Goal: Task Accomplishment & Management: Use online tool/utility

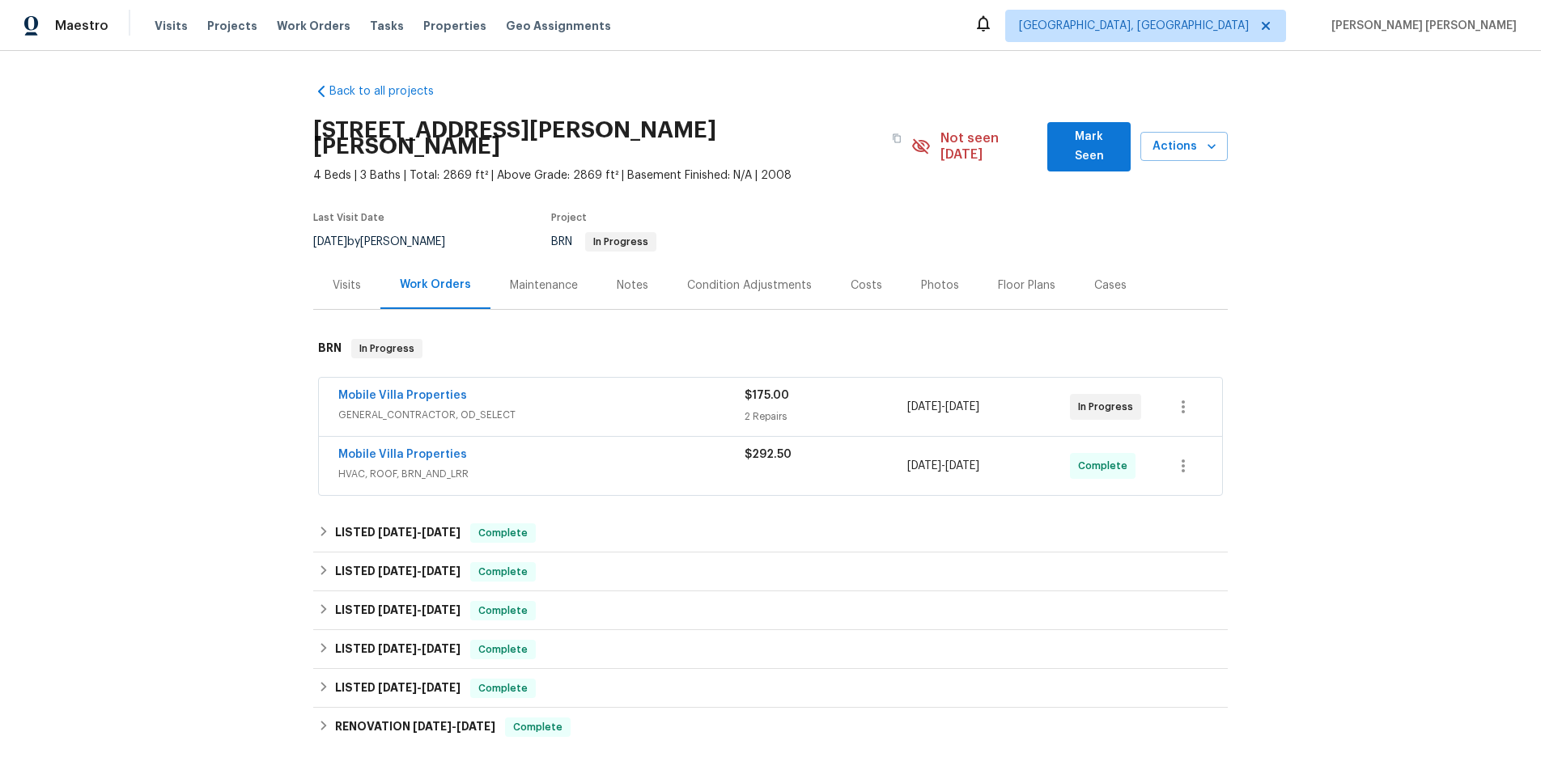
click at [820, 409] on div "2 Repairs" at bounding box center [825, 417] width 163 height 16
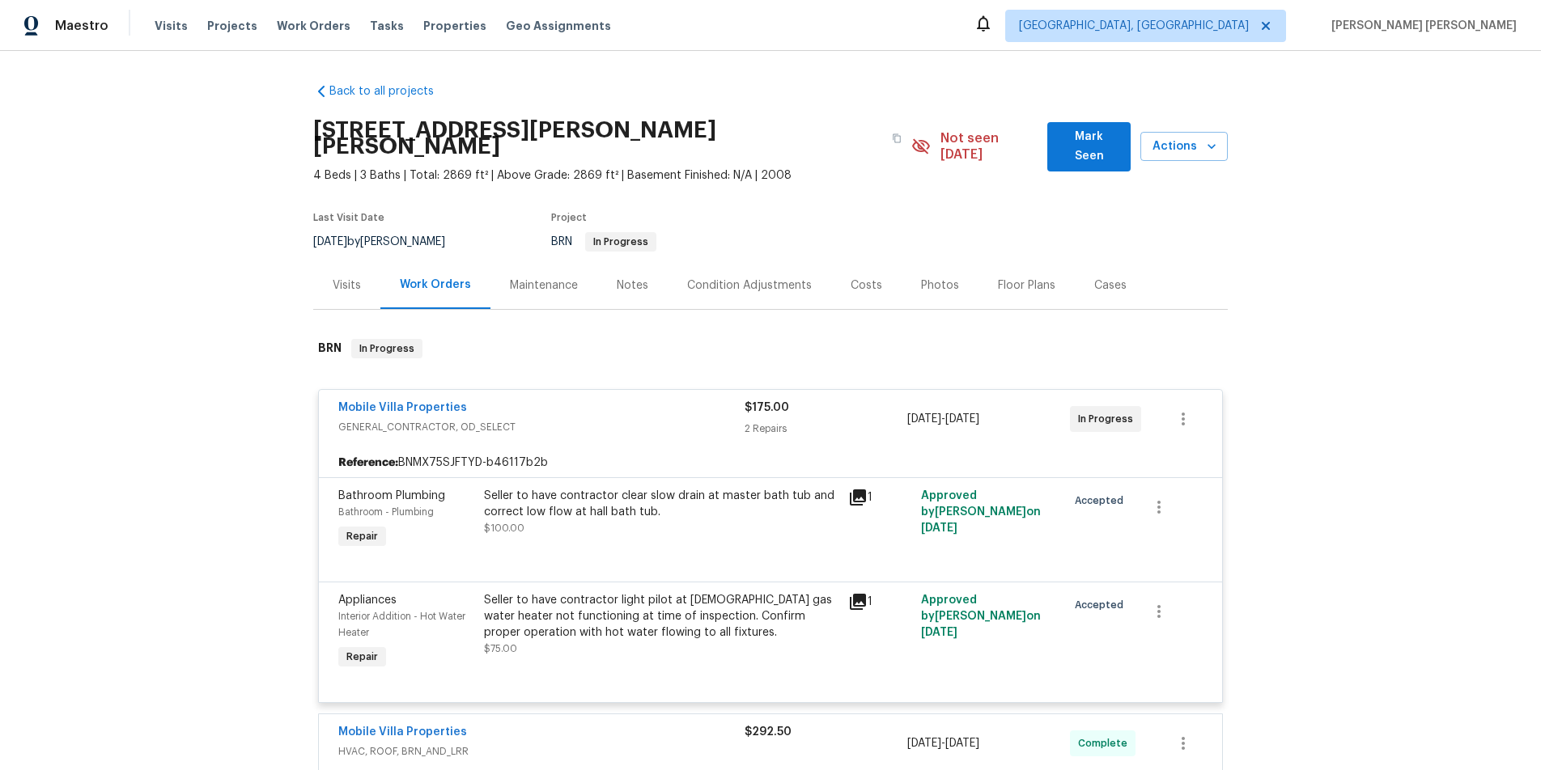
click at [1103, 278] on div "Cases" at bounding box center [1110, 286] width 32 height 16
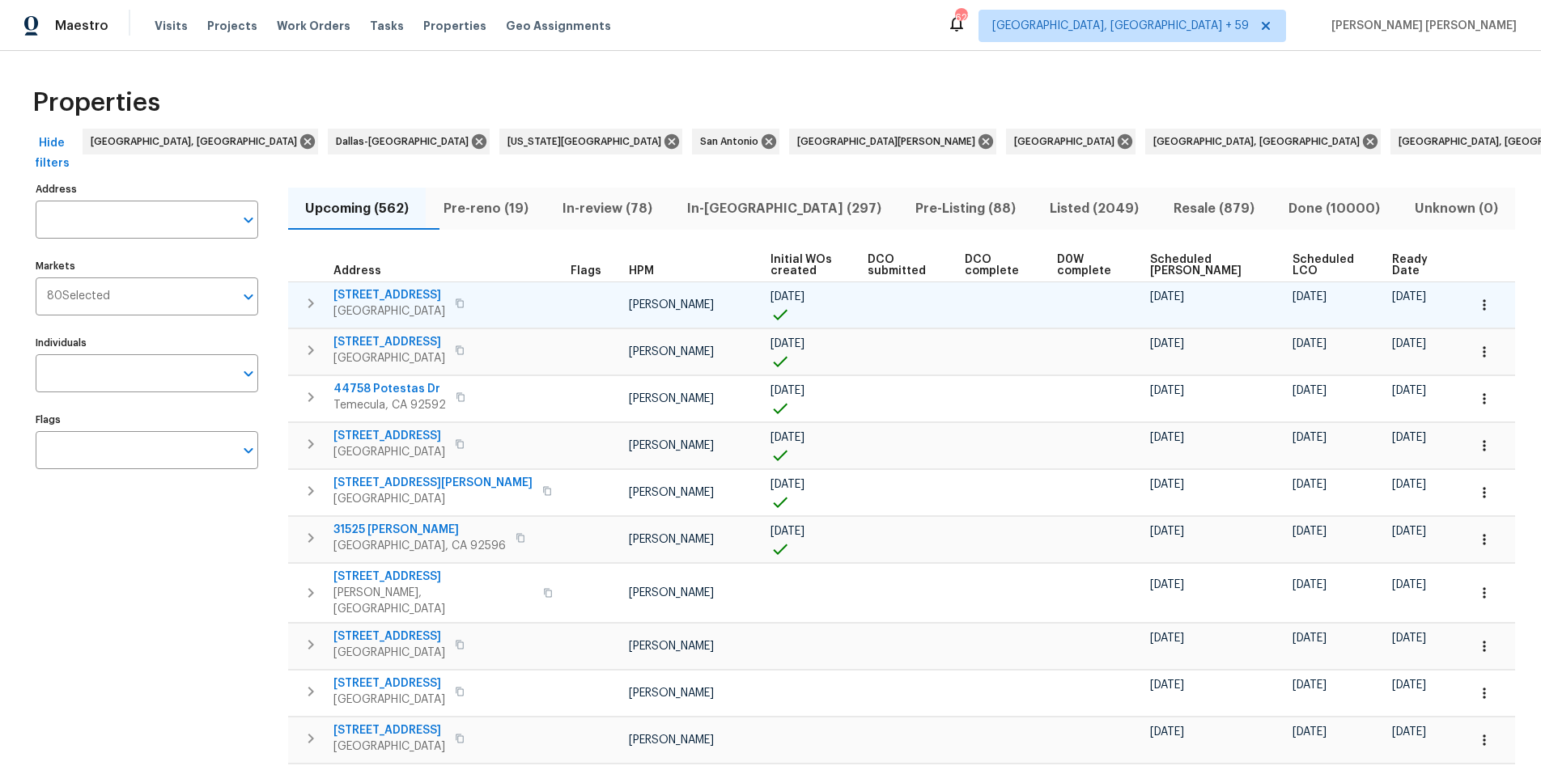
click at [417, 295] on span "222 N Country Club Rd" at bounding box center [389, 295] width 112 height 16
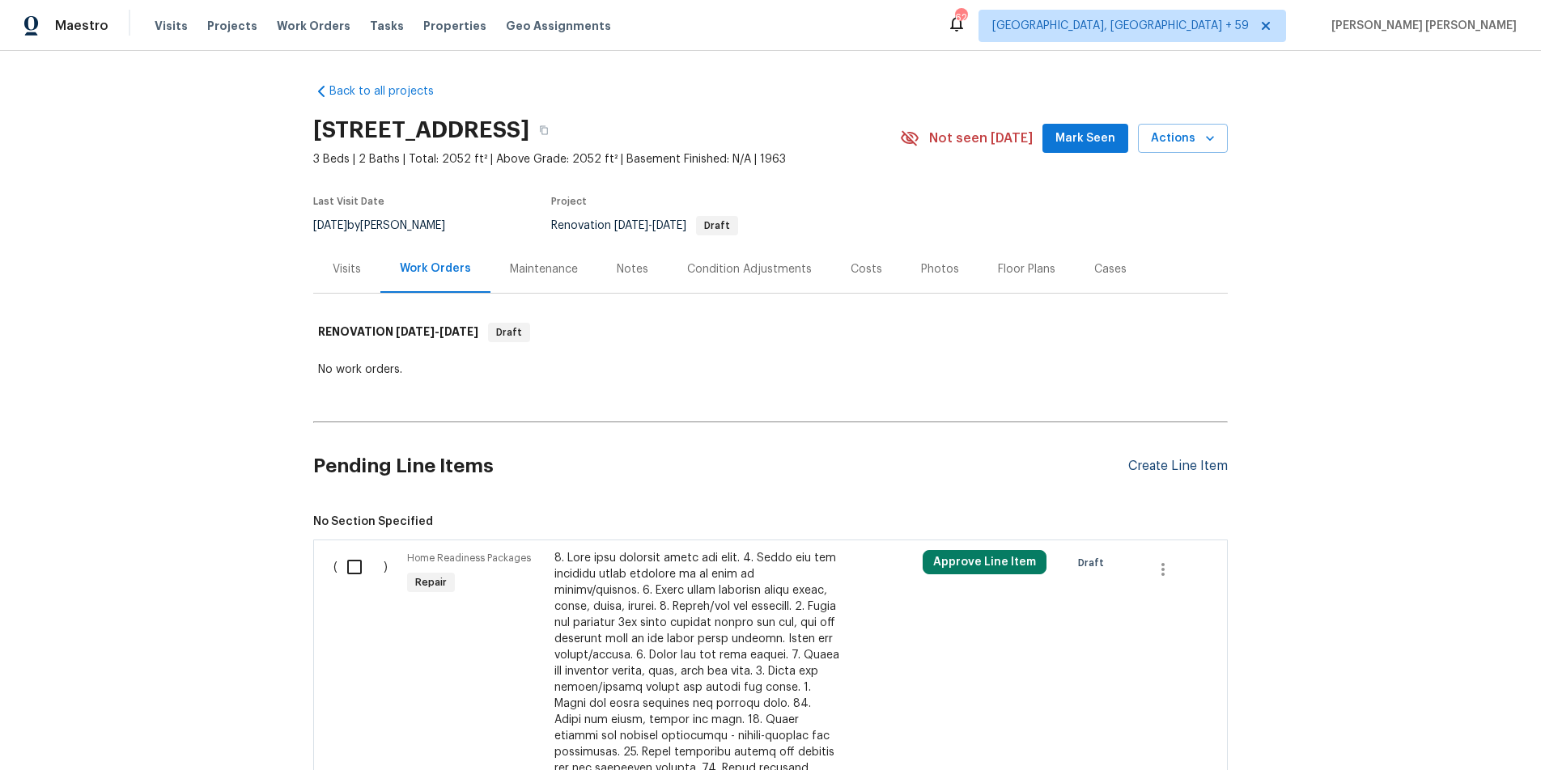
click at [1221, 464] on div "Create Line Item" at bounding box center [1178, 466] width 100 height 15
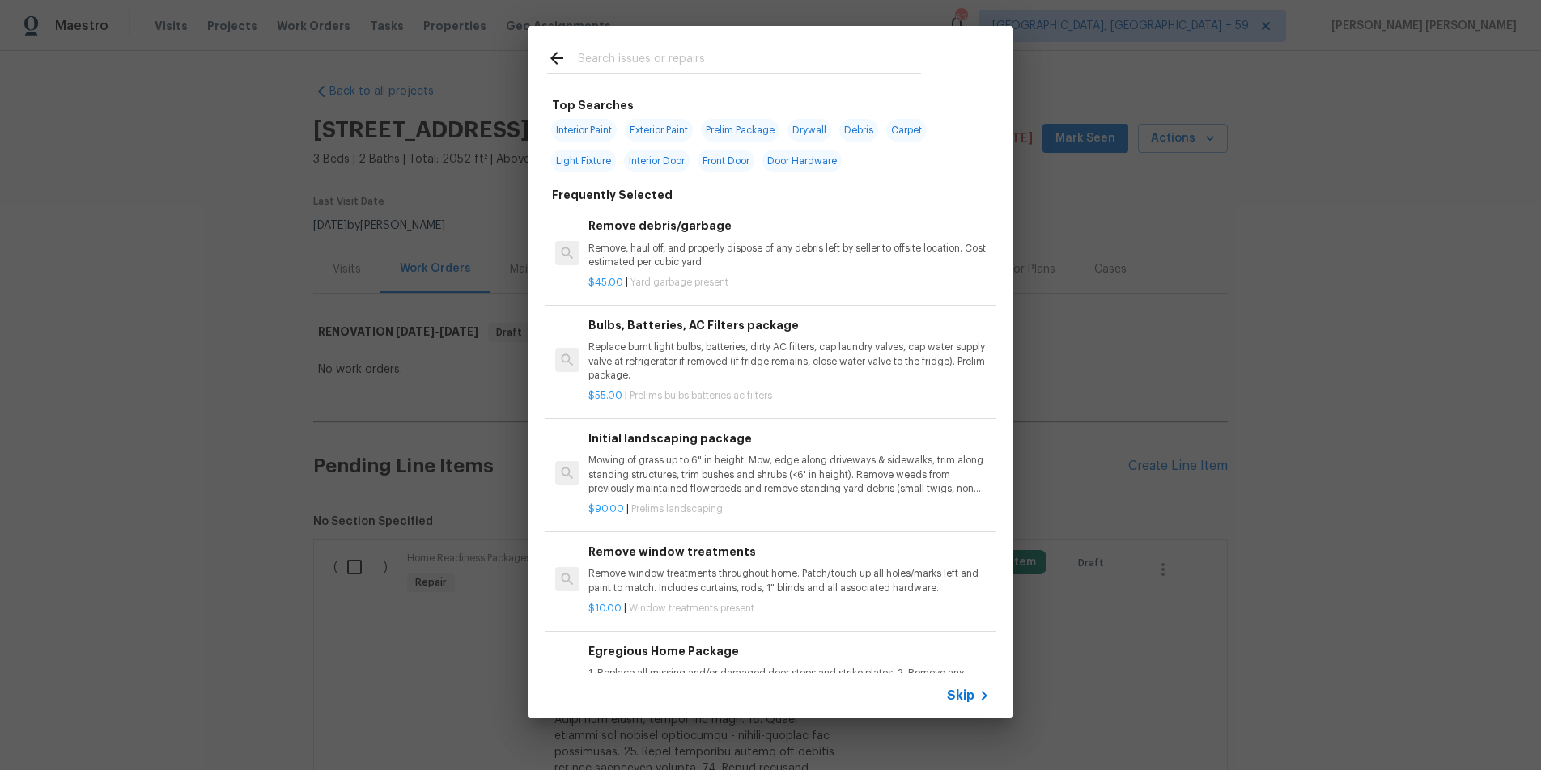
click at [728, 64] on input "text" at bounding box center [749, 61] width 343 height 24
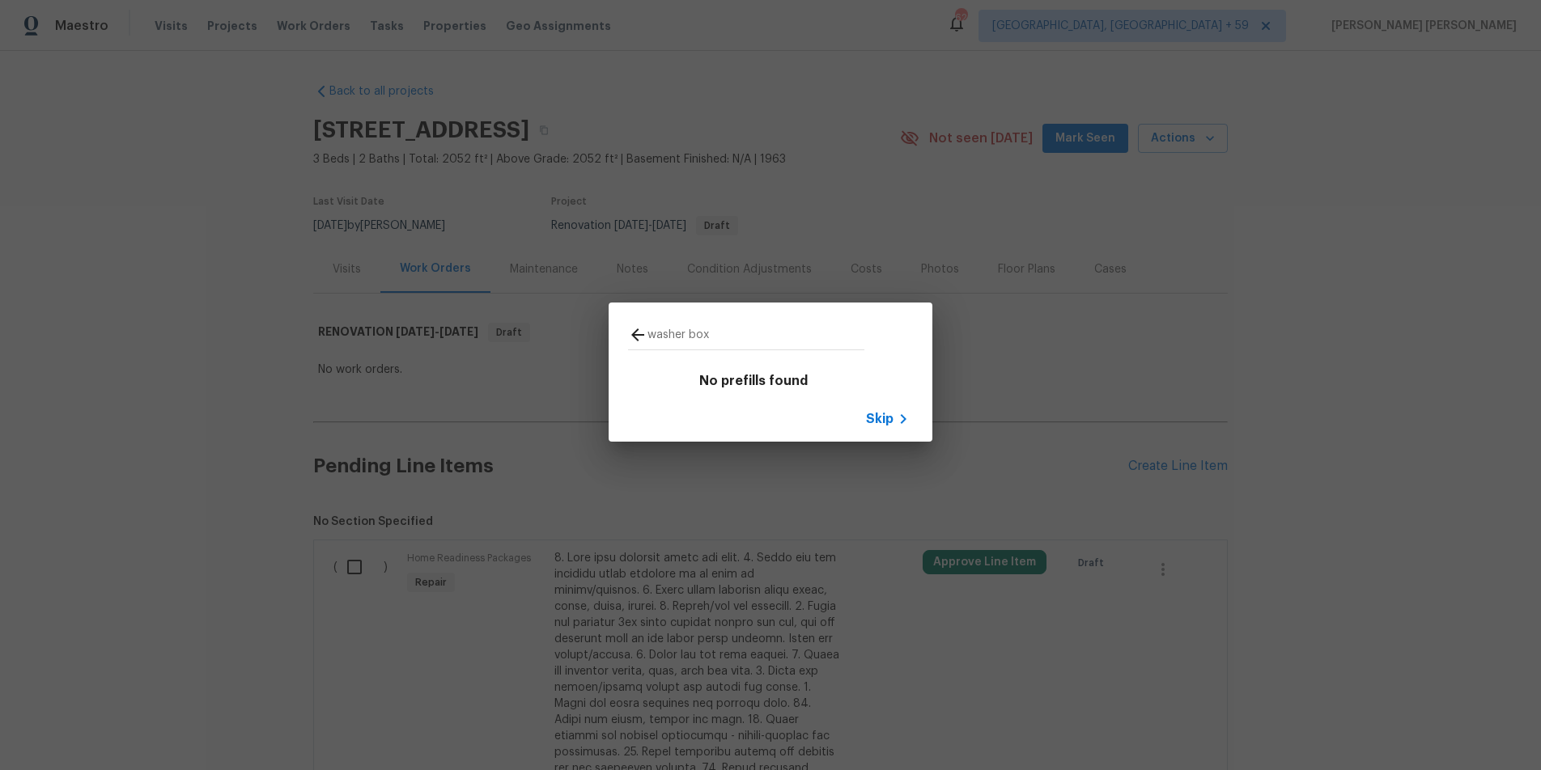
type input "washer box"
click at [892, 411] on span "Skip" at bounding box center [880, 419] width 28 height 16
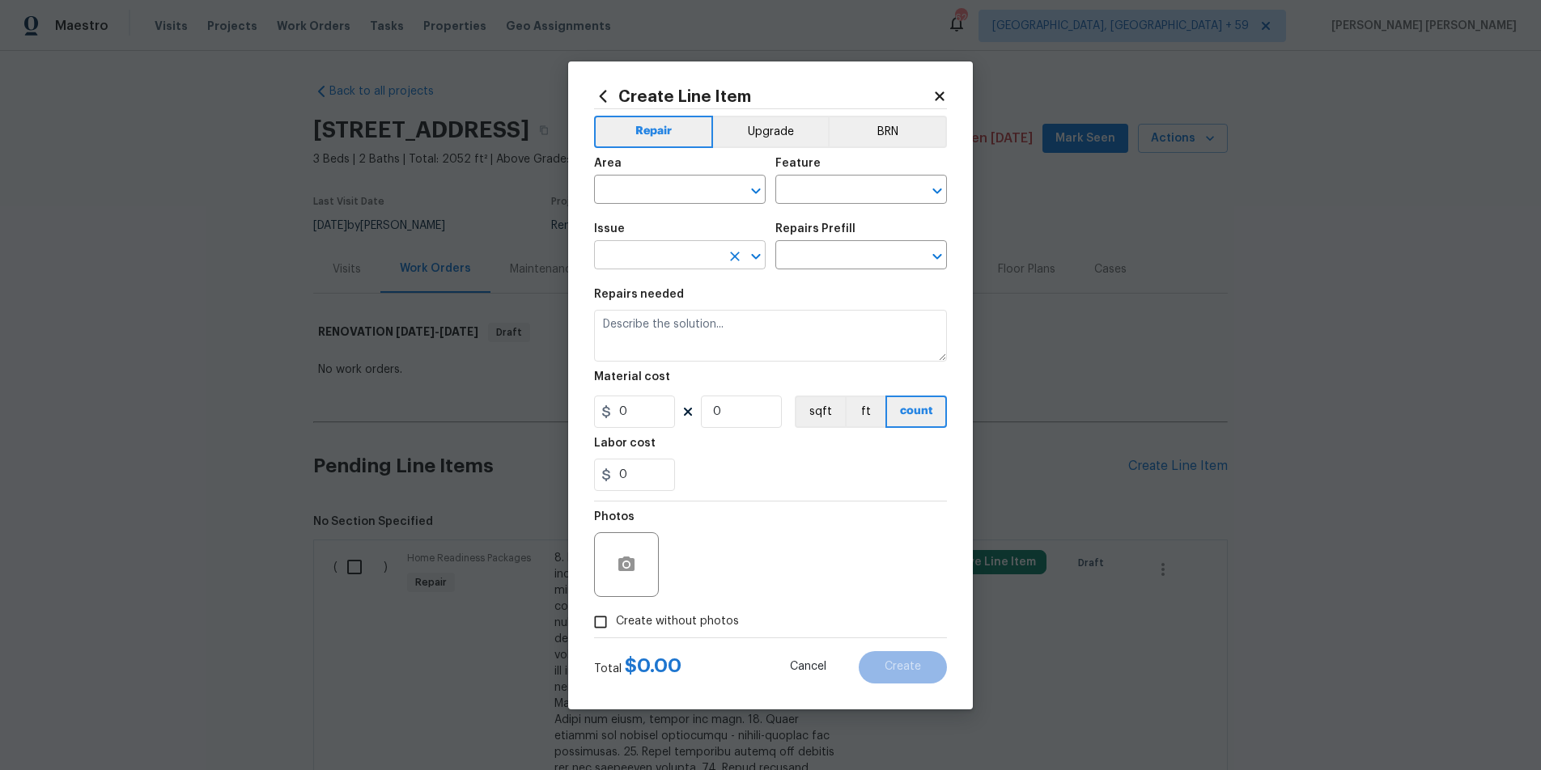
click at [689, 255] on input "text" at bounding box center [657, 256] width 126 height 25
drag, startPoint x: 693, startPoint y: 354, endPoint x: 747, endPoint y: 344, distance: 54.3
click at [696, 353] on li "General Plumbing" at bounding box center [680, 358] width 172 height 27
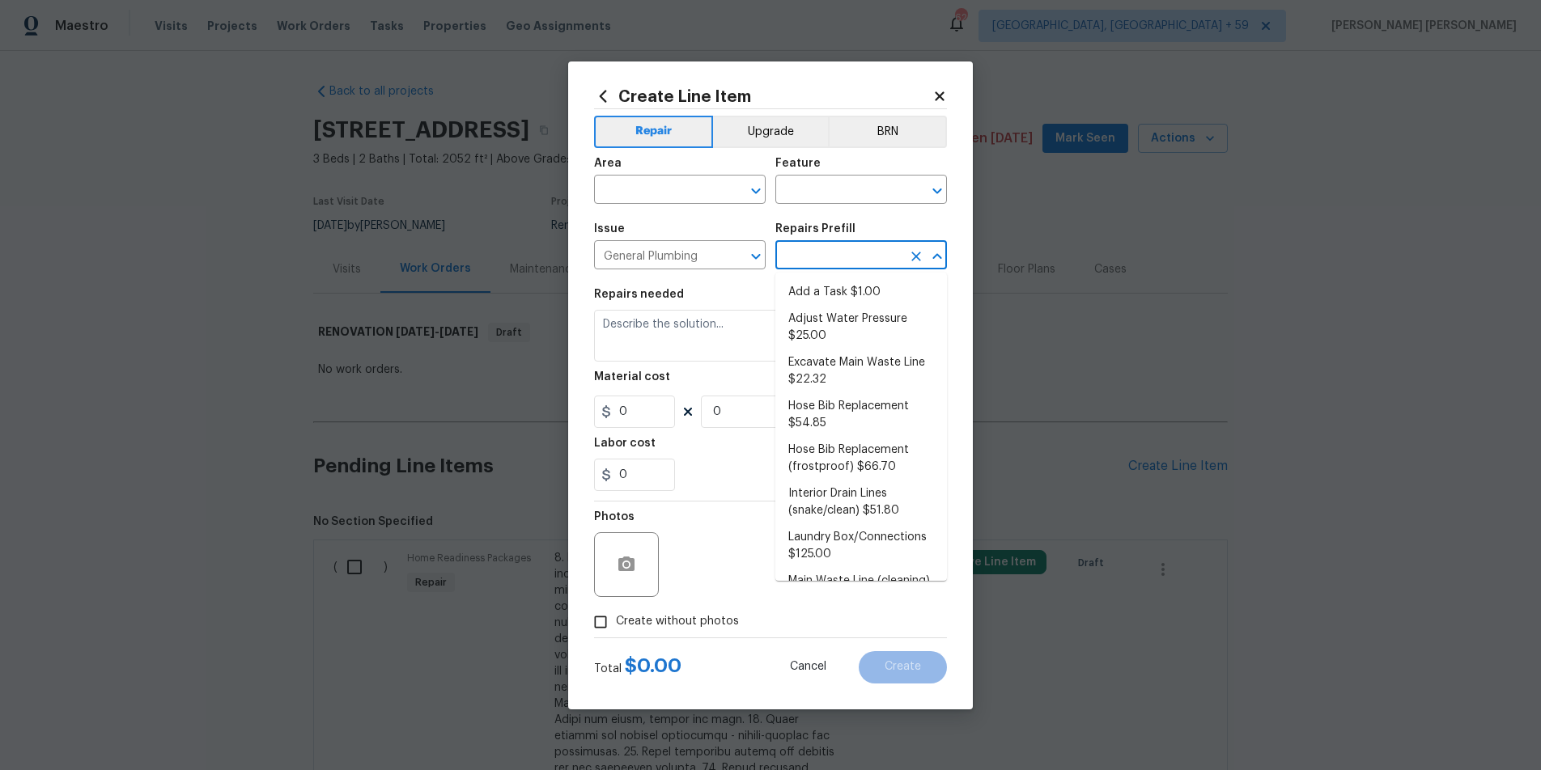
click at [825, 255] on input "text" at bounding box center [838, 256] width 126 height 25
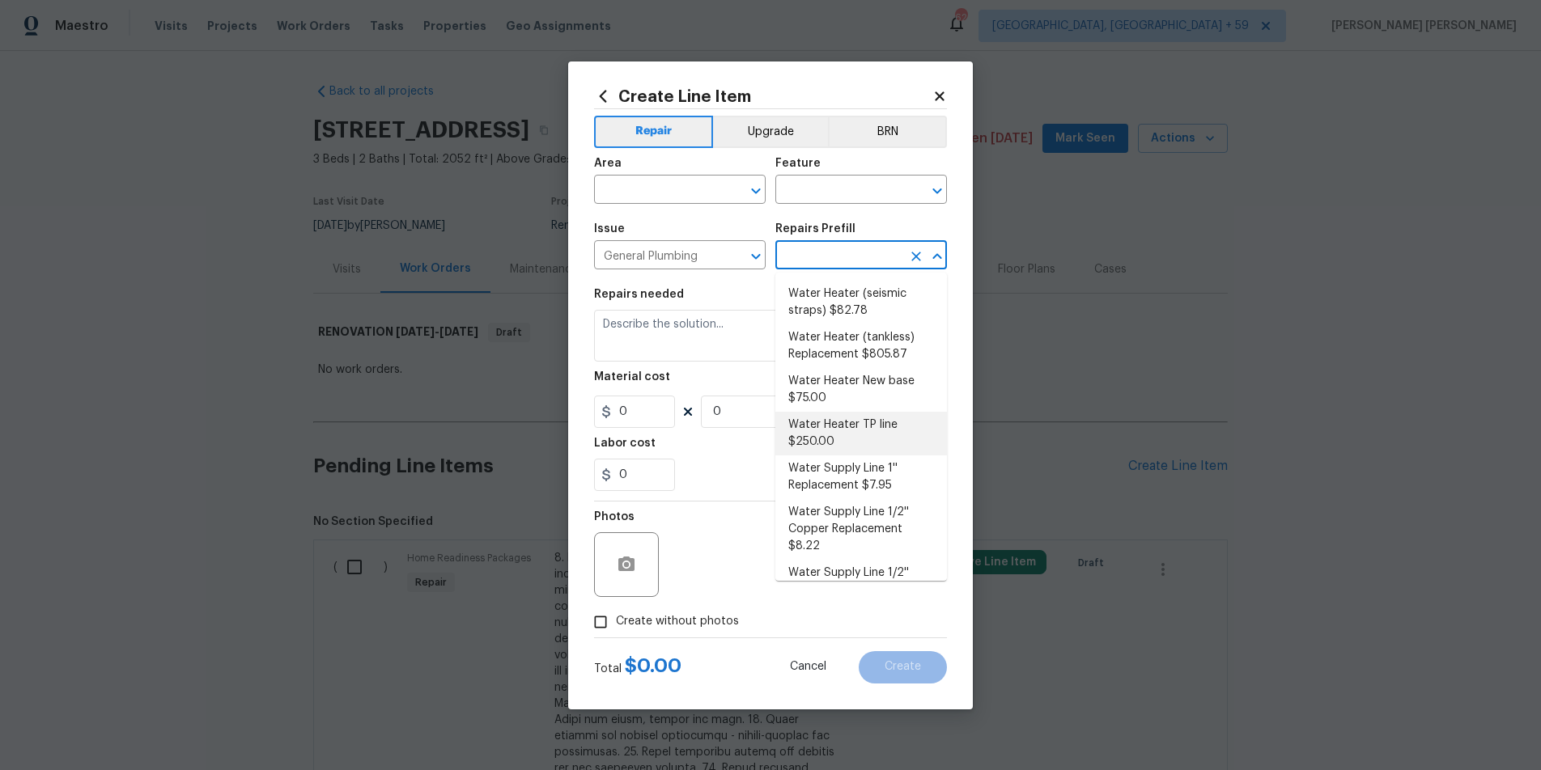
scroll to position [826, 0]
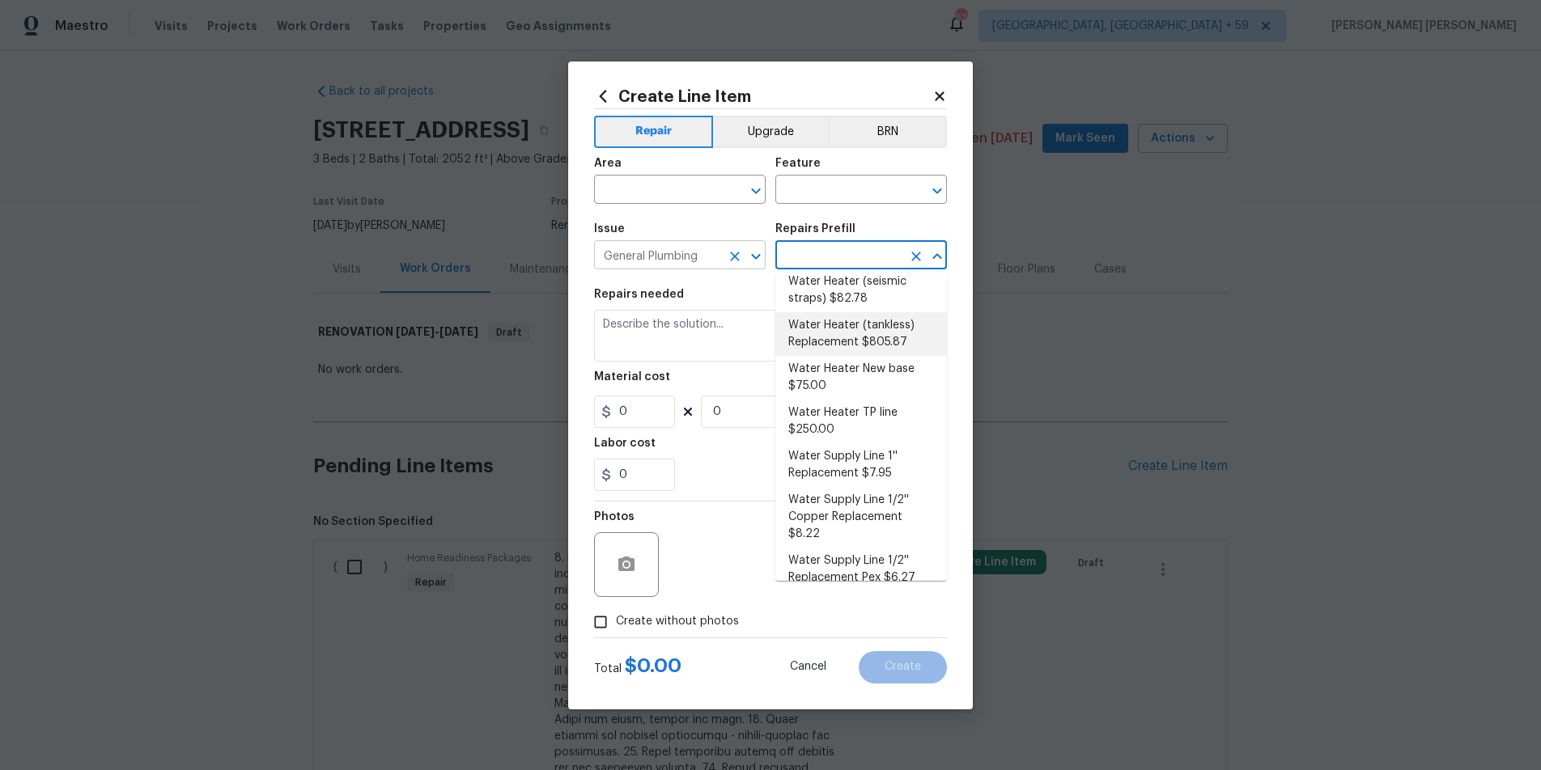
click at [710, 252] on input "General Plumbing" at bounding box center [657, 256] width 126 height 25
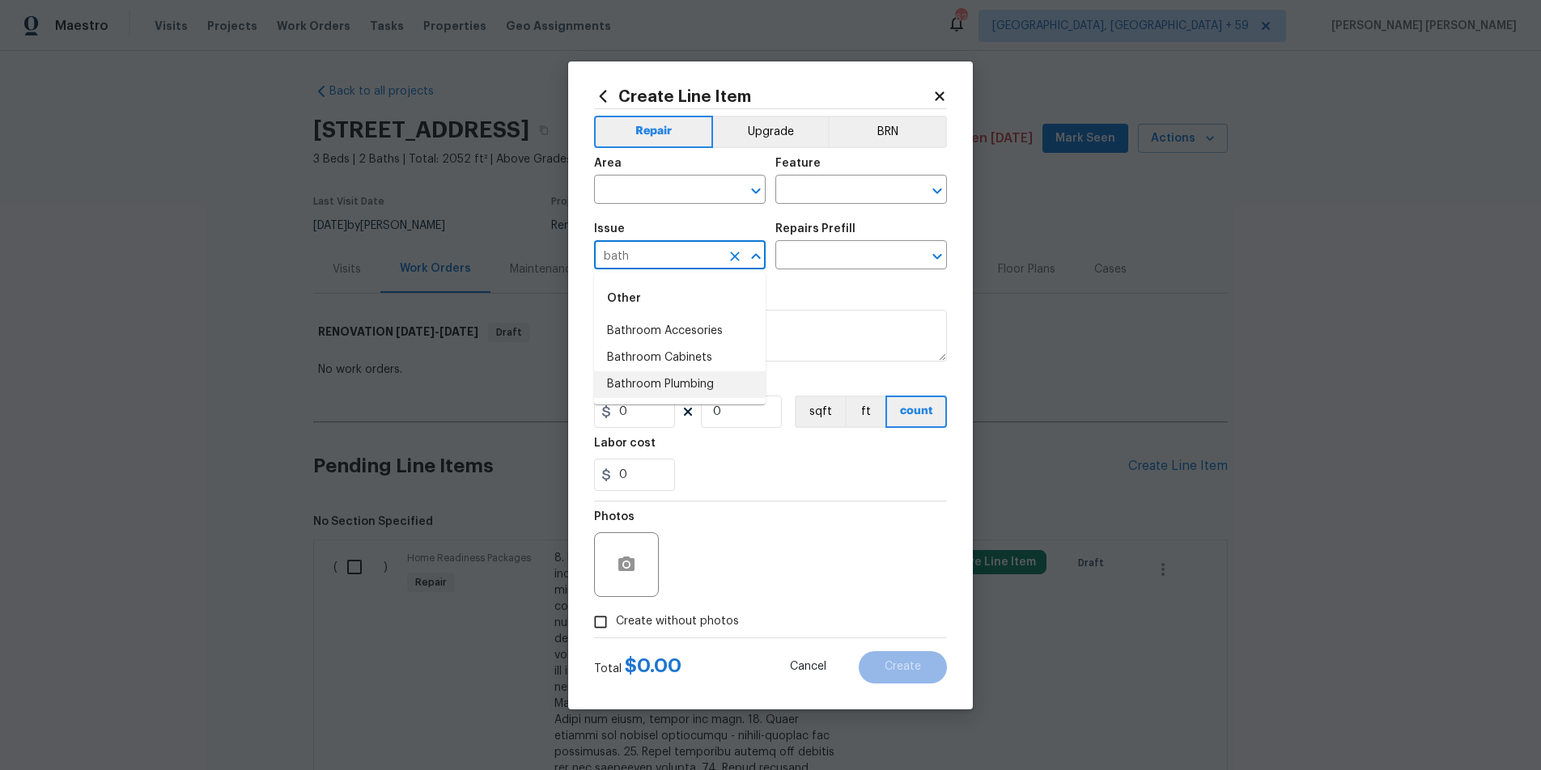
drag, startPoint x: 668, startPoint y: 385, endPoint x: 684, endPoint y: 384, distance: 15.5
click at [668, 385] on li "Bathroom Plumbing" at bounding box center [680, 384] width 172 height 27
type input "Bathroom Plumbing"
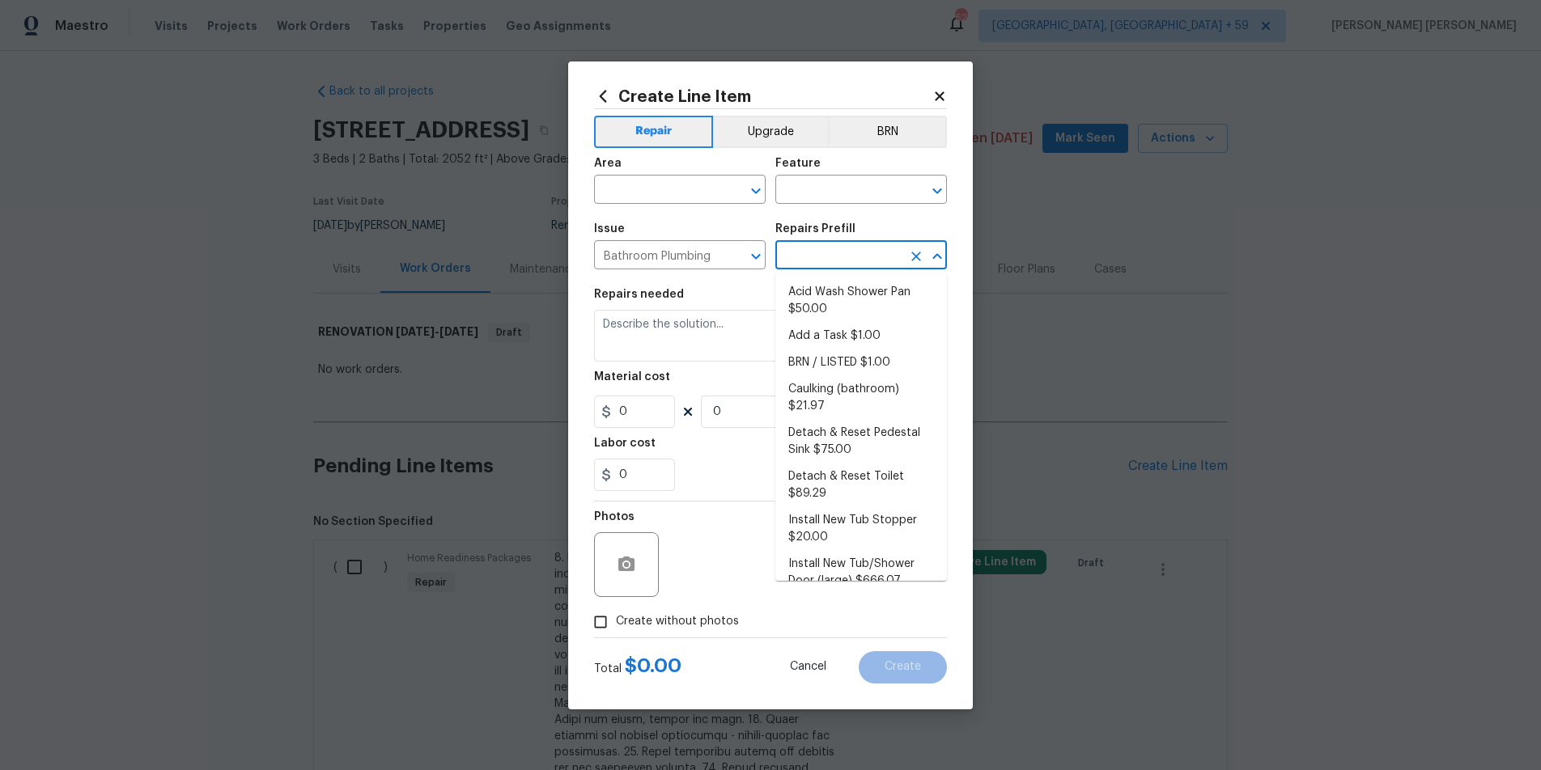
click at [854, 261] on input "text" at bounding box center [838, 256] width 126 height 25
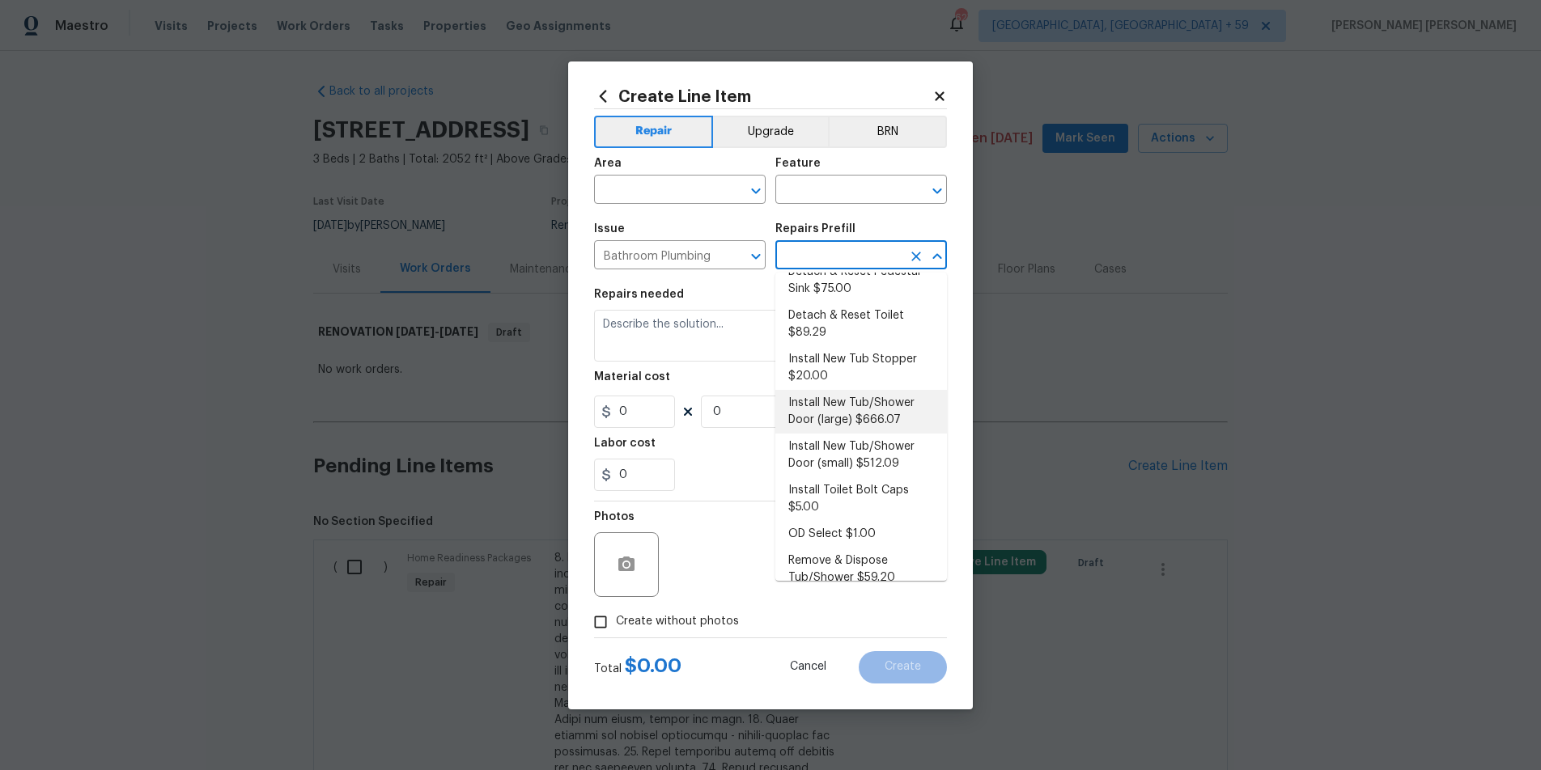
scroll to position [164, 0]
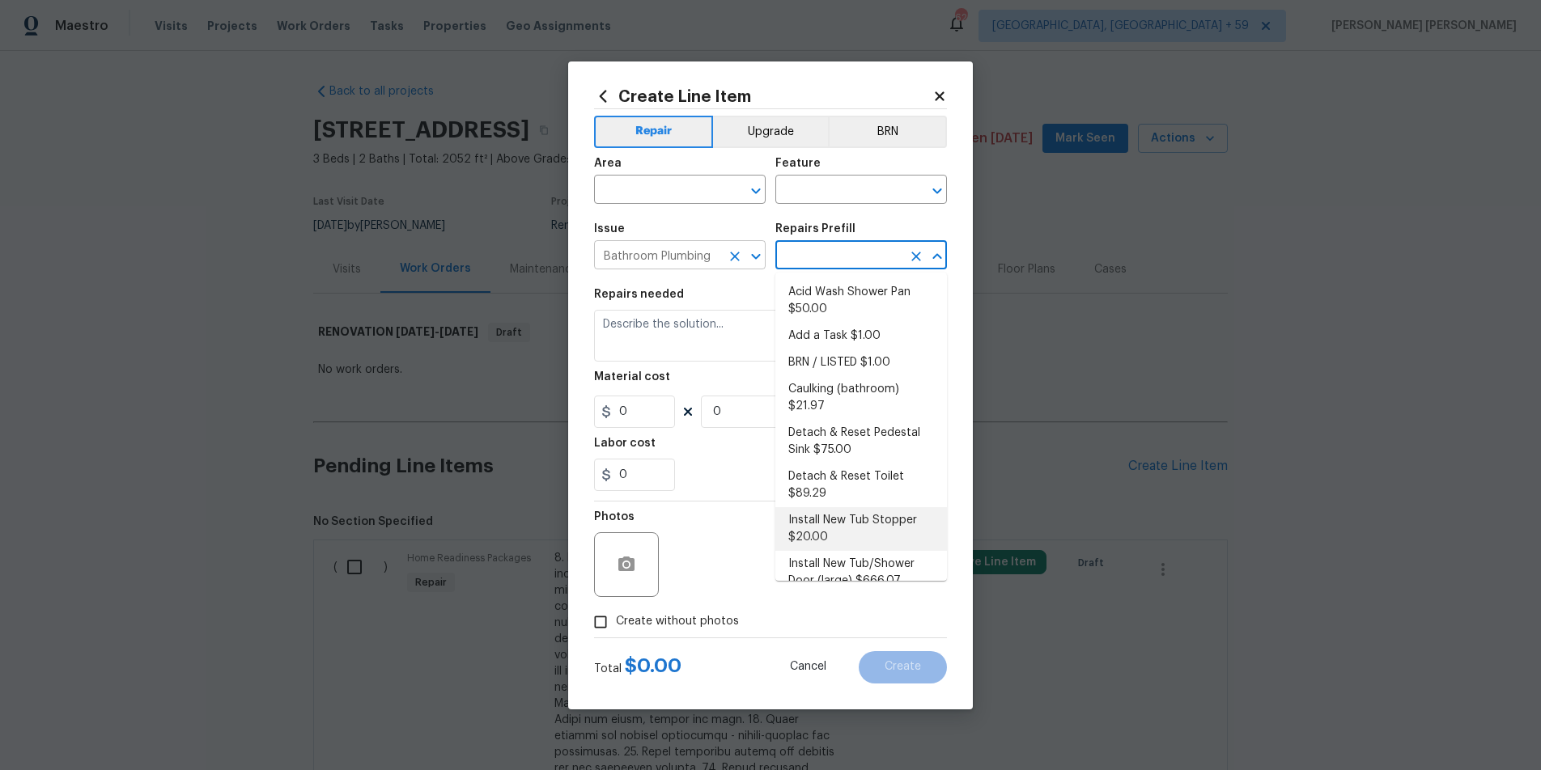
click at [676, 252] on input "Bathroom Plumbing" at bounding box center [657, 256] width 126 height 25
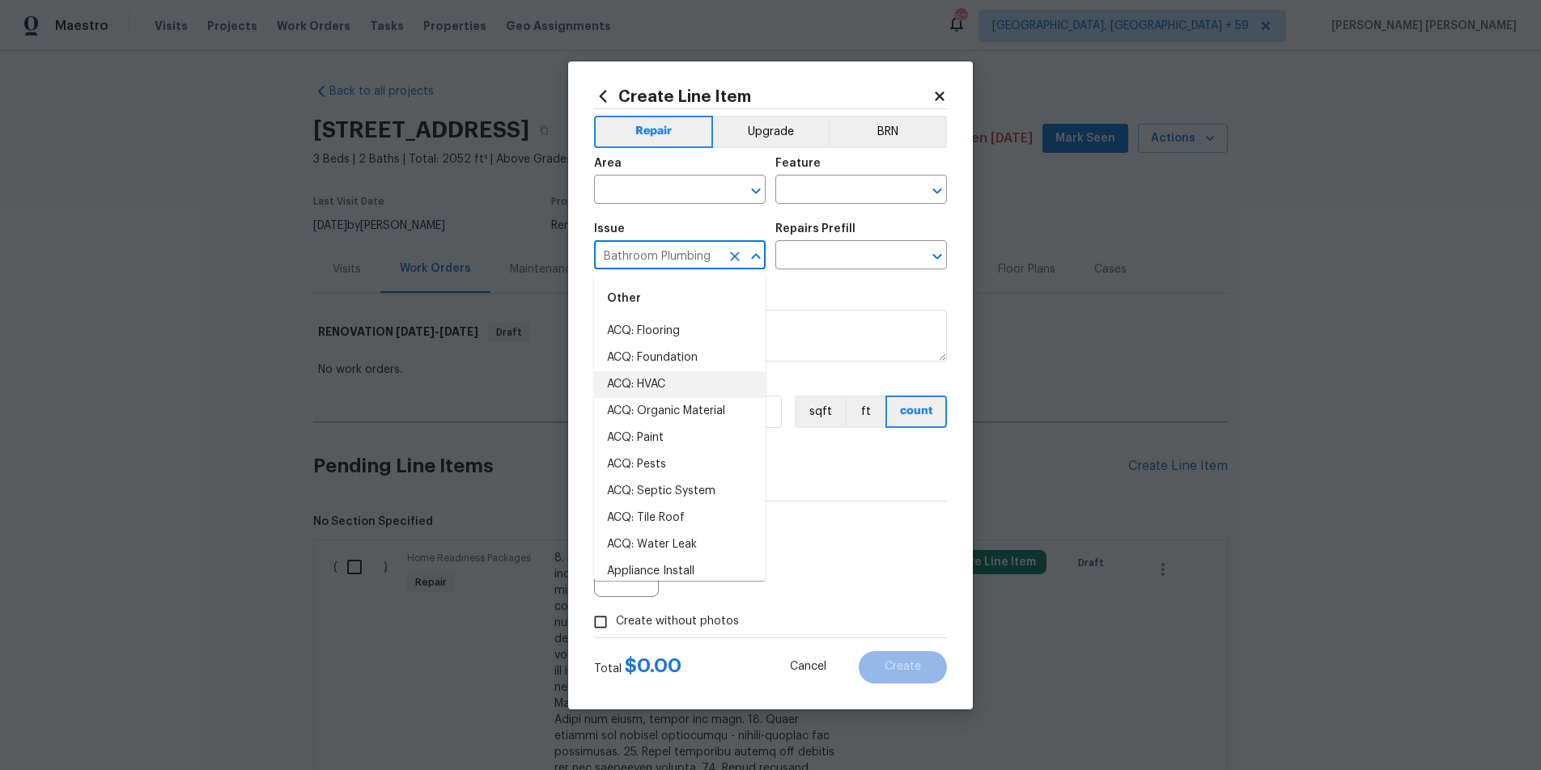
click at [721, 257] on div "Bathroom Plumbing ​" at bounding box center [680, 256] width 172 height 25
click at [731, 256] on icon "Clear" at bounding box center [735, 256] width 16 height 16
click at [696, 257] on input "text" at bounding box center [657, 256] width 126 height 25
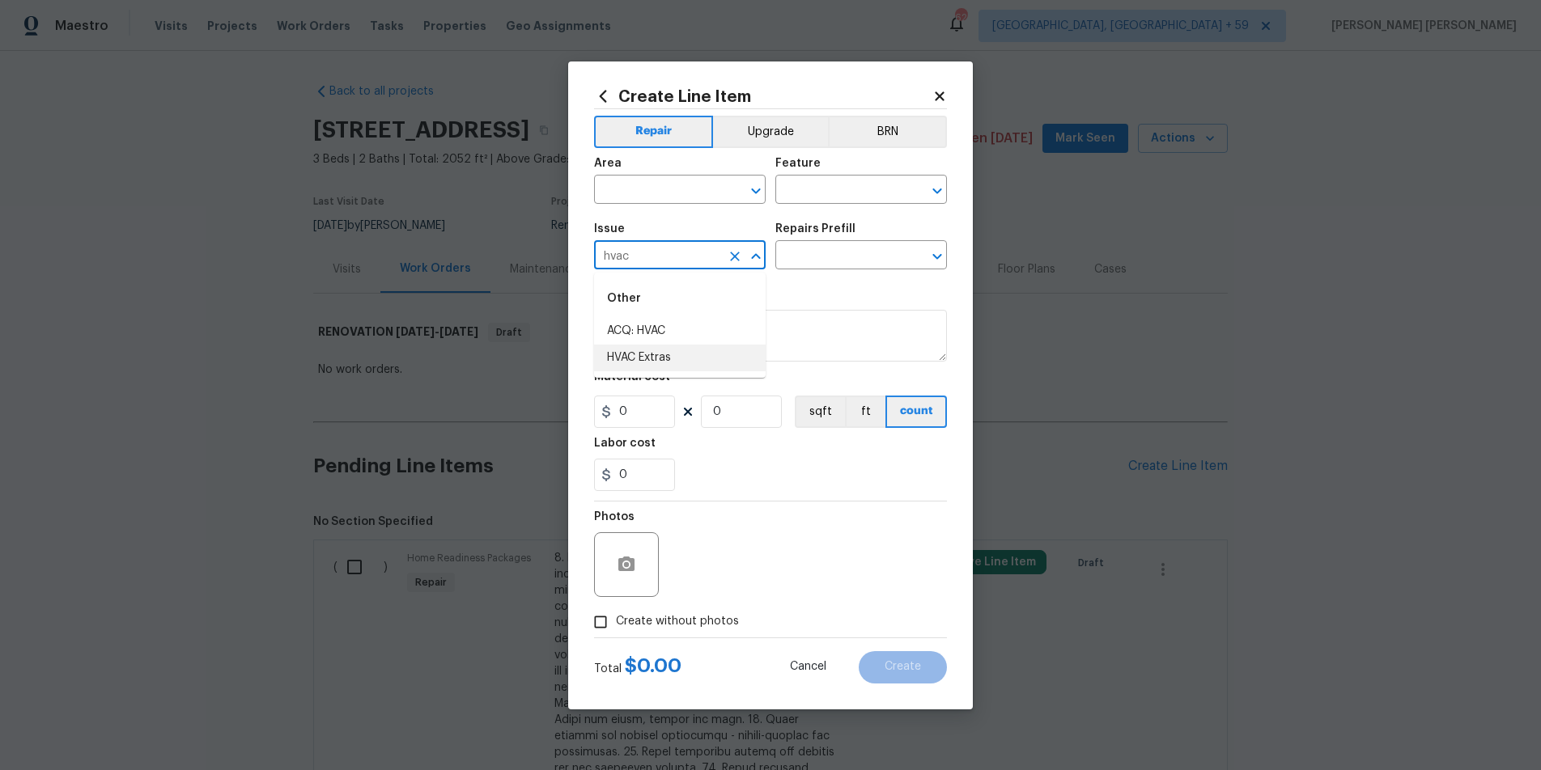
click at [690, 354] on li "HVAC Extras" at bounding box center [680, 358] width 172 height 27
type input "HVAC Extras"
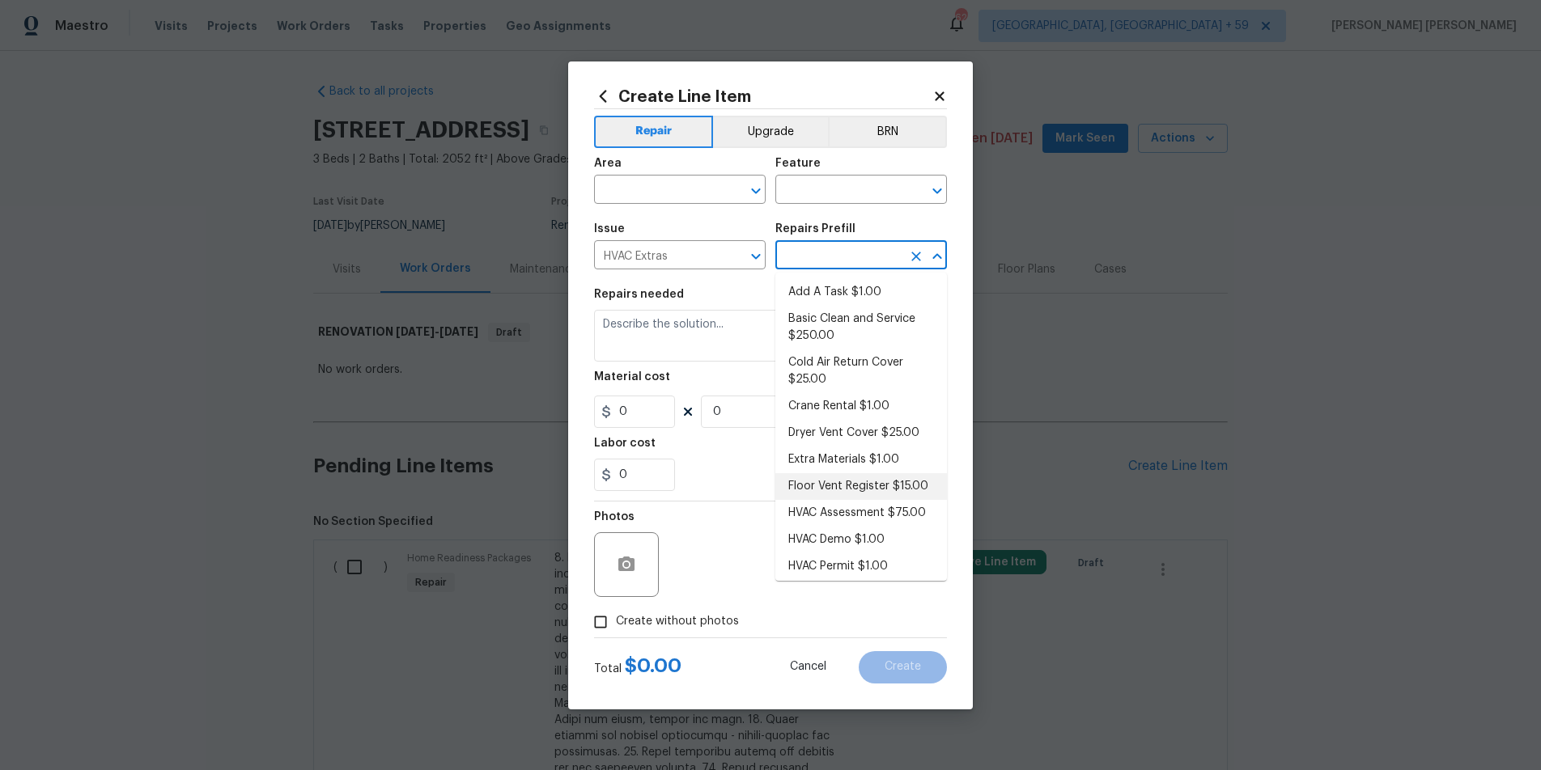
click at [836, 252] on input "text" at bounding box center [838, 256] width 126 height 25
click at [891, 506] on li "HVAC Assessment $75.00" at bounding box center [861, 513] width 172 height 27
type input "HVAC"
type textarea "HVAC not working properly. Inspect system and diagnose problem."
type input "1"
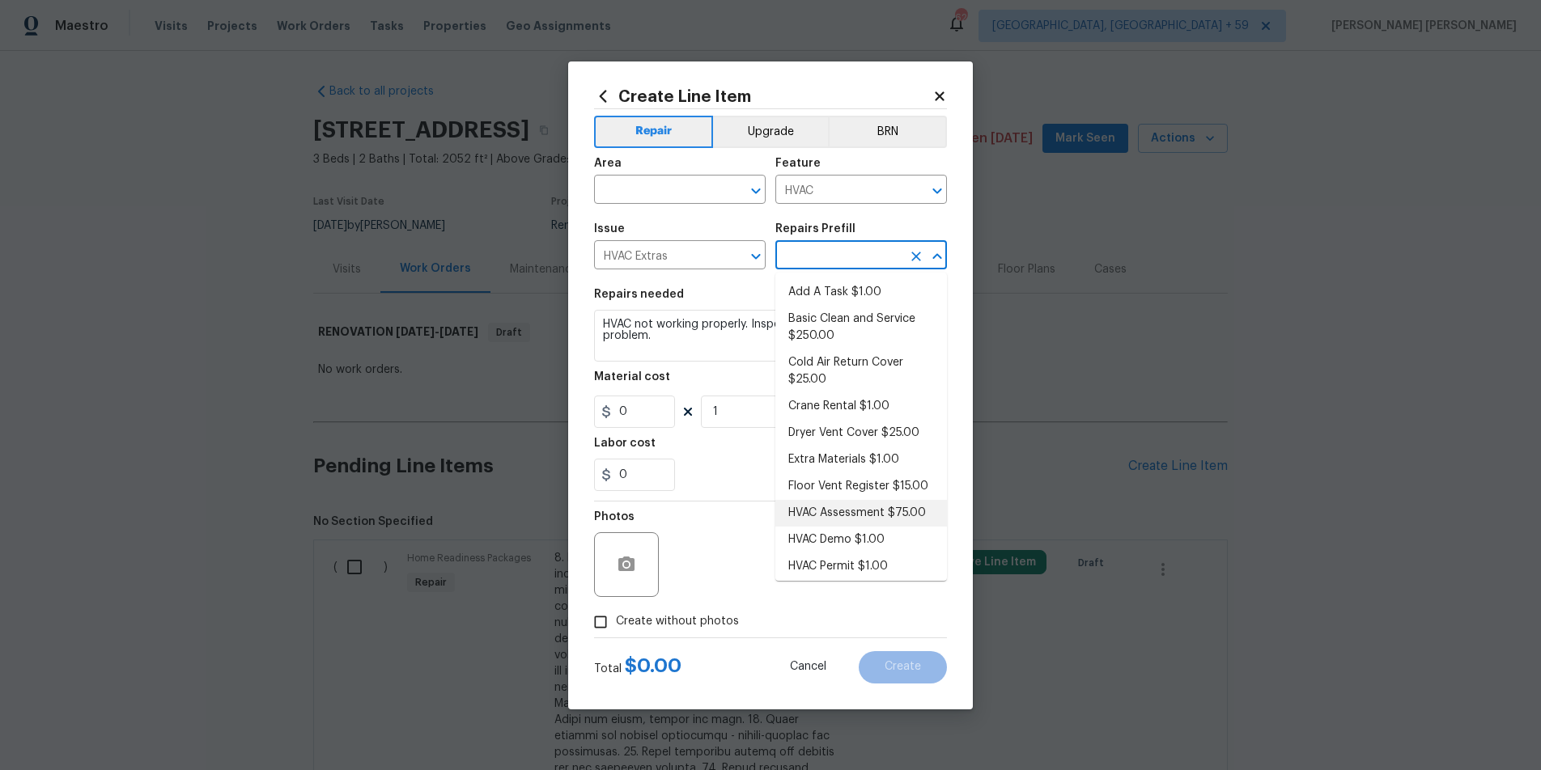
type input "HVAC Assessment $75.00"
type input "75"
click at [691, 251] on input "HVAC Extras" at bounding box center [657, 256] width 126 height 25
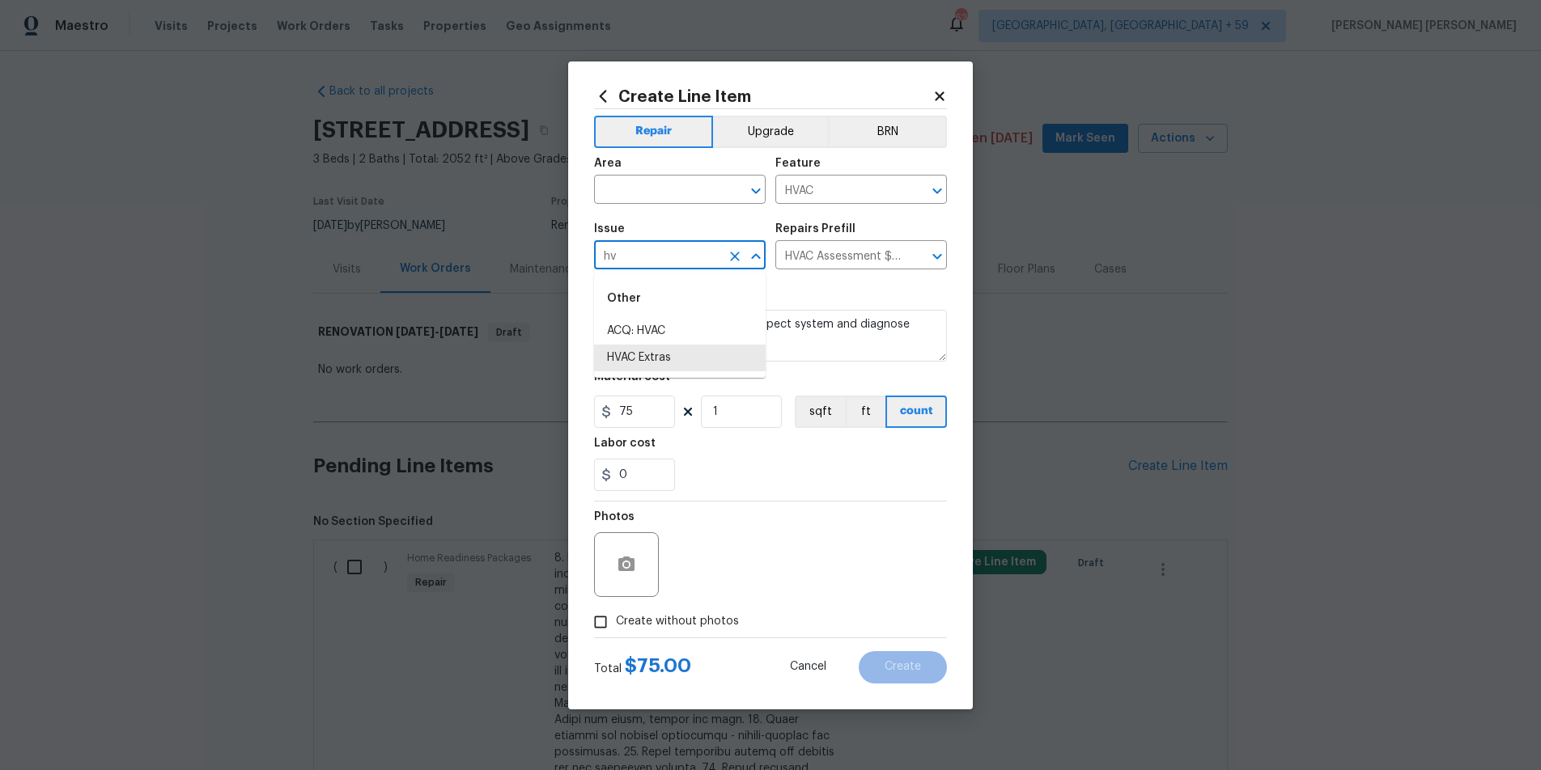
type input "h"
type input "f"
drag, startPoint x: 689, startPoint y: 356, endPoint x: 728, endPoint y: 347, distance: 40.6
click at [689, 356] on li "HVAC Extras" at bounding box center [680, 358] width 172 height 27
type input "HVAC Extras"
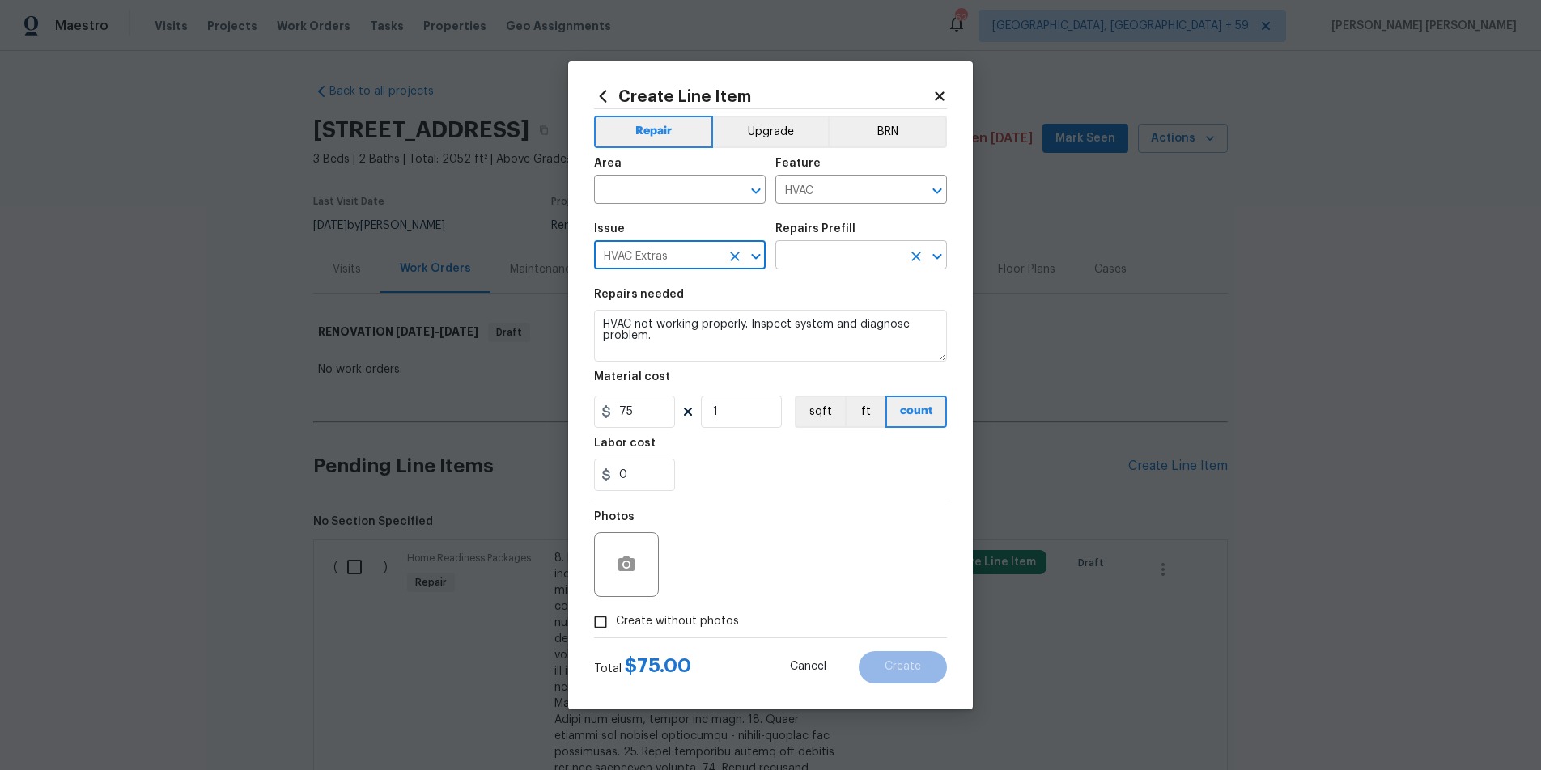
click at [842, 254] on input "text" at bounding box center [838, 256] width 126 height 25
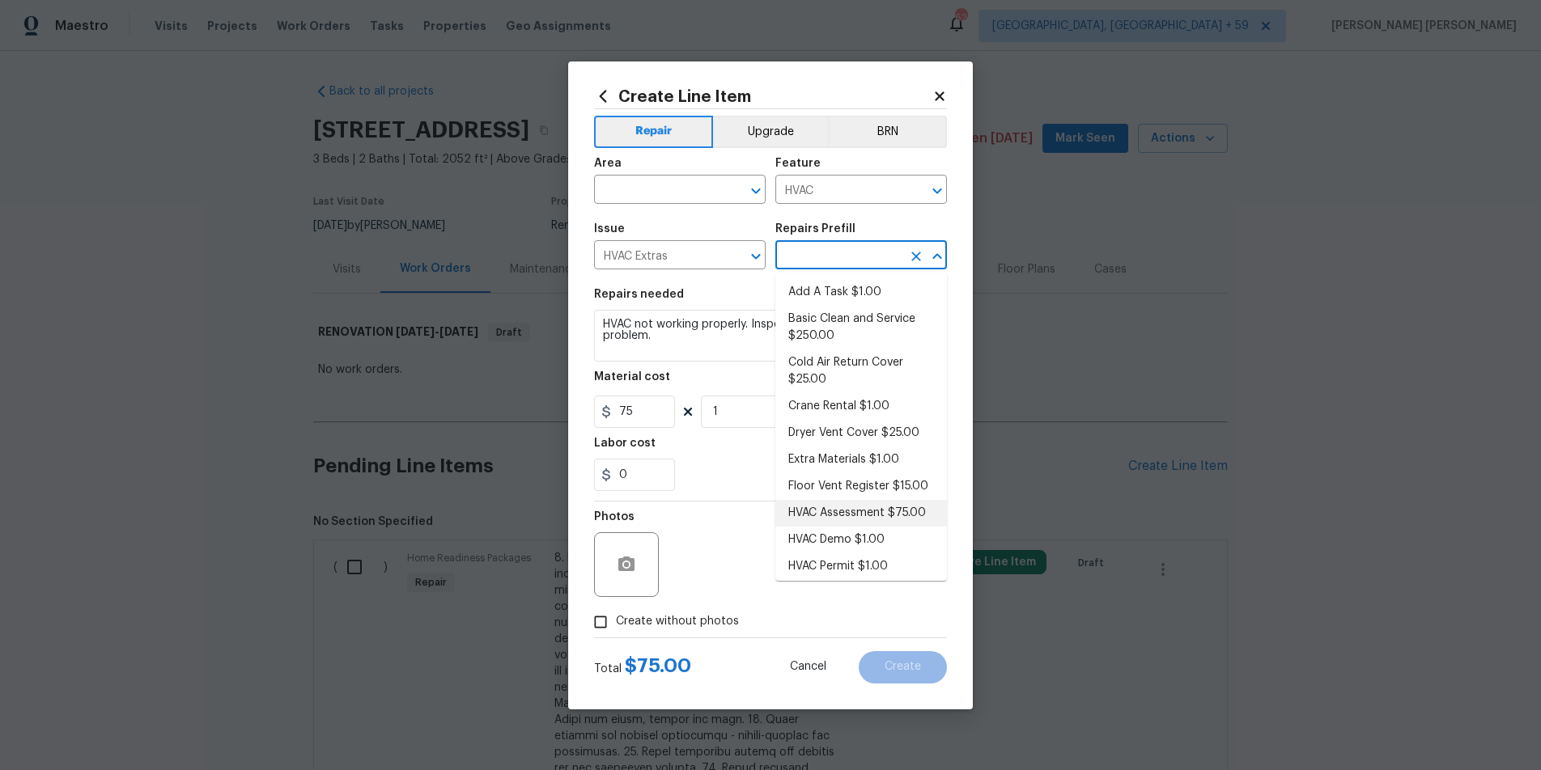
click at [938, 95] on icon at bounding box center [939, 95] width 9 height 9
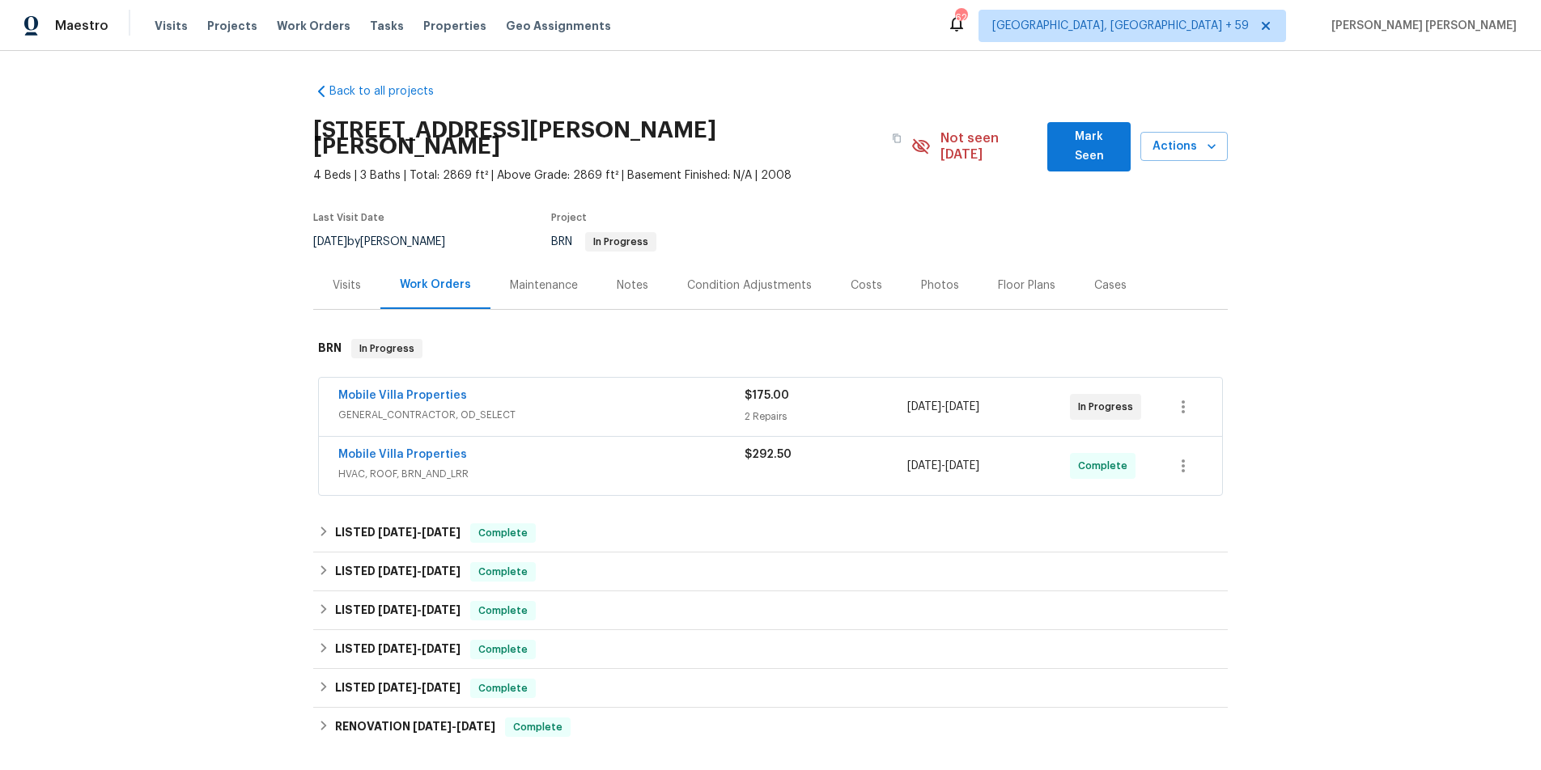
click at [539, 388] on div "Mobile Villa Properties" at bounding box center [541, 397] width 406 height 19
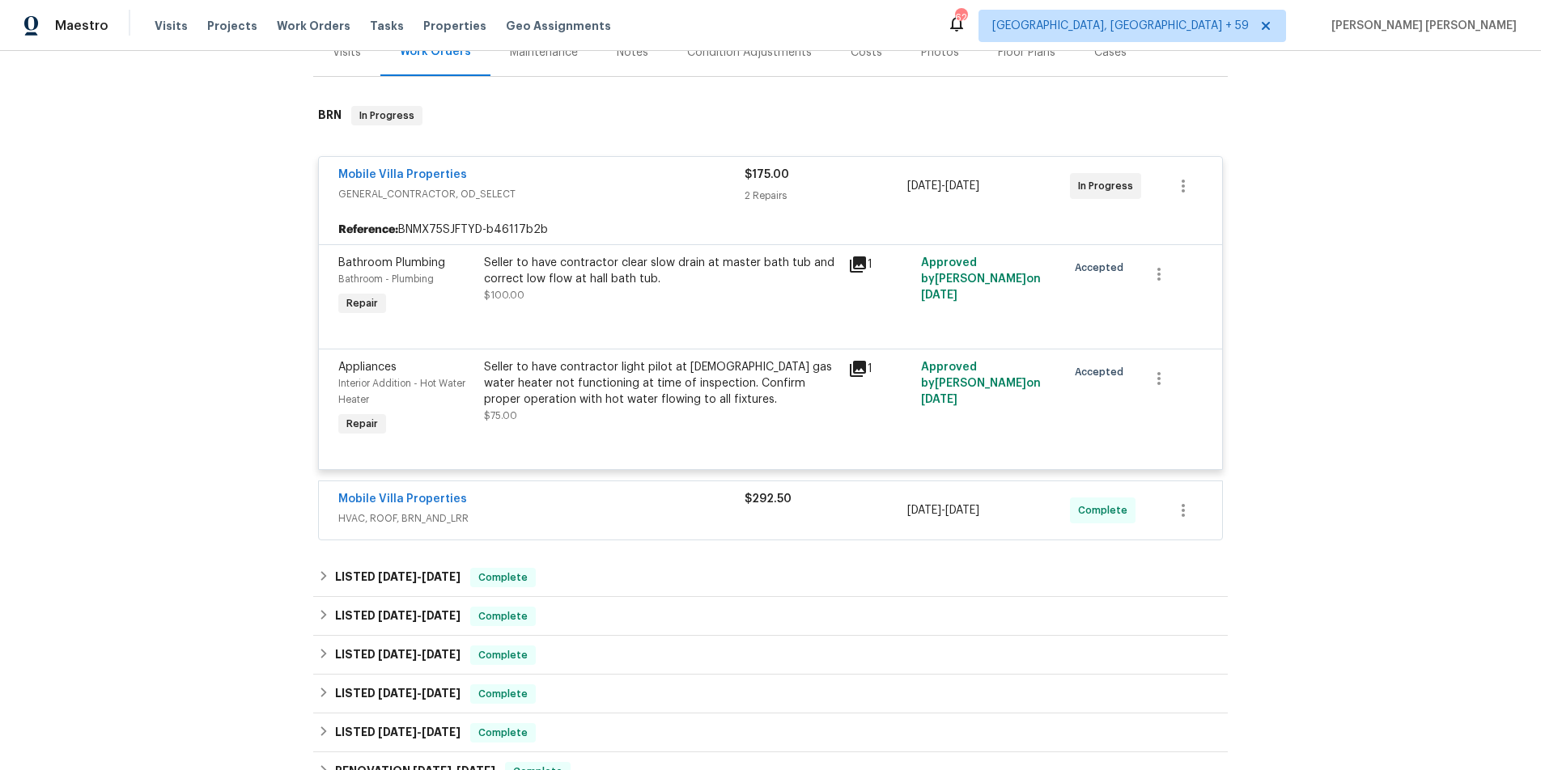
scroll to position [237, 0]
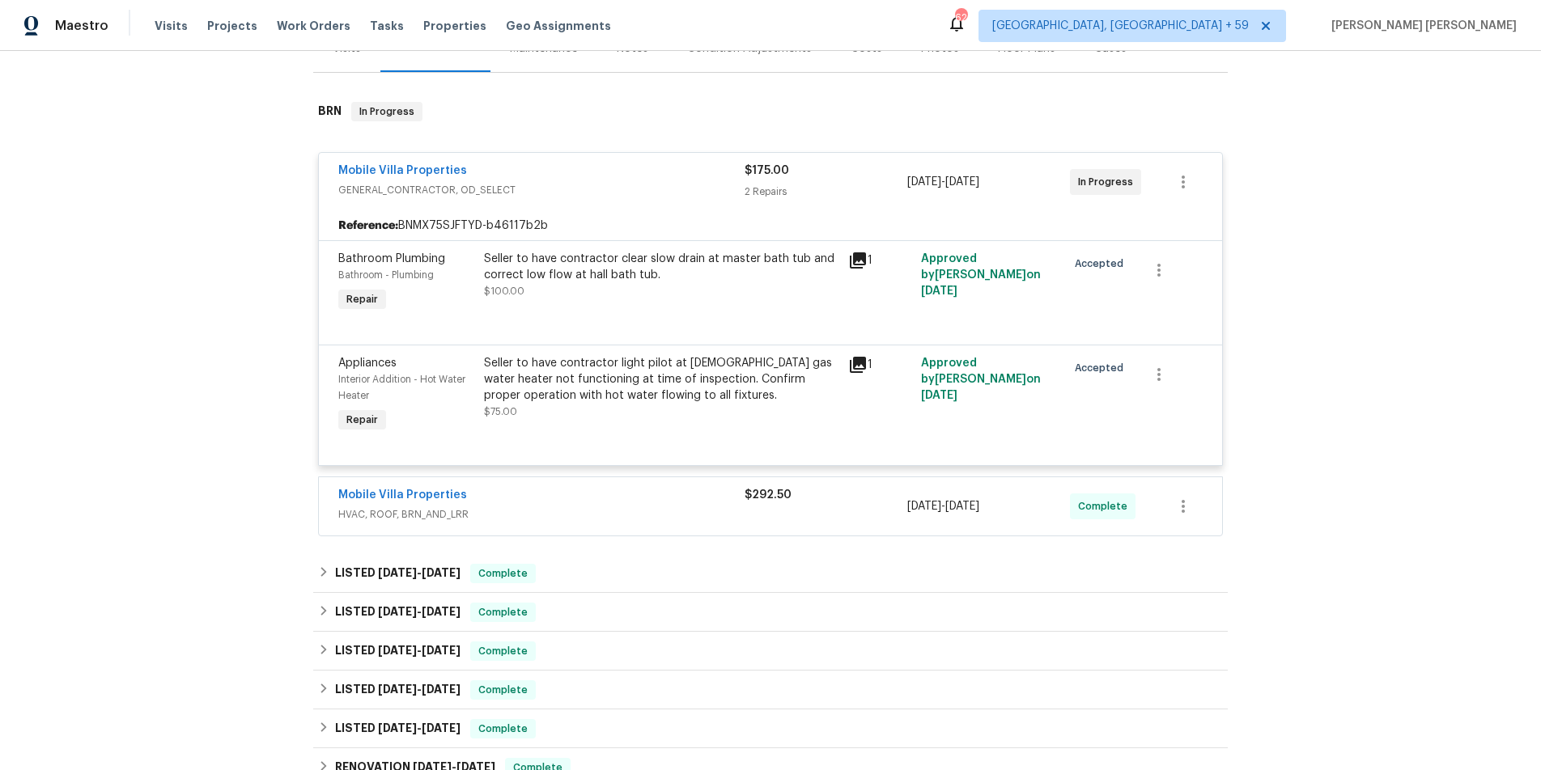
click at [592, 507] on span "HVAC, ROOF, BRN_AND_LRR" at bounding box center [541, 515] width 406 height 16
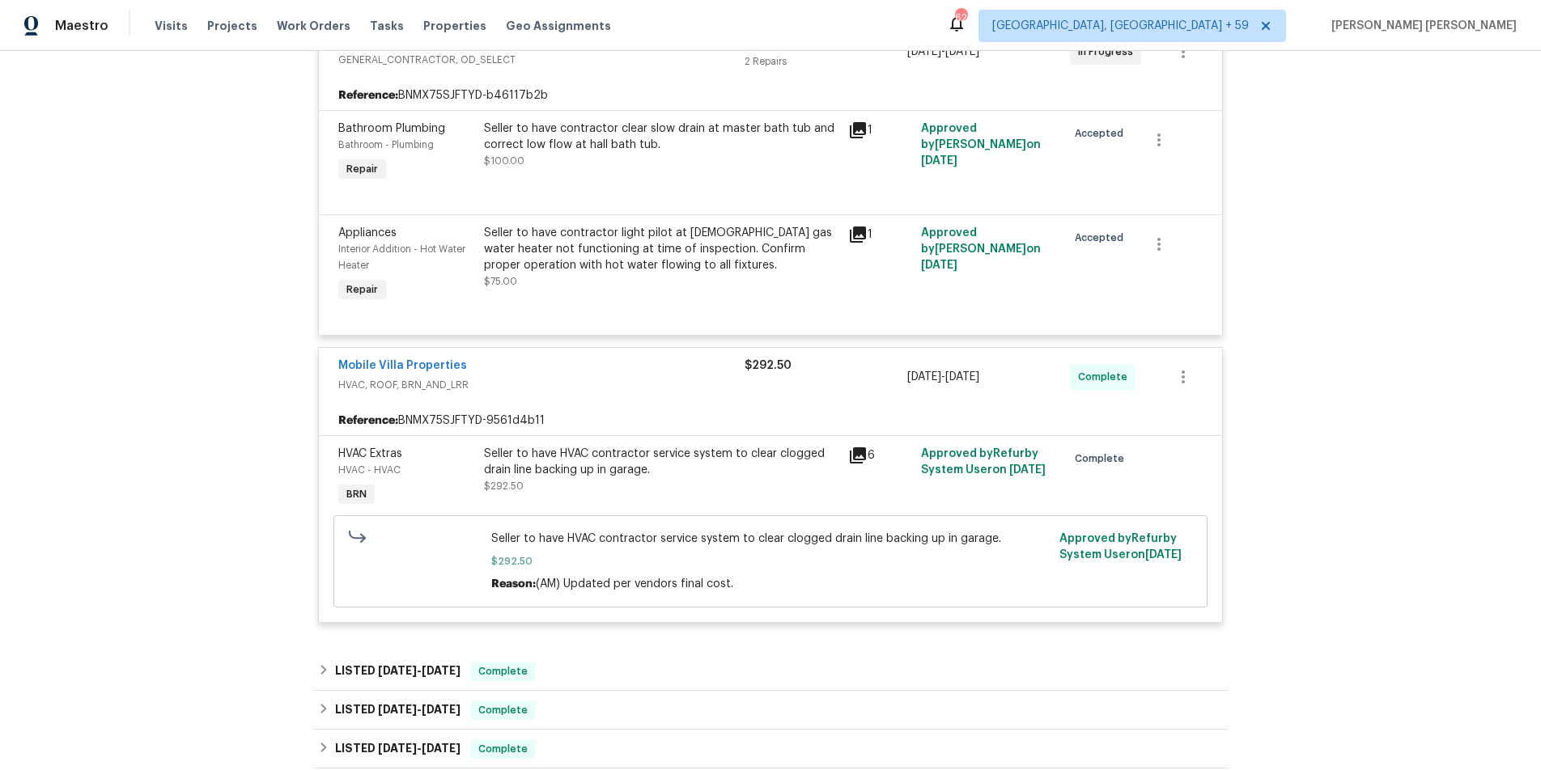
scroll to position [375, 0]
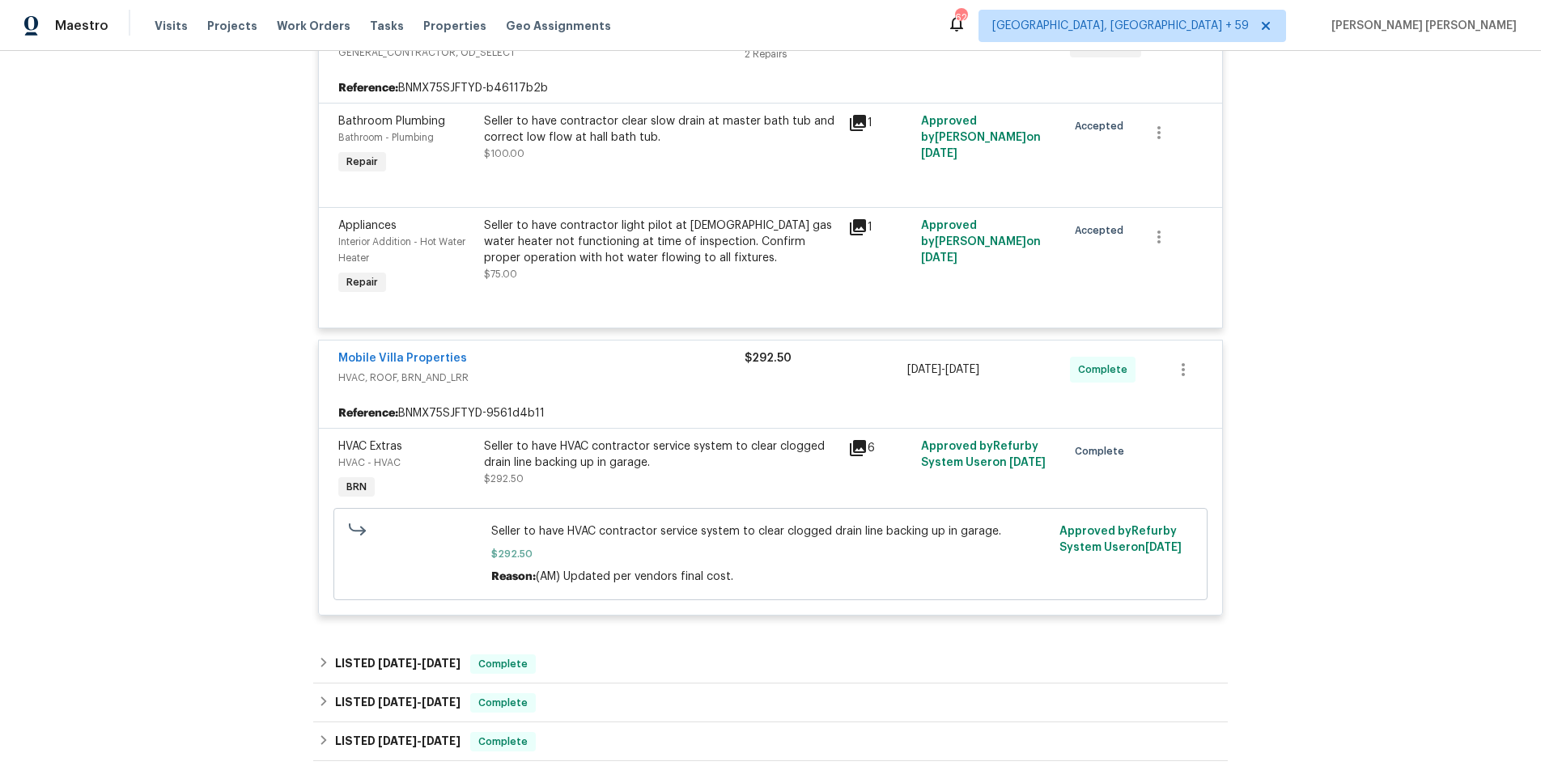
click at [859, 440] on icon at bounding box center [858, 448] width 16 height 16
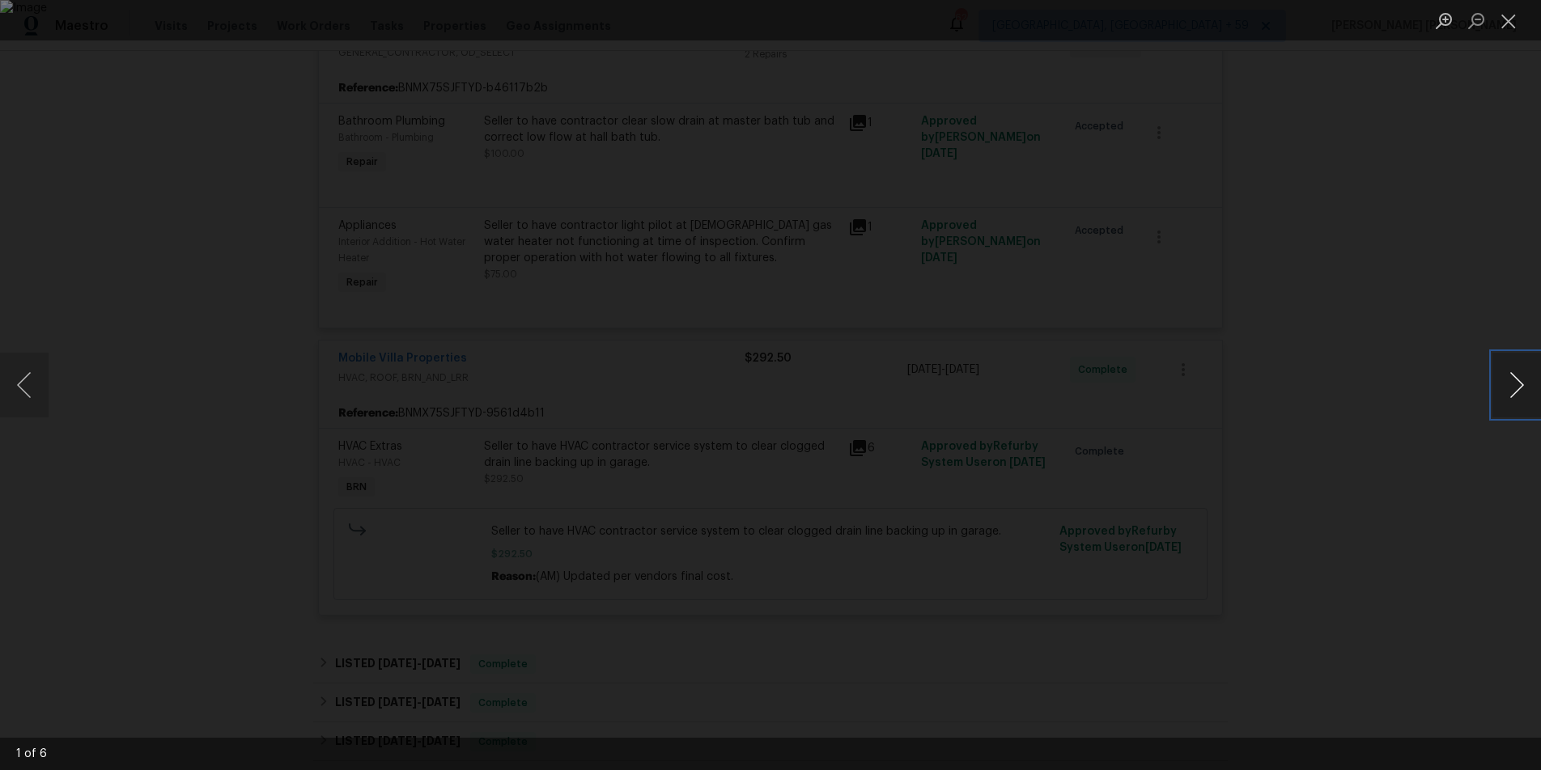
click at [1508, 396] on button "Next image" at bounding box center [1516, 385] width 49 height 65
click at [1372, 517] on div "Lightbox" at bounding box center [770, 385] width 1541 height 770
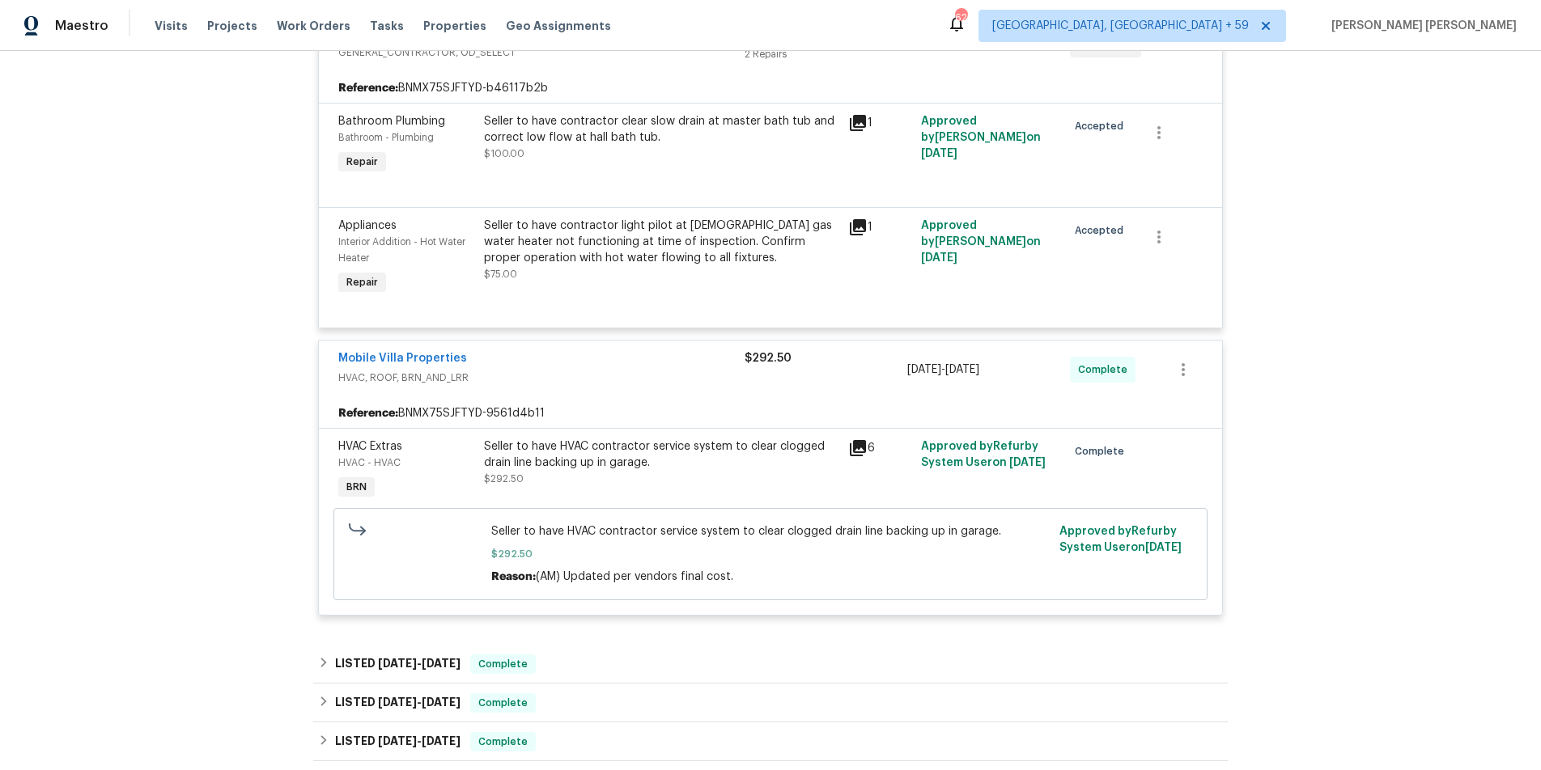
click at [1368, 512] on div "Lightbox" at bounding box center [770, 385] width 1541 height 770
click at [413, 353] on link "Mobile Villa Properties" at bounding box center [402, 358] width 129 height 11
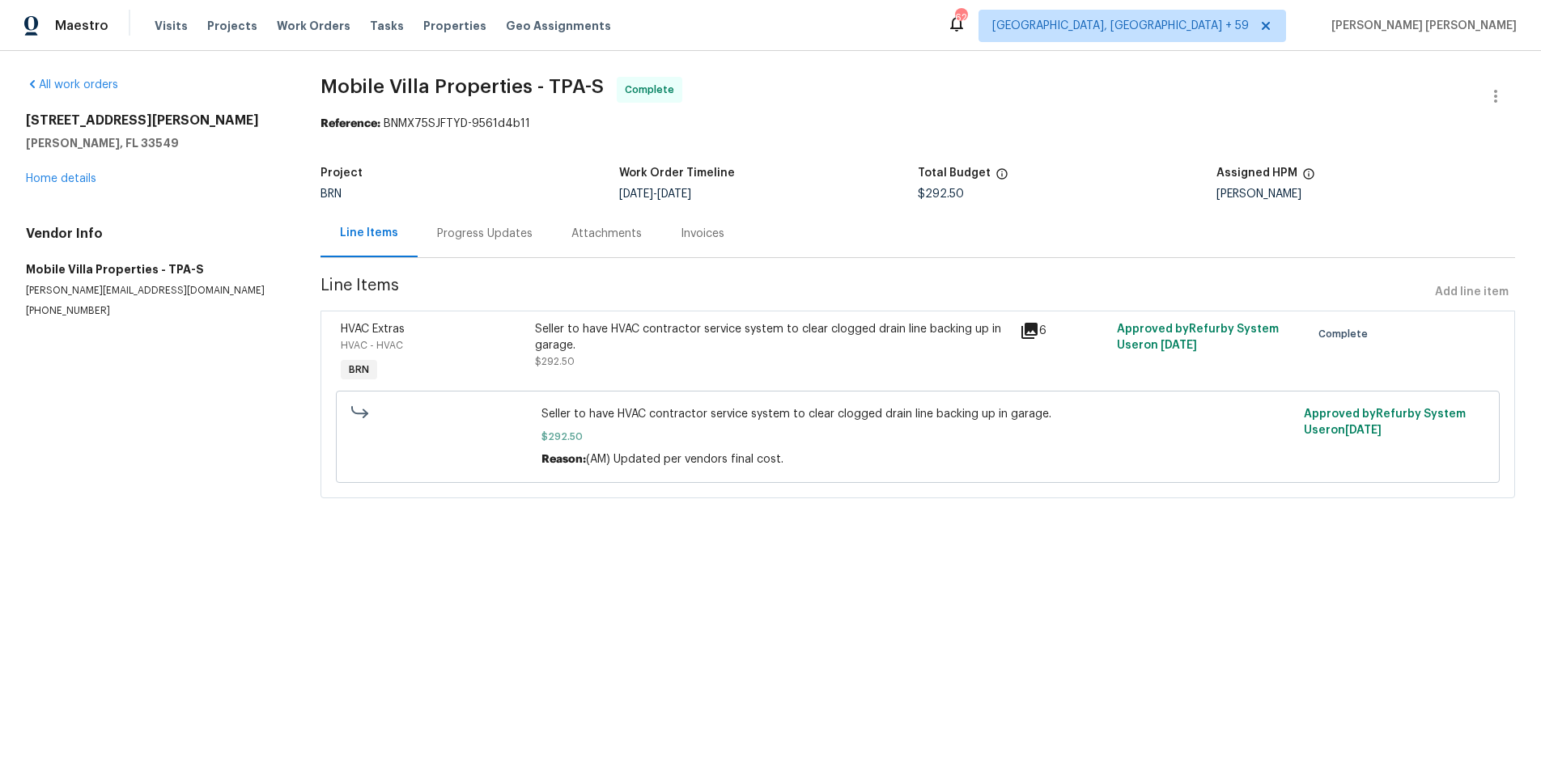
click at [483, 231] on div "Progress Updates" at bounding box center [484, 234] width 95 height 16
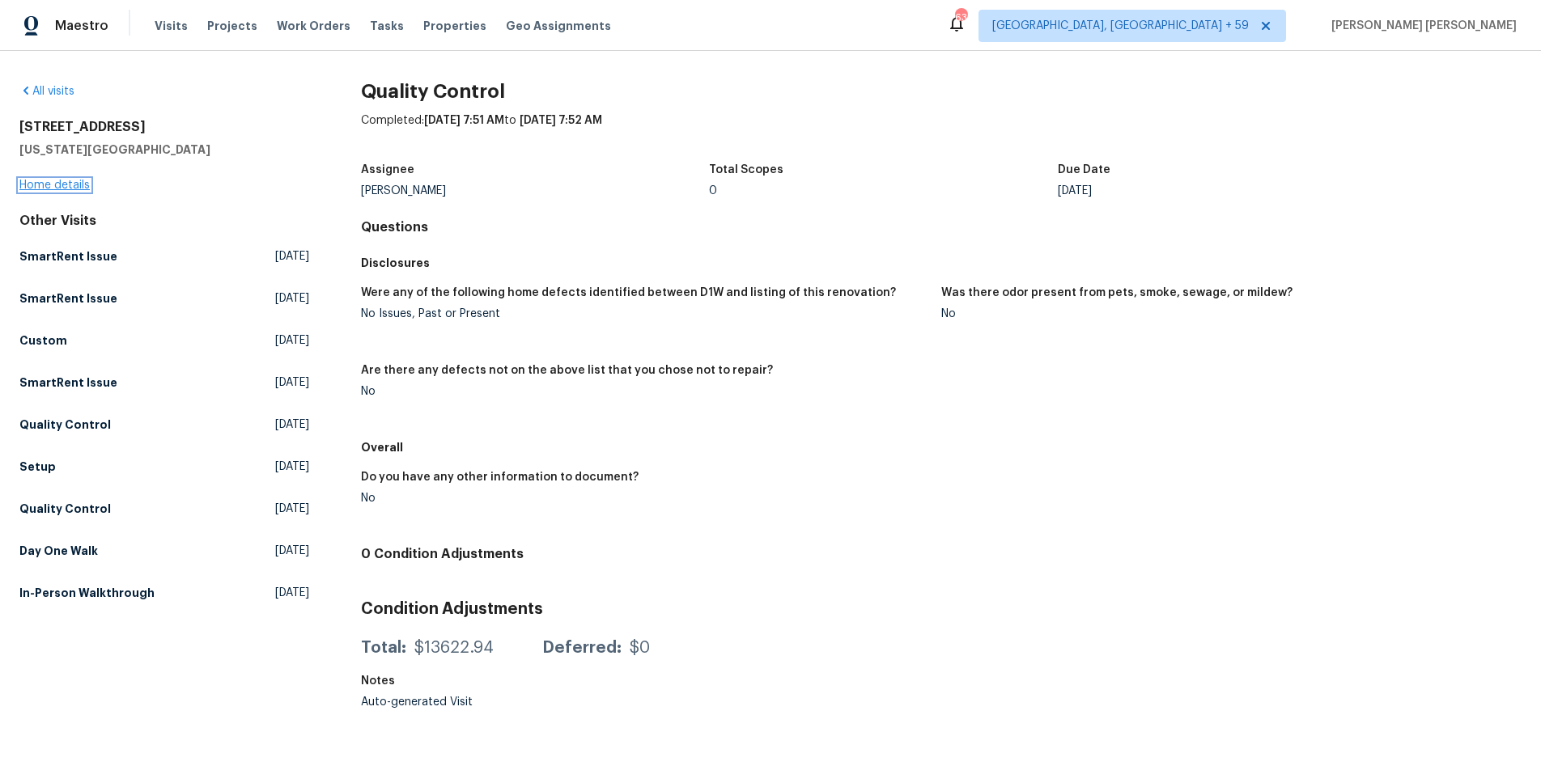
click at [48, 185] on link "Home details" at bounding box center [54, 185] width 70 height 11
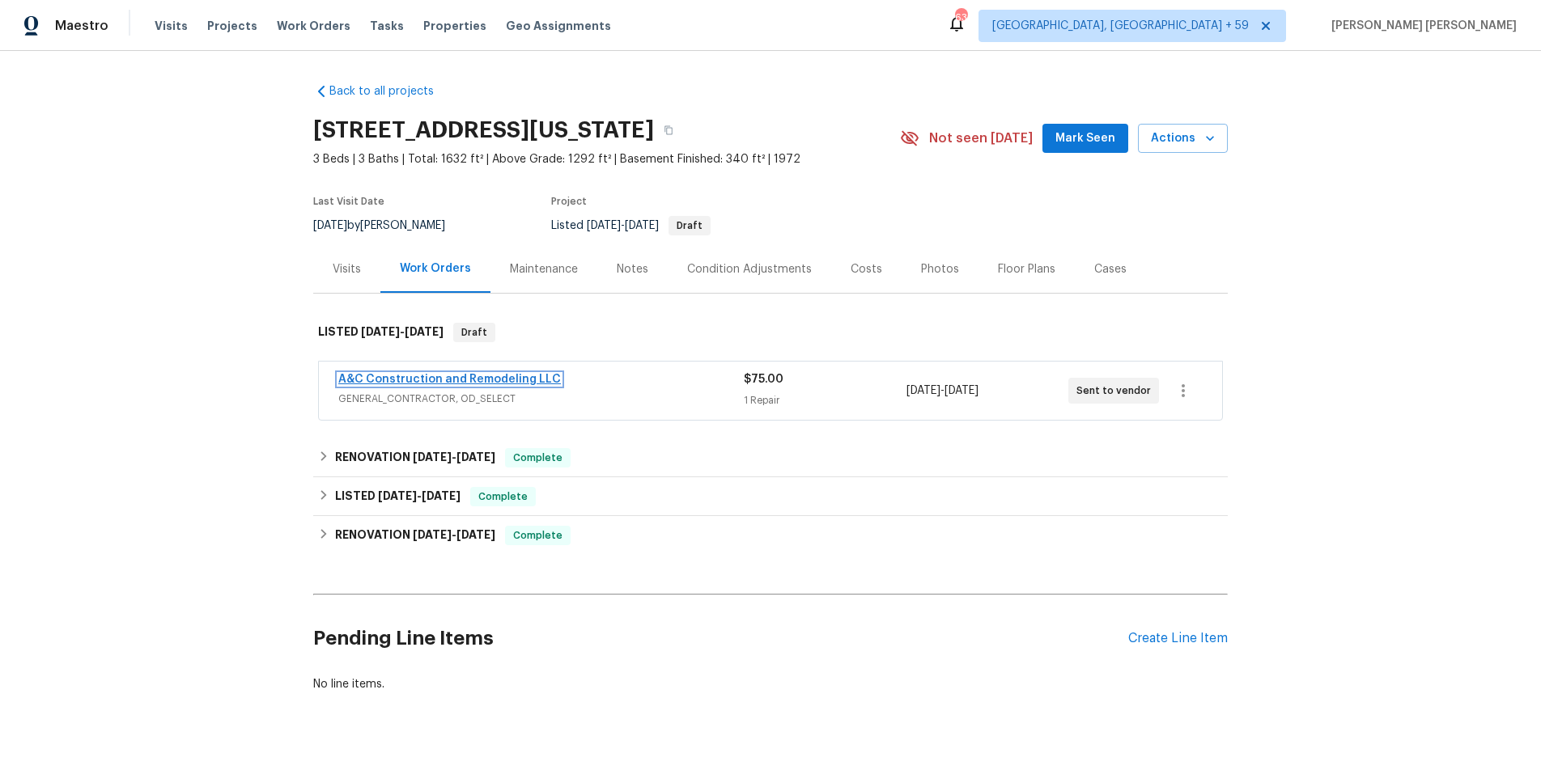
click at [464, 377] on link "A&C Construction and Remodeling LLC" at bounding box center [449, 379] width 223 height 11
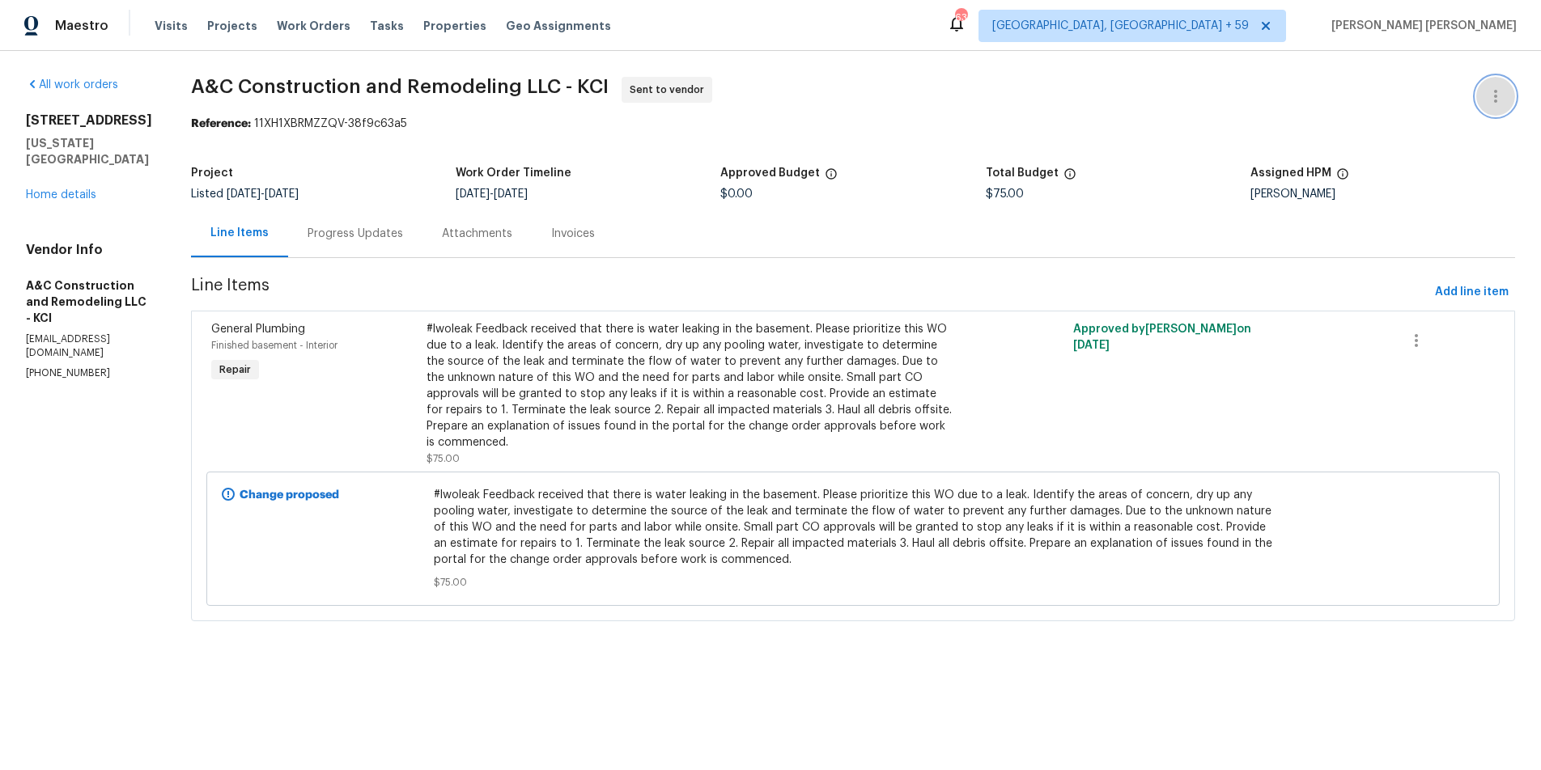
click at [1494, 95] on icon "button" at bounding box center [1495, 96] width 3 height 13
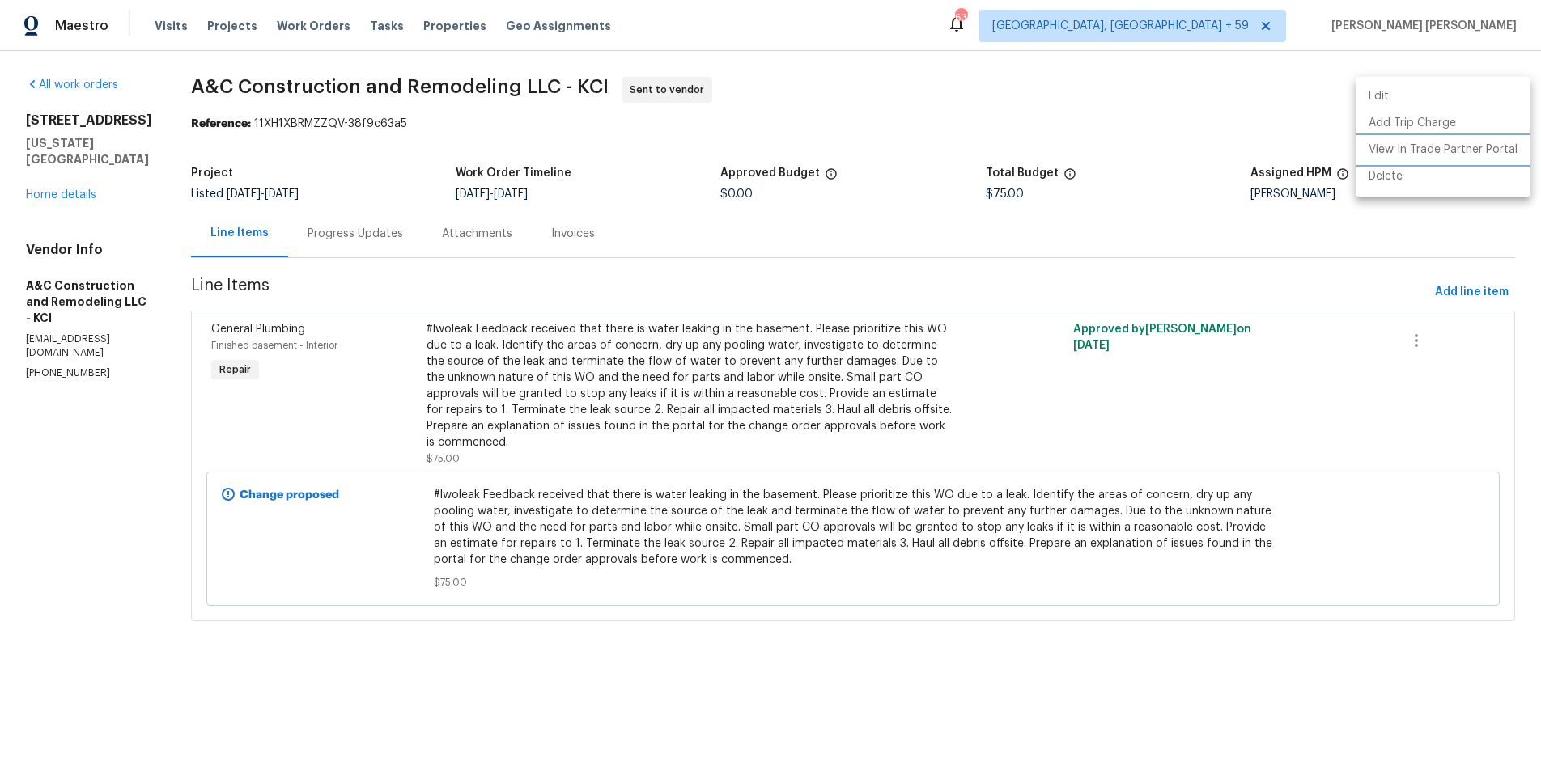
click at [1441, 146] on li "View In Trade Partner Portal" at bounding box center [1442, 150] width 175 height 27
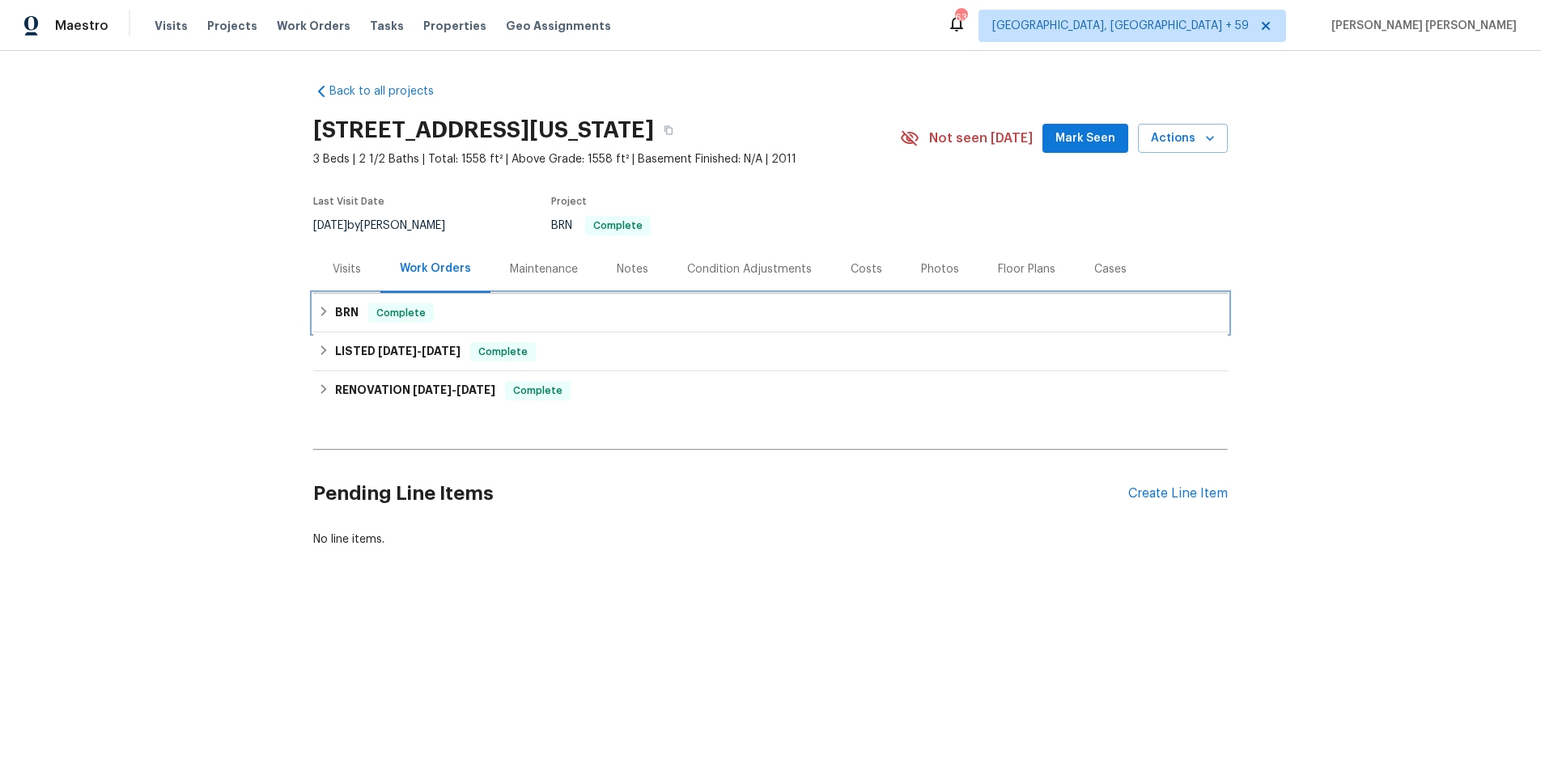
click at [326, 309] on icon at bounding box center [323, 311] width 11 height 11
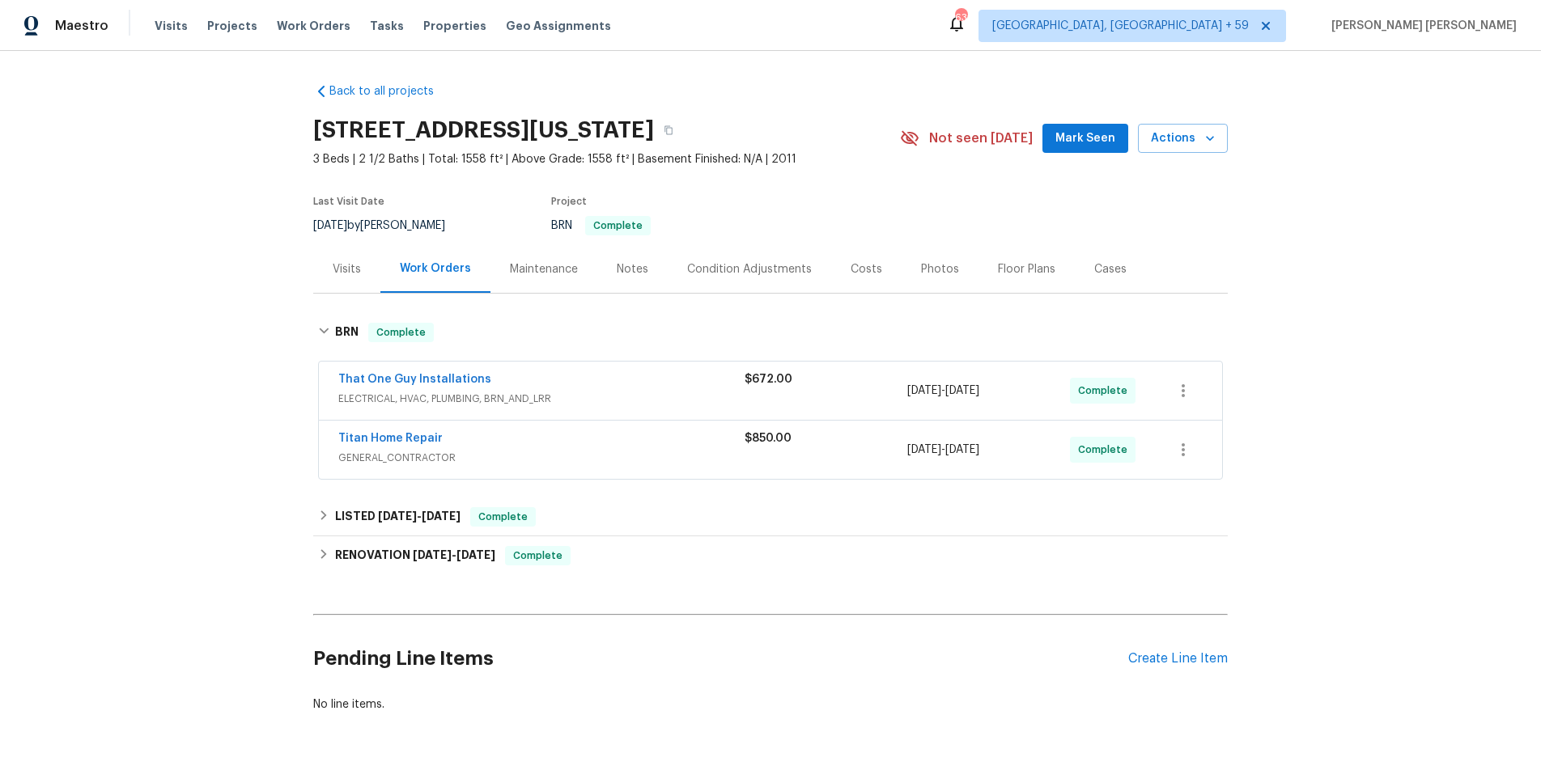
click at [579, 386] on div "That One Guy Installations" at bounding box center [541, 380] width 406 height 19
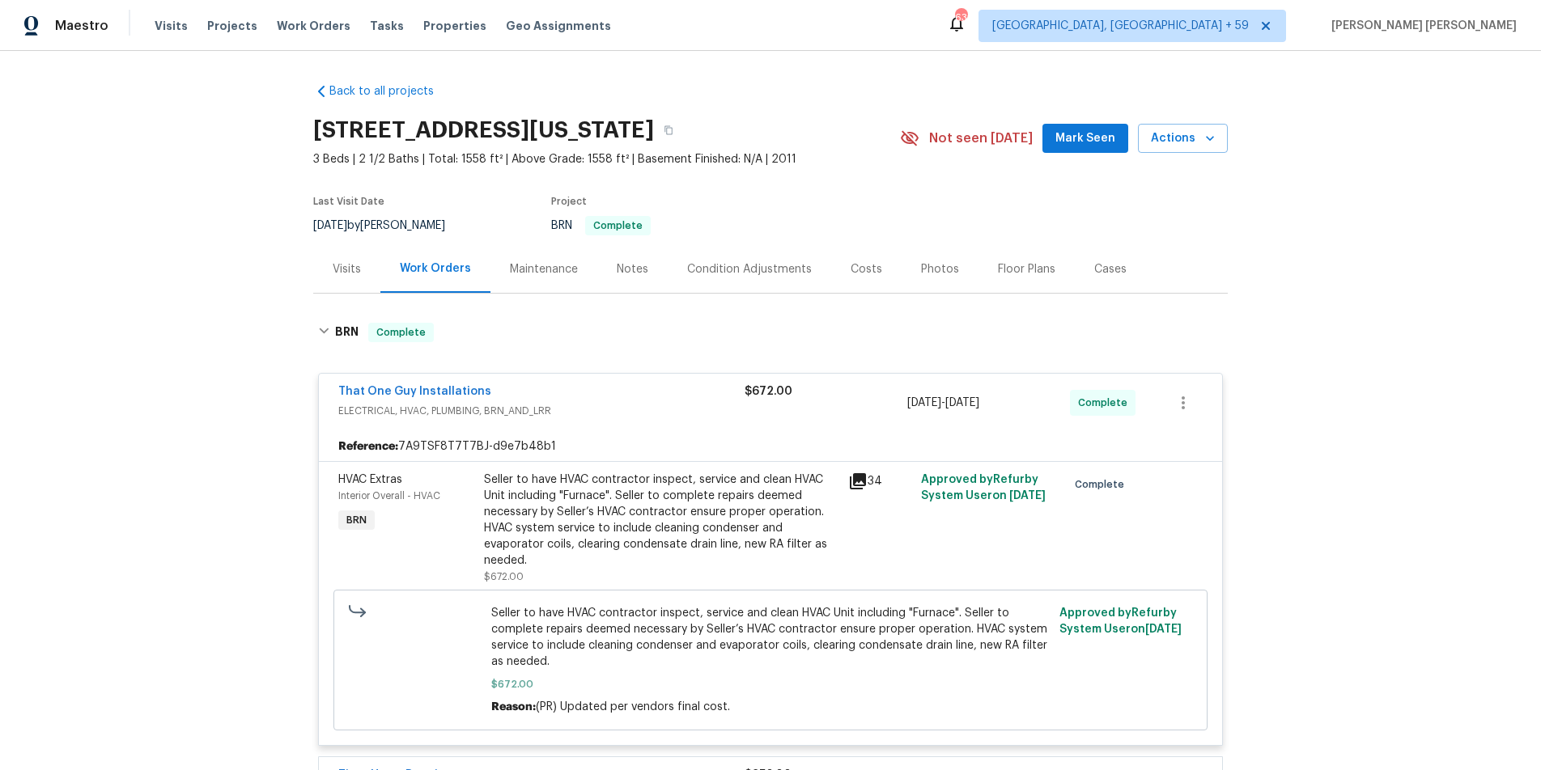
click at [579, 386] on div "That One Guy Installations" at bounding box center [541, 393] width 406 height 19
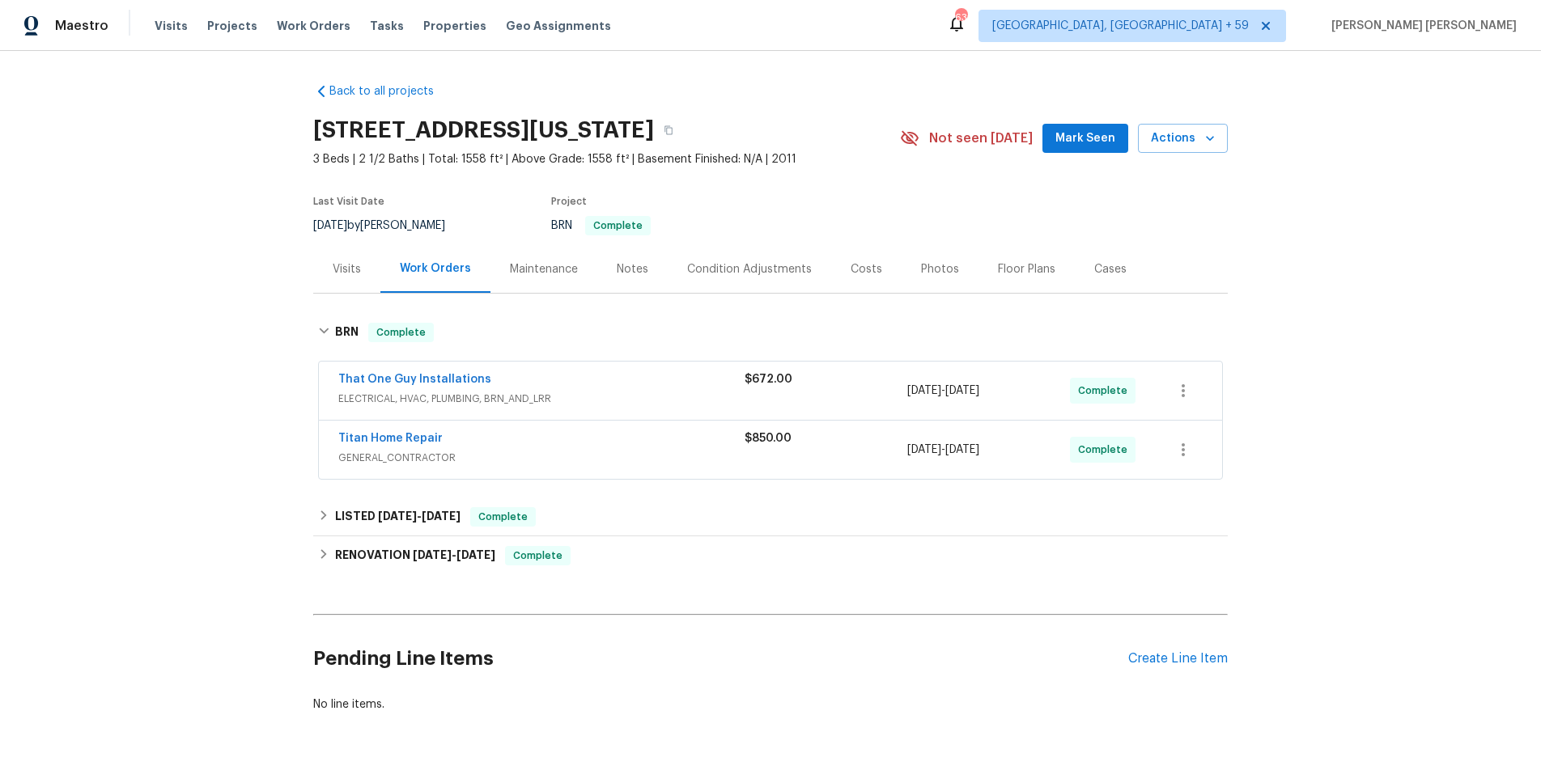
click at [620, 448] on div "Titan Home Repair" at bounding box center [541, 439] width 406 height 19
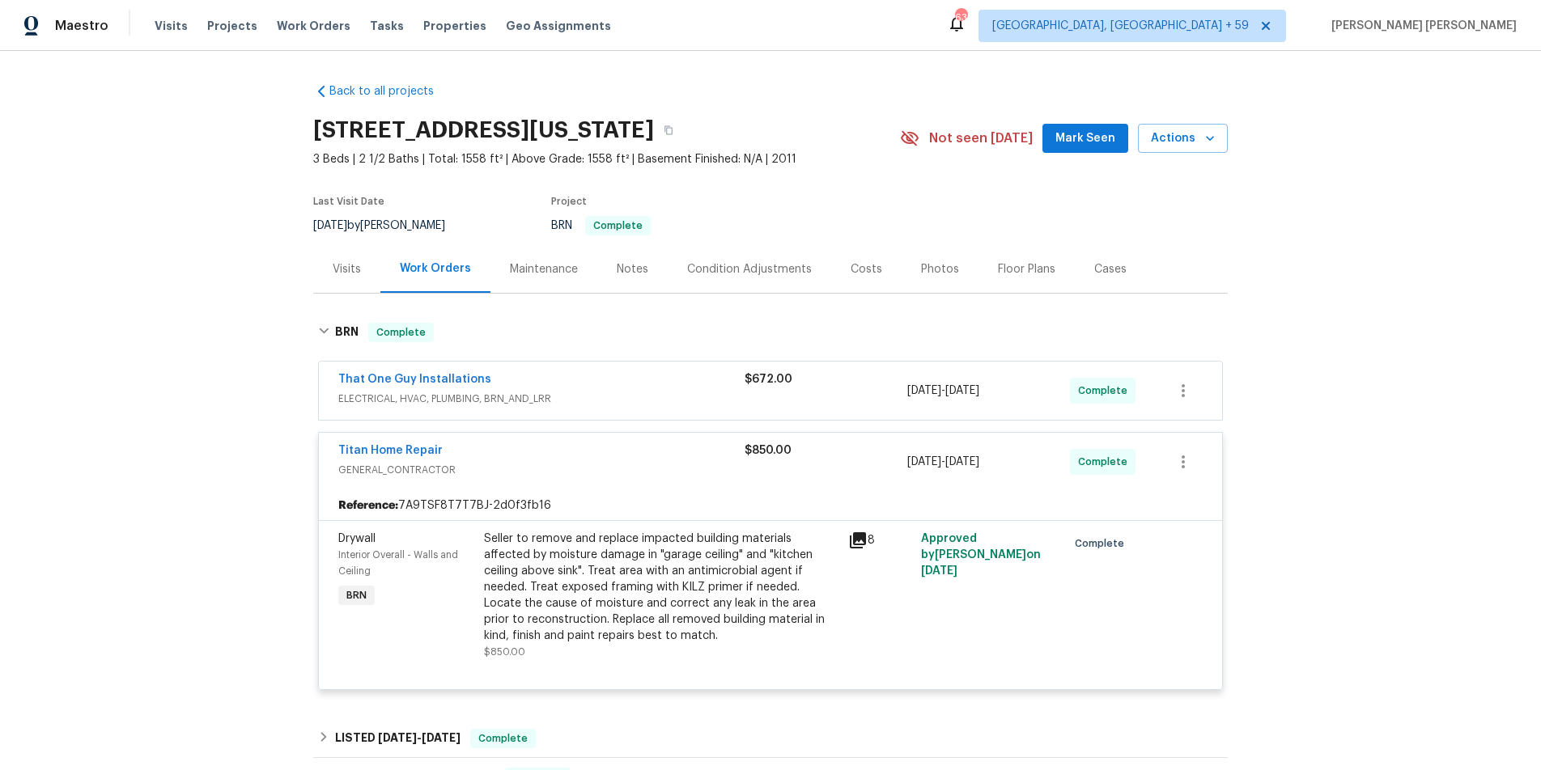
click at [863, 544] on icon at bounding box center [858, 540] width 16 height 16
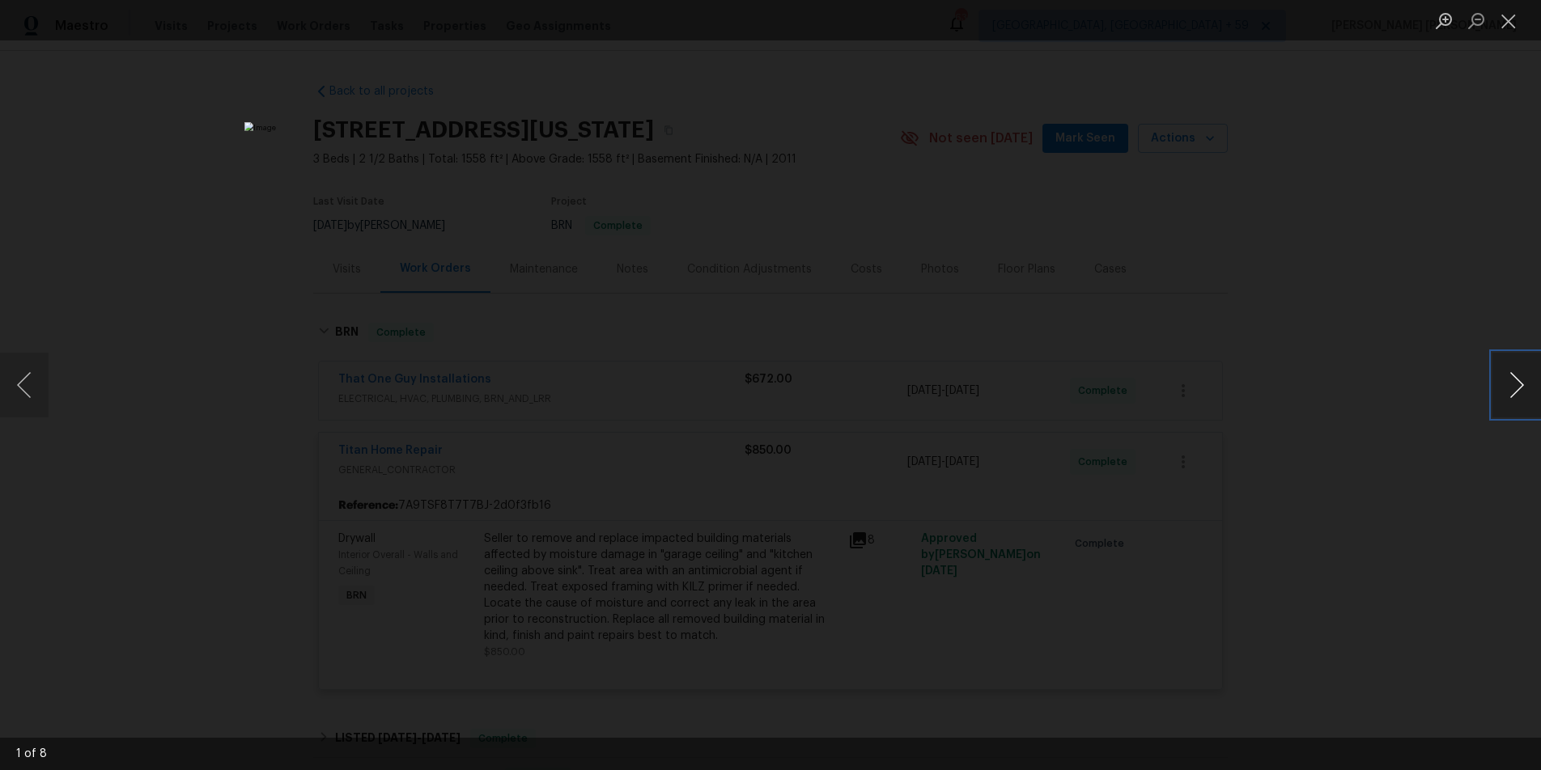
click at [1507, 391] on button "Next image" at bounding box center [1516, 385] width 49 height 65
click at [1511, 401] on button "Next image" at bounding box center [1516, 385] width 49 height 65
click at [1506, 392] on button "Next image" at bounding box center [1516, 385] width 49 height 65
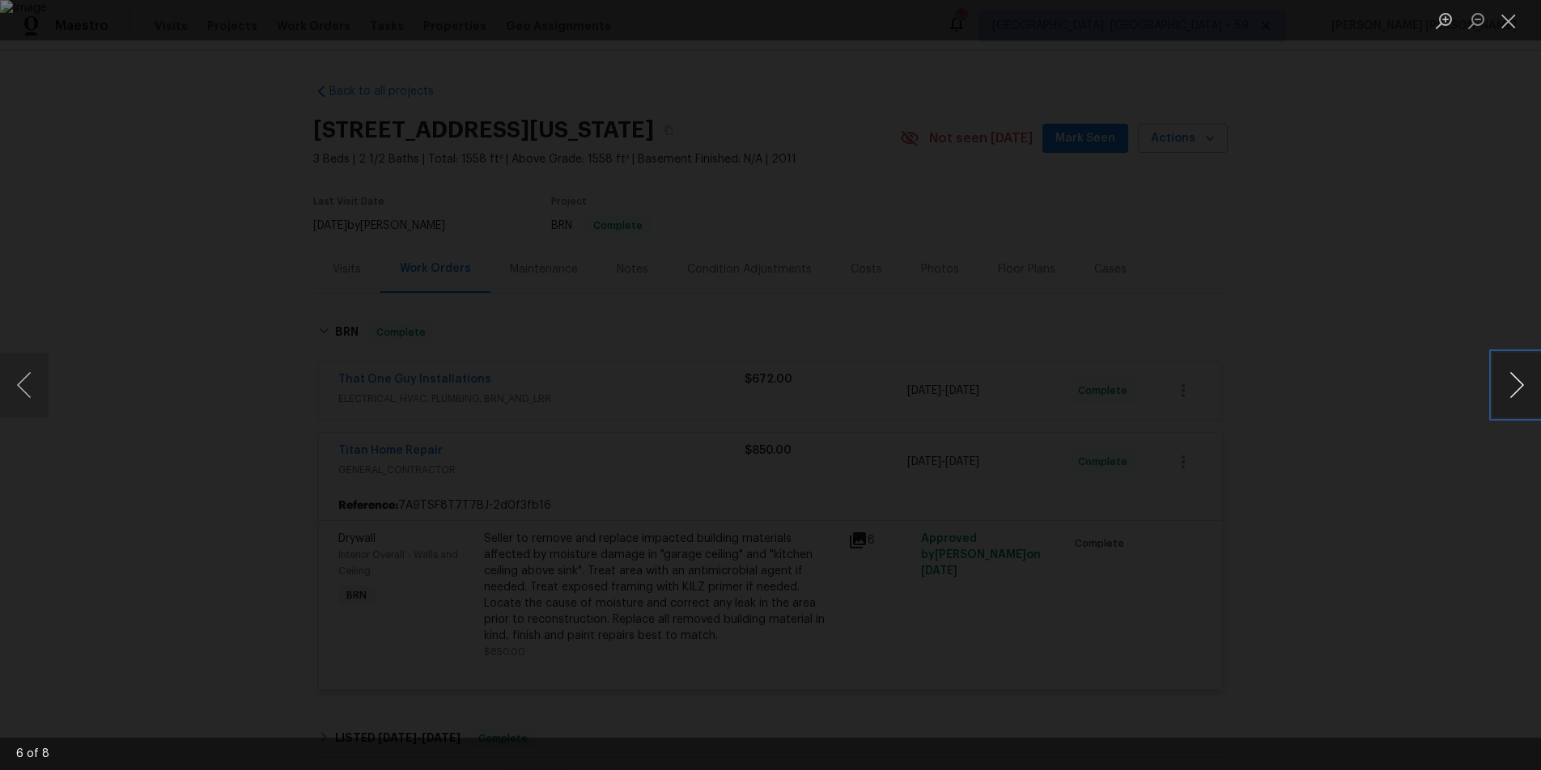
click at [1505, 393] on button "Next image" at bounding box center [1516, 385] width 49 height 65
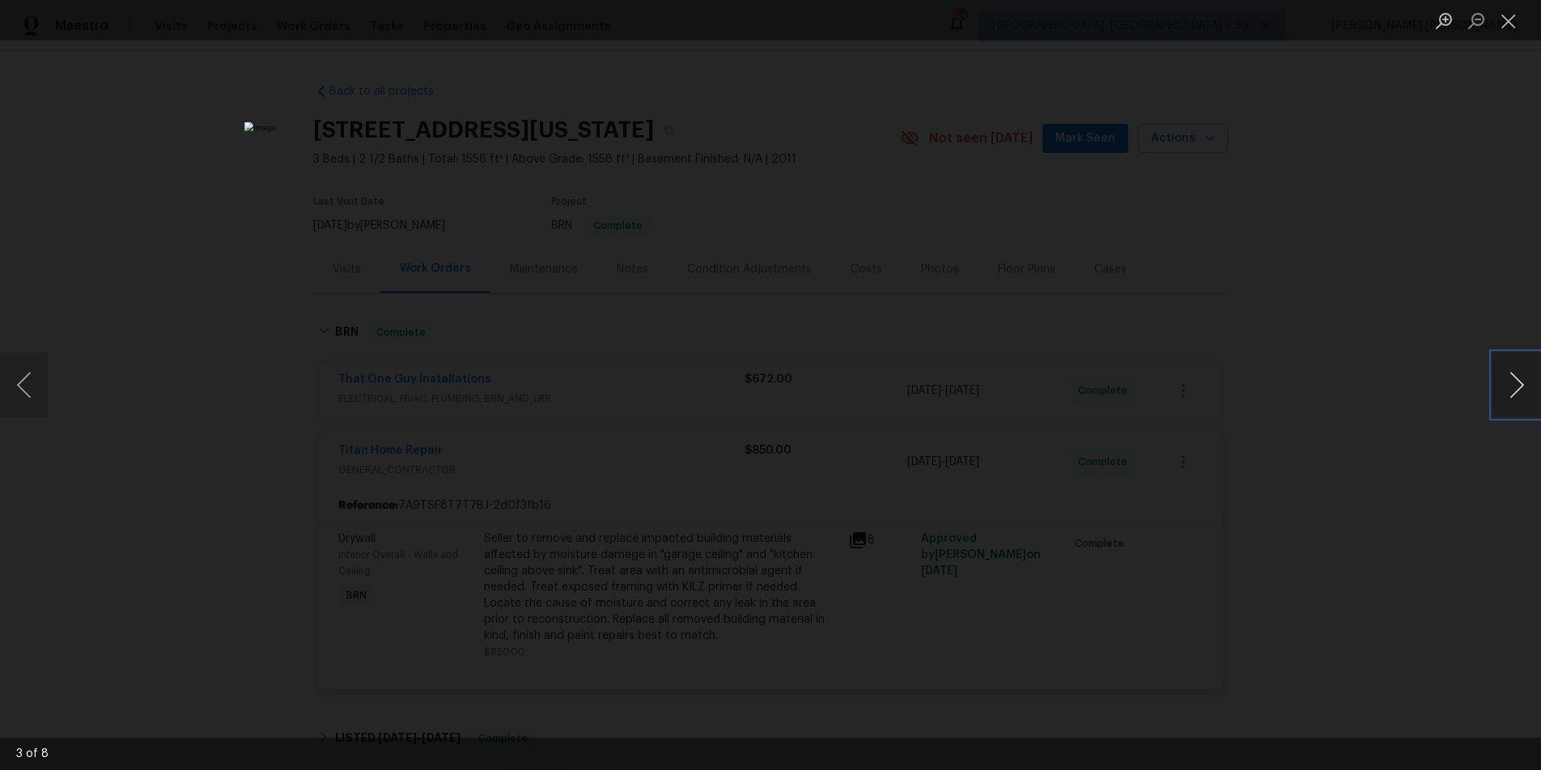
click at [1505, 393] on button "Next image" at bounding box center [1516, 385] width 49 height 65
drag, startPoint x: 1469, startPoint y: 423, endPoint x: 1419, endPoint y: 410, distance: 51.0
click at [1421, 415] on div "Lightbox" at bounding box center [770, 385] width 1541 height 770
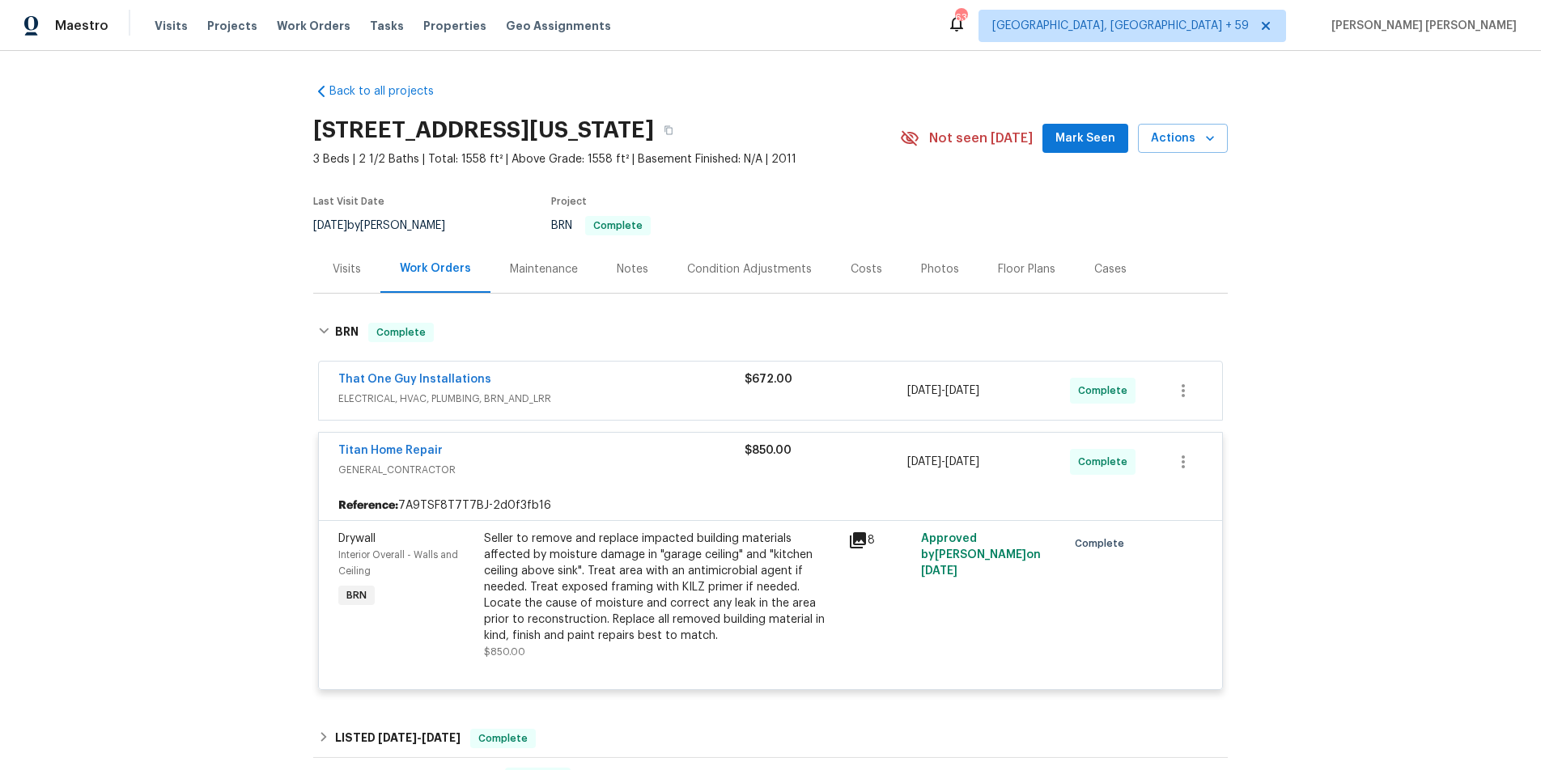
click at [857, 545] on icon at bounding box center [858, 540] width 16 height 16
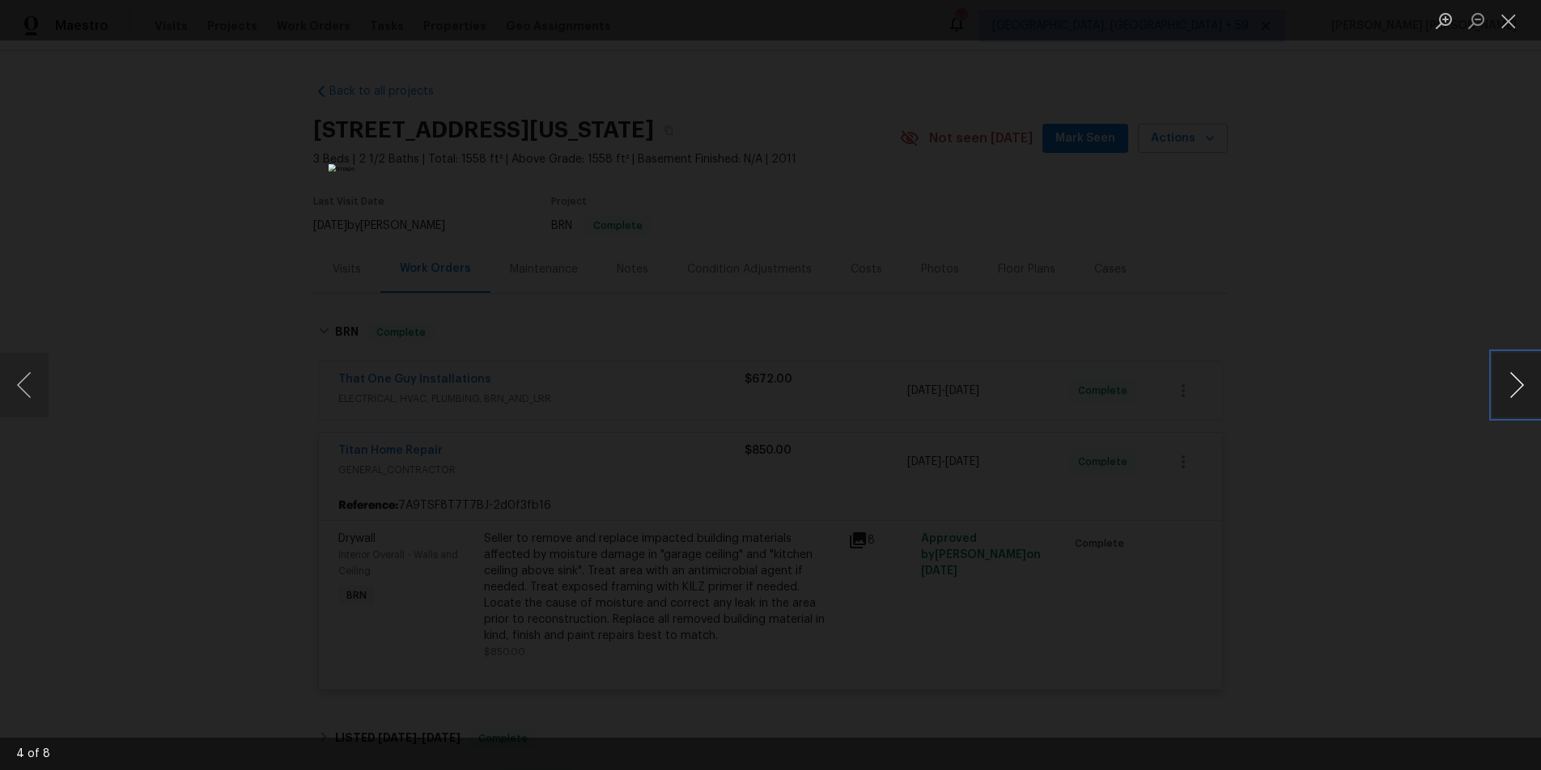
click at [1513, 407] on button "Next image" at bounding box center [1516, 385] width 49 height 65
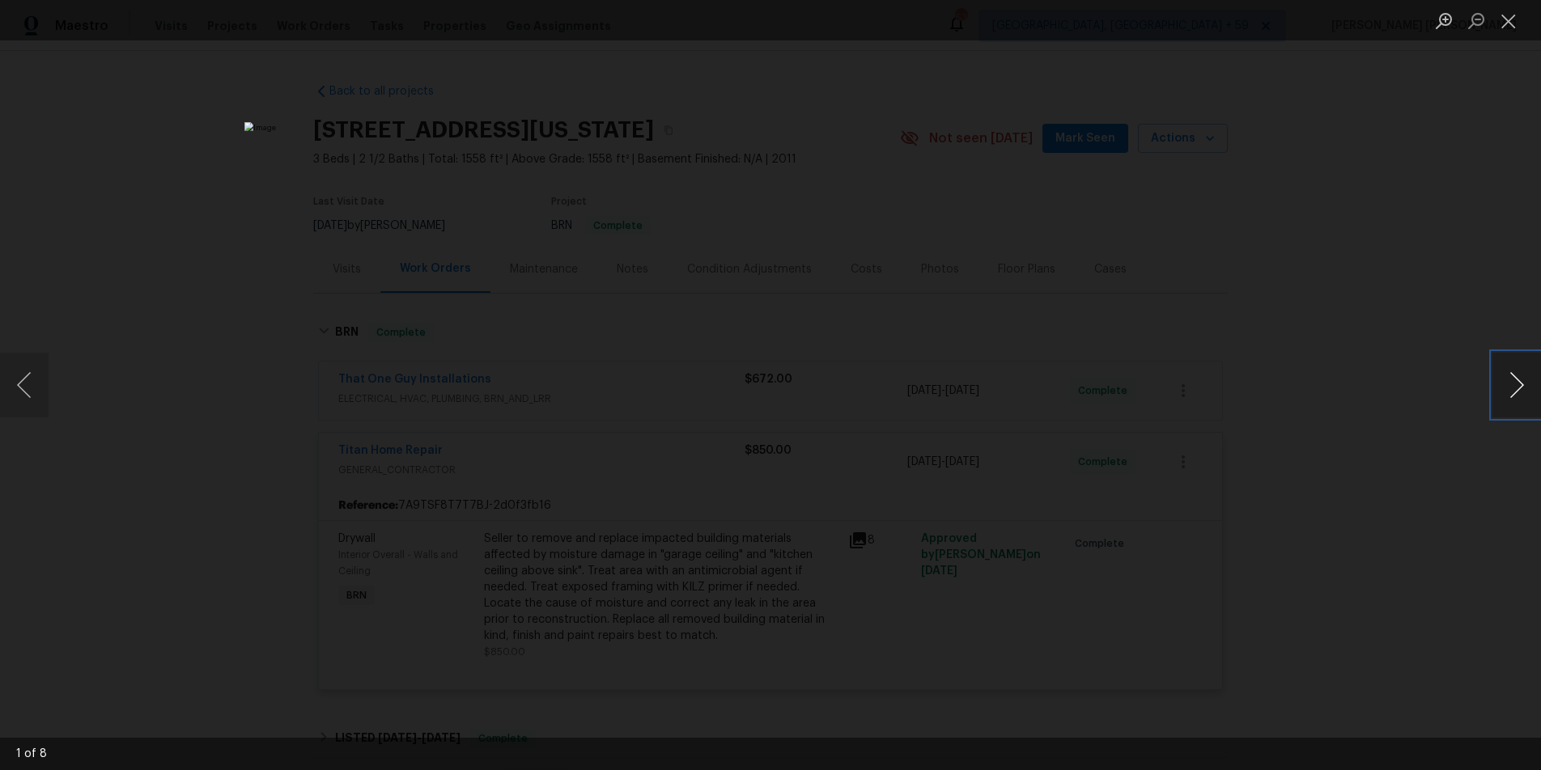
click at [1513, 407] on button "Next image" at bounding box center [1516, 385] width 49 height 65
click at [1285, 559] on div "Lightbox" at bounding box center [770, 385] width 1541 height 770
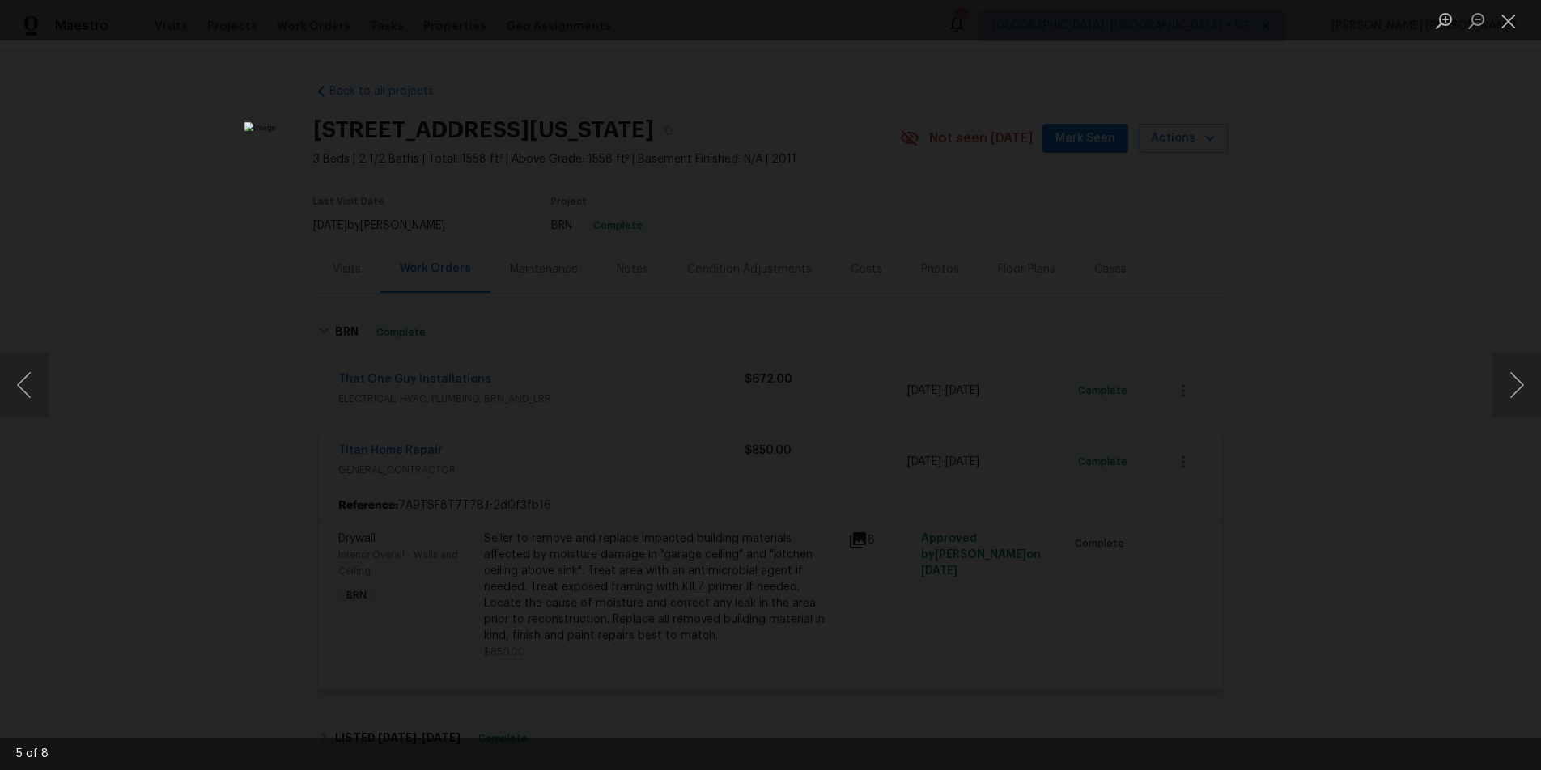
click at [1286, 558] on div "Lightbox" at bounding box center [770, 385] width 1541 height 770
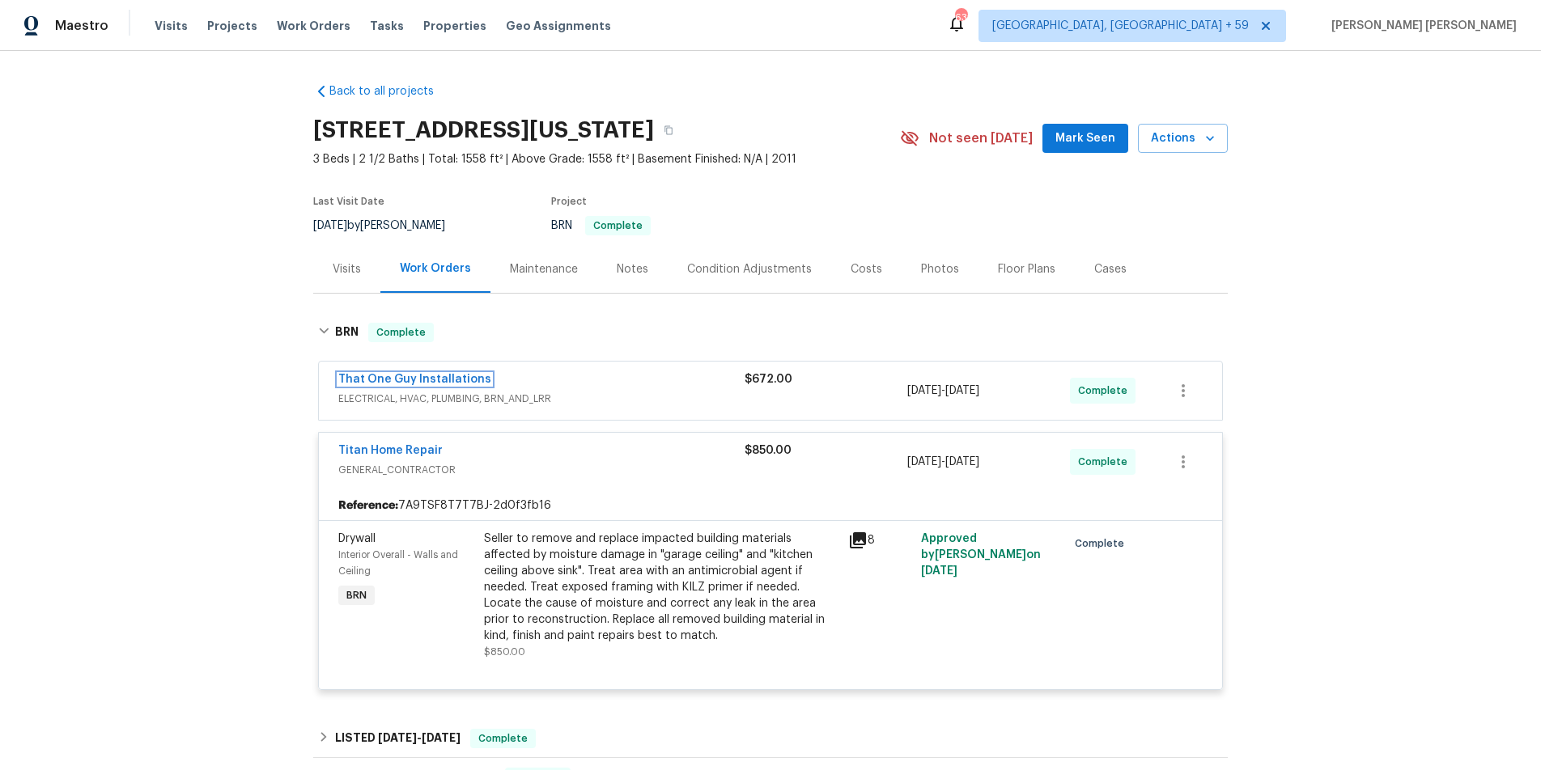
click at [434, 384] on link "That One Guy Installations" at bounding box center [414, 379] width 153 height 11
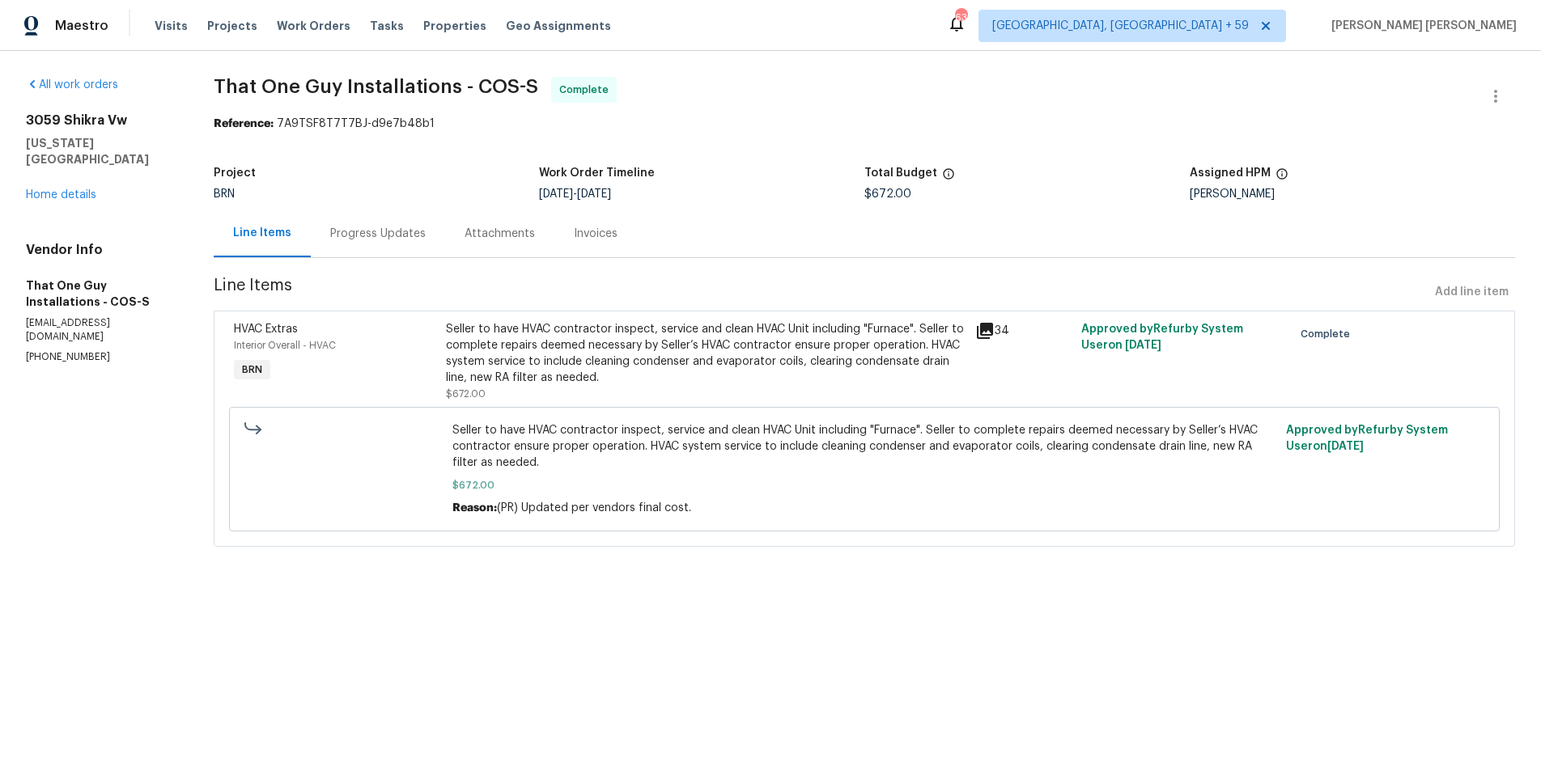
click at [990, 335] on icon at bounding box center [985, 331] width 16 height 16
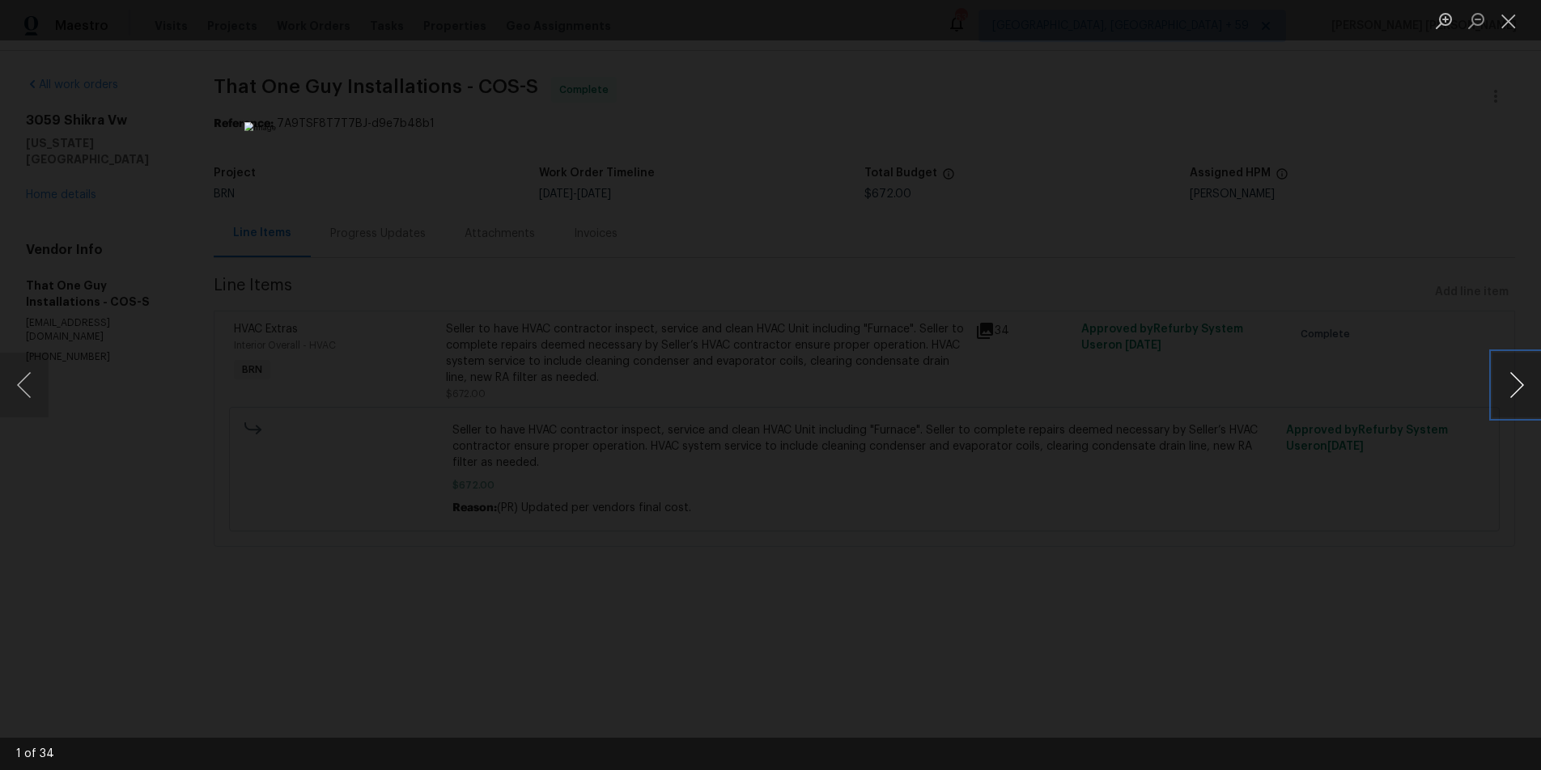
click at [1510, 405] on button "Next image" at bounding box center [1516, 385] width 49 height 65
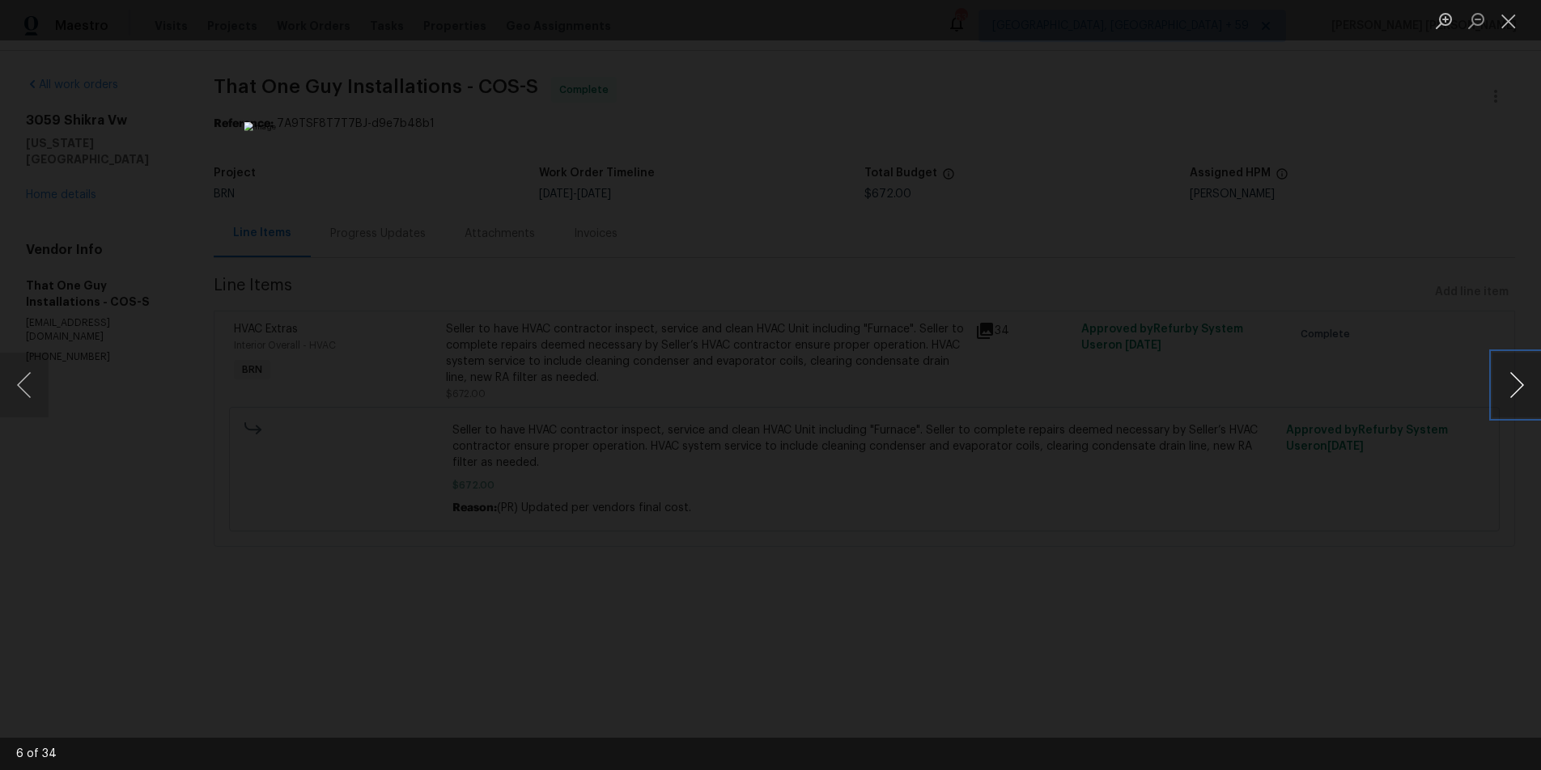
click at [1510, 405] on button "Next image" at bounding box center [1516, 385] width 49 height 65
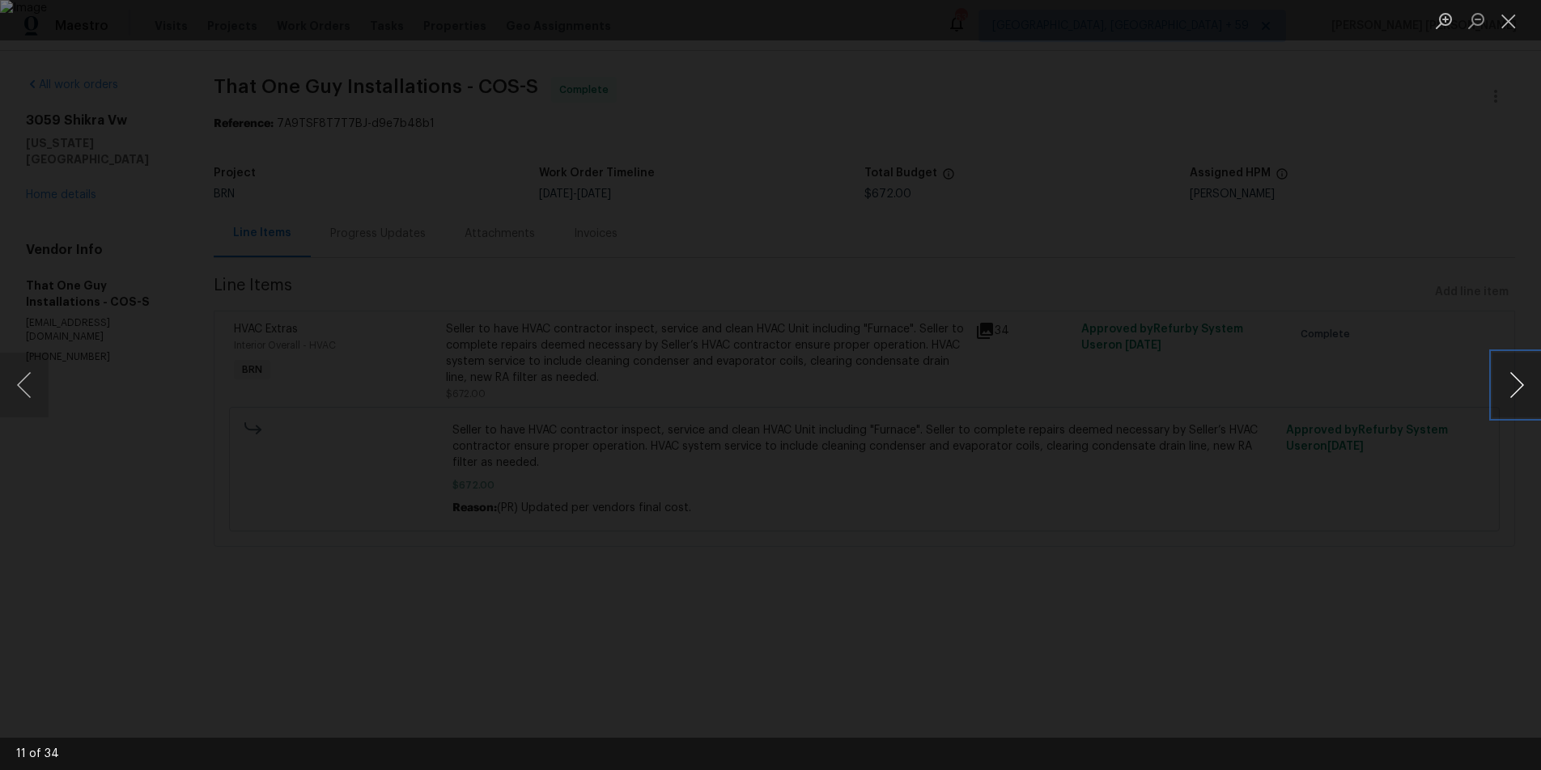
click at [1510, 405] on button "Next image" at bounding box center [1516, 385] width 49 height 65
click at [1507, 398] on button "Next image" at bounding box center [1516, 385] width 49 height 65
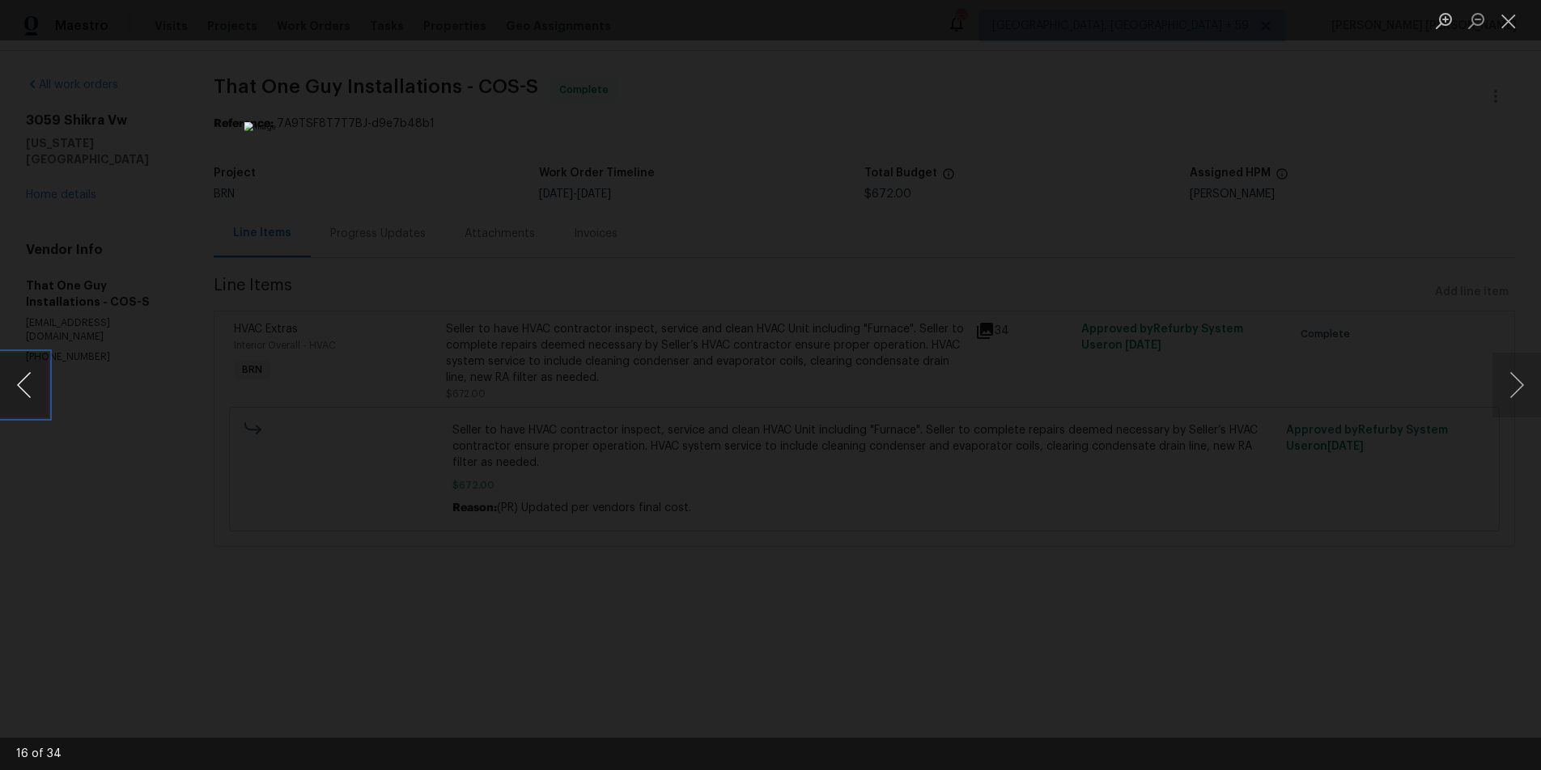
click at [23, 391] on button "Previous image" at bounding box center [24, 385] width 49 height 65
click at [1516, 402] on button "Next image" at bounding box center [1516, 385] width 49 height 65
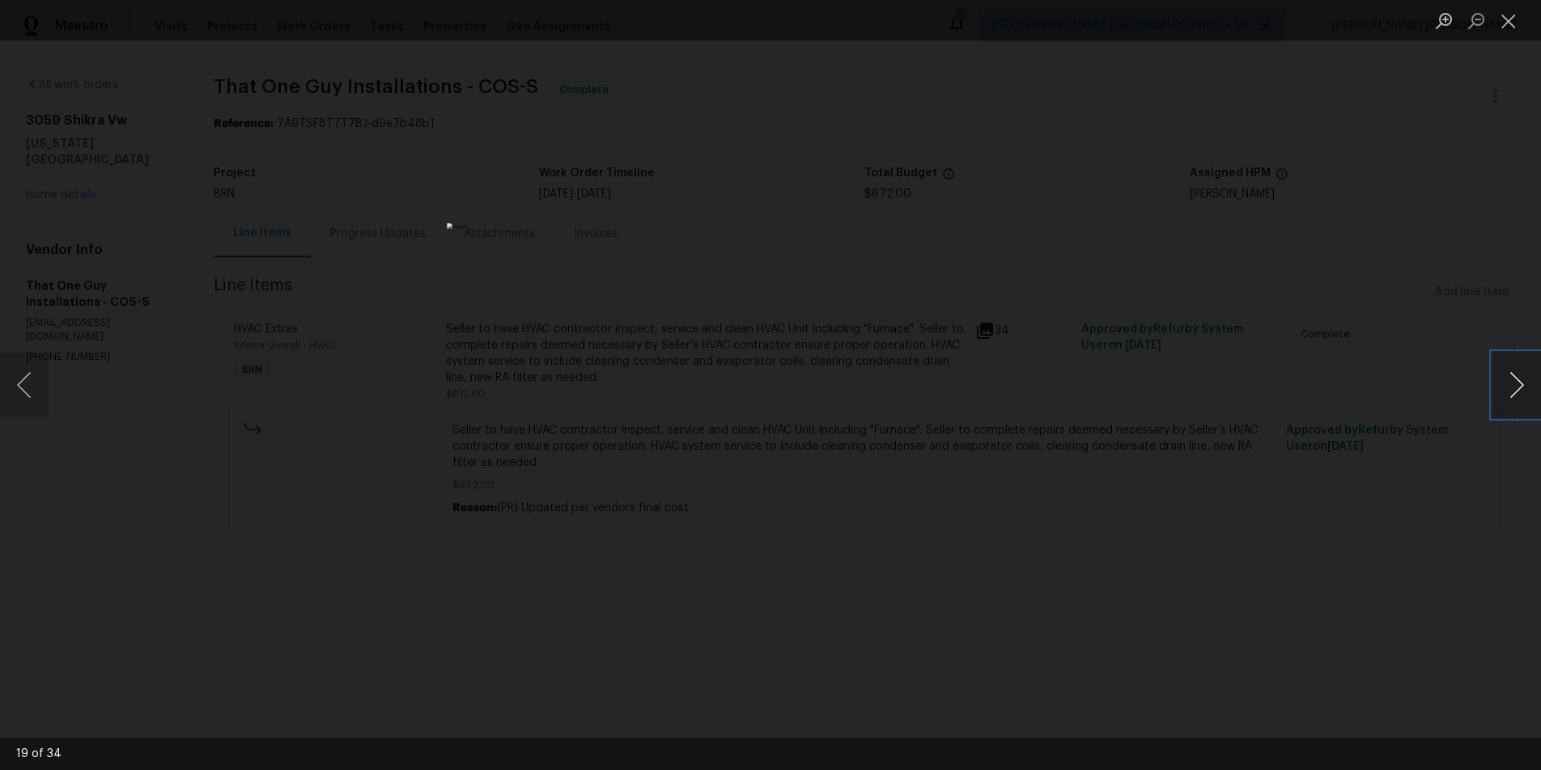
click at [1516, 402] on button "Next image" at bounding box center [1516, 385] width 49 height 65
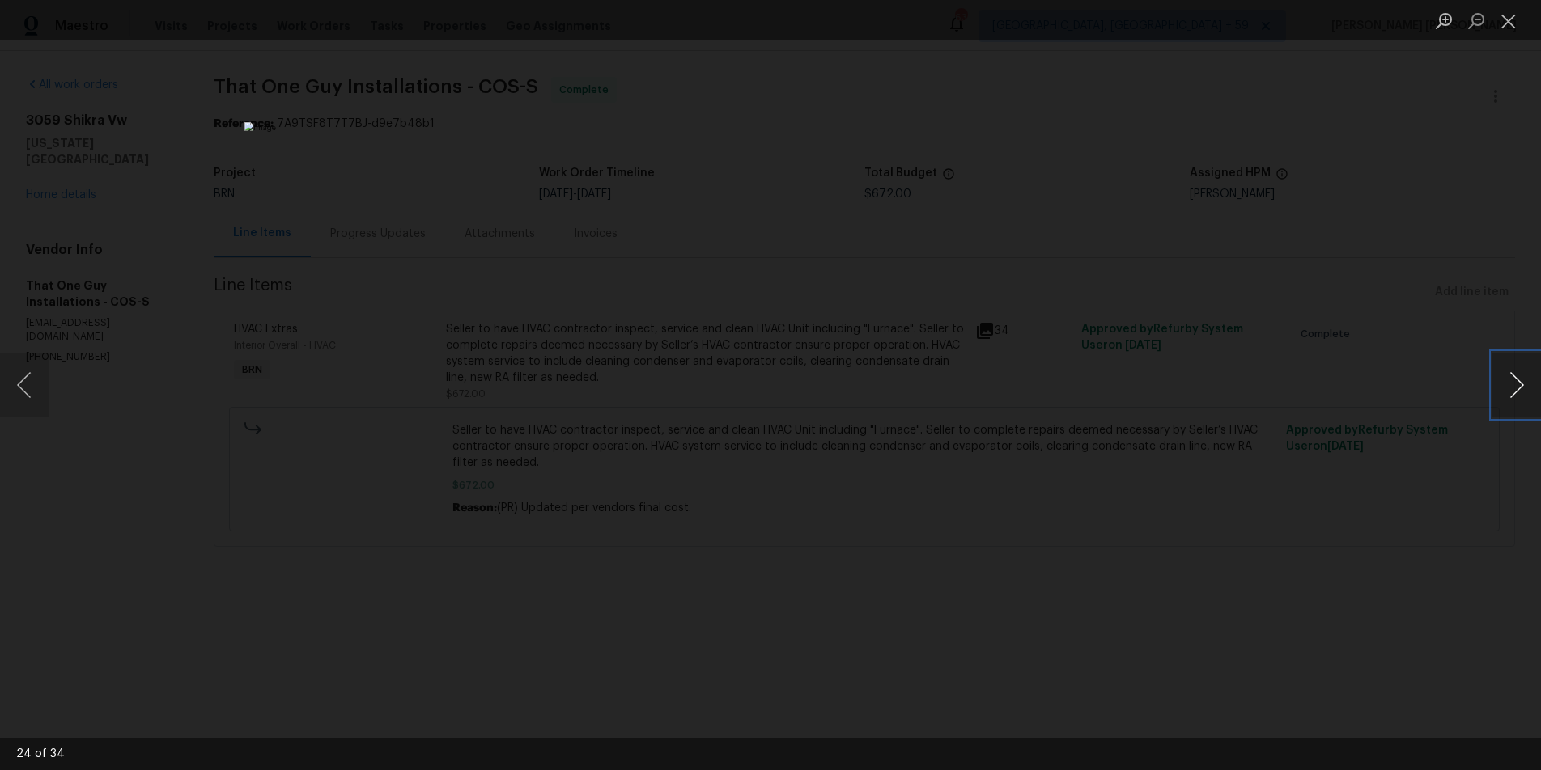
click at [1516, 402] on button "Next image" at bounding box center [1516, 385] width 49 height 65
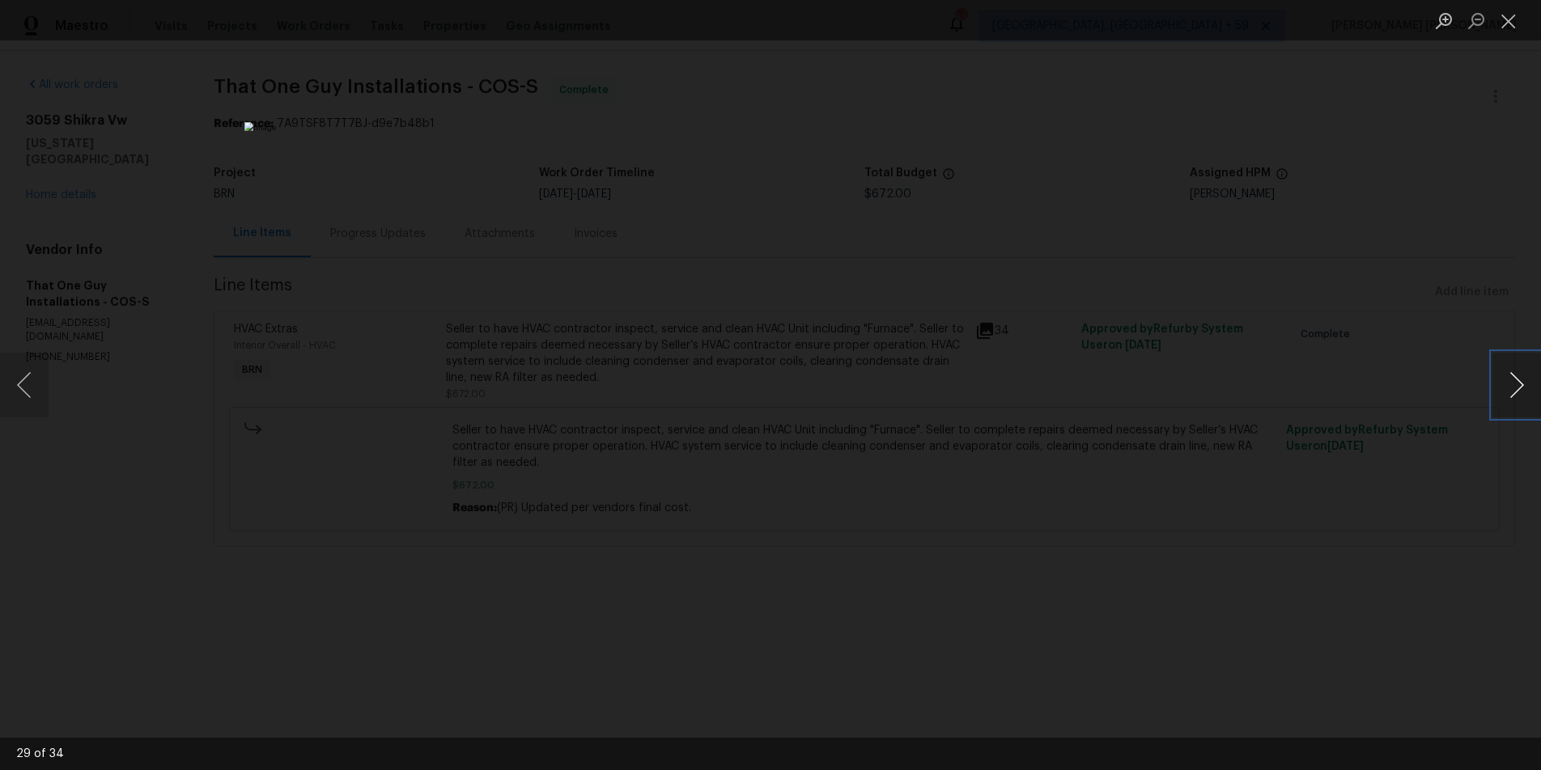
click at [1516, 402] on button "Next image" at bounding box center [1516, 385] width 49 height 65
click at [32, 386] on button "Previous image" at bounding box center [24, 385] width 49 height 65
click at [1521, 396] on button "Next image" at bounding box center [1516, 385] width 49 height 65
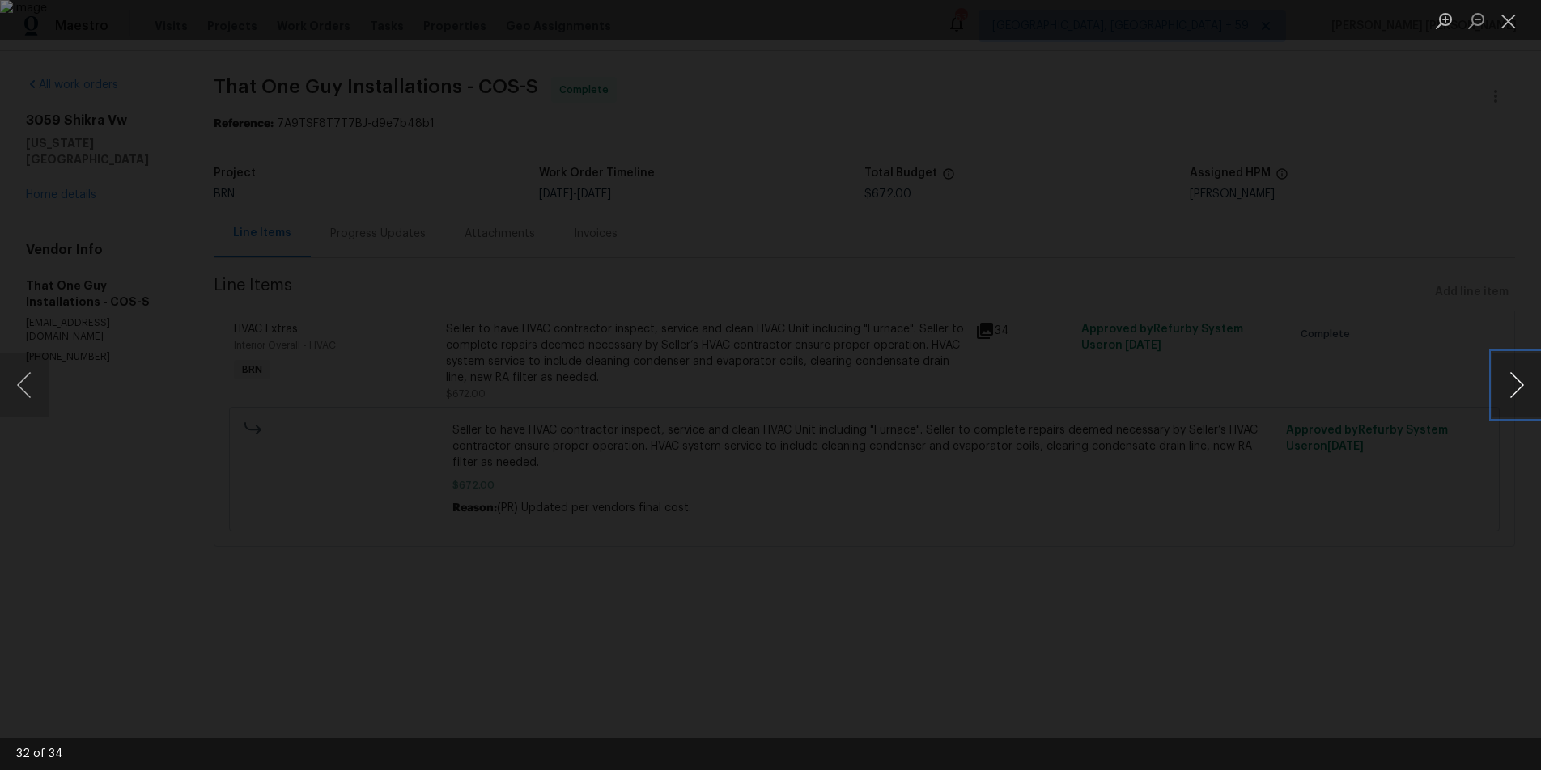
click at [1521, 396] on button "Next image" at bounding box center [1516, 385] width 49 height 65
click at [1405, 540] on div "Lightbox" at bounding box center [770, 385] width 1541 height 770
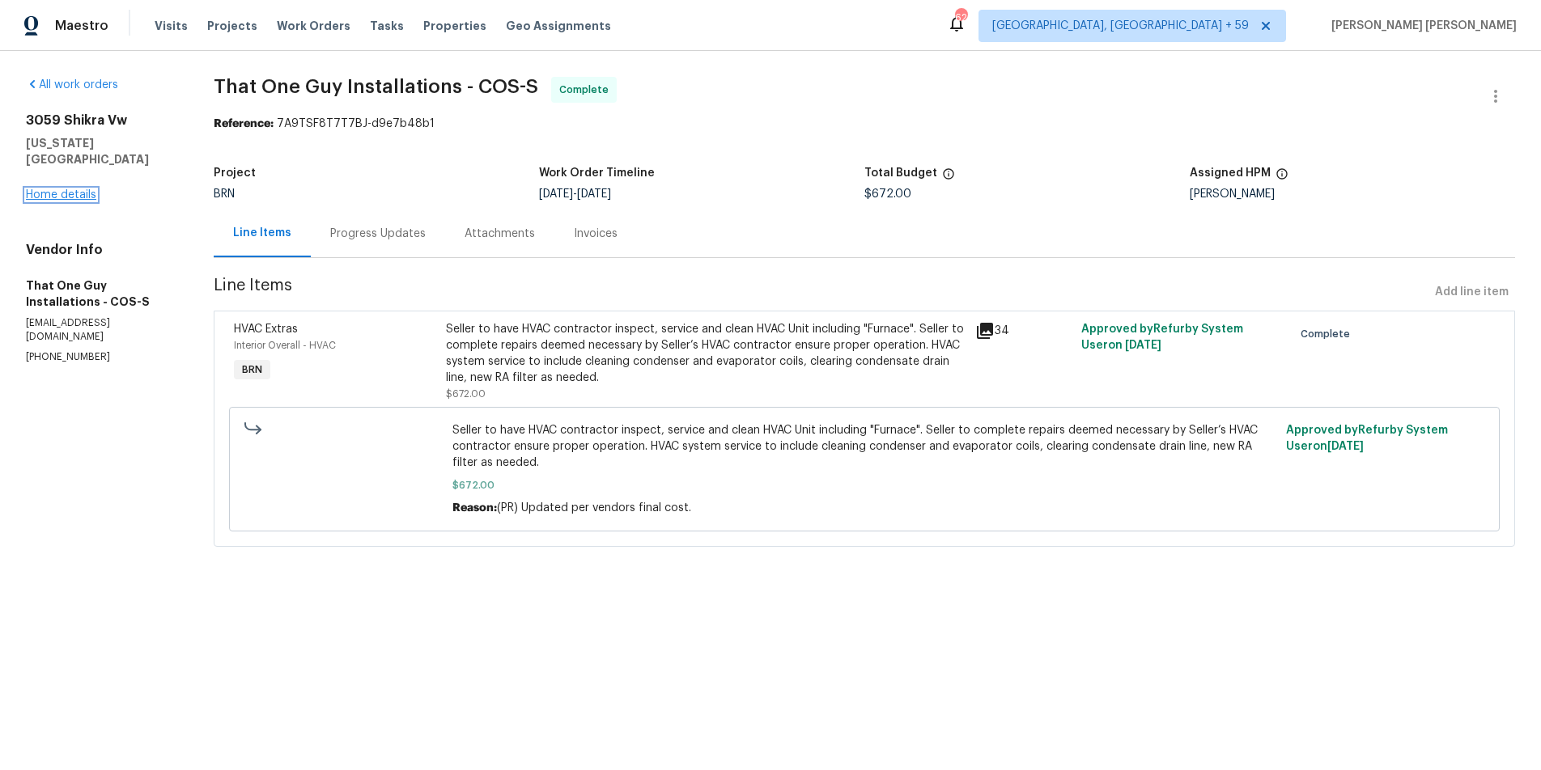
click at [73, 200] on link "Home details" at bounding box center [61, 194] width 70 height 11
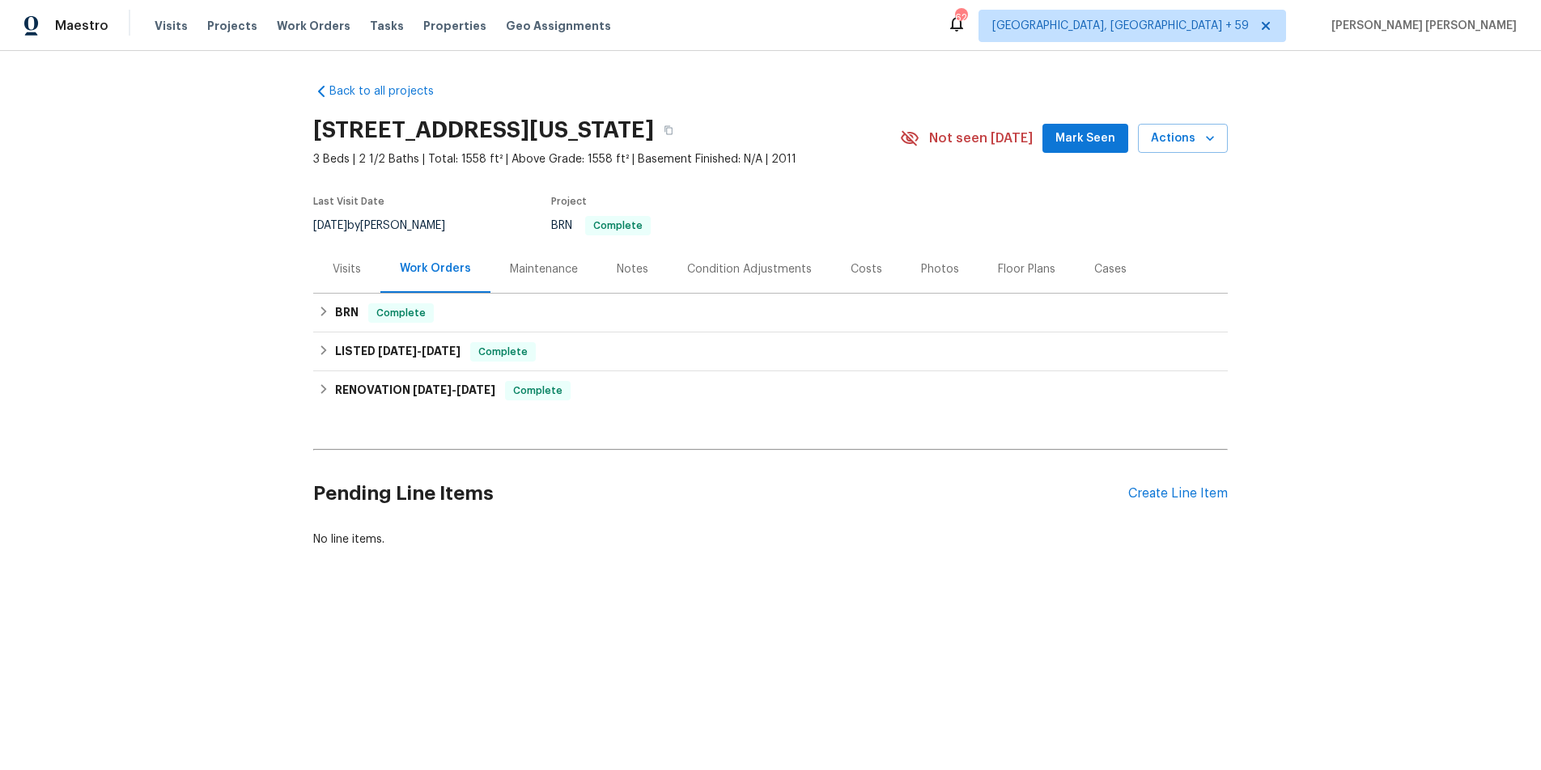
drag, startPoint x: 1002, startPoint y: 273, endPoint x: 1011, endPoint y: 276, distance: 10.2
click at [1002, 273] on div "Floor Plans" at bounding box center [1026, 269] width 57 height 16
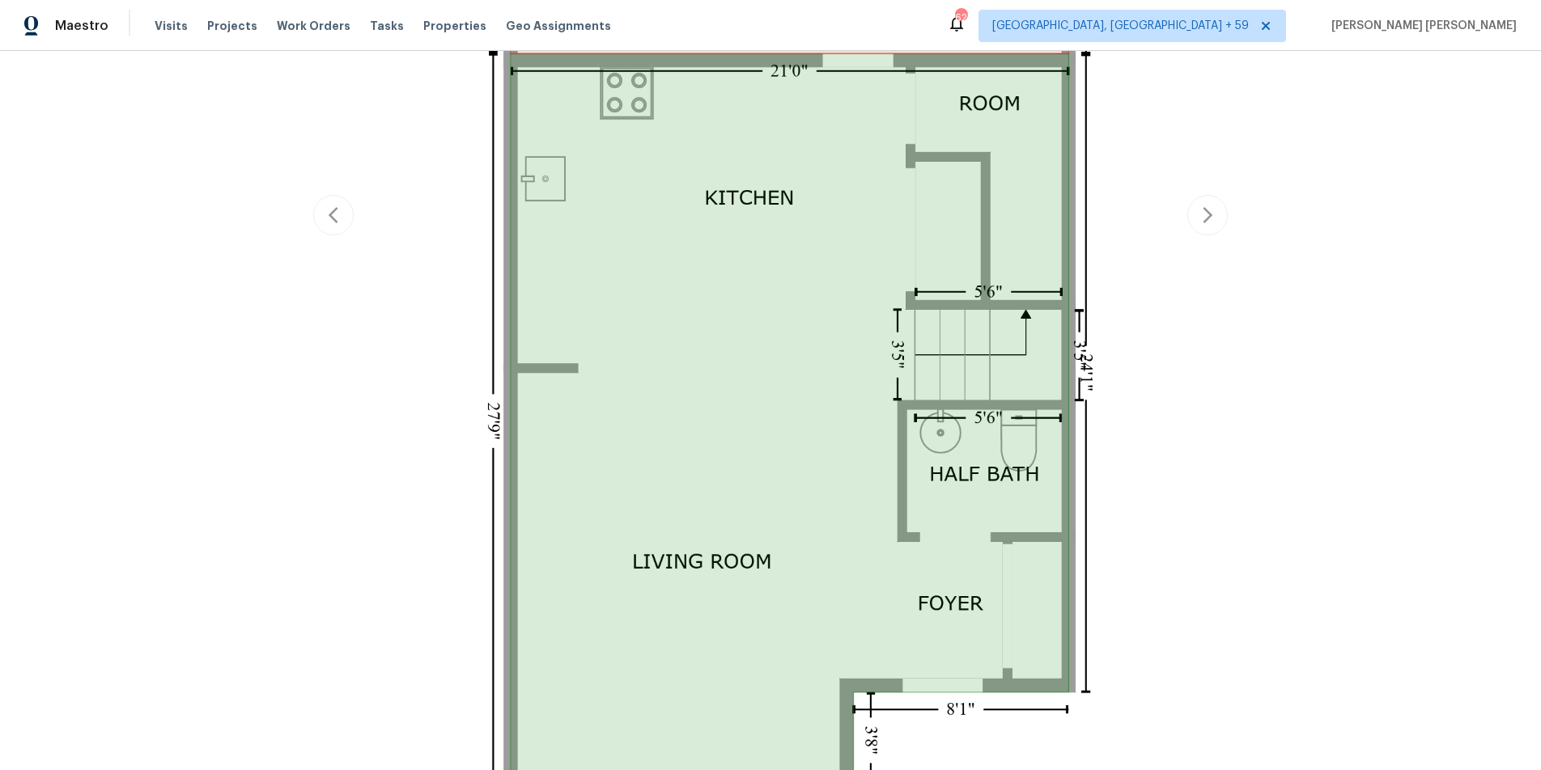
scroll to position [1047, 0]
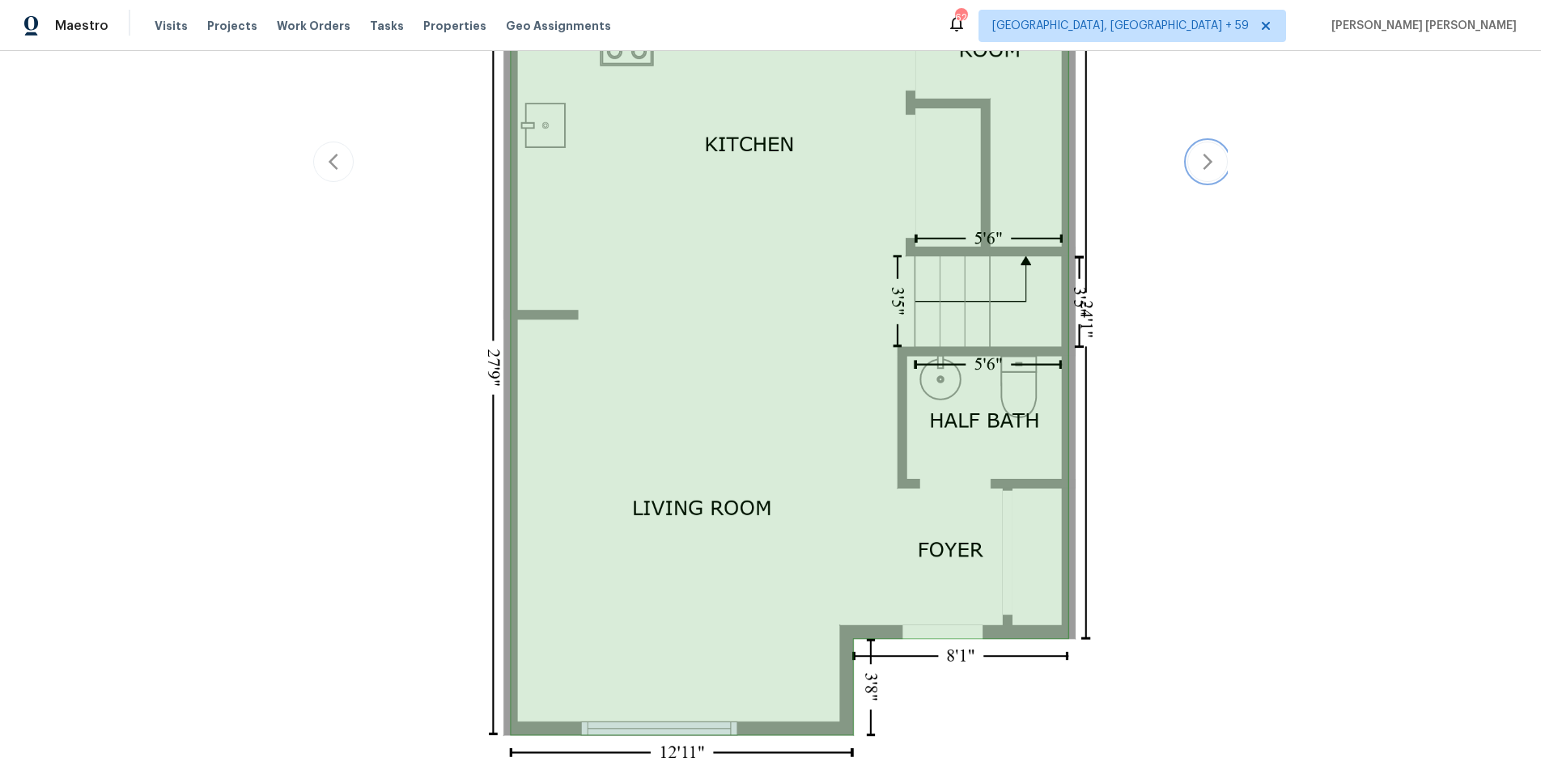
click at [1203, 157] on icon "button" at bounding box center [1207, 161] width 19 height 19
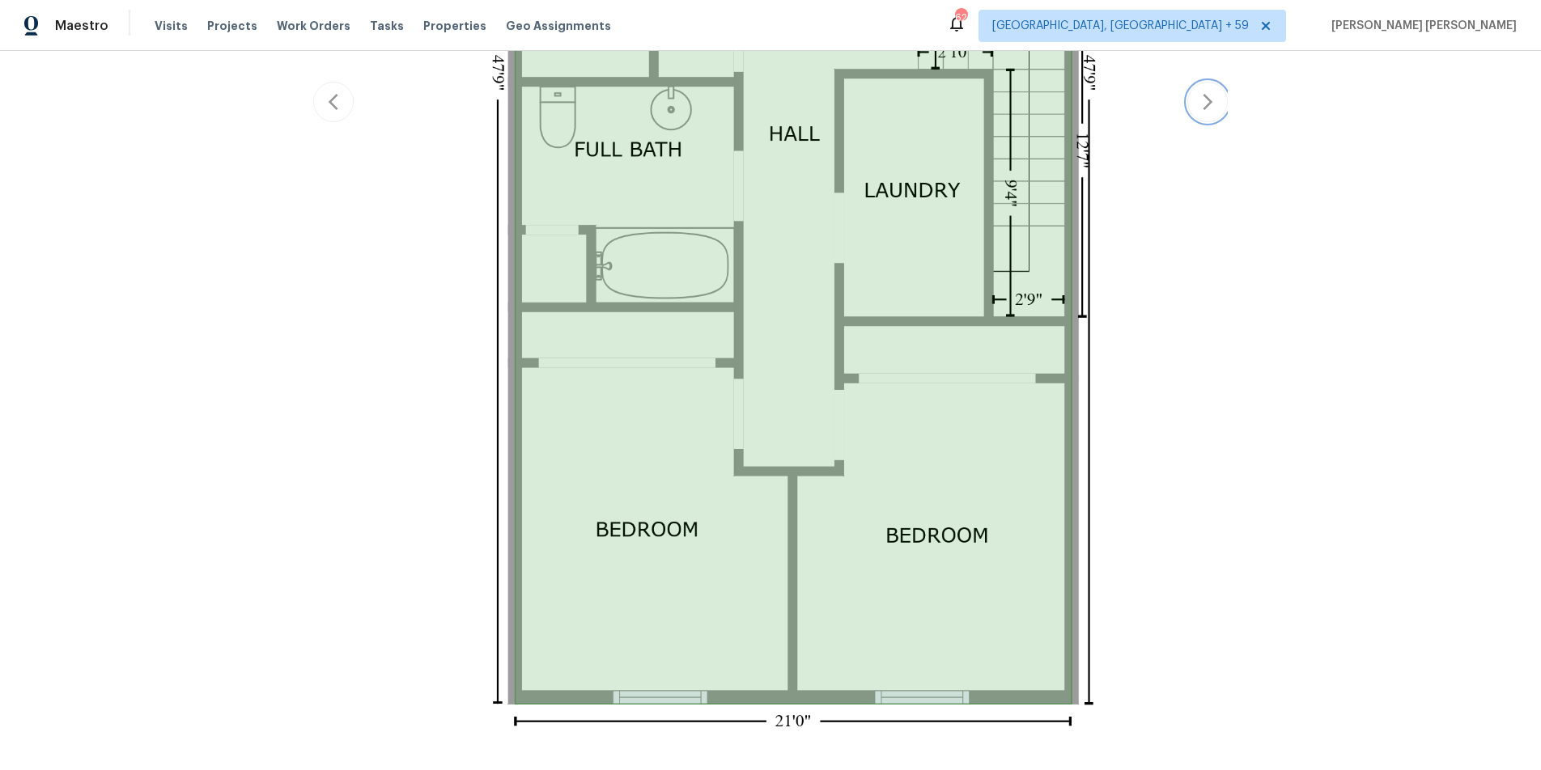
scroll to position [837, 0]
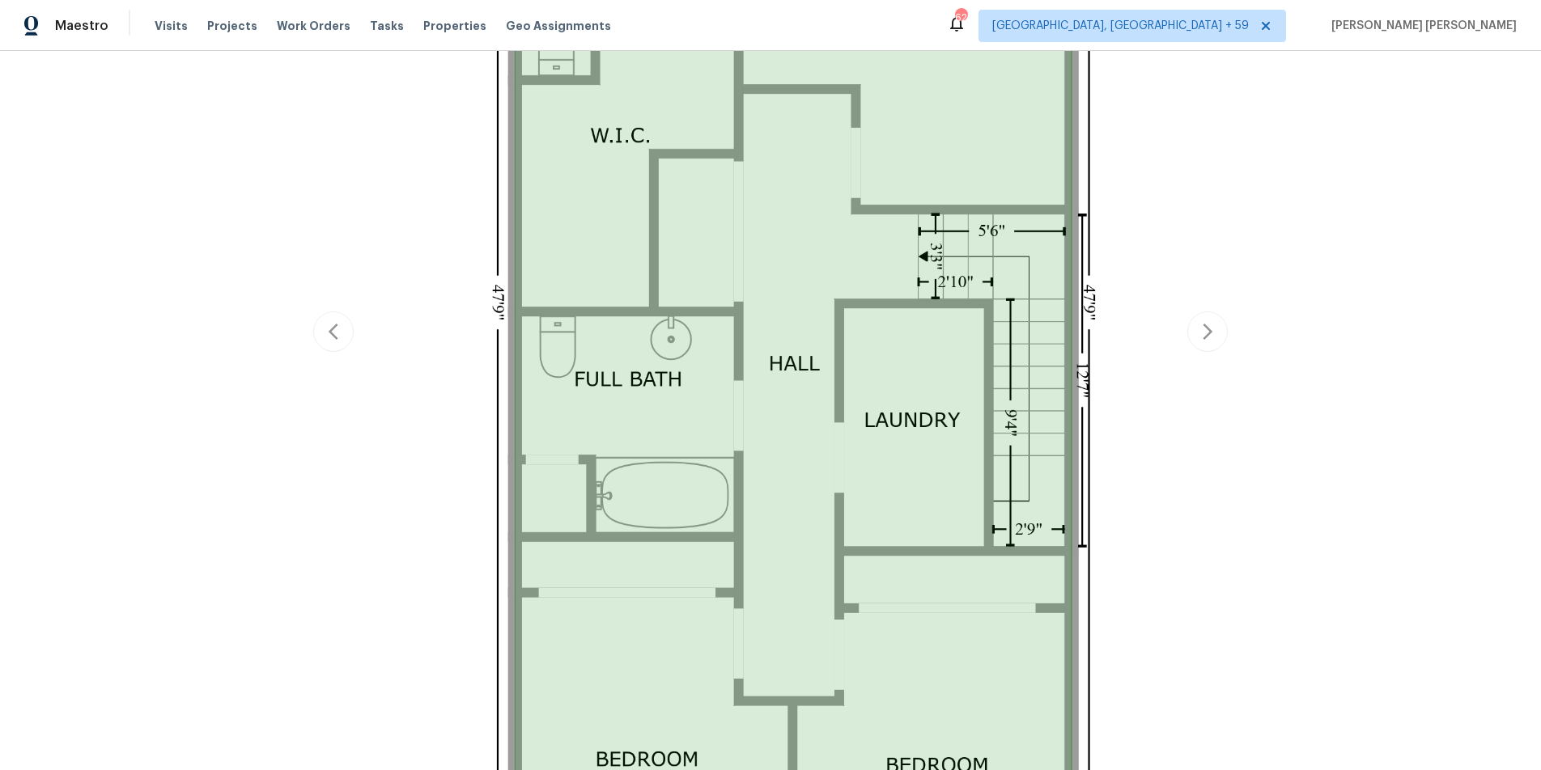
click at [1365, 396] on div "Back to all projects 3059 Shikra Vw, Colorado Springs, CO 80916 3 Beds | 2 1/2 …" at bounding box center [770, 410] width 1541 height 719
click at [1366, 392] on div "Back to all projects 3059 Shikra Vw, Colorado Springs, CO 80916 3 Beds | 2 1/2 …" at bounding box center [770, 410] width 1541 height 719
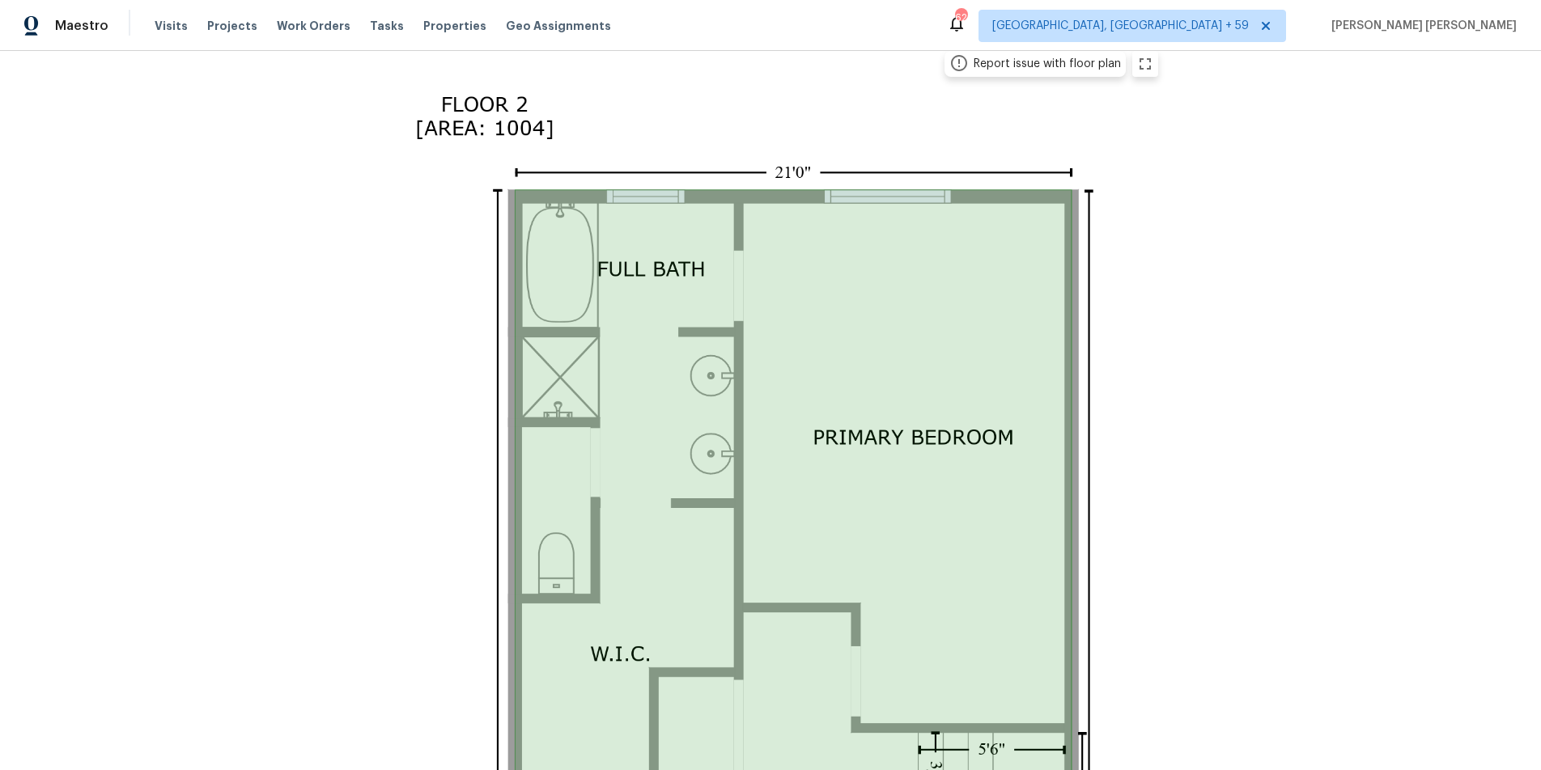
scroll to position [0, 0]
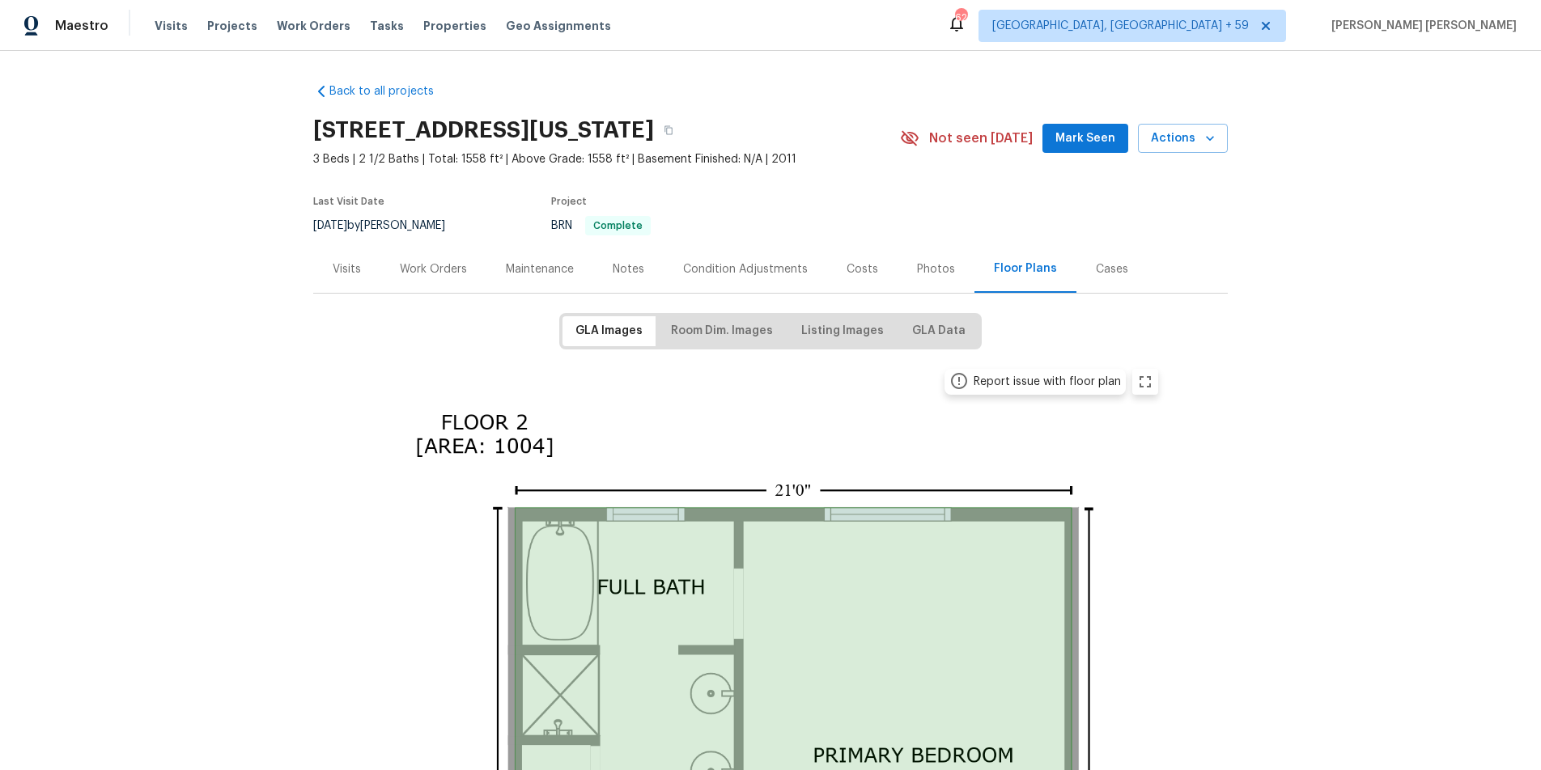
click at [443, 278] on div "Work Orders" at bounding box center [433, 269] width 106 height 48
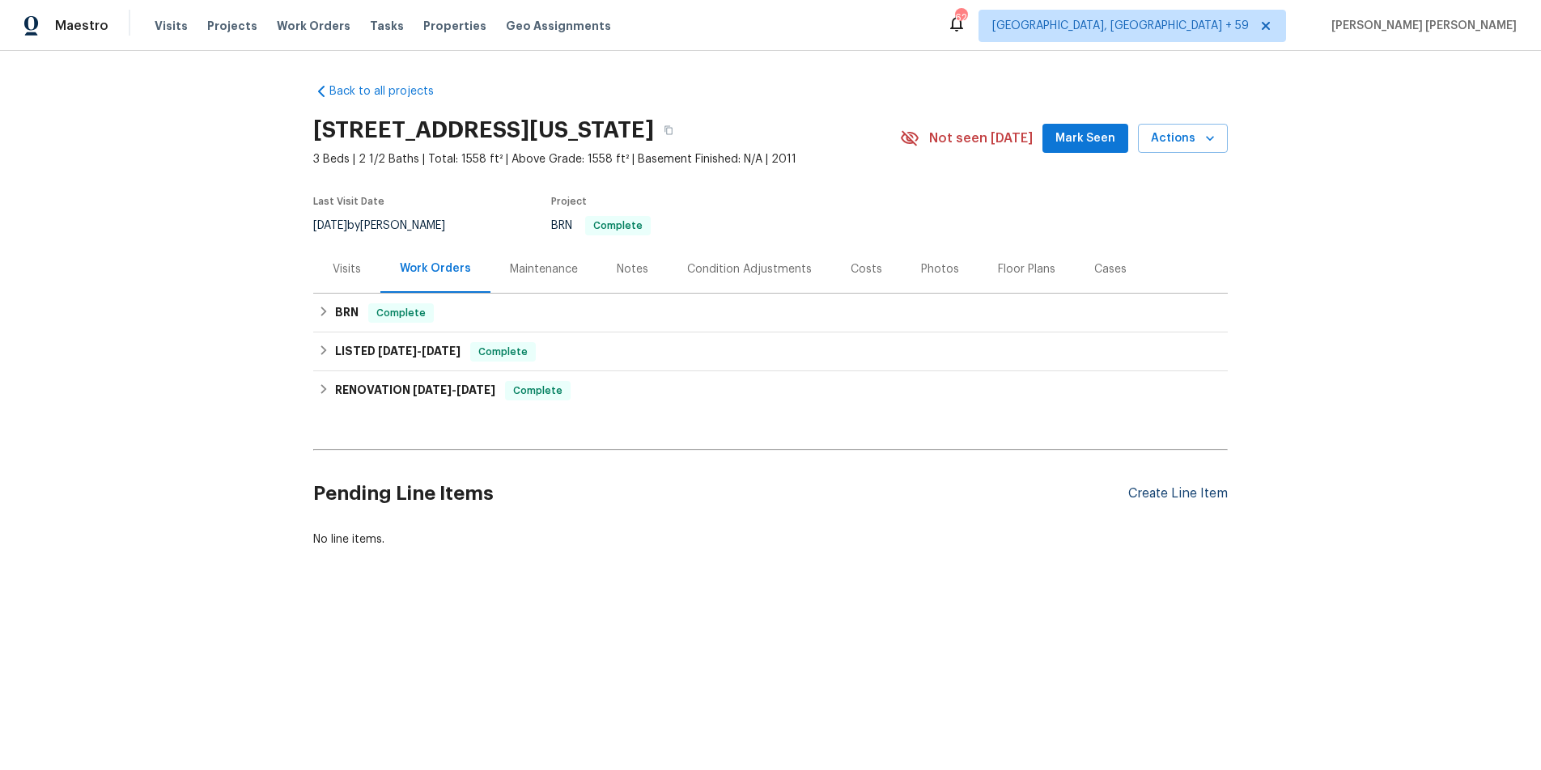
click at [1204, 488] on div "Create Line Item" at bounding box center [1178, 493] width 100 height 15
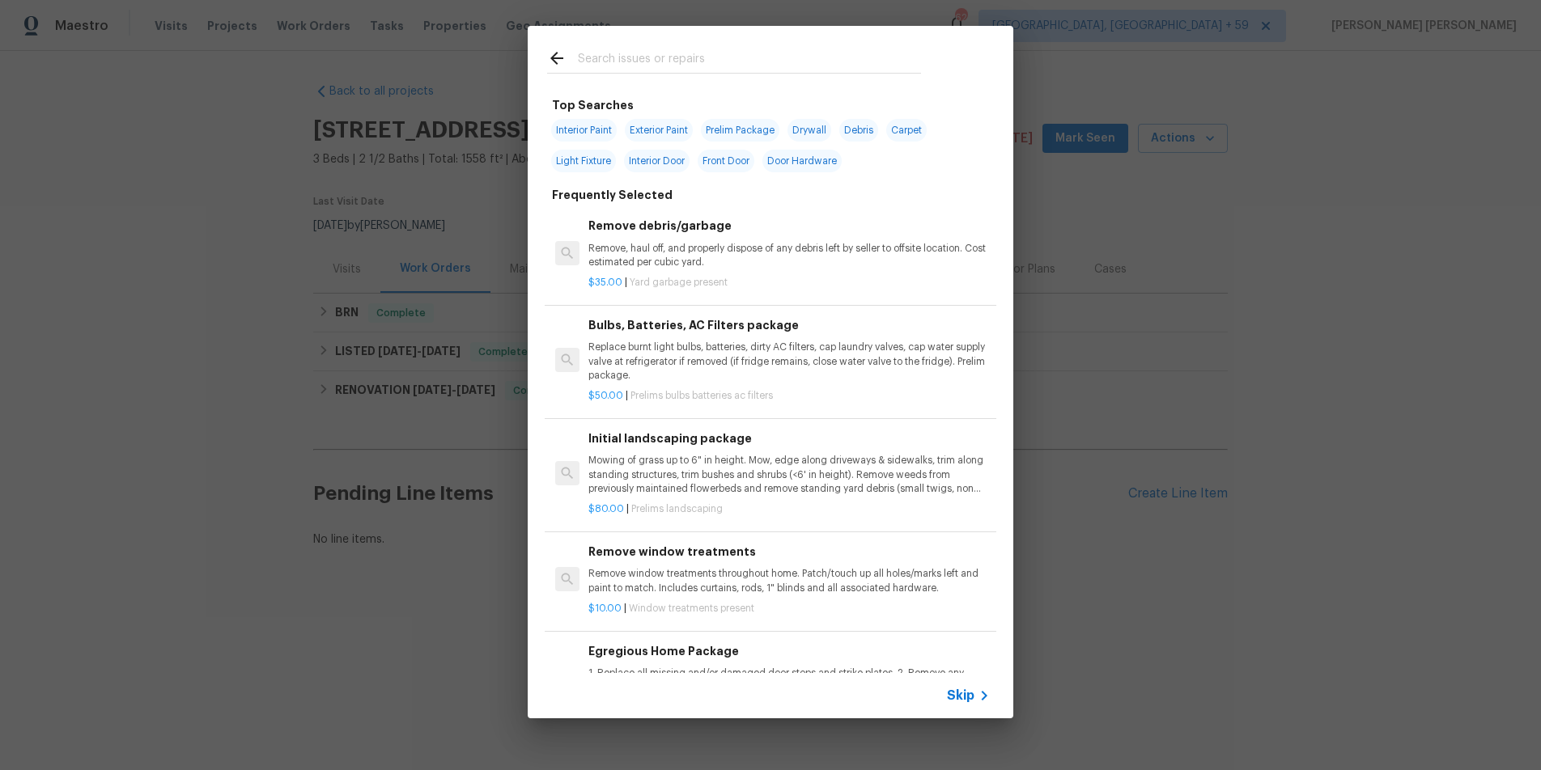
click at [706, 60] on input "text" at bounding box center [749, 61] width 343 height 24
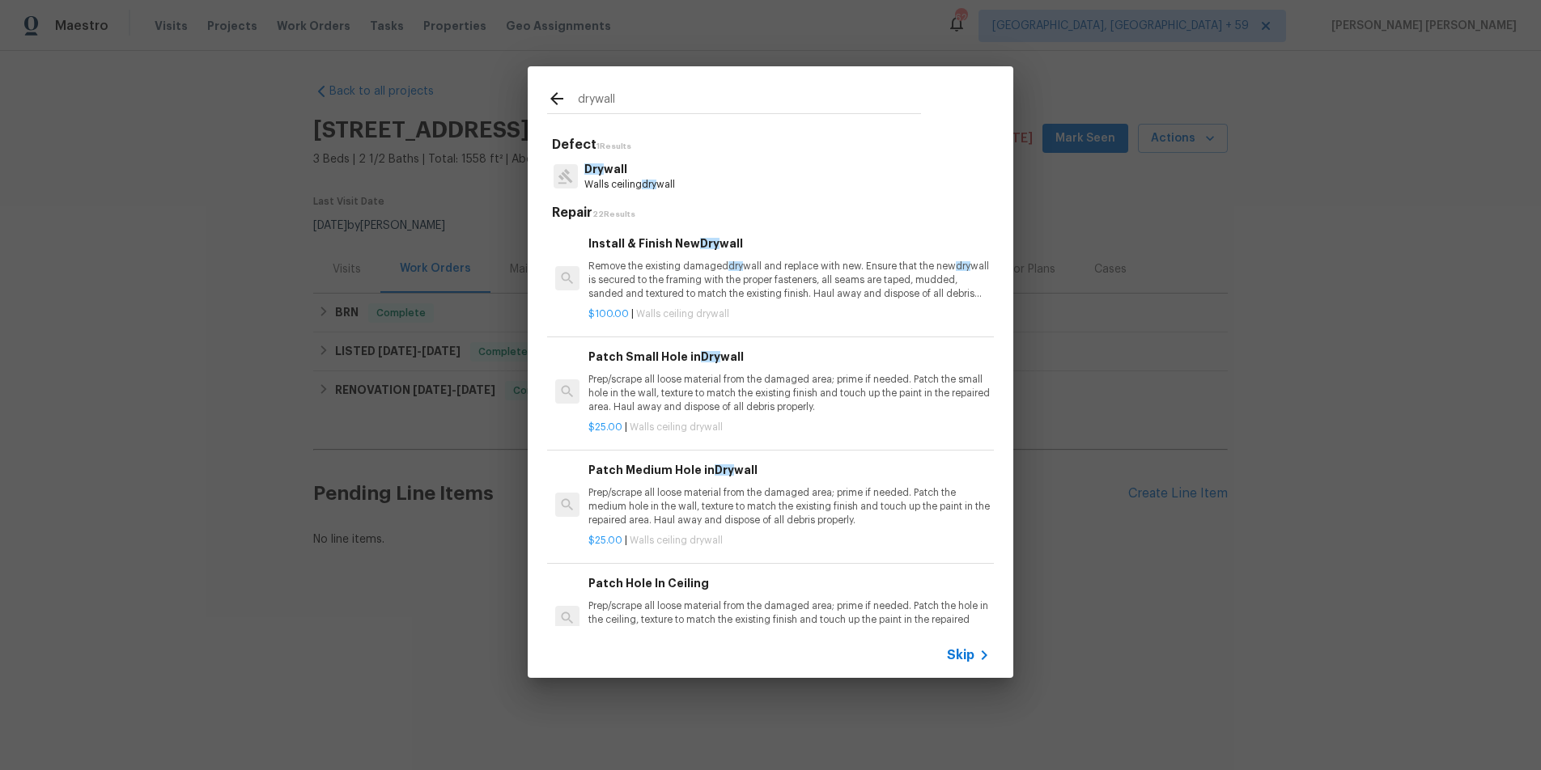
type input "drywall"
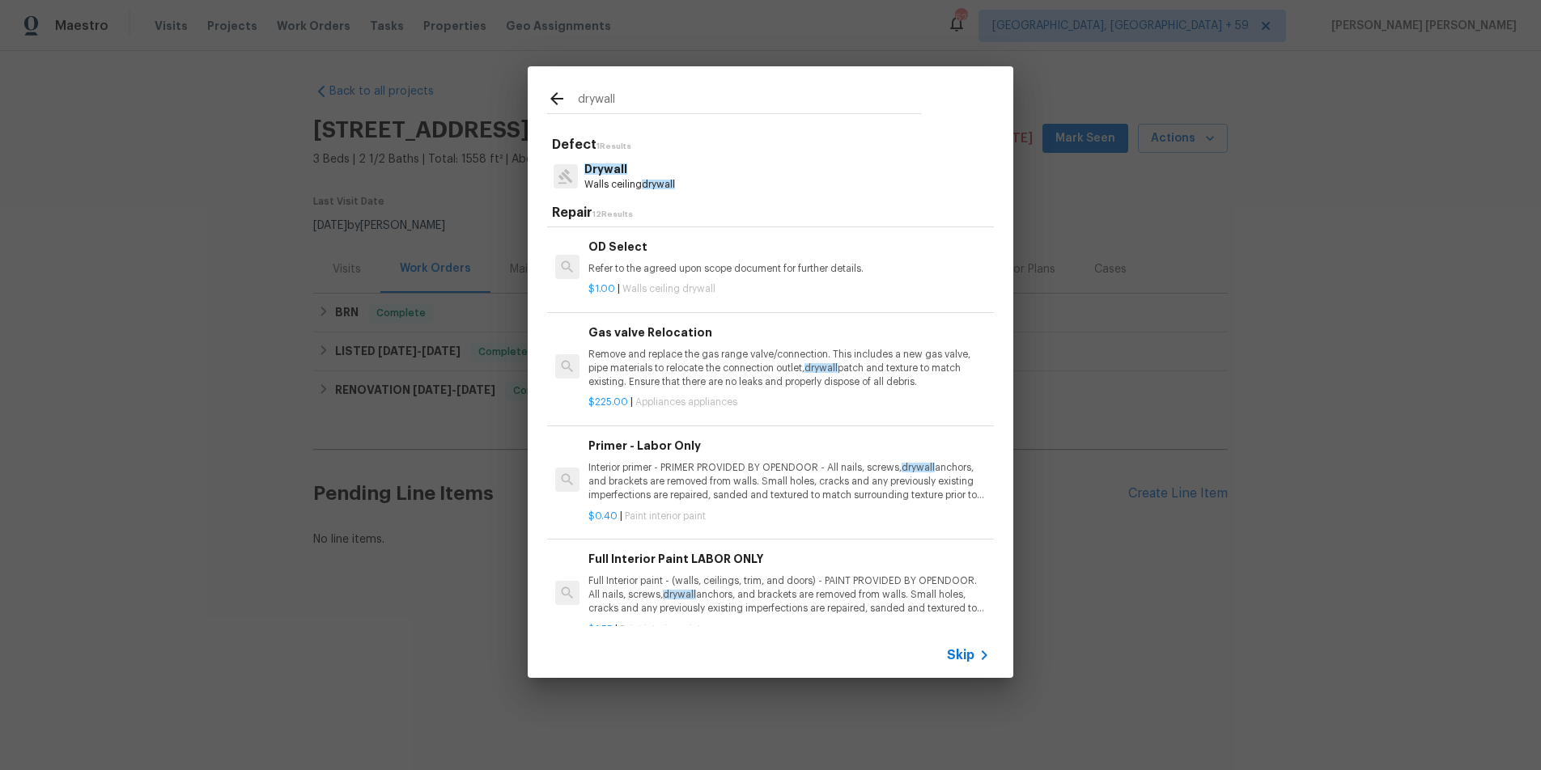
scroll to position [902, 0]
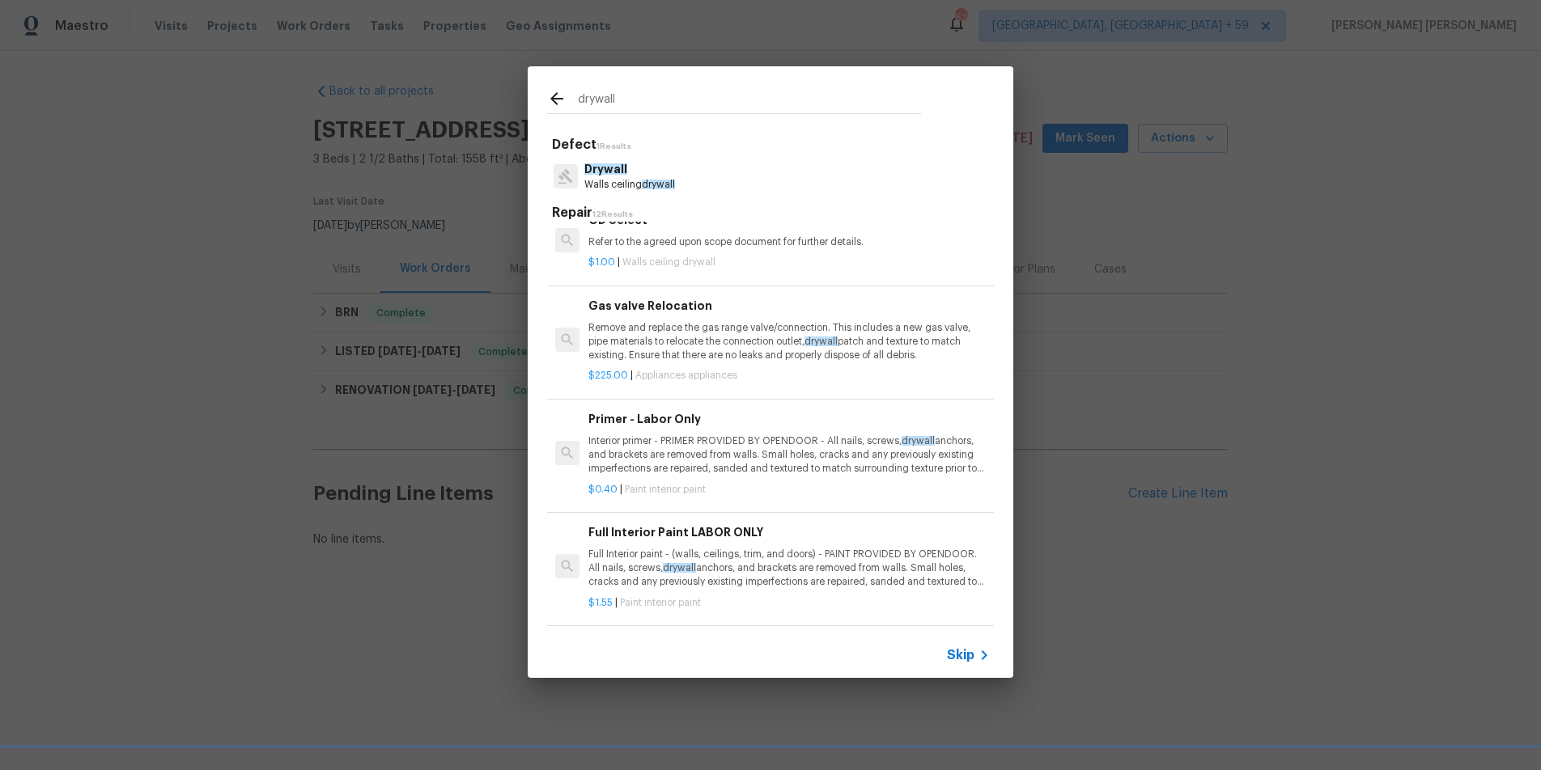
click at [965, 659] on span "Skip" at bounding box center [961, 655] width 28 height 16
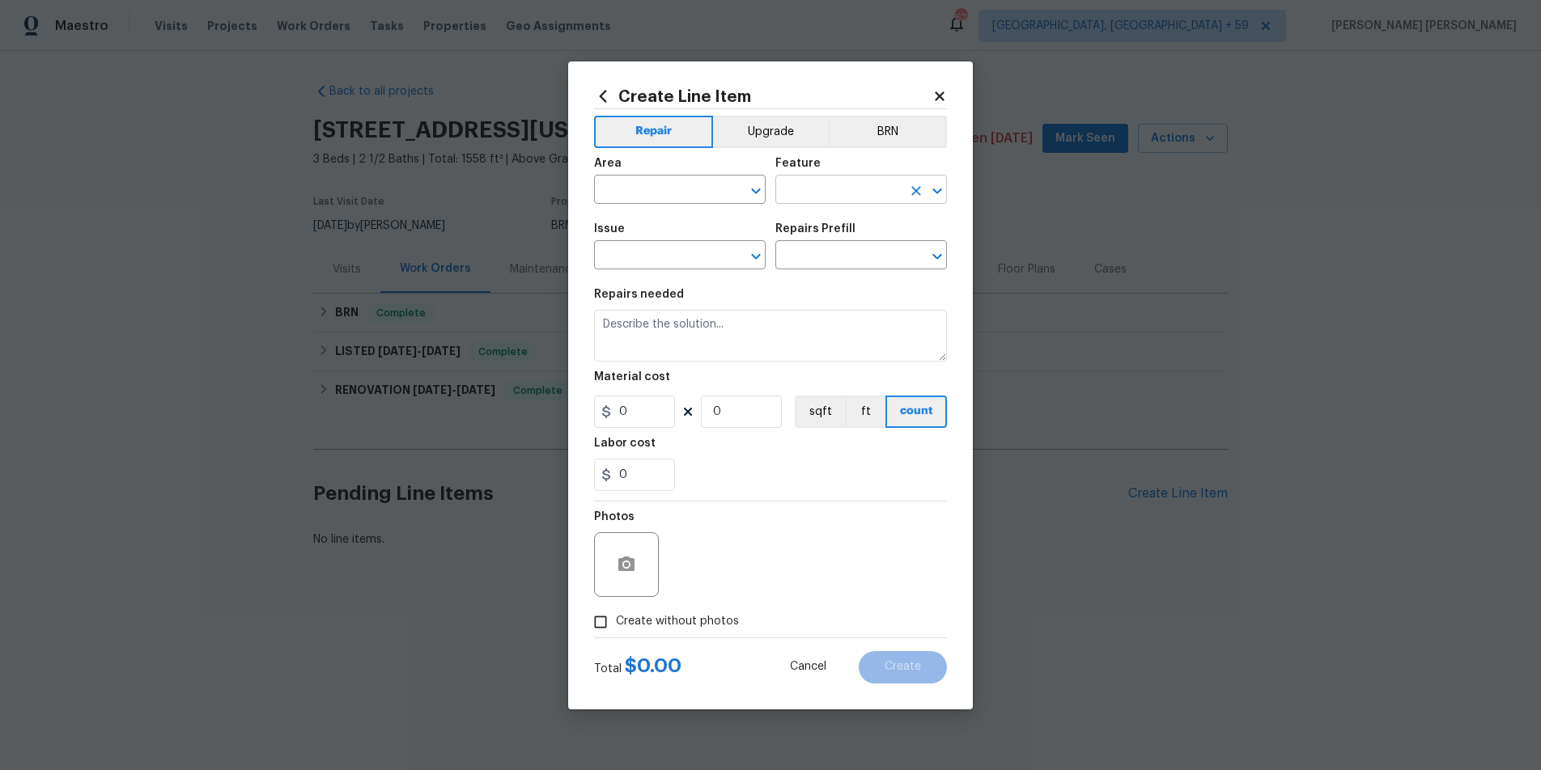
click at [841, 193] on input "text" at bounding box center [838, 191] width 126 height 25
type input "d"
drag, startPoint x: 845, startPoint y: 264, endPoint x: 685, endPoint y: 256, distance: 160.4
click at [835, 262] on li "Walls and Ceiling" at bounding box center [861, 265] width 172 height 27
type input "Walls and Ceiling"
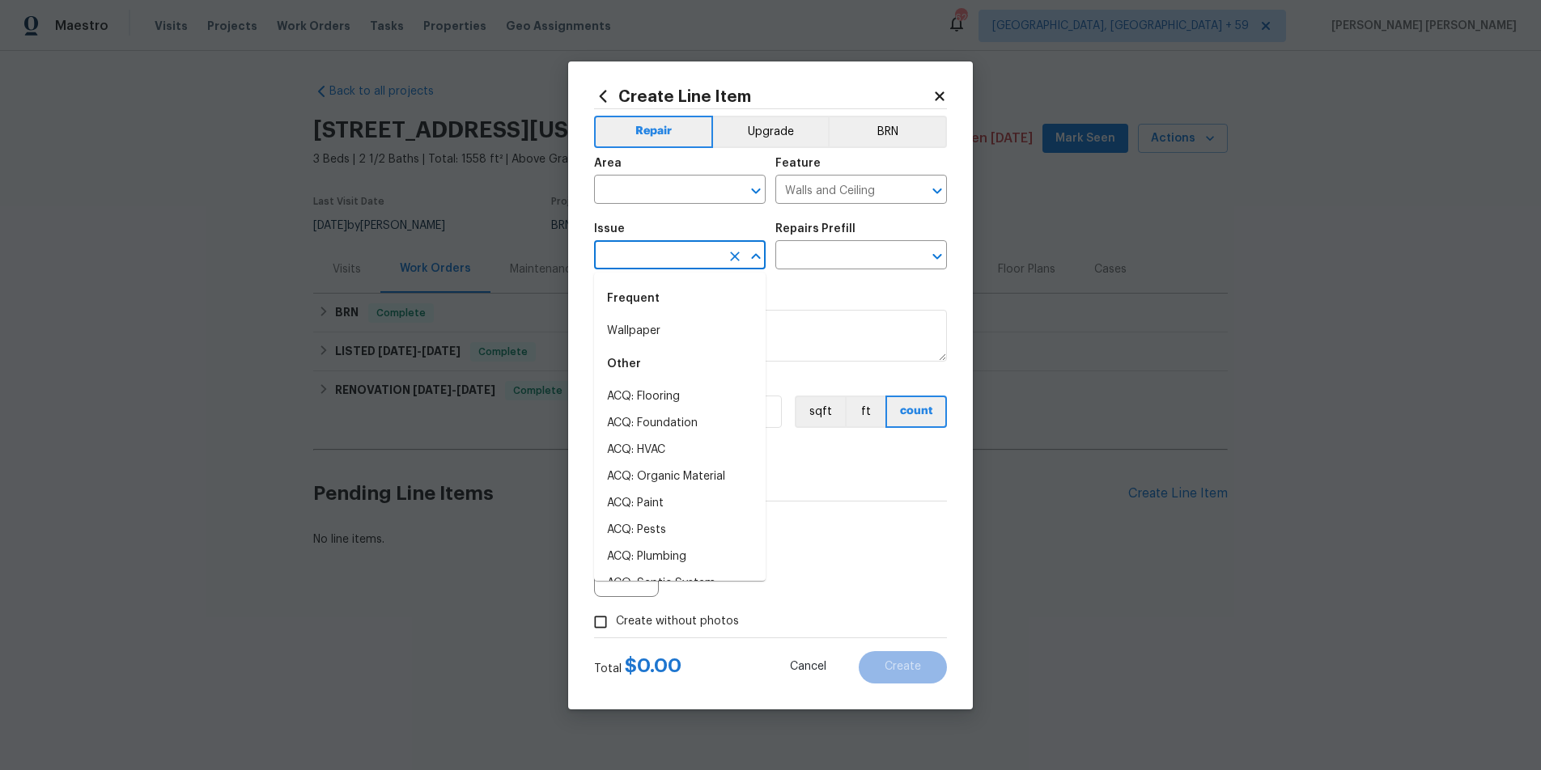
click at [630, 252] on input "text" at bounding box center [657, 256] width 126 height 25
click at [658, 321] on li "Drywall" at bounding box center [680, 331] width 172 height 27
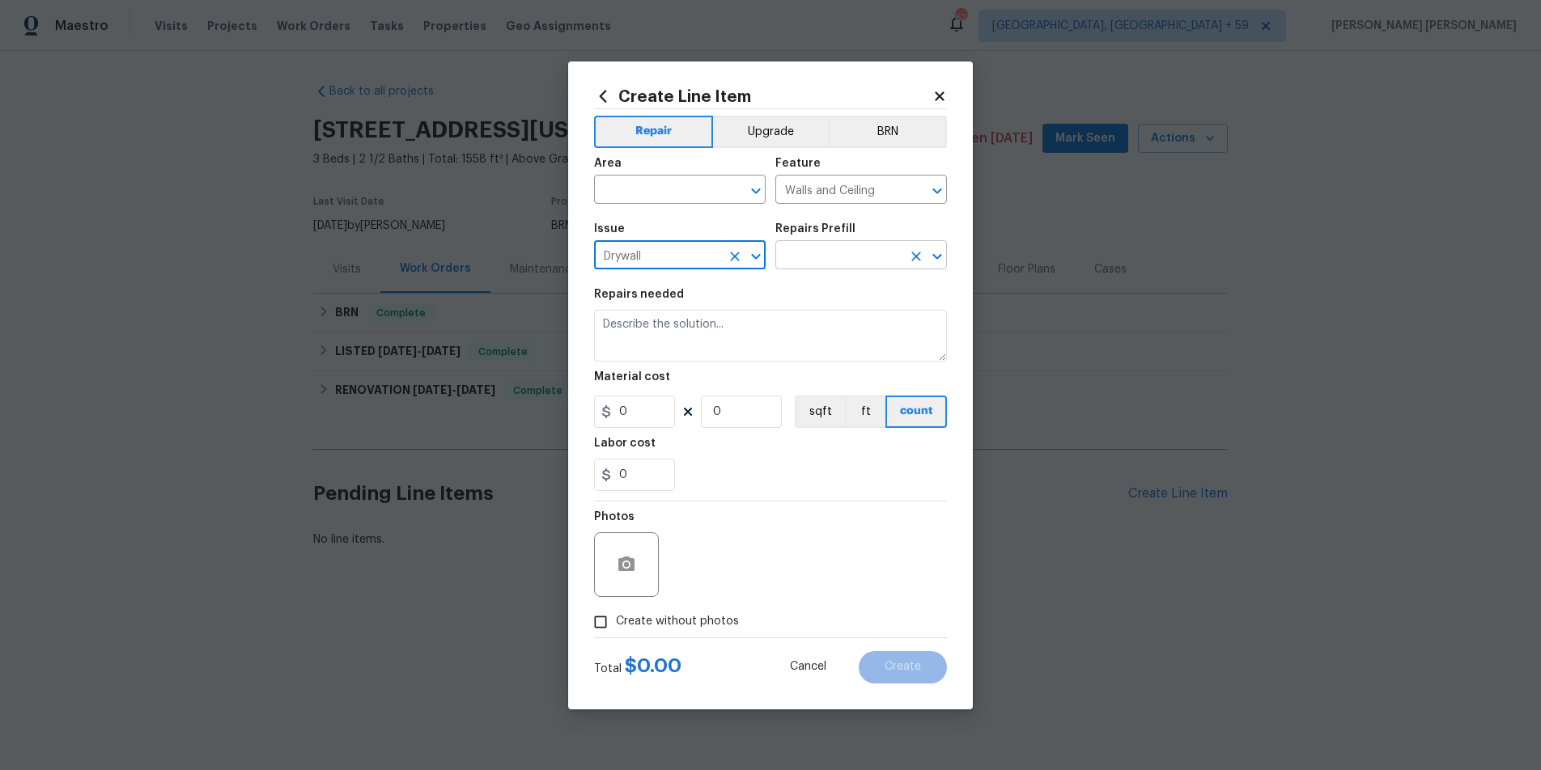
type input "Drywall"
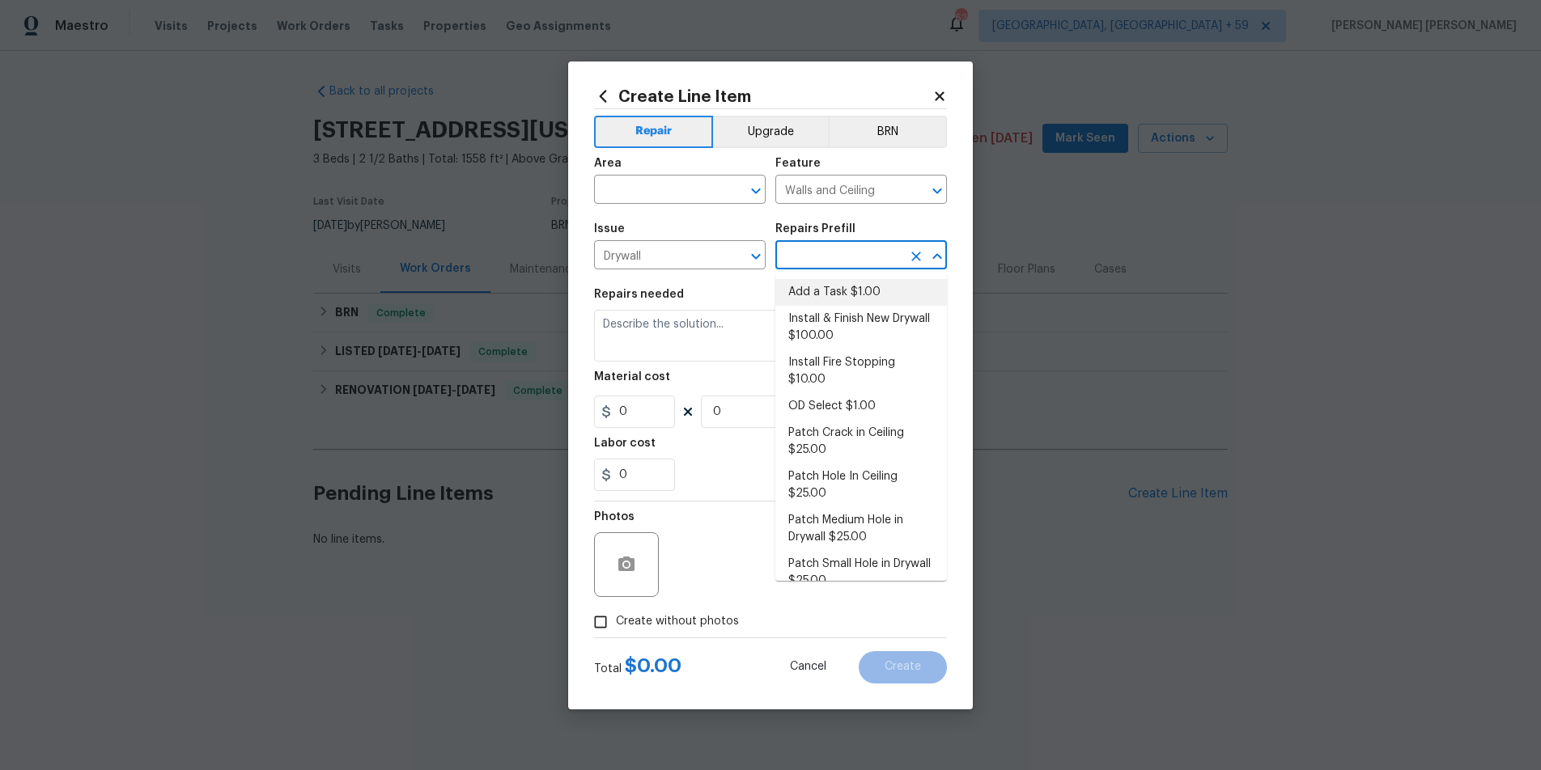
click at [854, 282] on li "Add a Task $1.00" at bounding box center [861, 292] width 172 height 27
type input "Add a Task $1.00"
type textarea "HPM to detail"
type input "1"
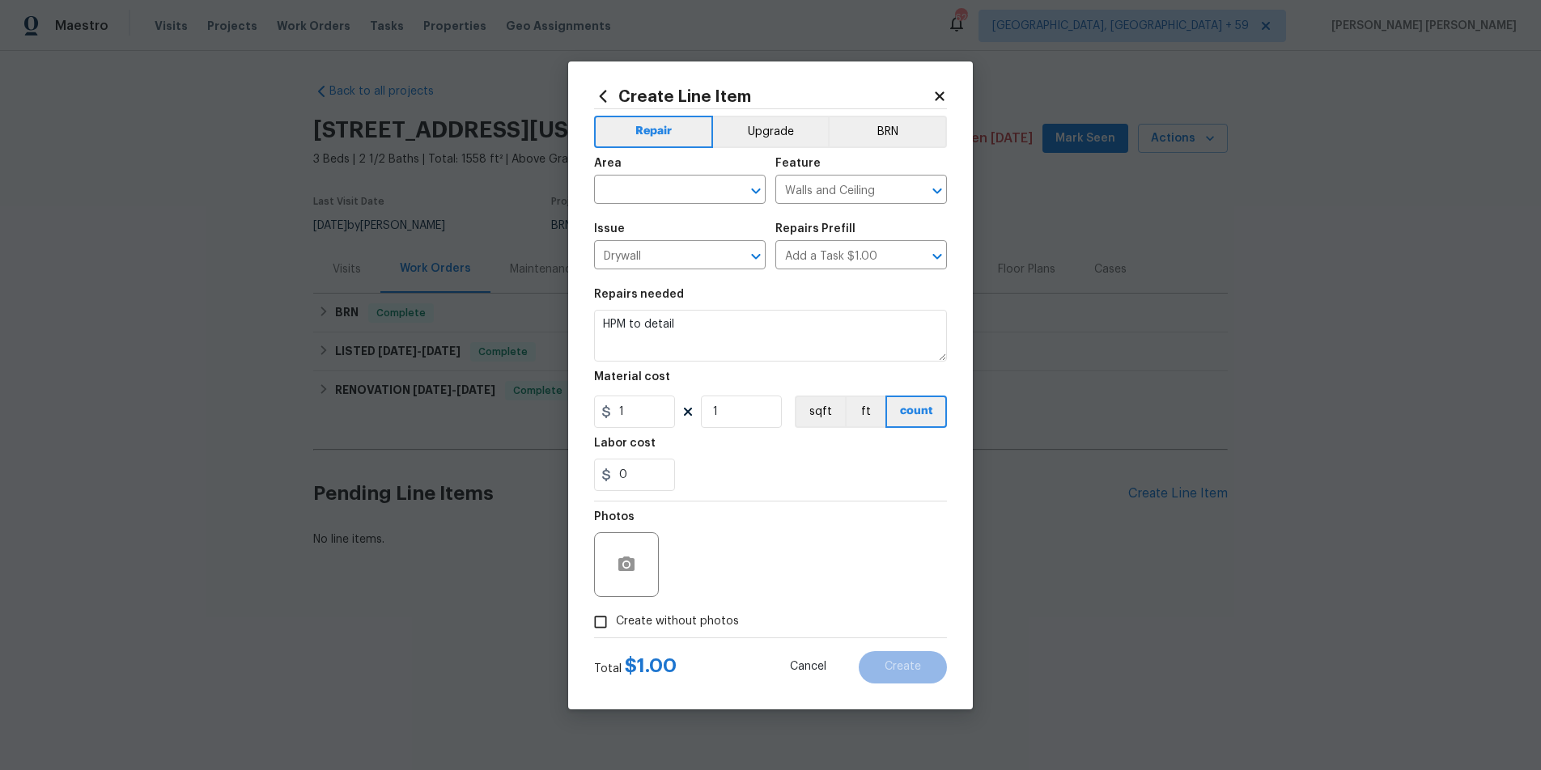
click at [940, 92] on icon at bounding box center [939, 96] width 15 height 15
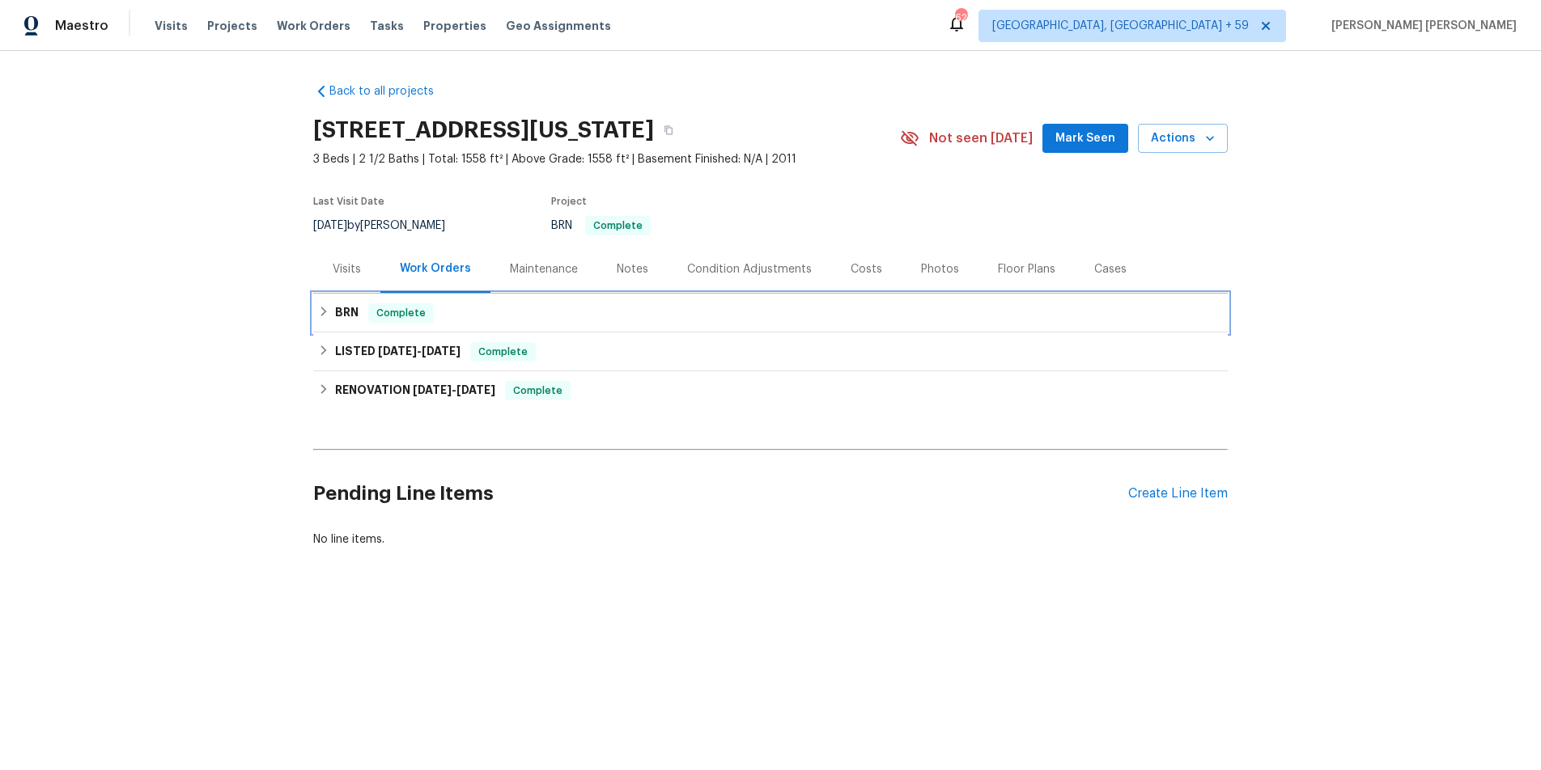
click at [322, 313] on icon at bounding box center [324, 312] width 6 height 10
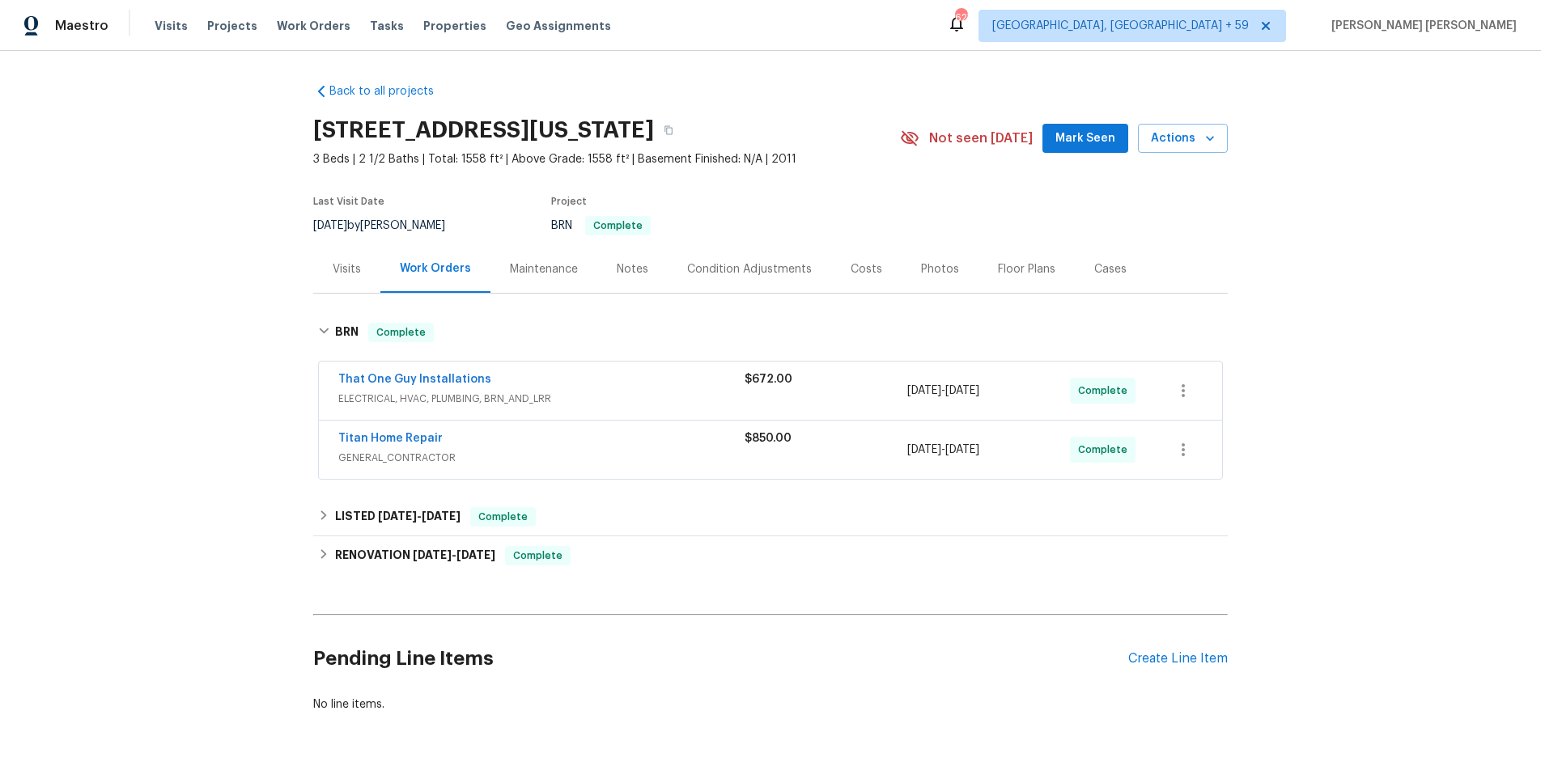
click at [613, 393] on span "ELECTRICAL, HVAC, PLUMBING, BRN_AND_LRR" at bounding box center [541, 399] width 406 height 16
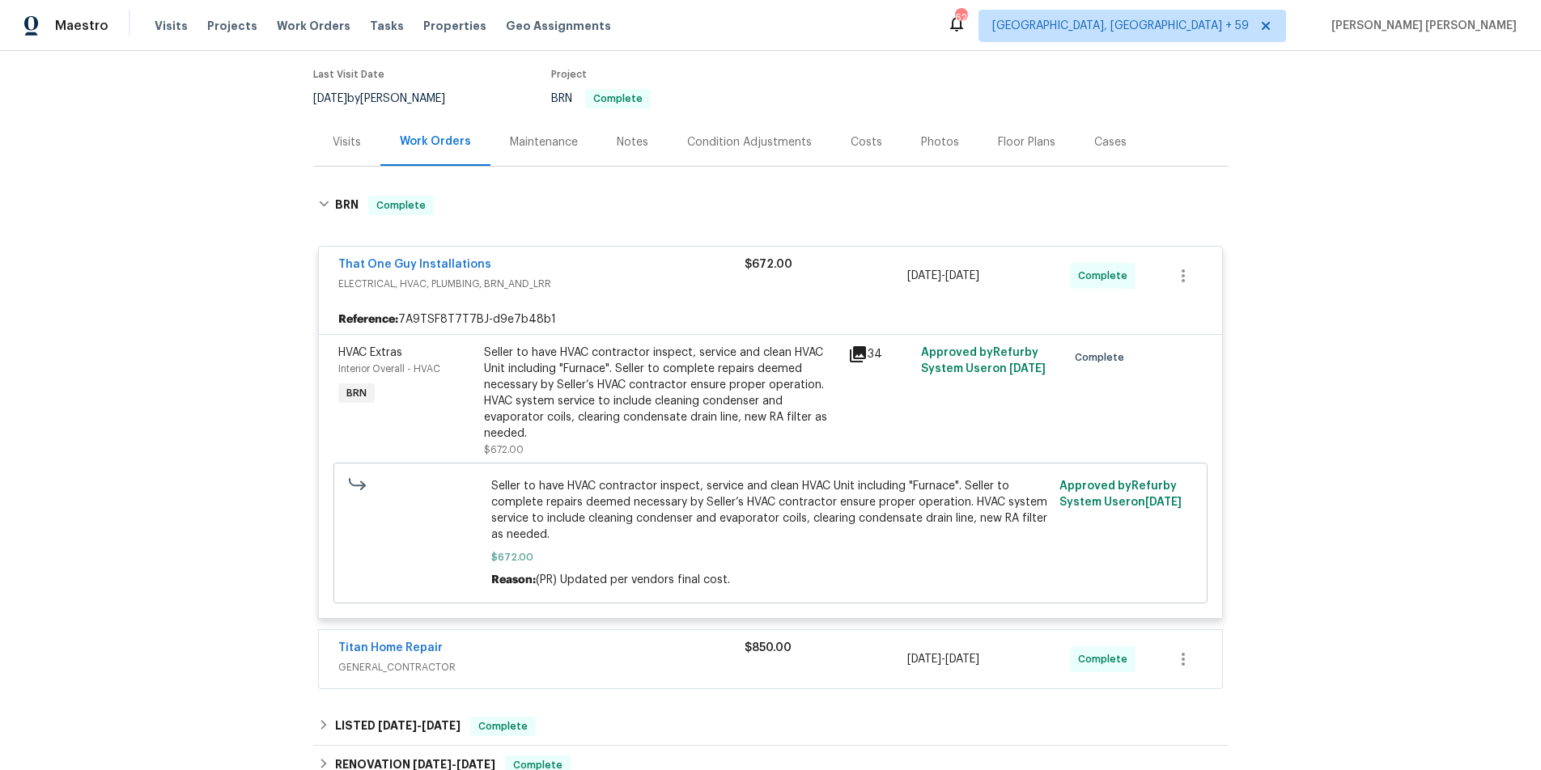
scroll to position [390, 0]
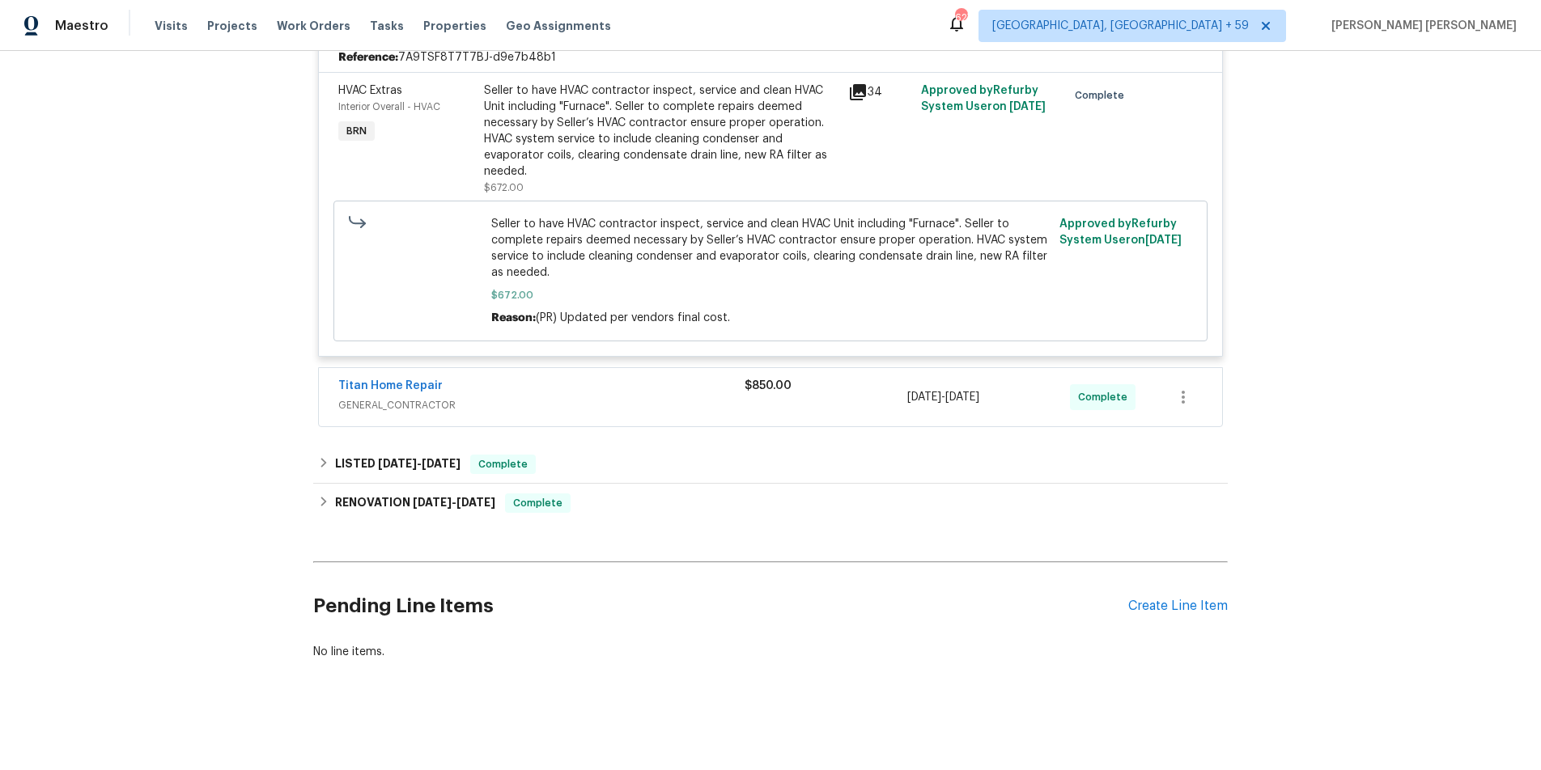
click at [482, 391] on div "Titan Home Repair" at bounding box center [541, 387] width 406 height 19
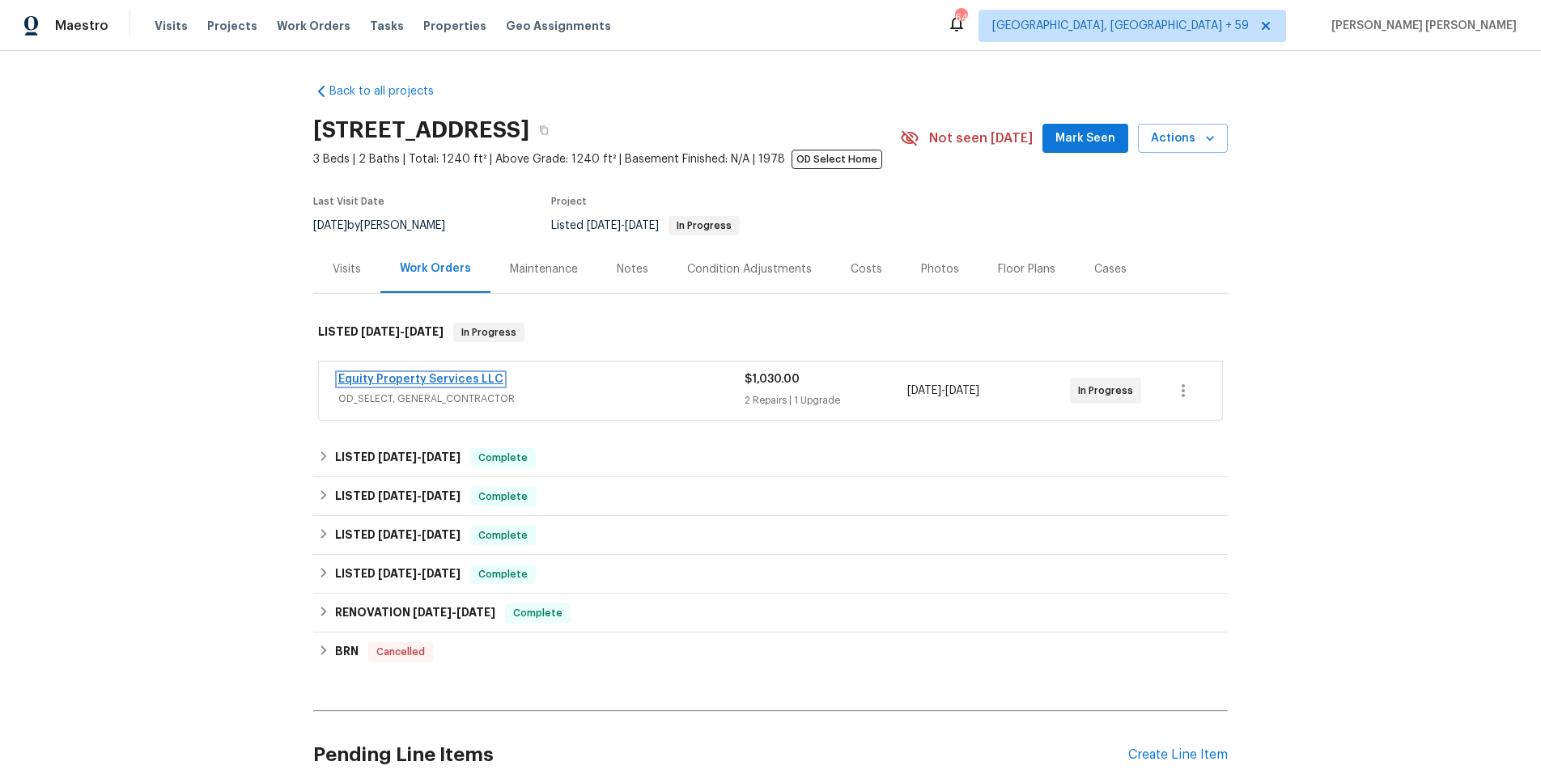
click at [467, 382] on link "Equity Property Services LLC" at bounding box center [420, 379] width 165 height 11
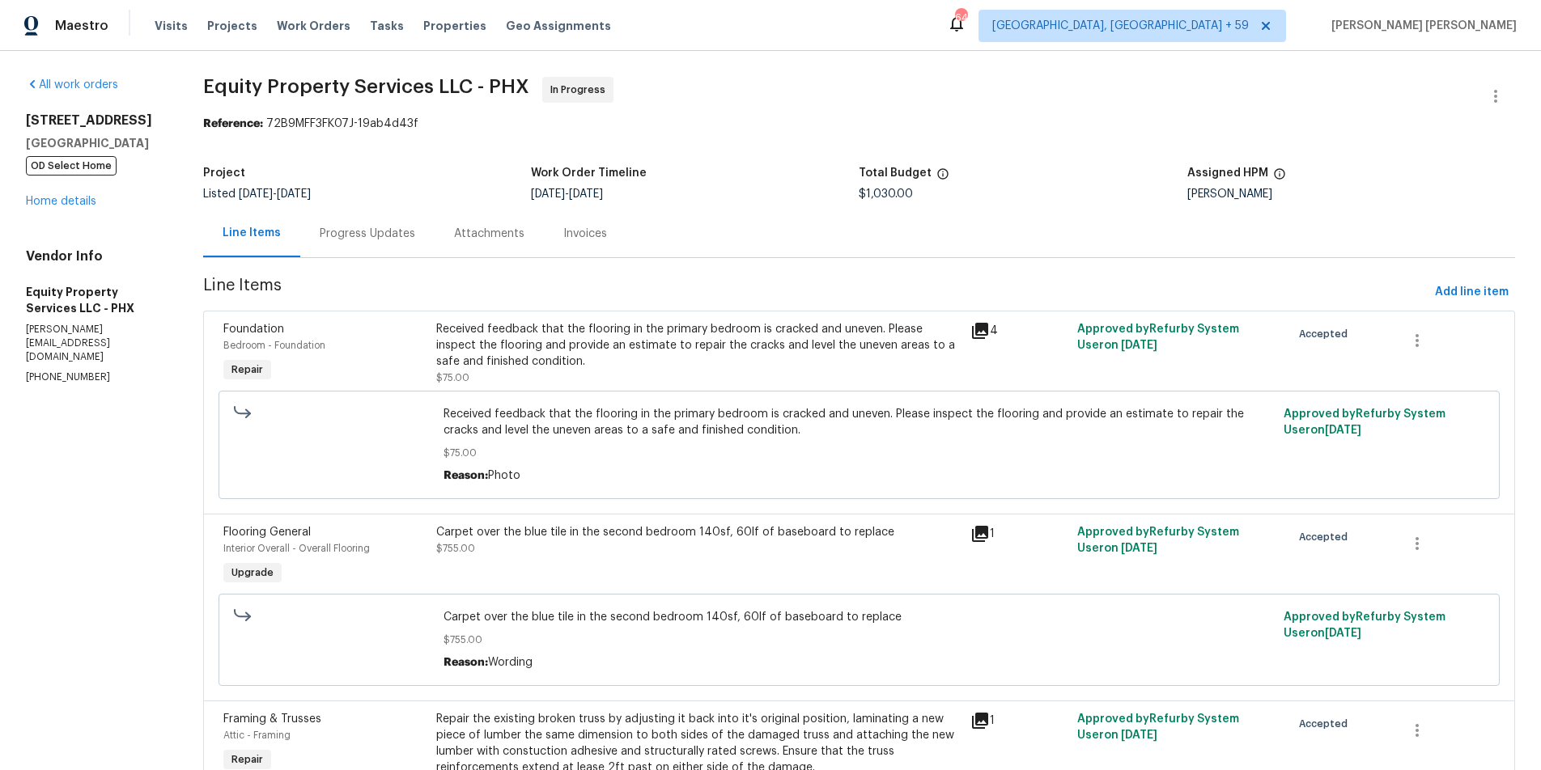
click at [358, 240] on div "Progress Updates" at bounding box center [367, 234] width 95 height 16
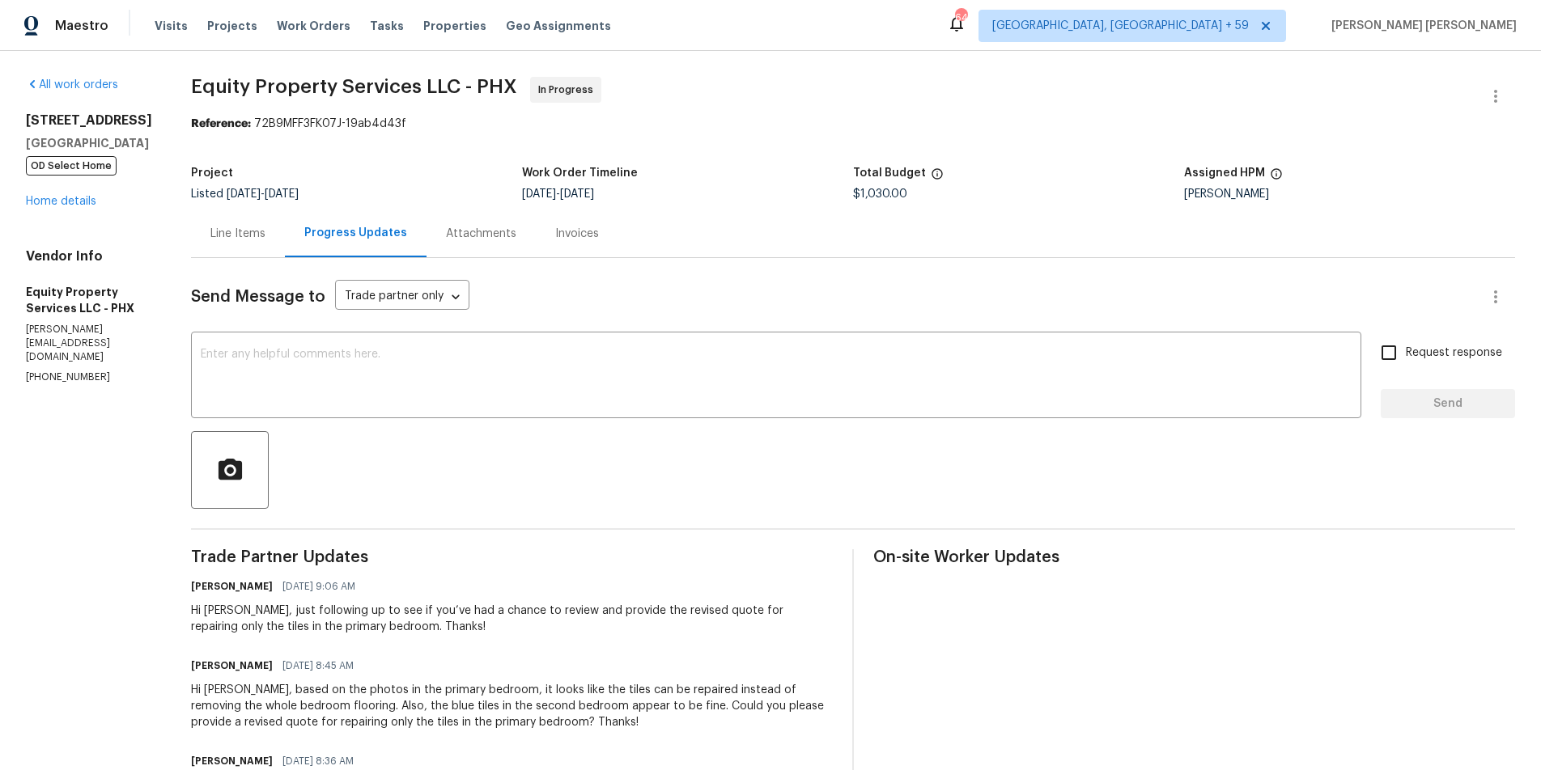
click at [117, 117] on h2 "9639 N 63rd Dr" at bounding box center [89, 120] width 126 height 16
drag, startPoint x: 131, startPoint y: 118, endPoint x: 10, endPoint y: 120, distance: 121.4
click at [10, 120] on div "All work orders 9639 N 63rd Dr Glendale, AZ 85302 OD Select Home Home details V…" at bounding box center [770, 778] width 1541 height 1455
copy h2 "9639 N 63rd Dr"
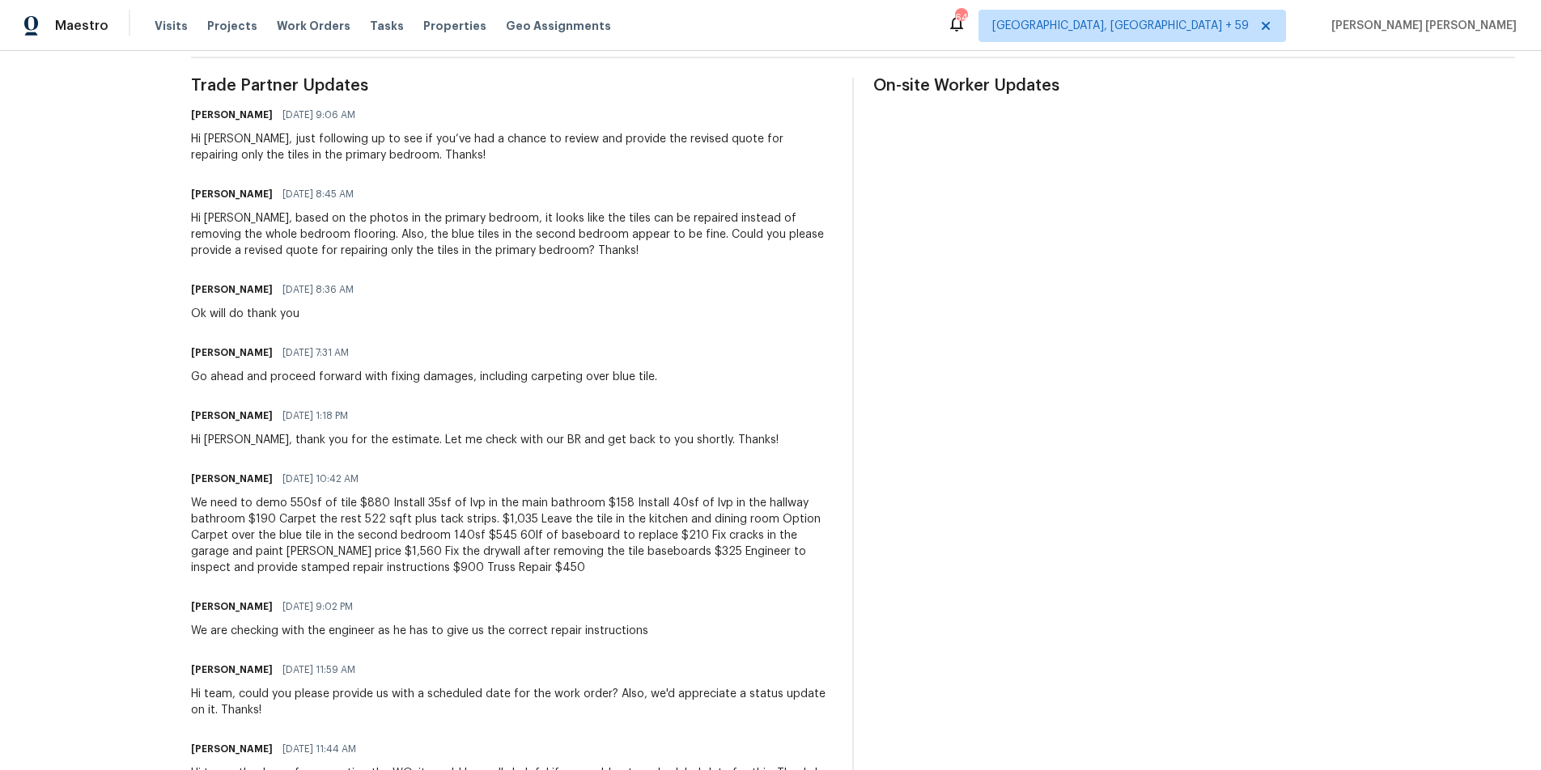
scroll to position [467, 0]
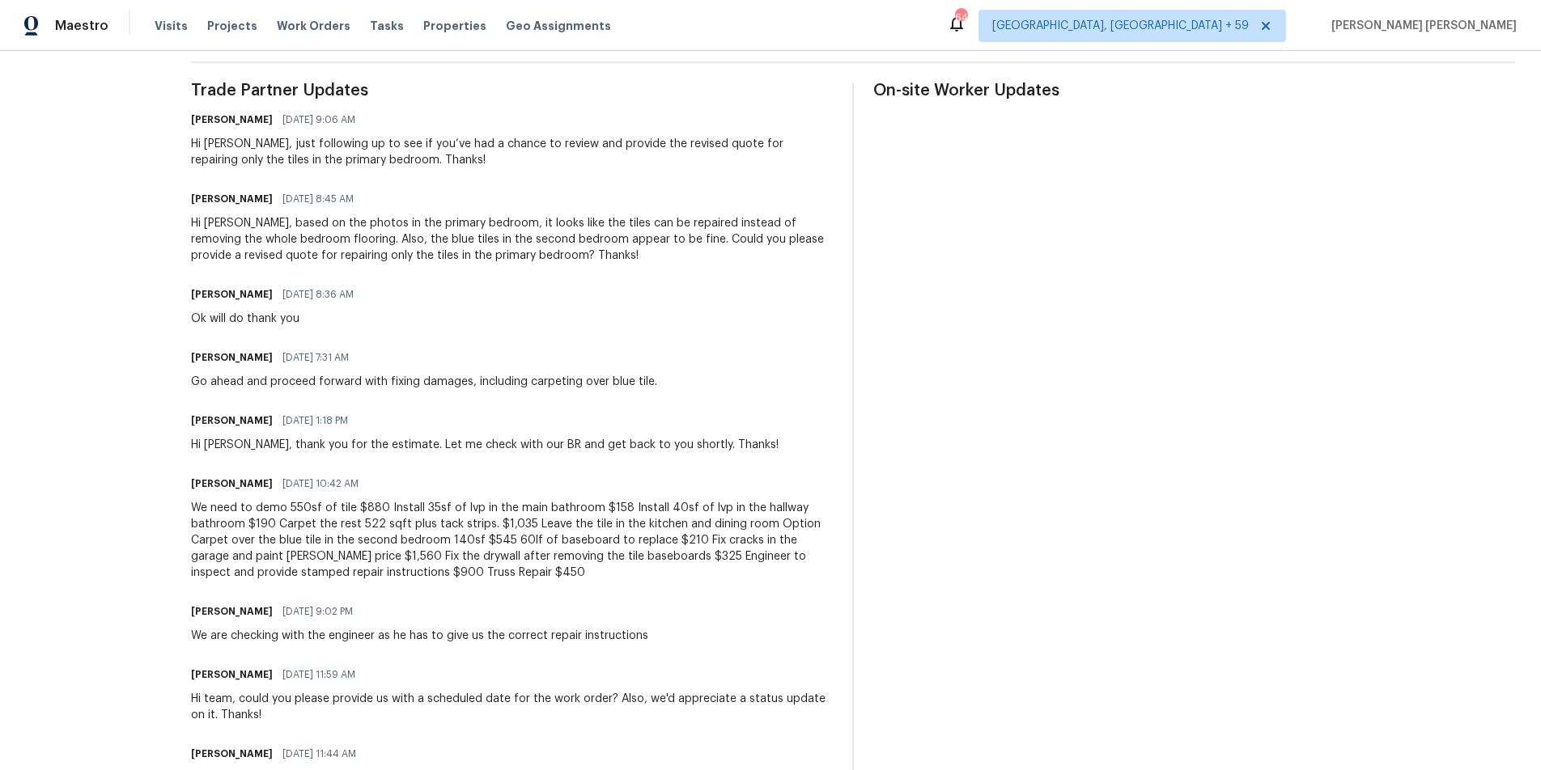
click at [1470, 540] on div "On-site Worker Updates" at bounding box center [1194, 548] width 642 height 931
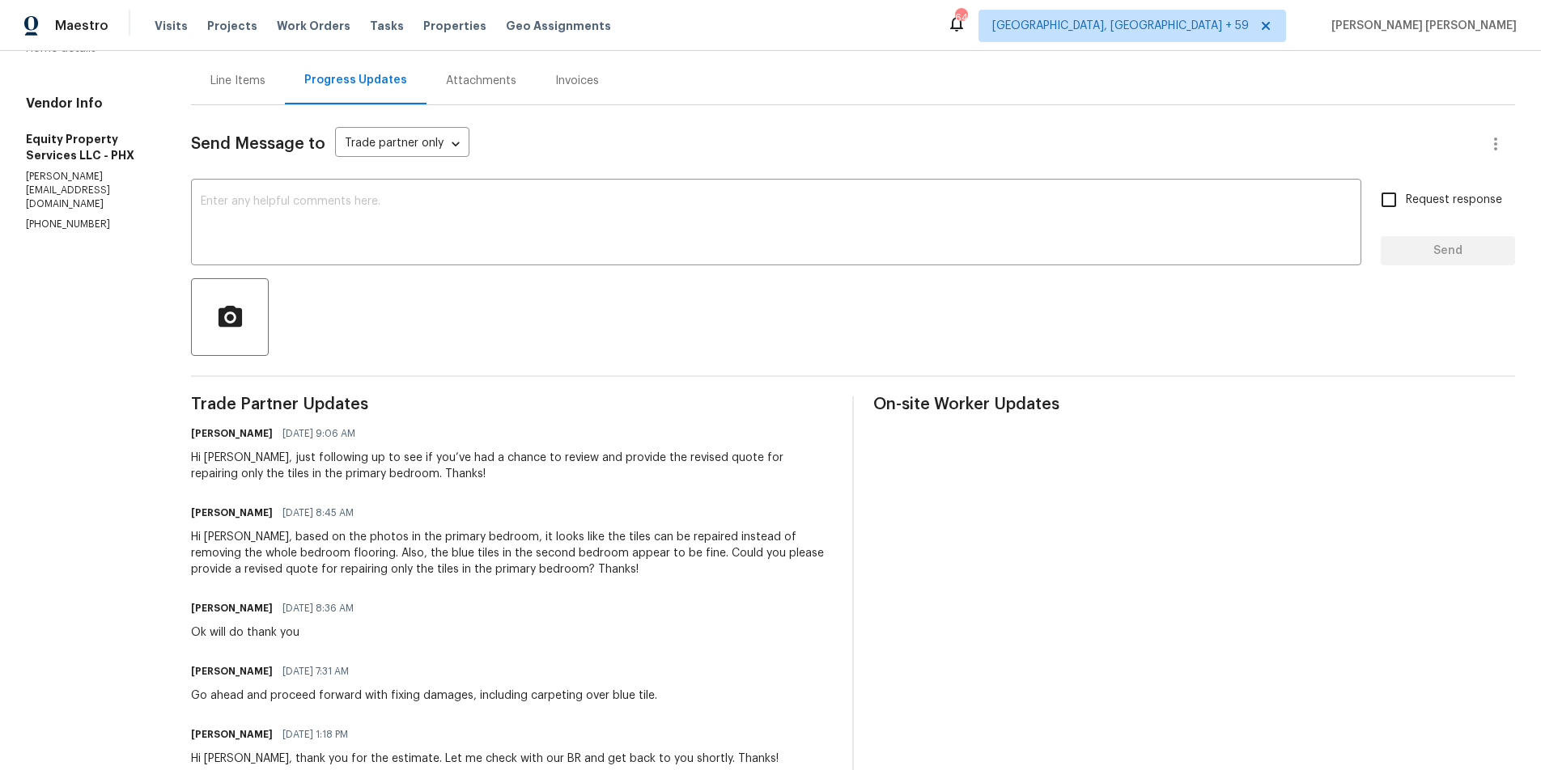
scroll to position [0, 0]
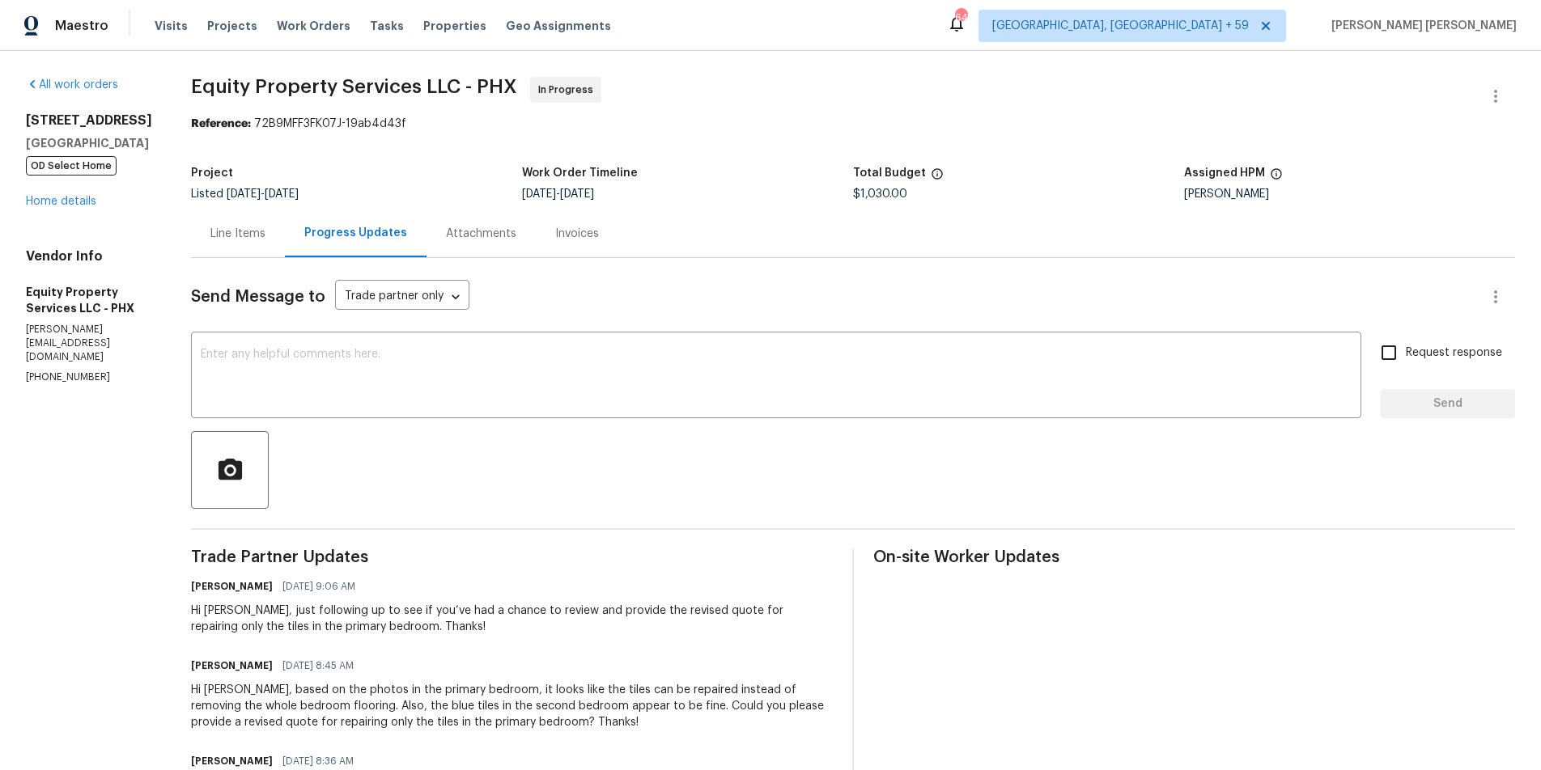
click at [223, 239] on div "Line Items" at bounding box center [237, 234] width 55 height 16
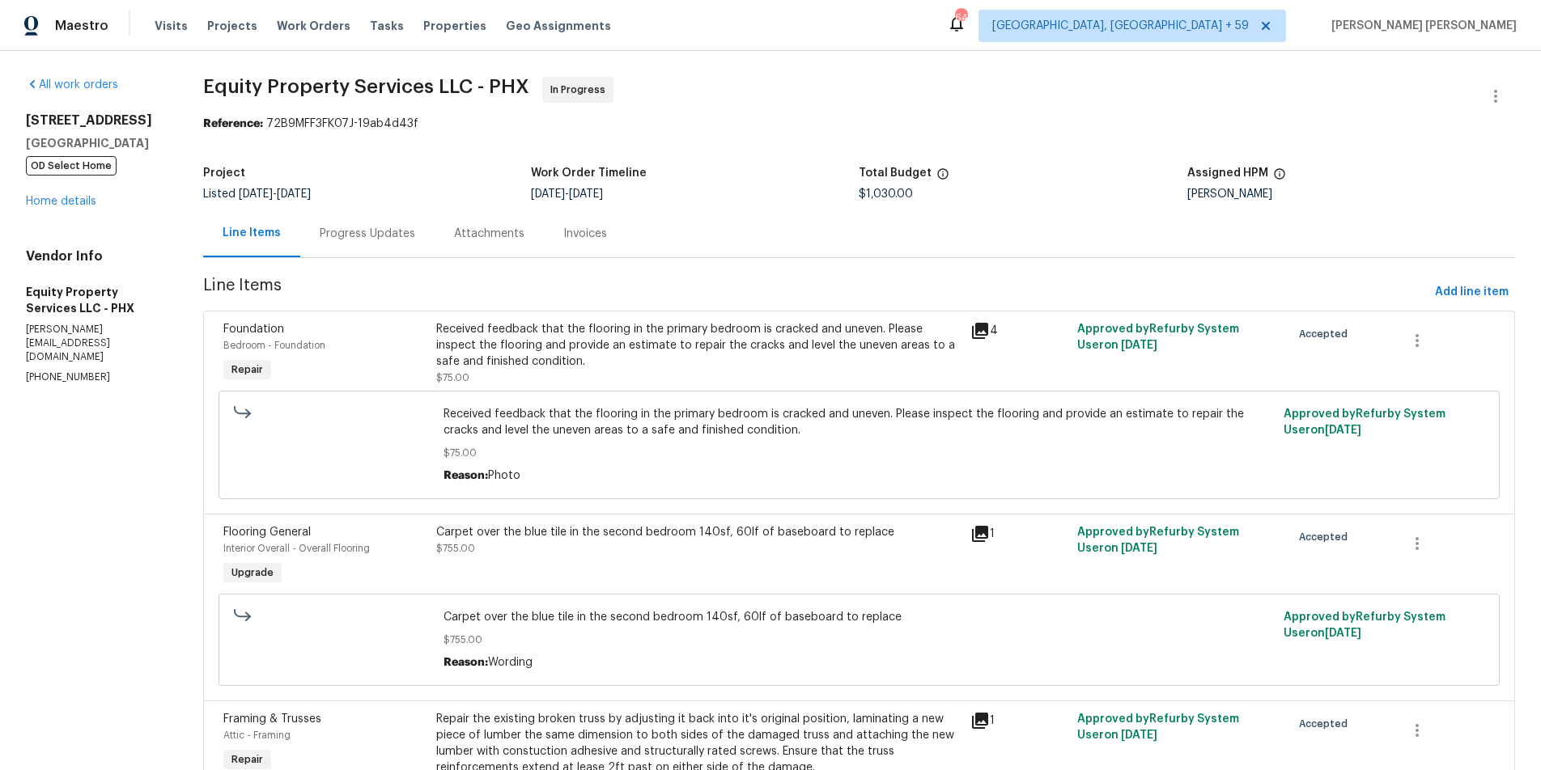
click at [979, 333] on icon at bounding box center [979, 330] width 19 height 19
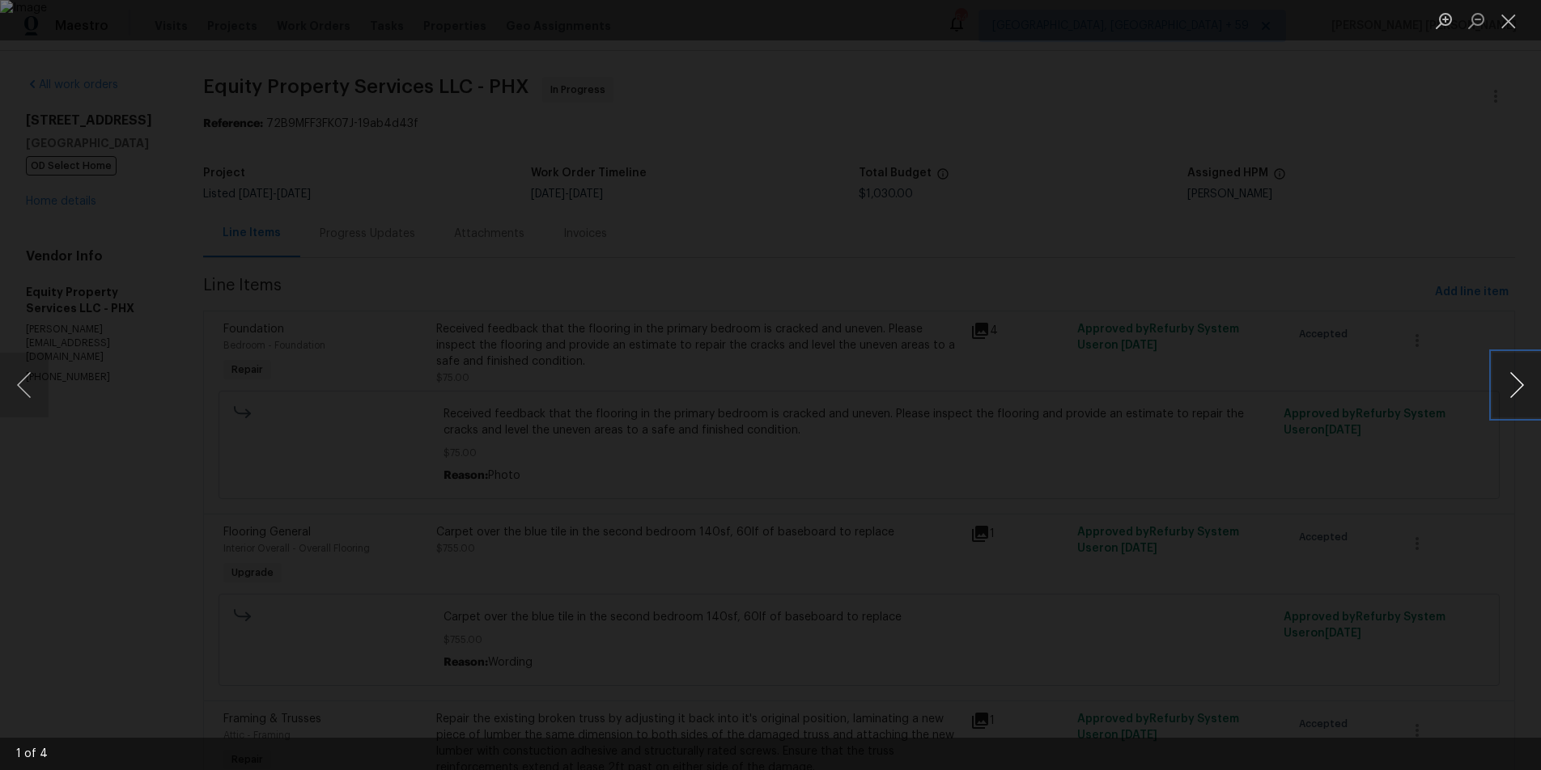
click at [1501, 389] on button "Next image" at bounding box center [1516, 385] width 49 height 65
click at [1299, 407] on div "Lightbox" at bounding box center [770, 385] width 1541 height 770
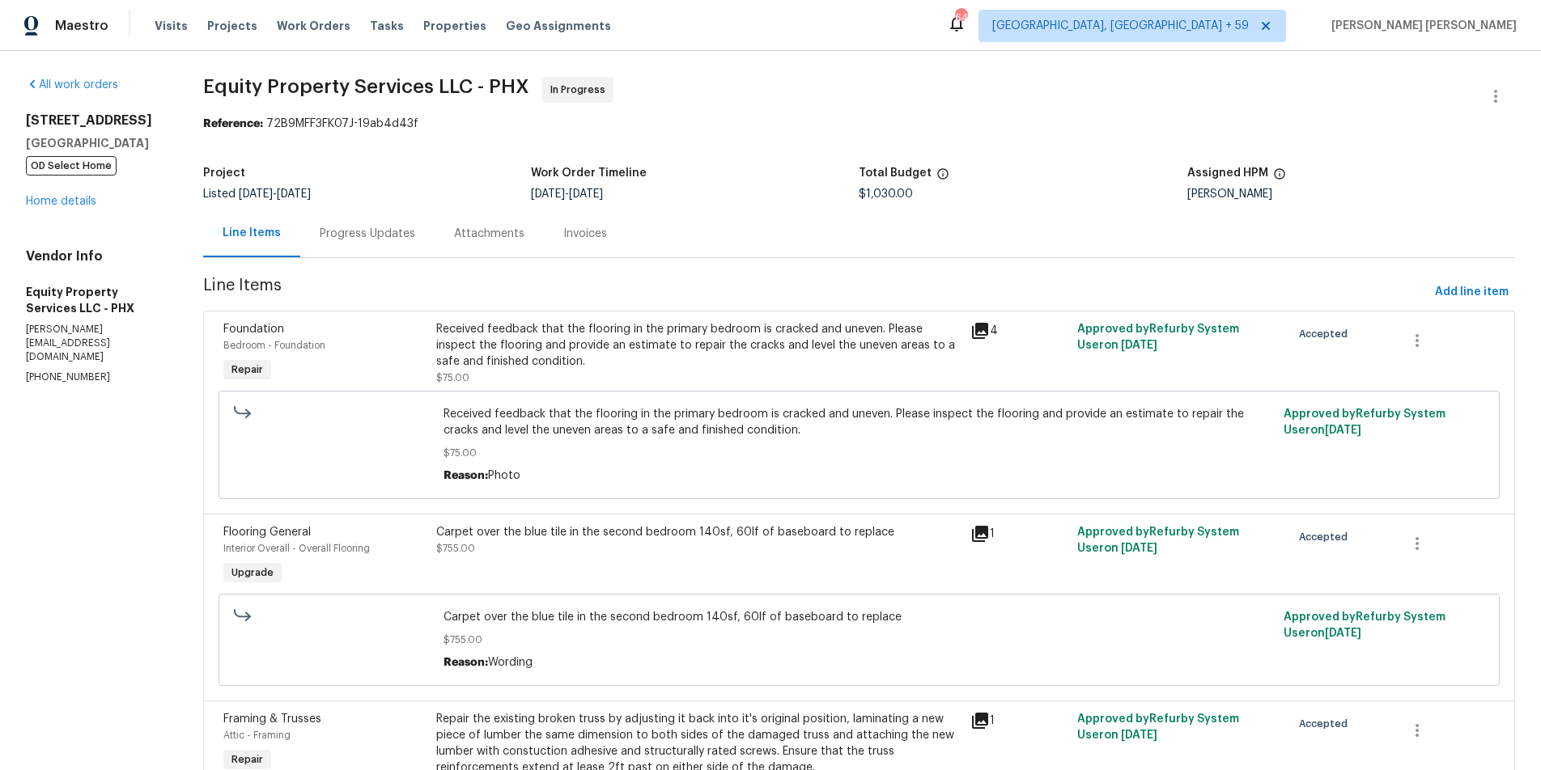
click at [989, 536] on icon at bounding box center [979, 533] width 19 height 19
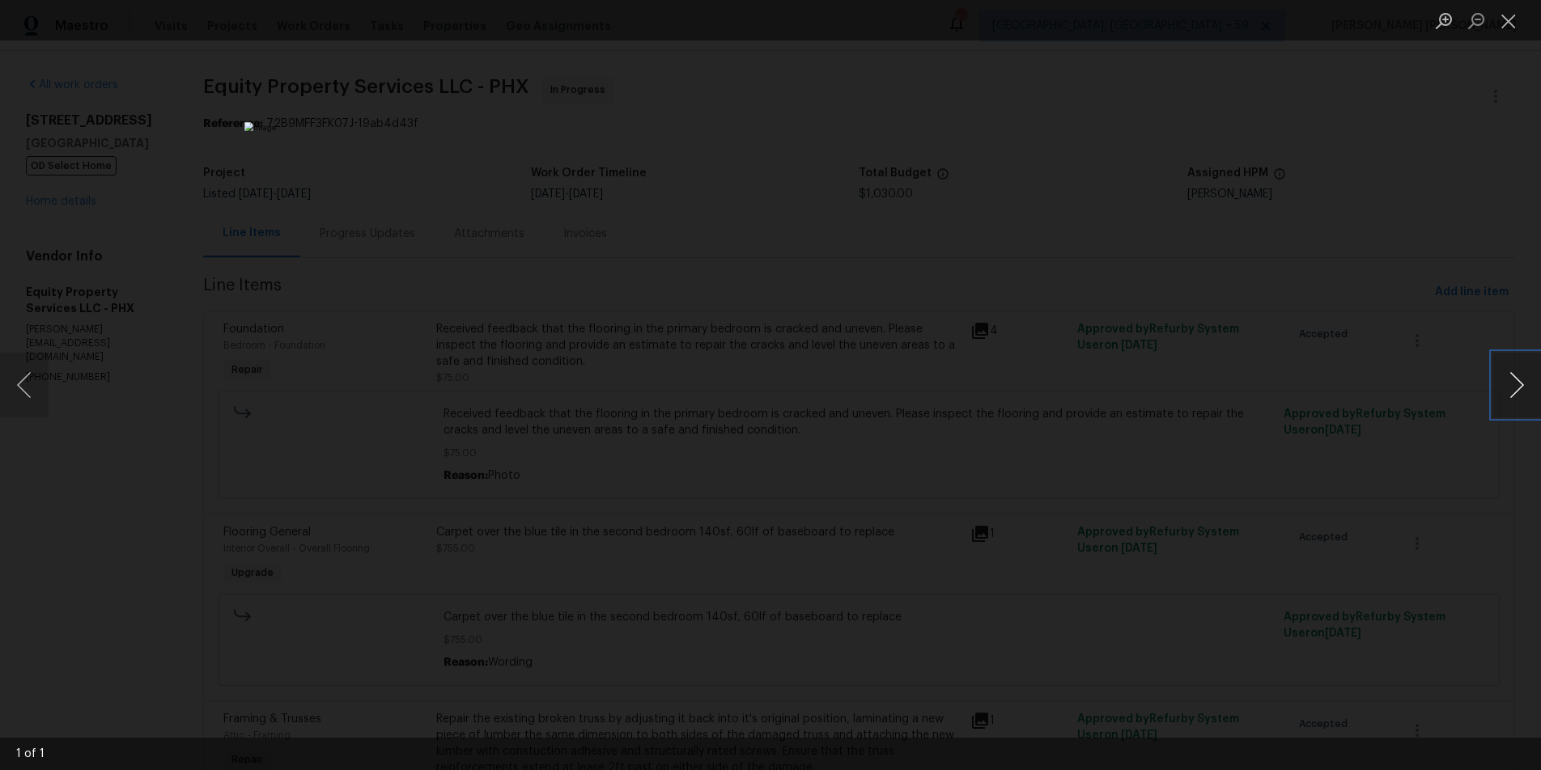
click at [1537, 388] on button "Next image" at bounding box center [1516, 385] width 49 height 65
click at [1248, 558] on div "Lightbox" at bounding box center [770, 385] width 1541 height 770
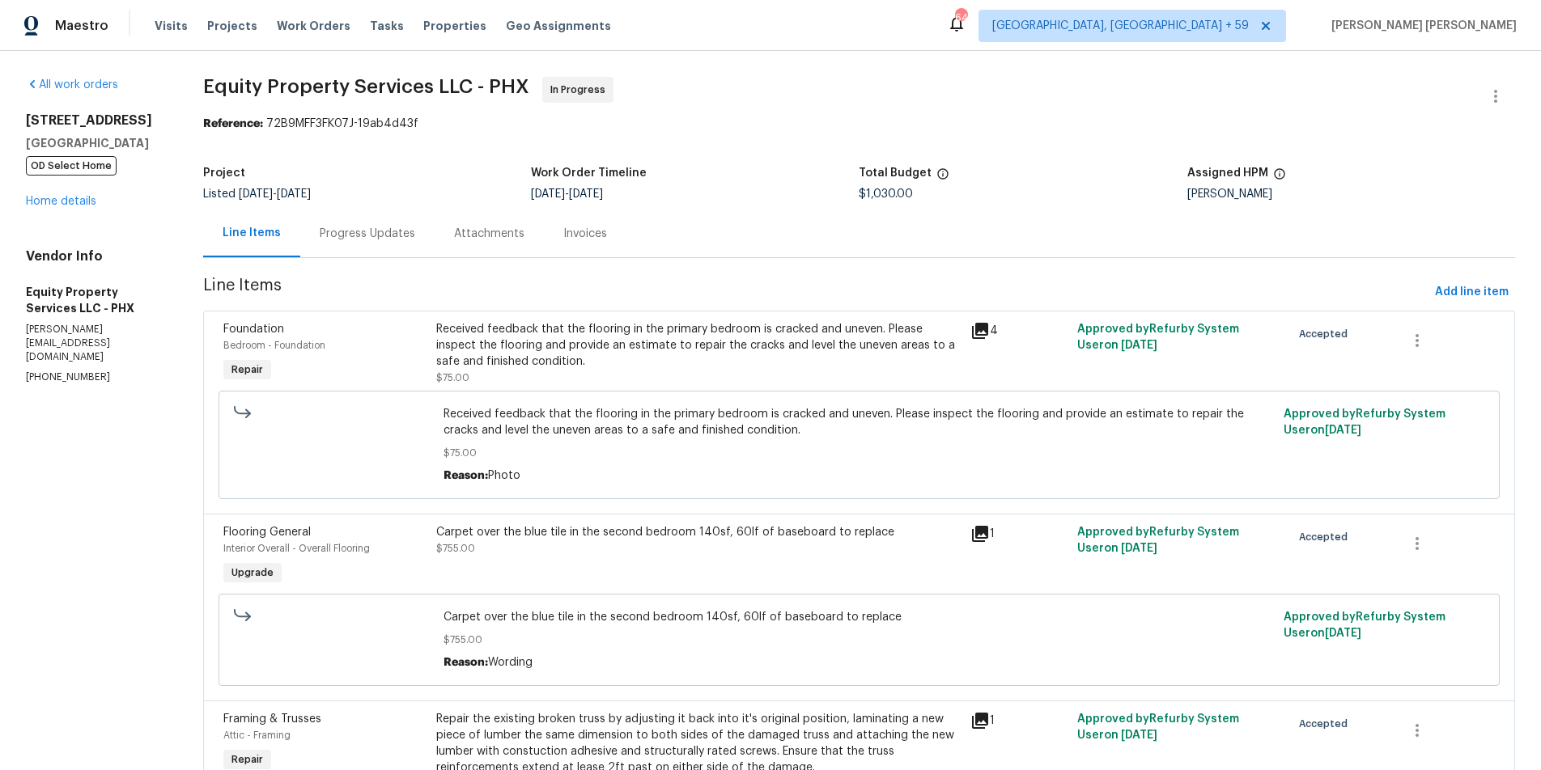
scroll to position [100, 0]
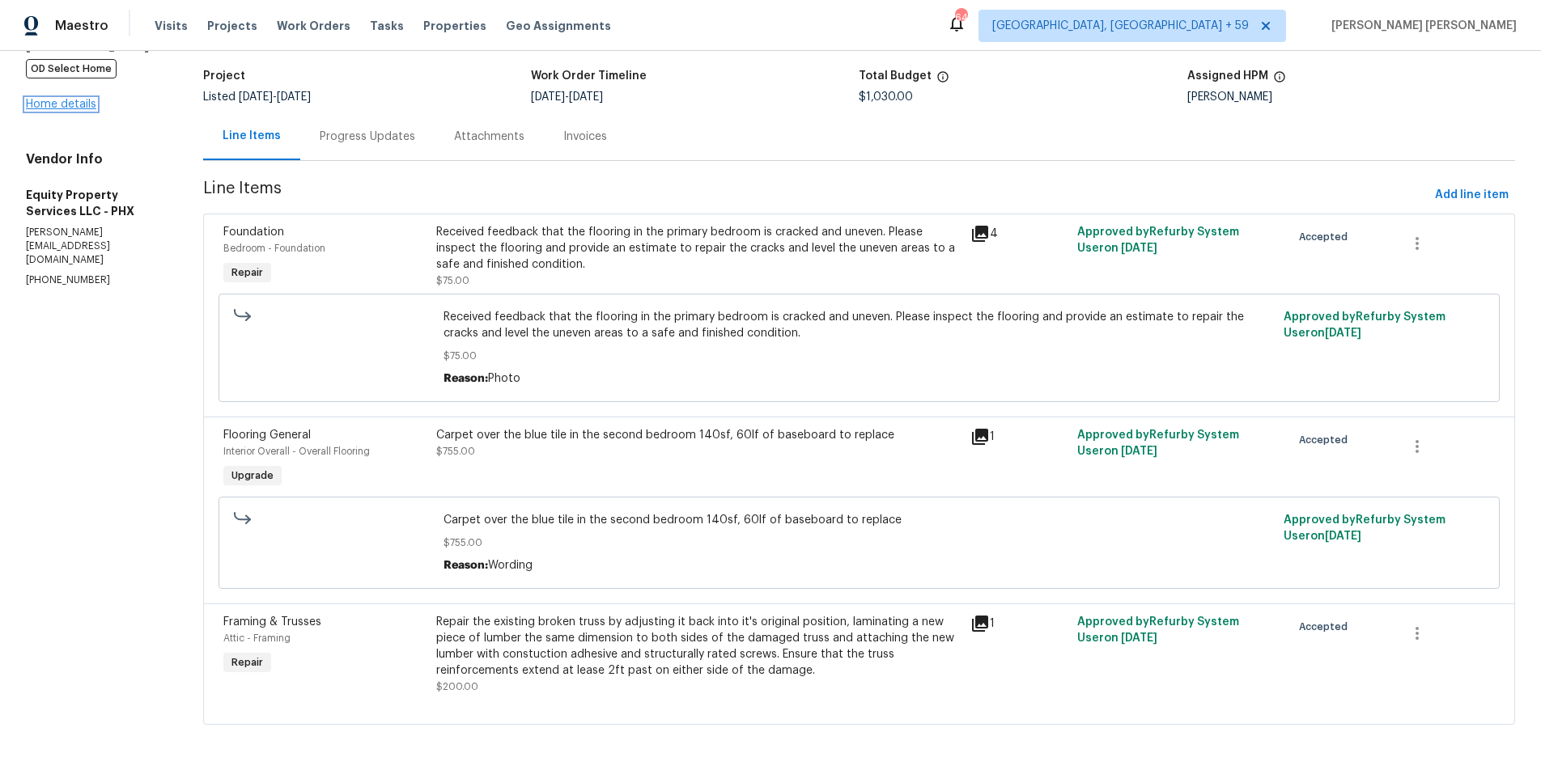
click at [76, 103] on link "Home details" at bounding box center [61, 104] width 70 height 11
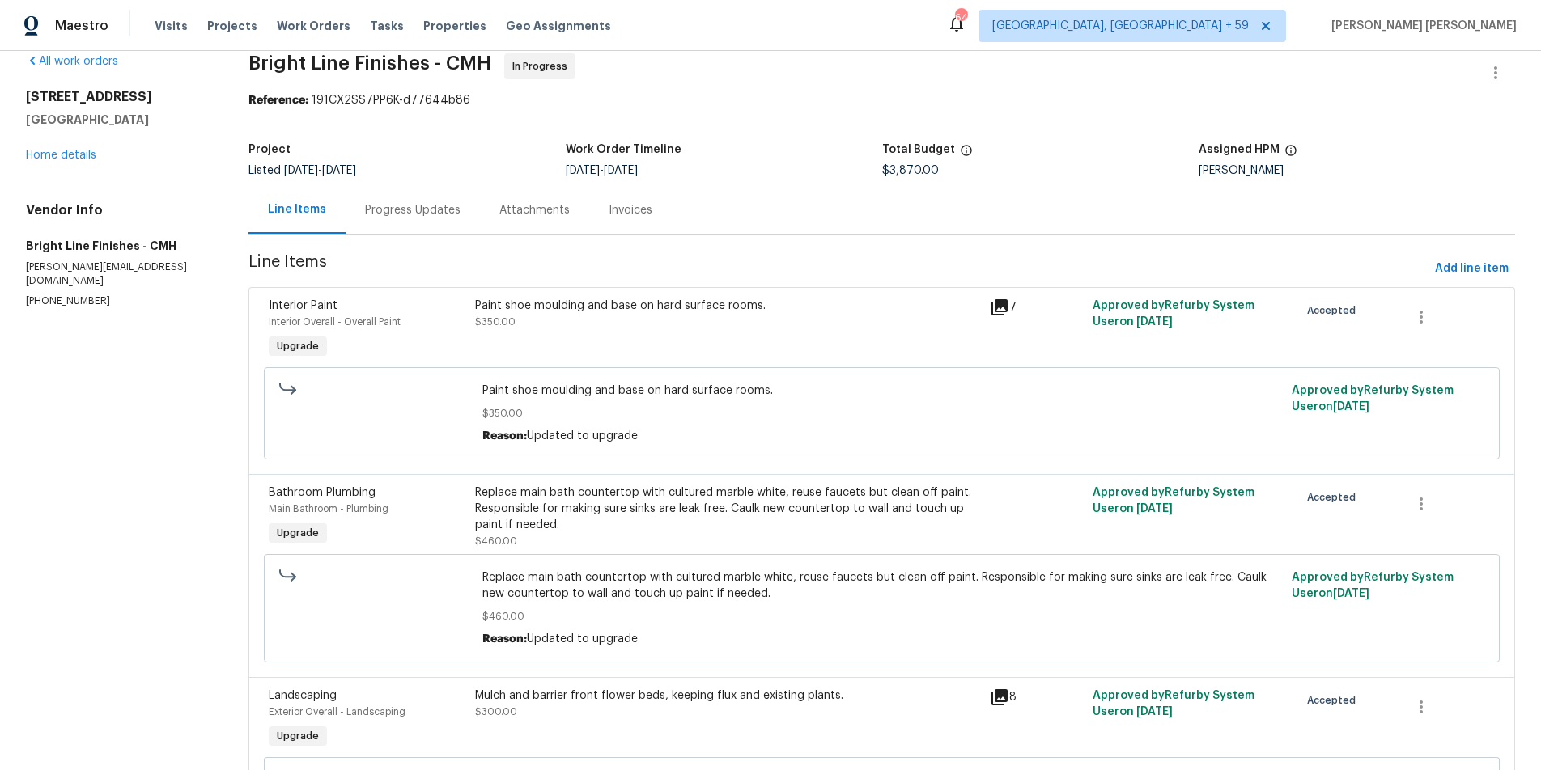
scroll to position [31, 0]
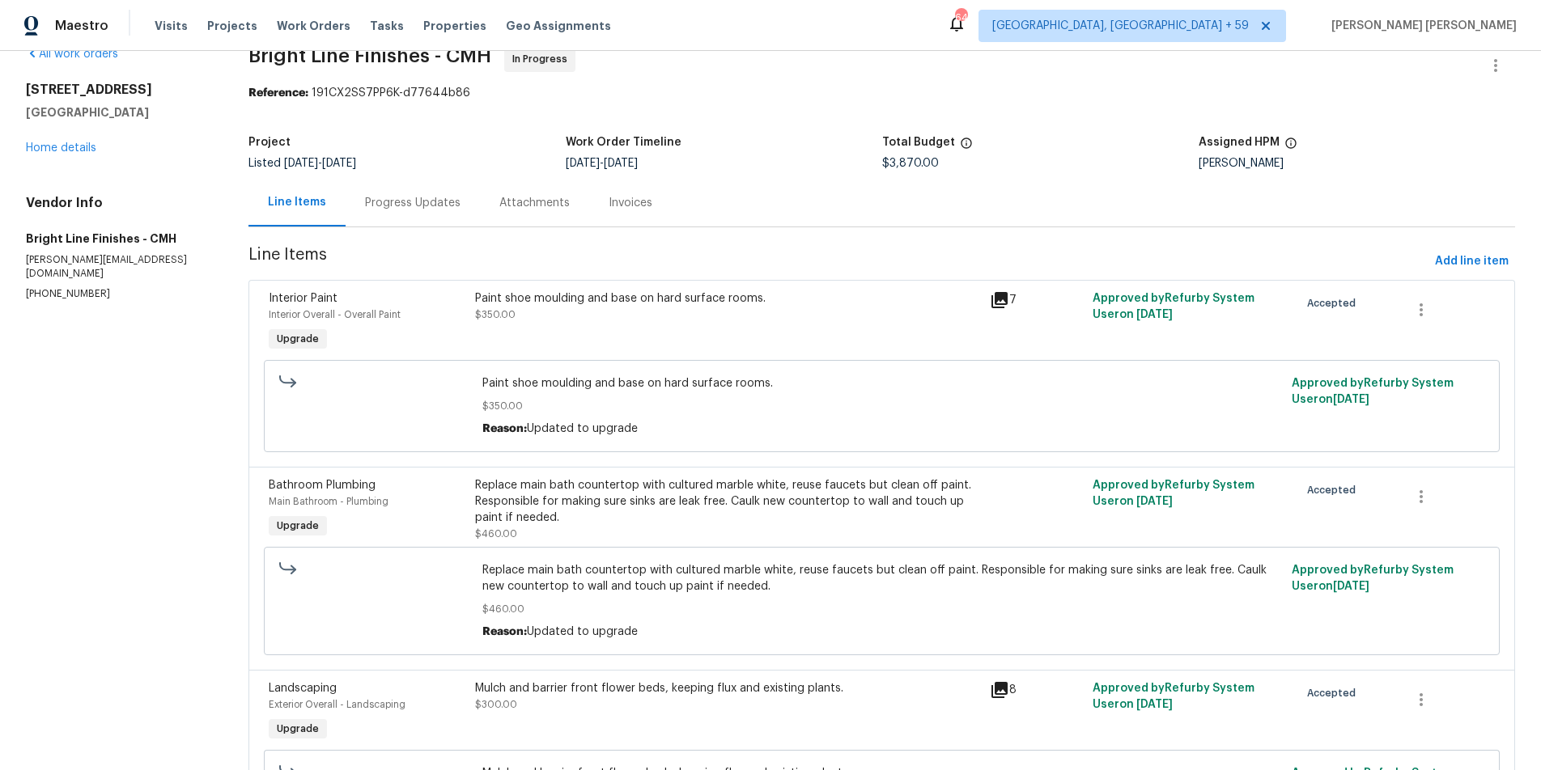
click at [1007, 303] on icon at bounding box center [999, 300] width 16 height 16
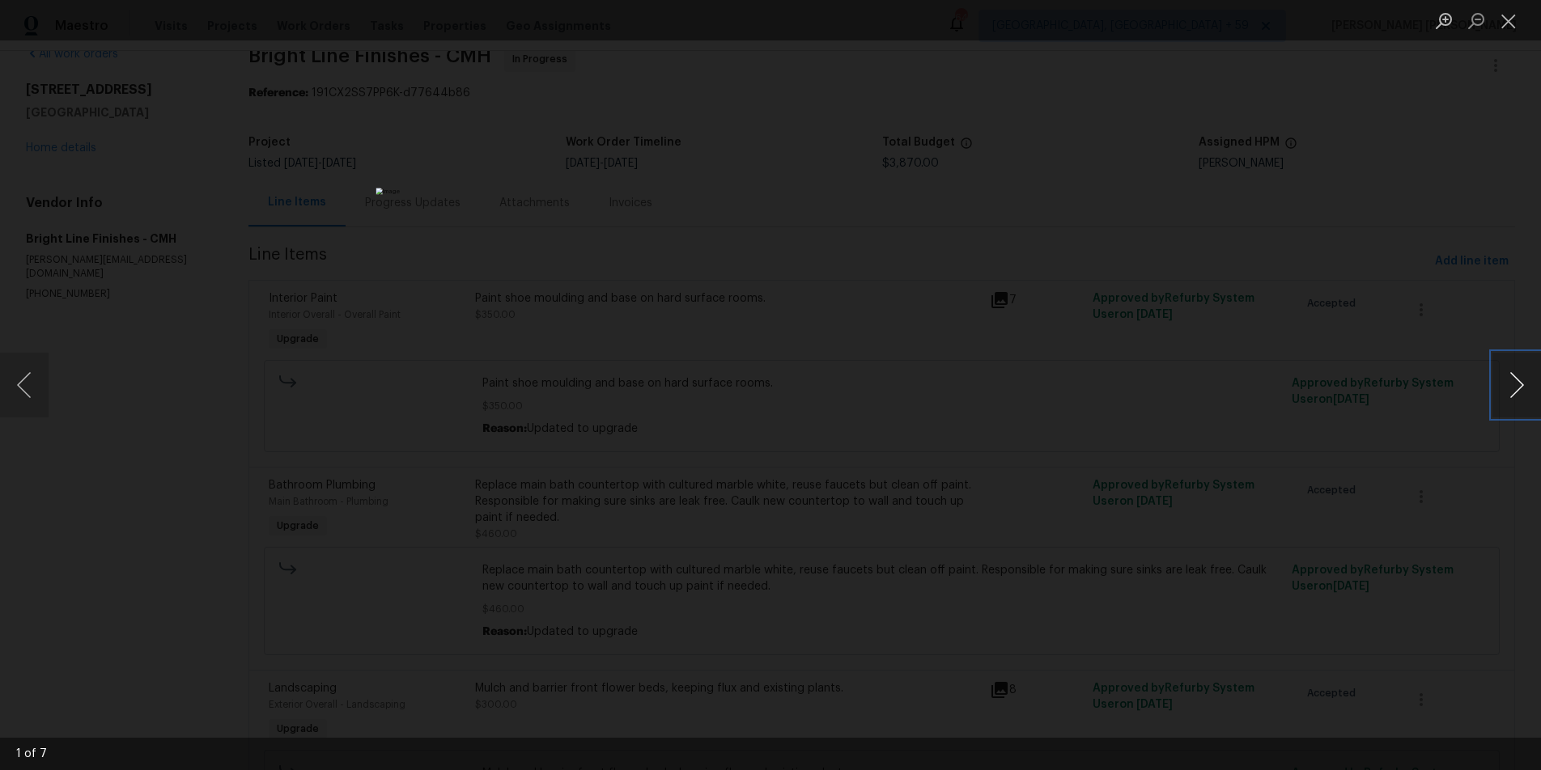
click at [1516, 392] on button "Next image" at bounding box center [1516, 385] width 49 height 65
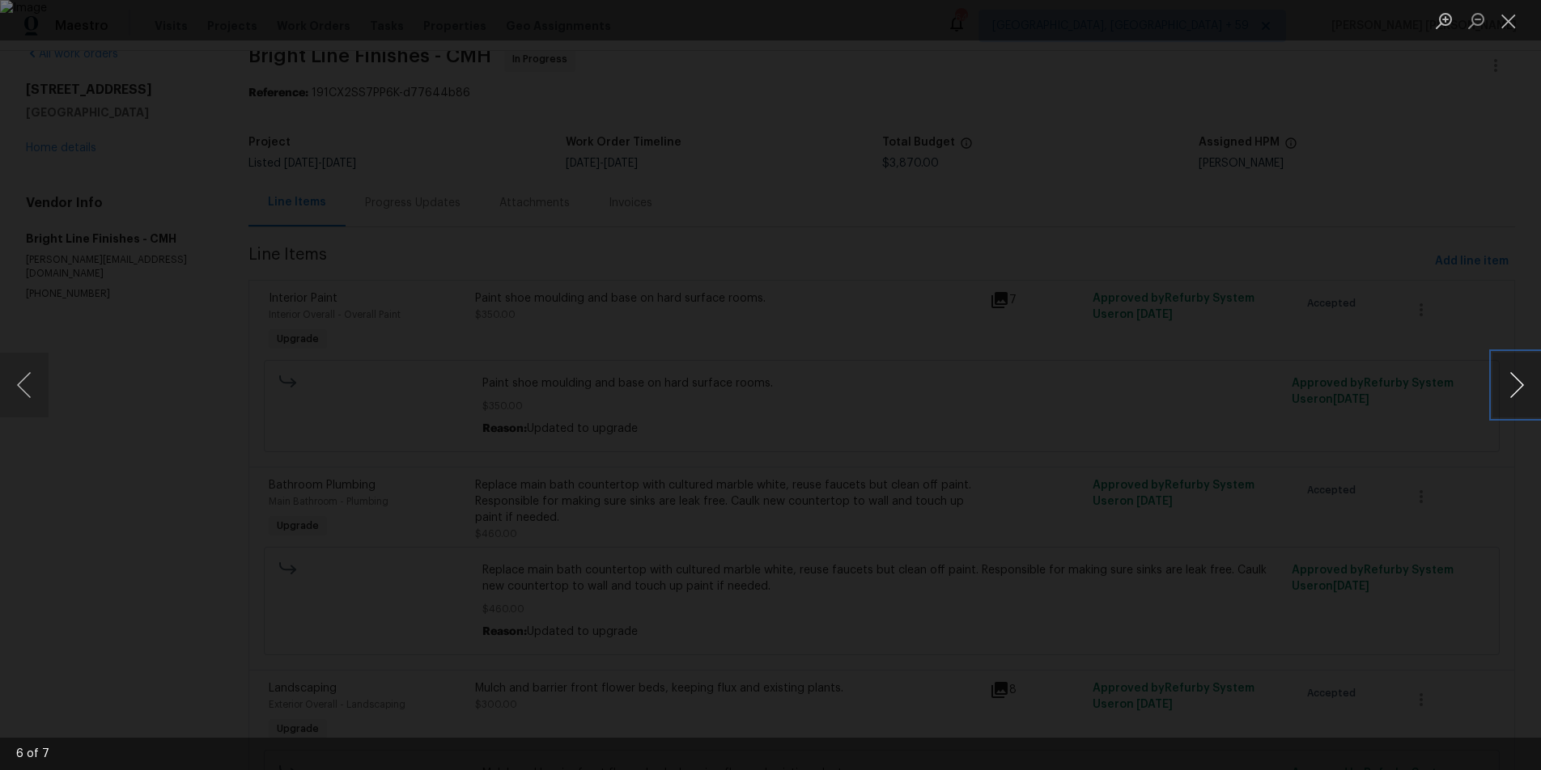
click at [1516, 392] on button "Next image" at bounding box center [1516, 385] width 49 height 65
drag, startPoint x: 1382, startPoint y: 444, endPoint x: 1370, endPoint y: 439, distance: 13.1
click at [1377, 444] on div "Lightbox" at bounding box center [770, 385] width 1541 height 770
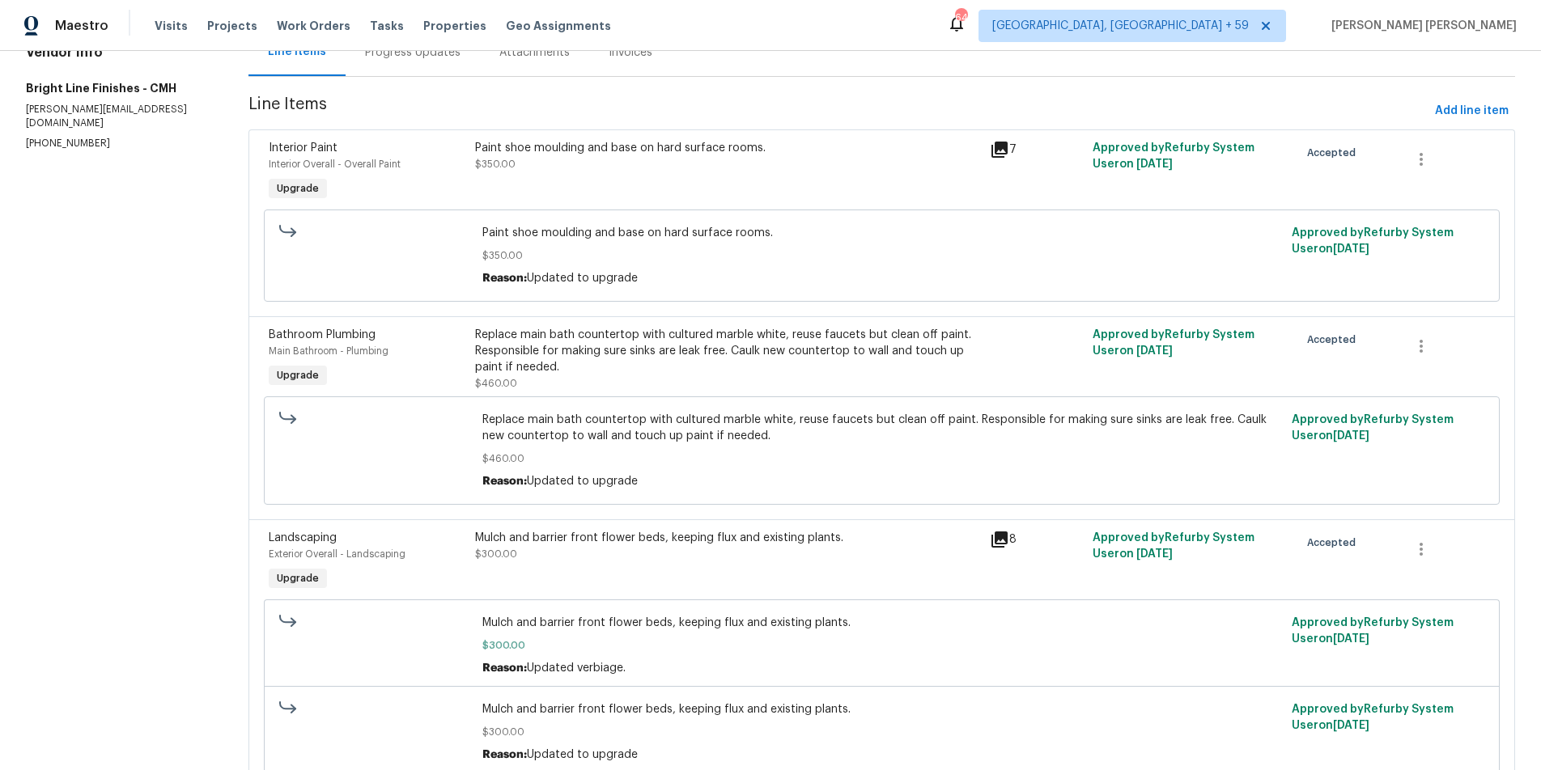
scroll to position [185, 0]
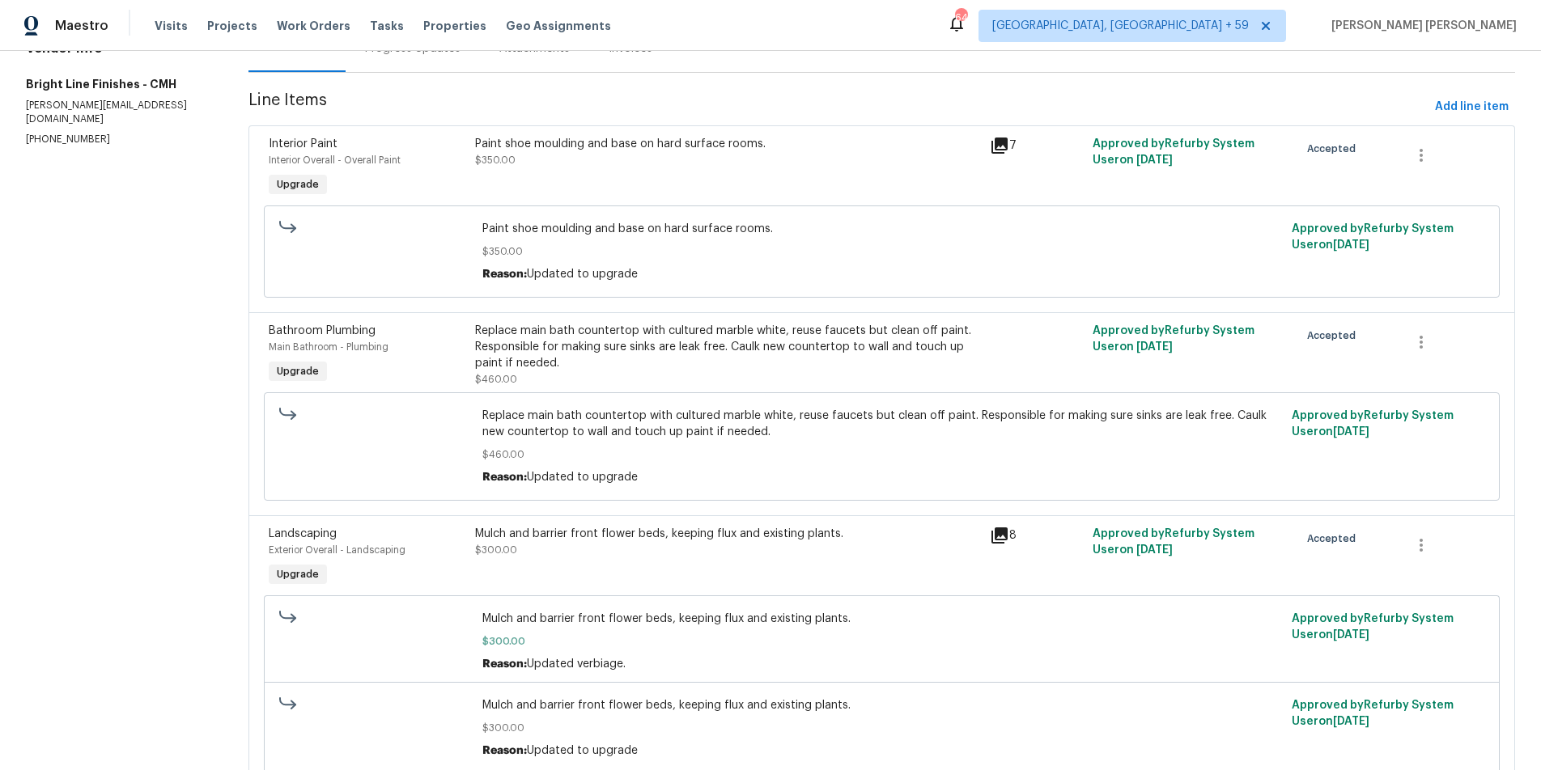
click at [1000, 537] on icon at bounding box center [999, 536] width 16 height 16
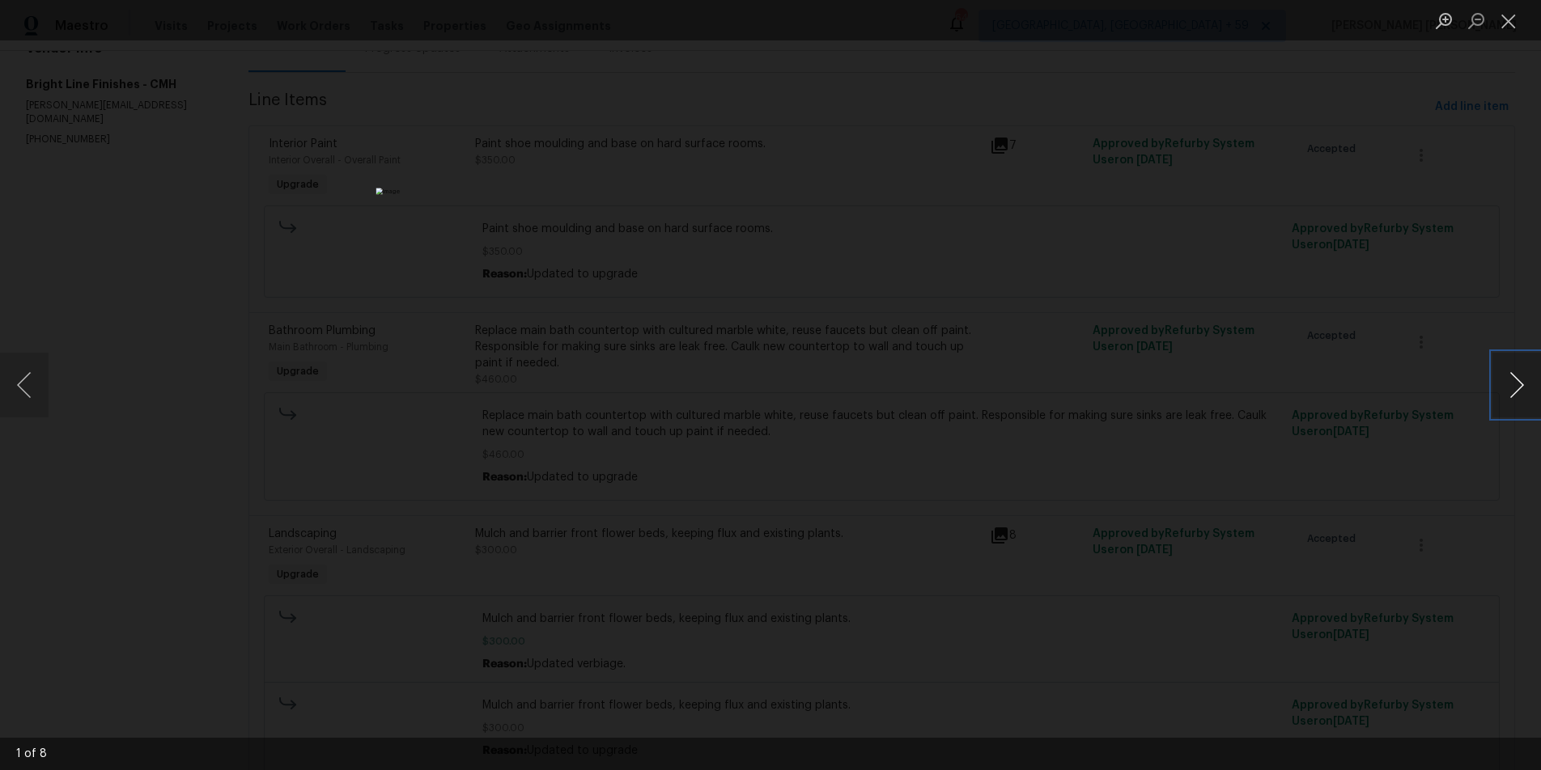
click at [1516, 406] on button "Next image" at bounding box center [1516, 385] width 49 height 65
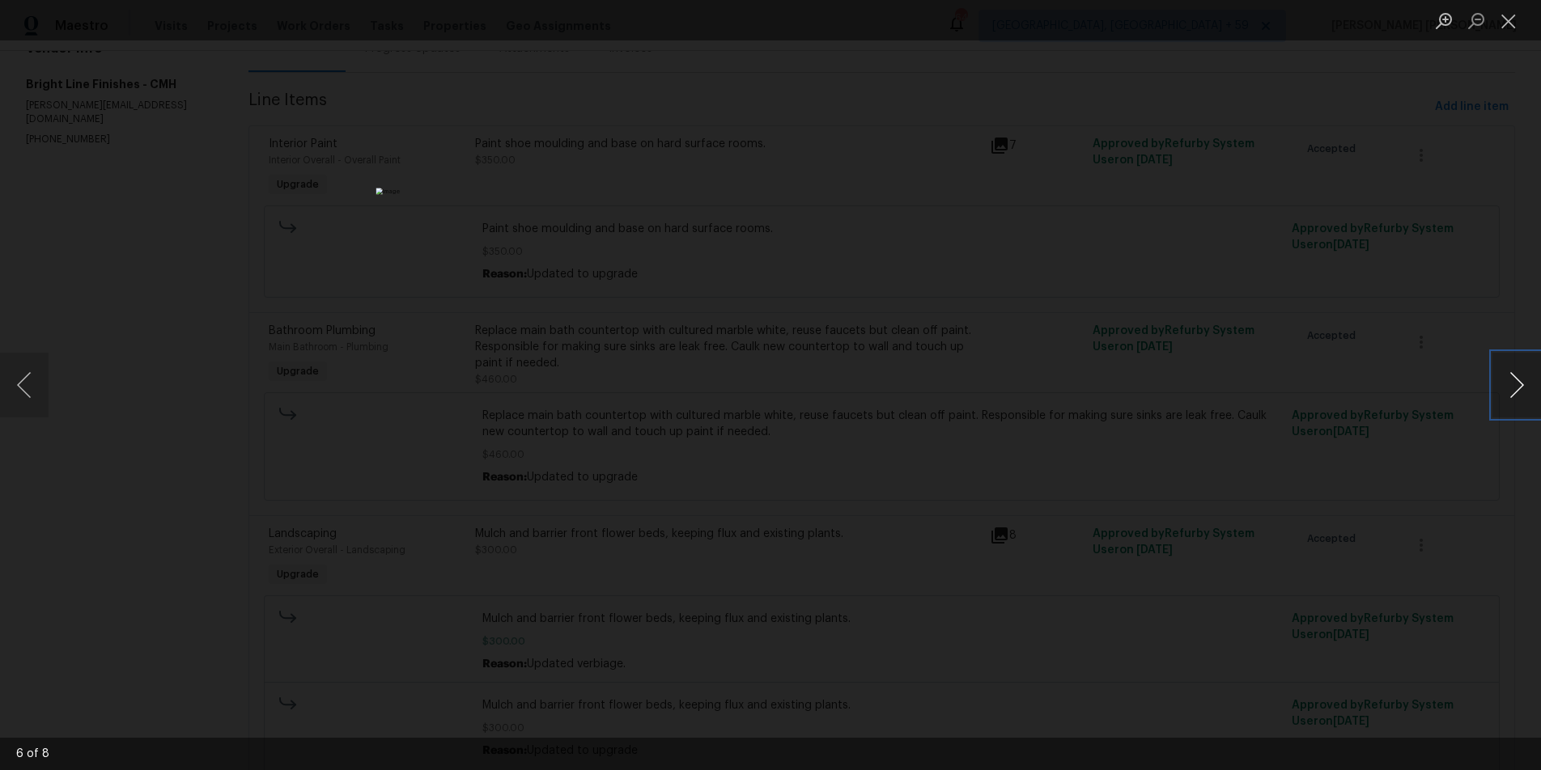
click at [1516, 406] on button "Next image" at bounding box center [1516, 385] width 49 height 65
click at [1517, 390] on button "Next image" at bounding box center [1516, 385] width 49 height 65
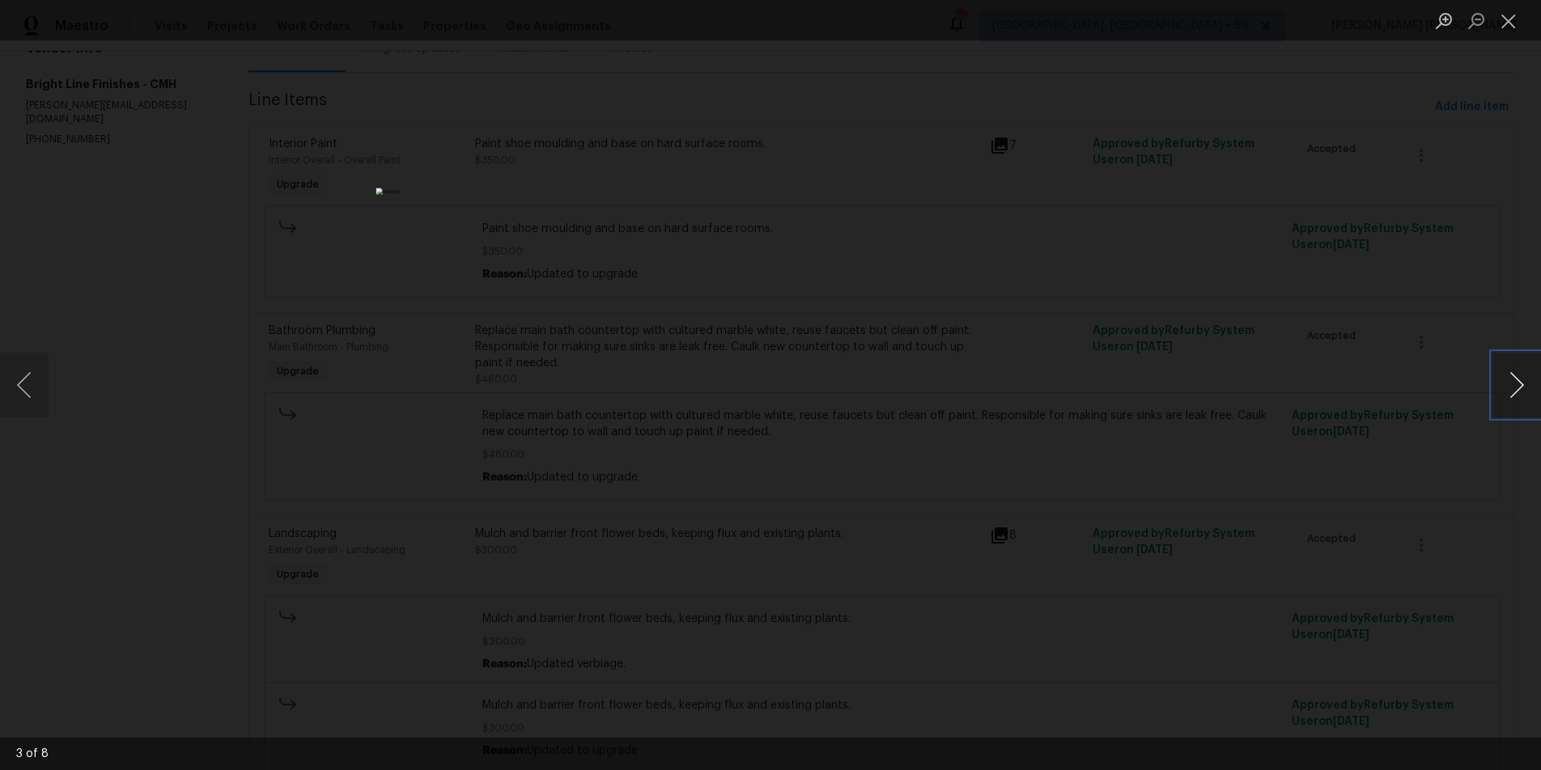
click at [1517, 390] on button "Next image" at bounding box center [1516, 385] width 49 height 65
click at [1378, 439] on div "Lightbox" at bounding box center [770, 385] width 1541 height 770
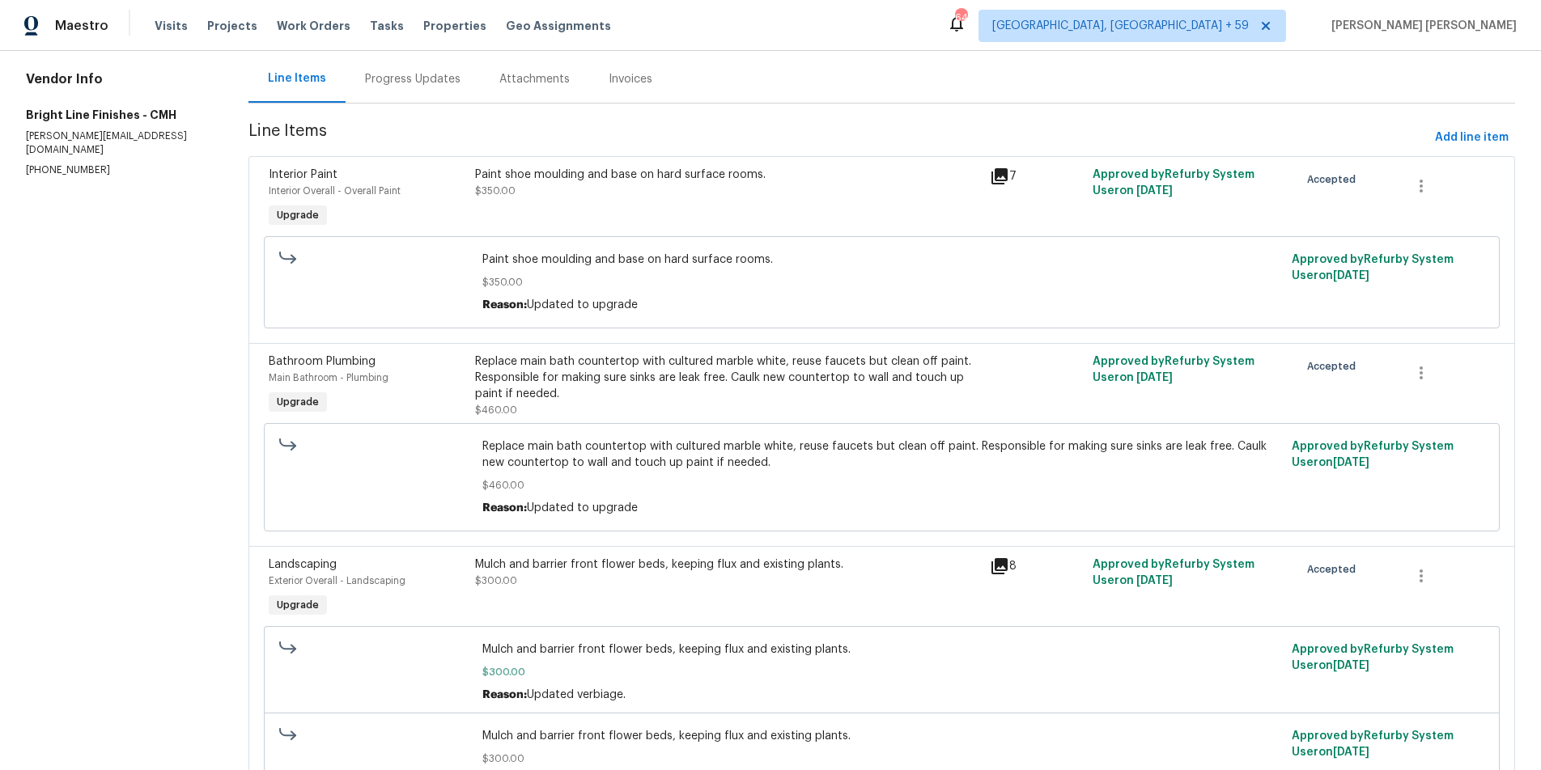
scroll to position [132, 0]
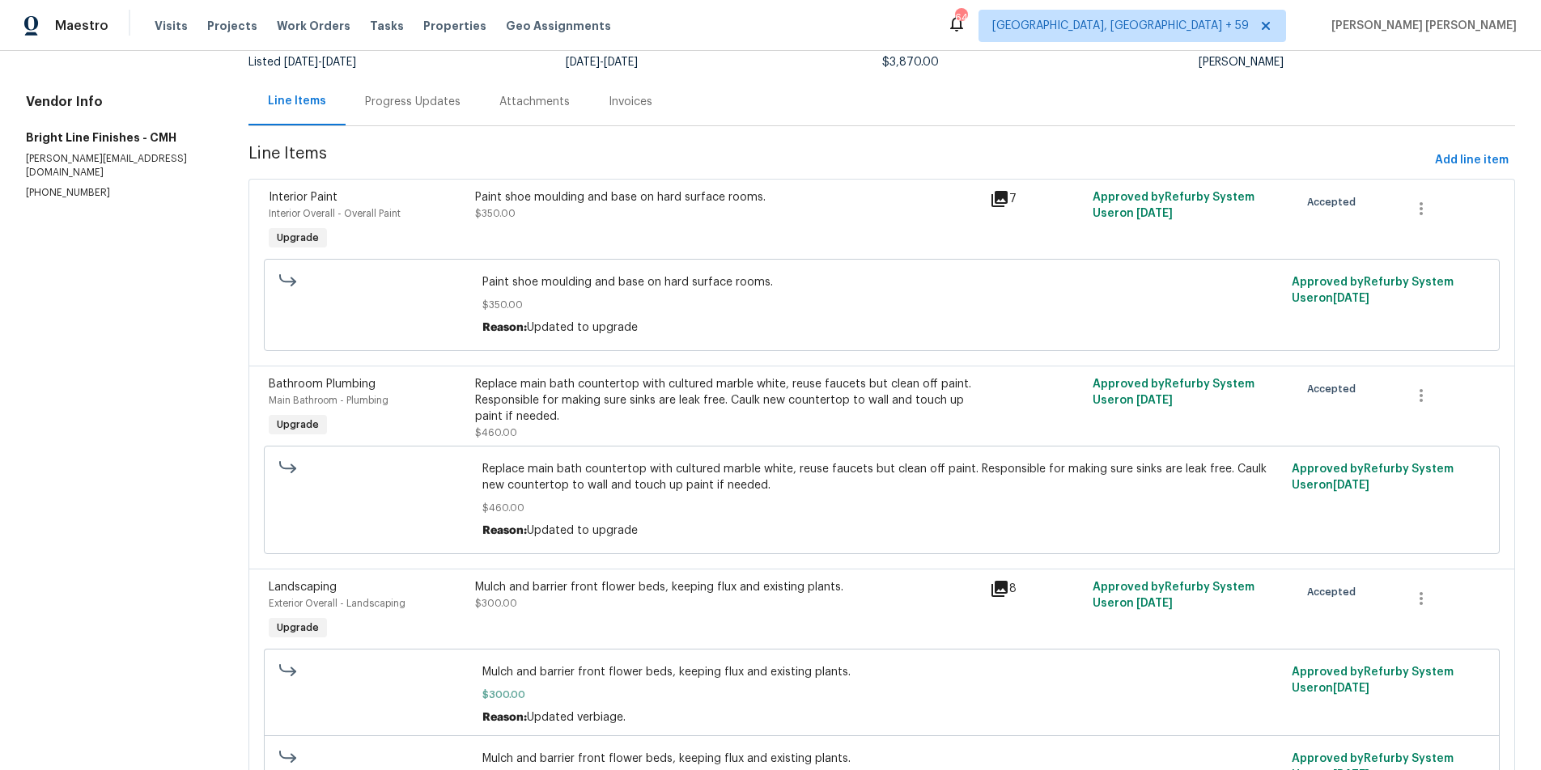
click at [1002, 587] on icon at bounding box center [999, 589] width 16 height 16
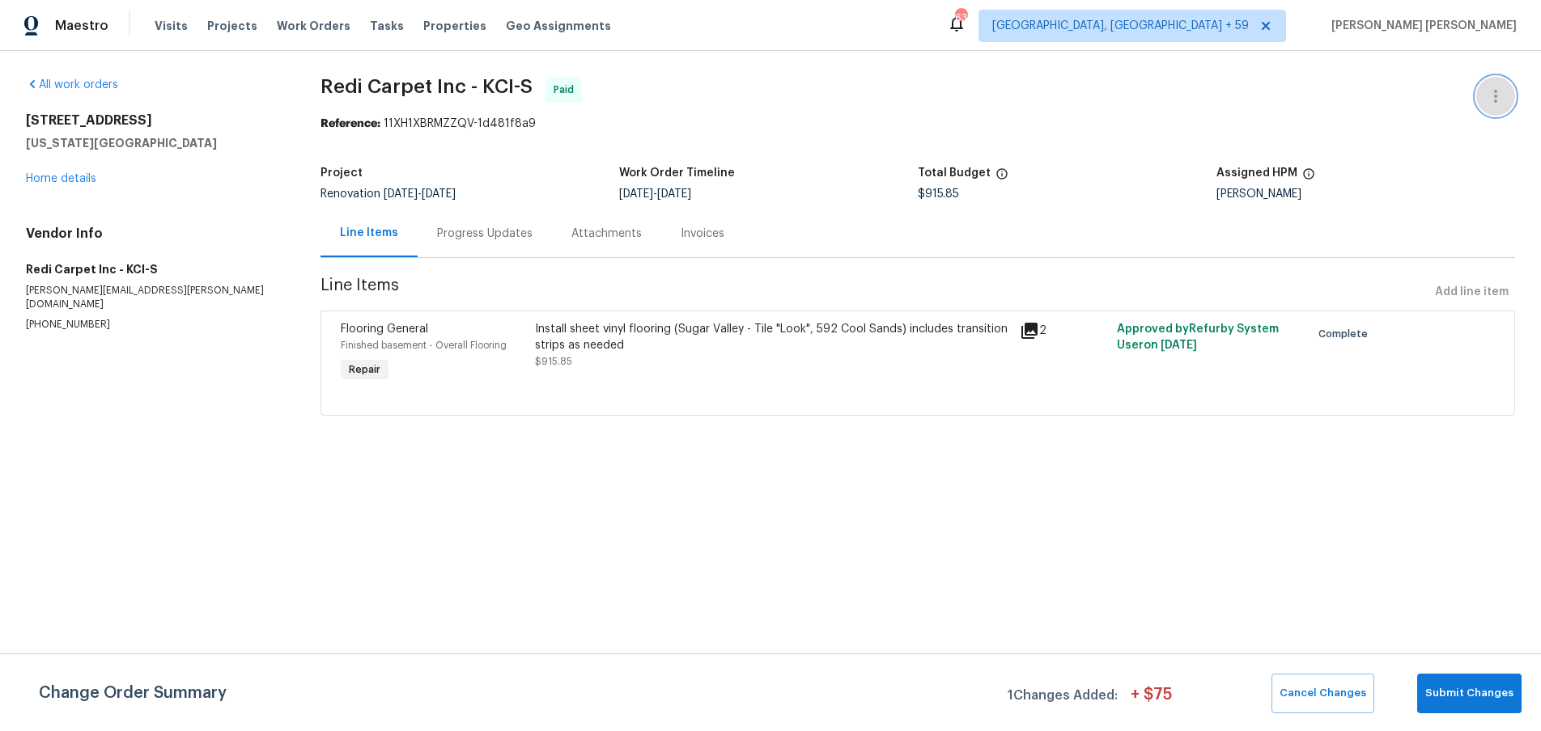
click at [1486, 97] on icon "button" at bounding box center [1495, 96] width 19 height 19
click at [70, 175] on div at bounding box center [770, 365] width 1541 height 731
click at [54, 177] on link "Home details" at bounding box center [61, 178] width 70 height 11
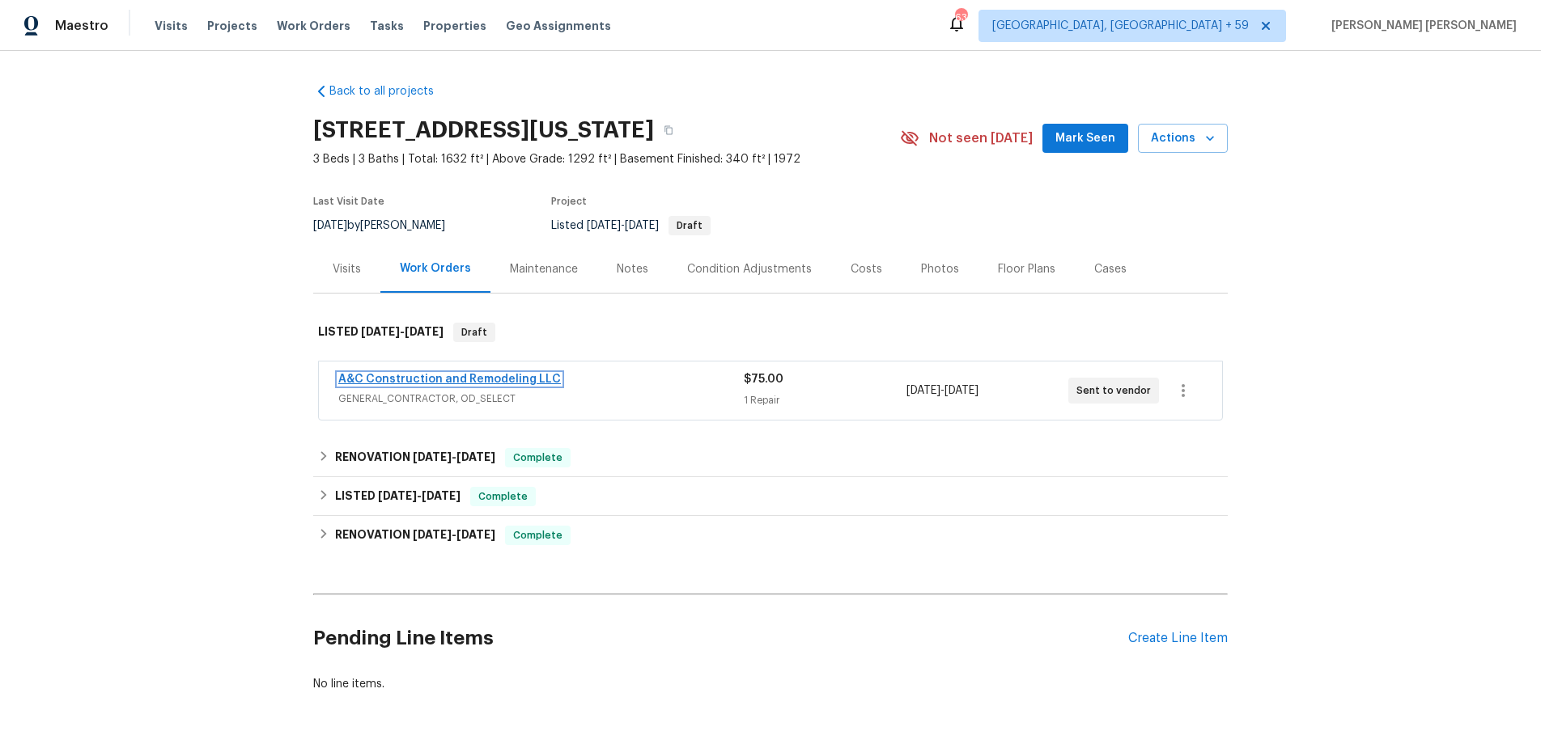
click at [524, 374] on link "A&C Construction and Remodeling LLC" at bounding box center [449, 379] width 223 height 11
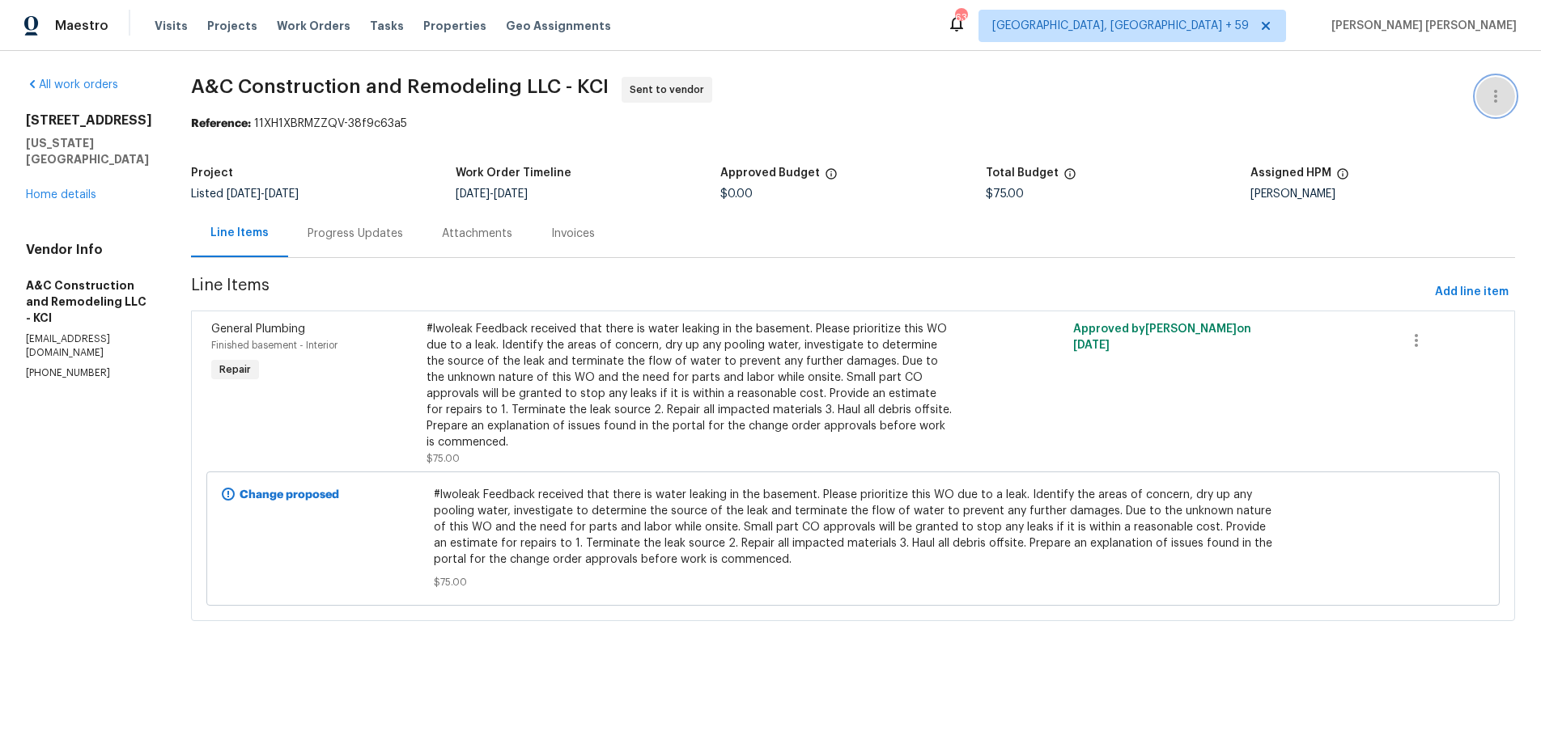
click at [1499, 99] on icon "button" at bounding box center [1495, 96] width 19 height 19
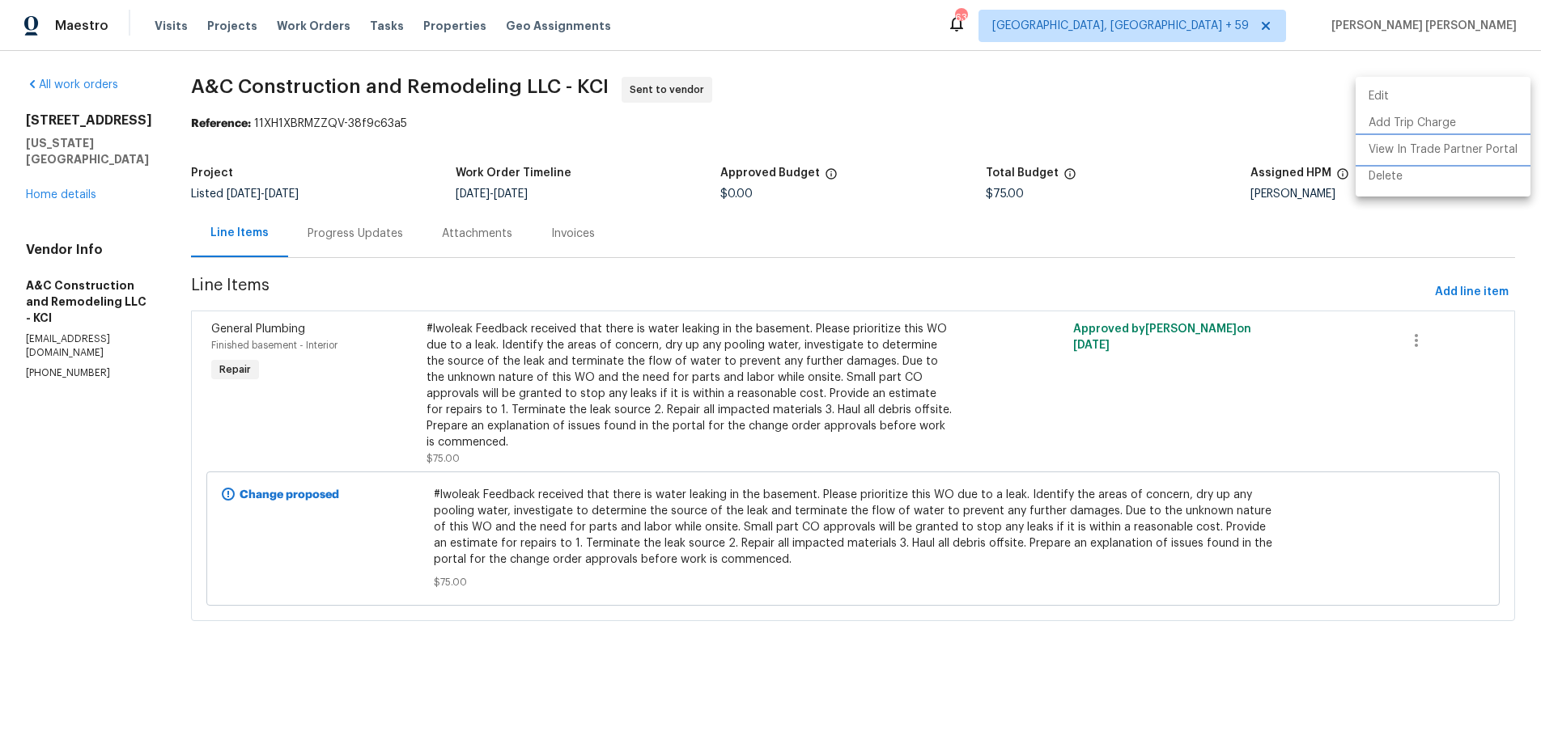
click at [1379, 146] on li "View In Trade Partner Portal" at bounding box center [1442, 150] width 175 height 27
drag, startPoint x: 1103, startPoint y: 106, endPoint x: 1015, endPoint y: 108, distance: 88.2
click at [1103, 106] on div at bounding box center [770, 365] width 1541 height 731
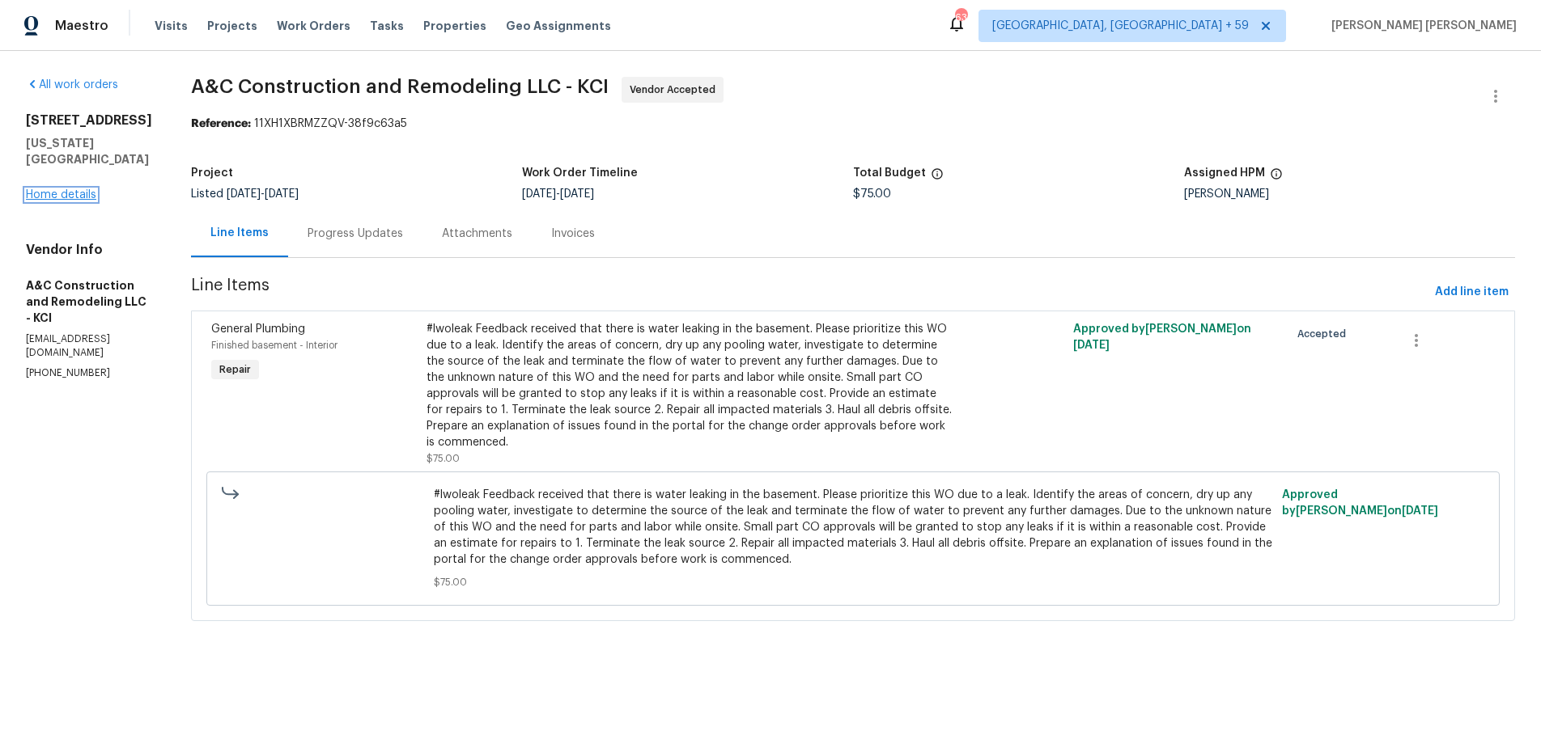
click at [62, 189] on link "Home details" at bounding box center [61, 194] width 70 height 11
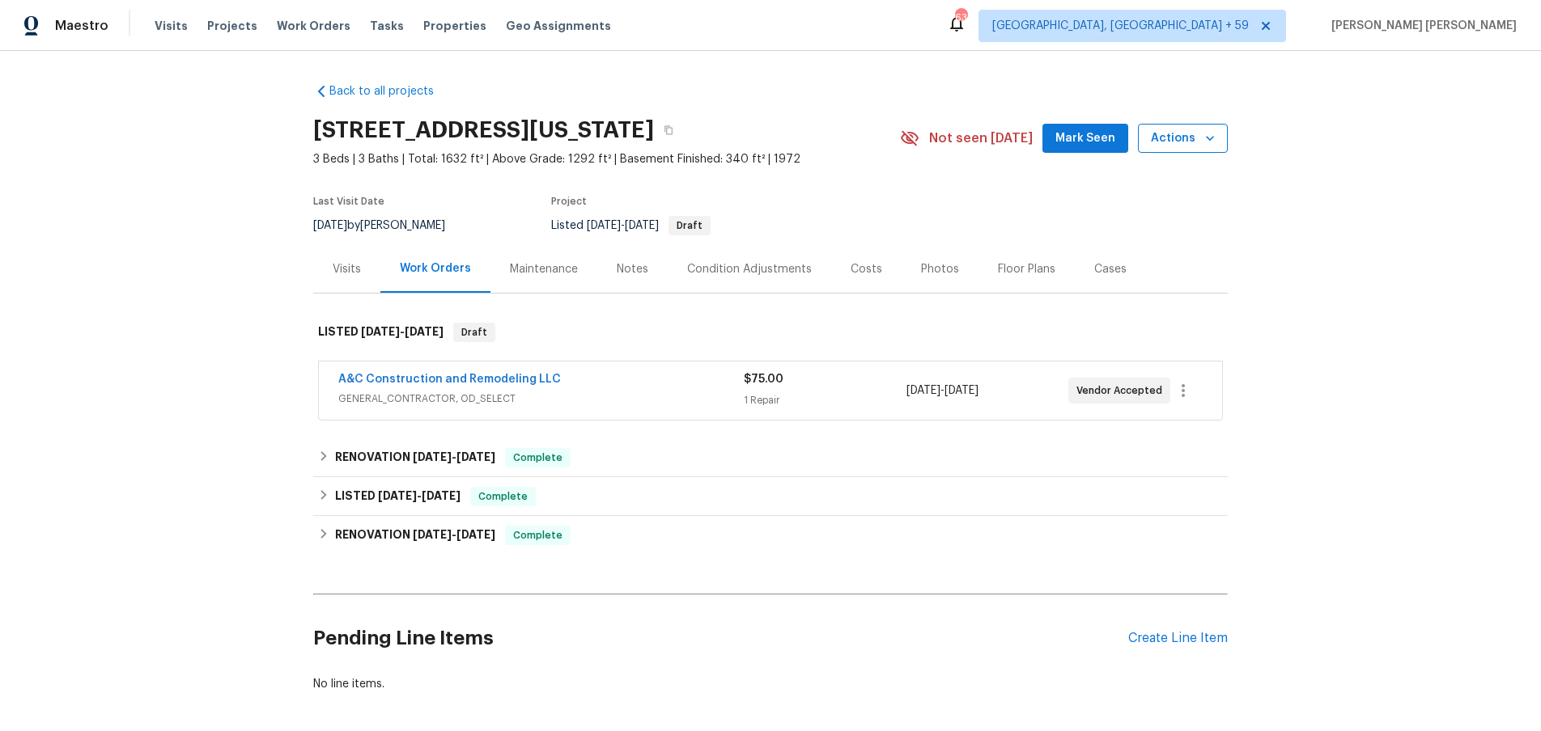
click at [1185, 142] on span "Actions" at bounding box center [1183, 139] width 64 height 20
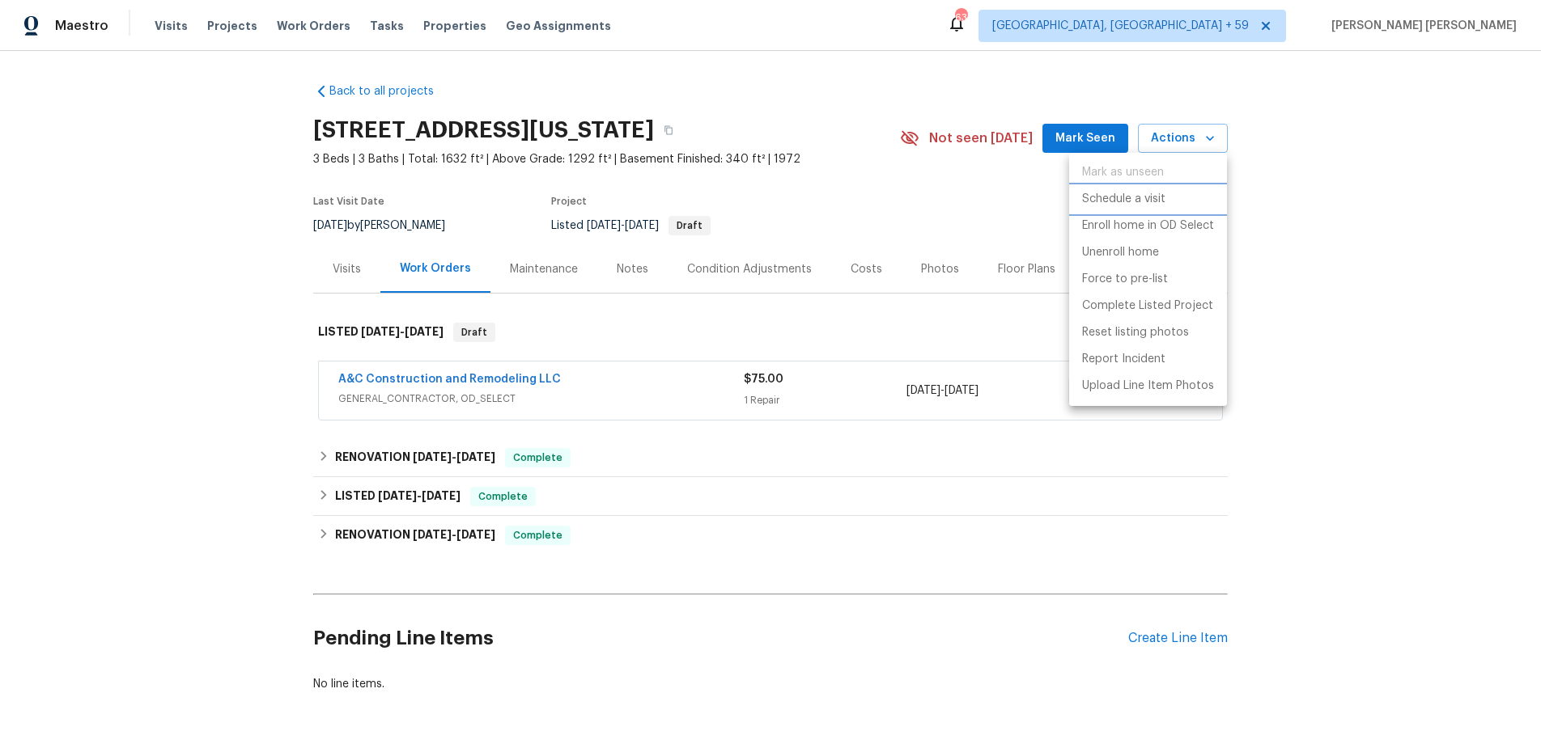
click at [1142, 197] on p "Schedule a visit" at bounding box center [1123, 199] width 83 height 17
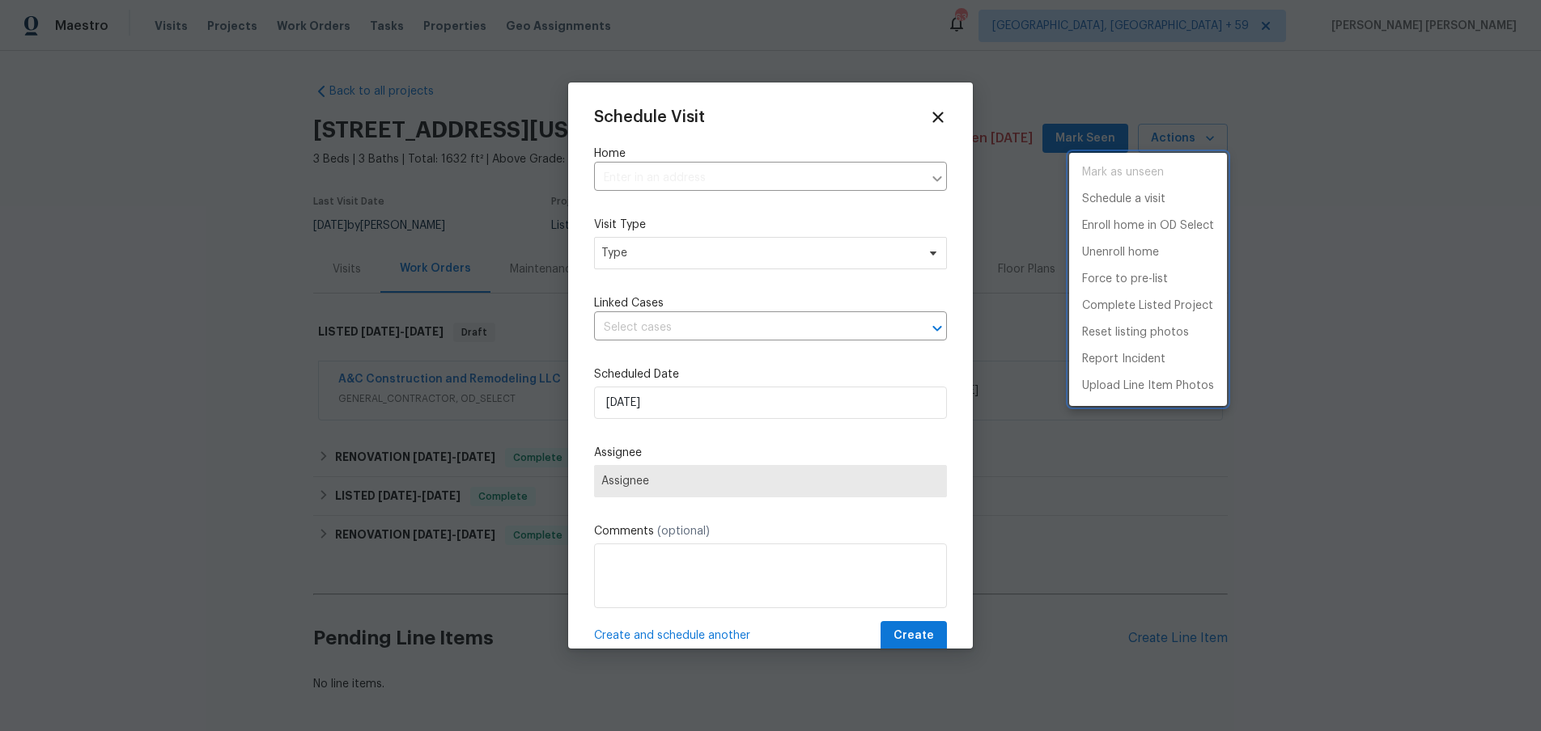
type input "7701 E 118th Ter, Kansas City, MO 64134"
click at [688, 262] on div at bounding box center [770, 365] width 1541 height 731
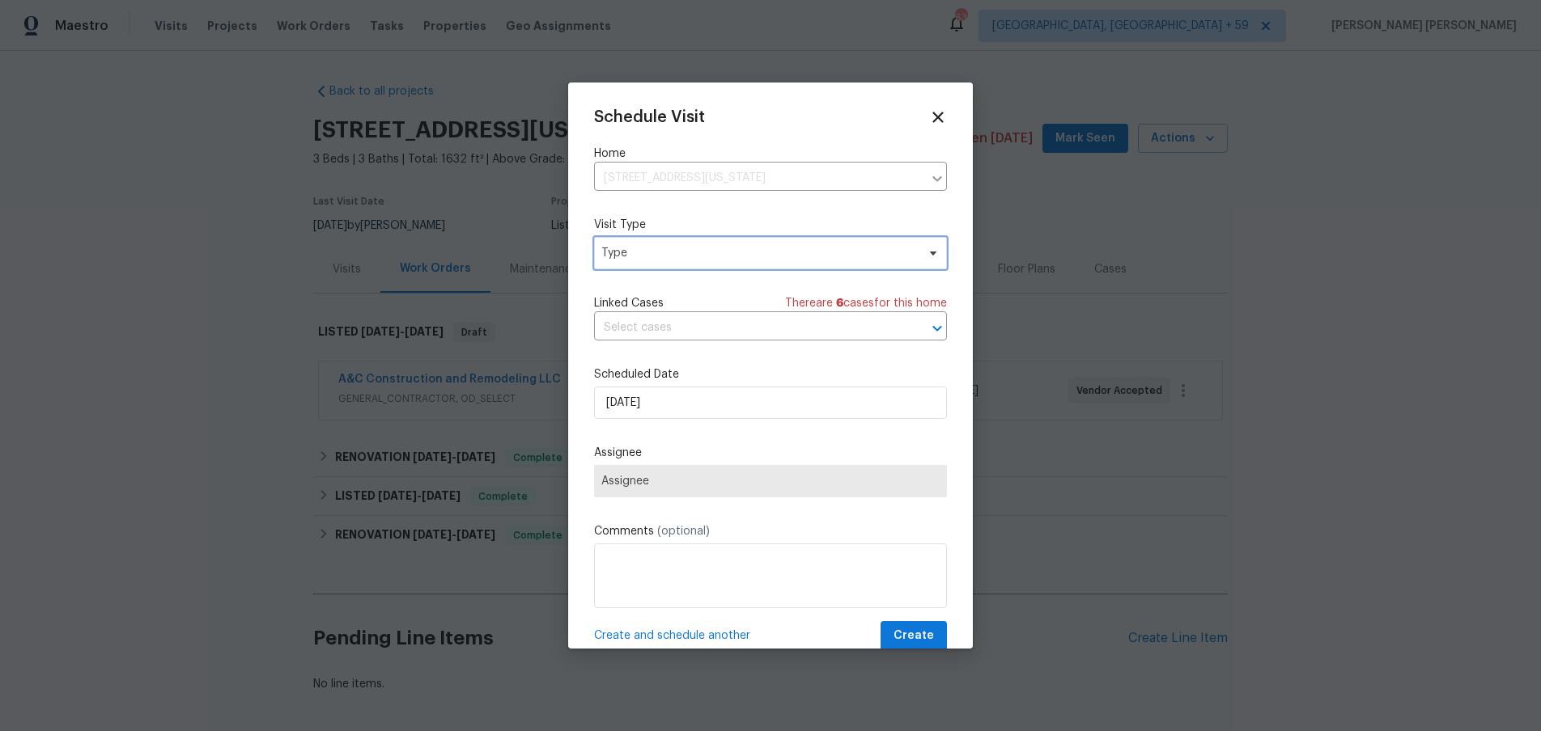
click at [686, 259] on span "Type" at bounding box center [758, 253] width 315 height 16
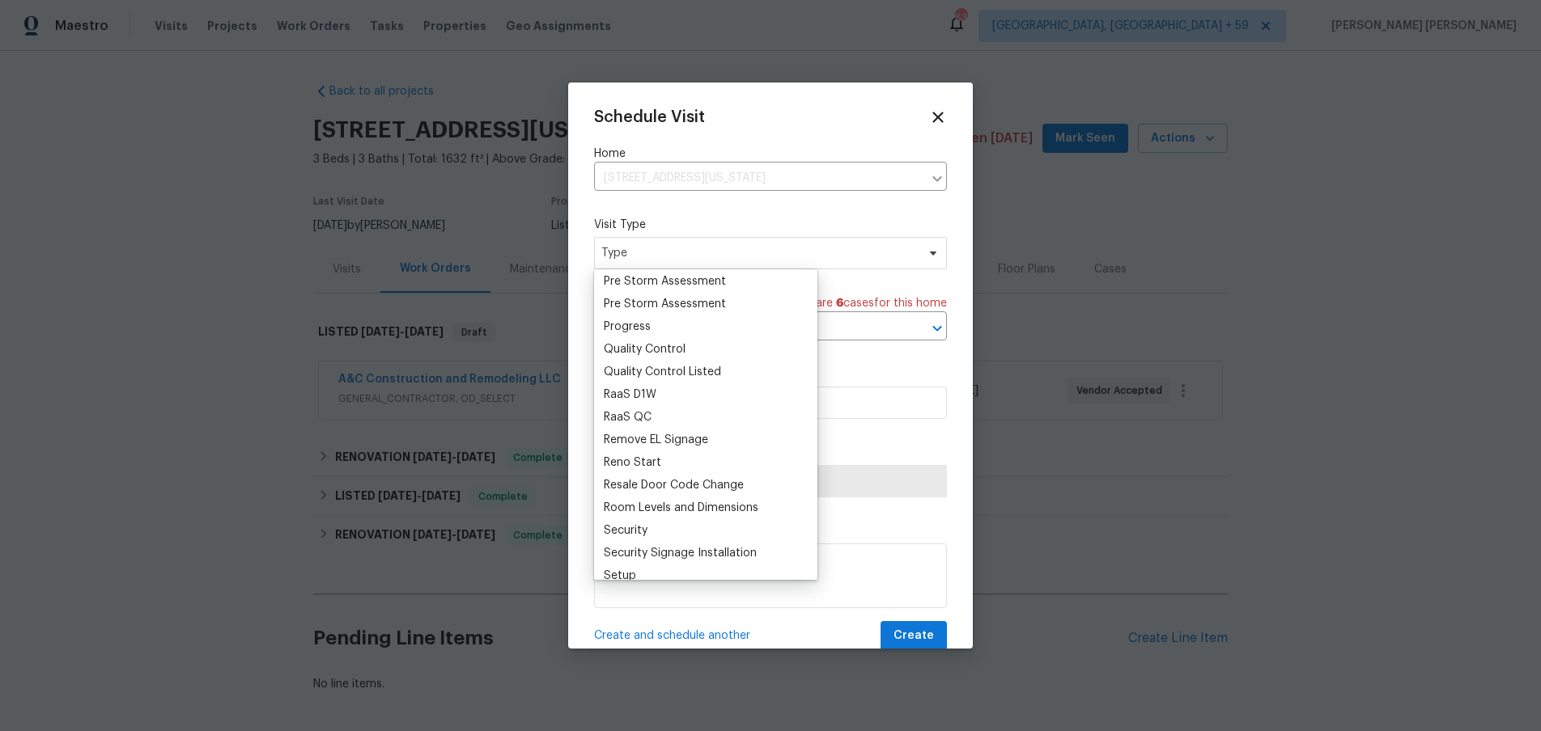
scroll to position [1083, 0]
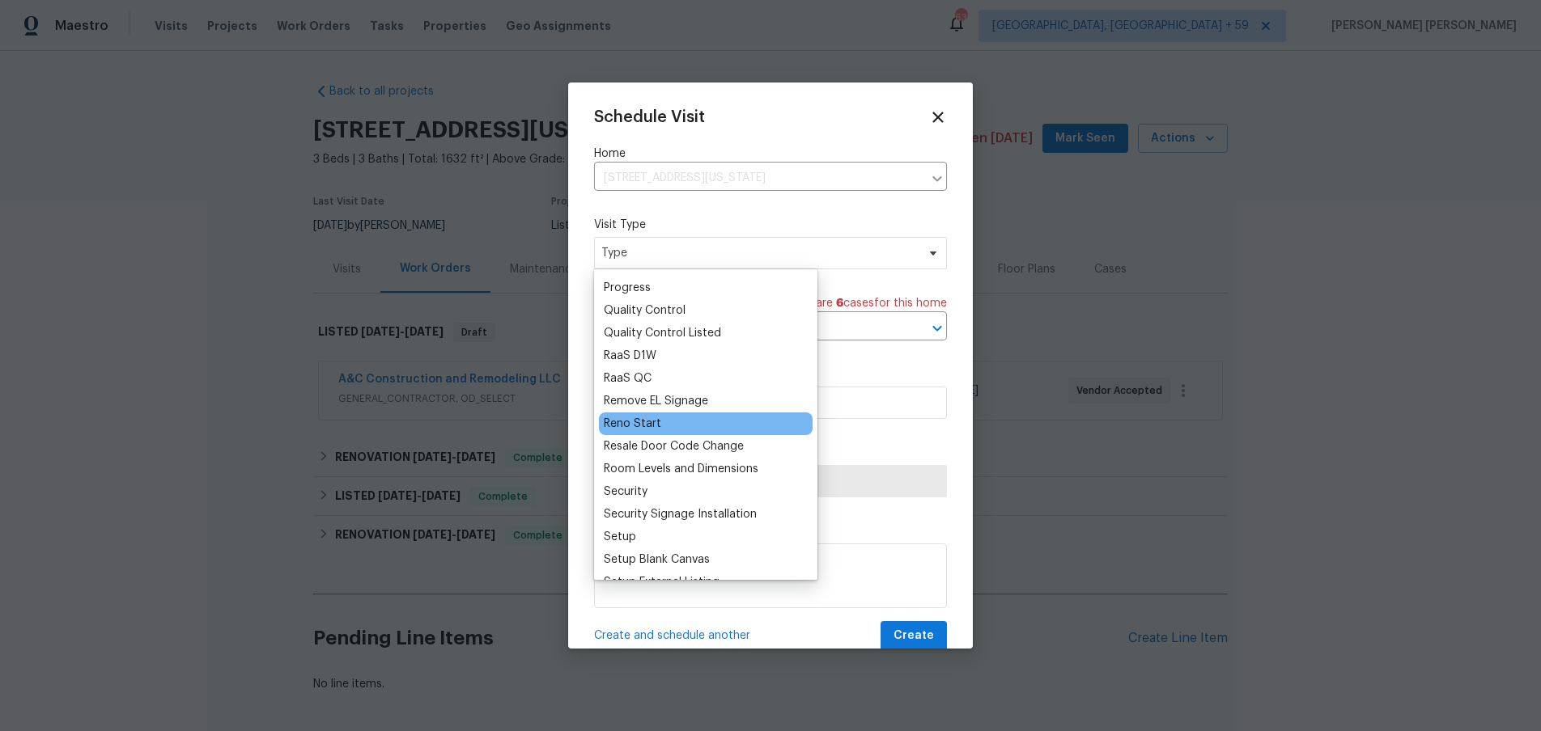
click at [655, 424] on div "Reno Start" at bounding box center [632, 424] width 57 height 16
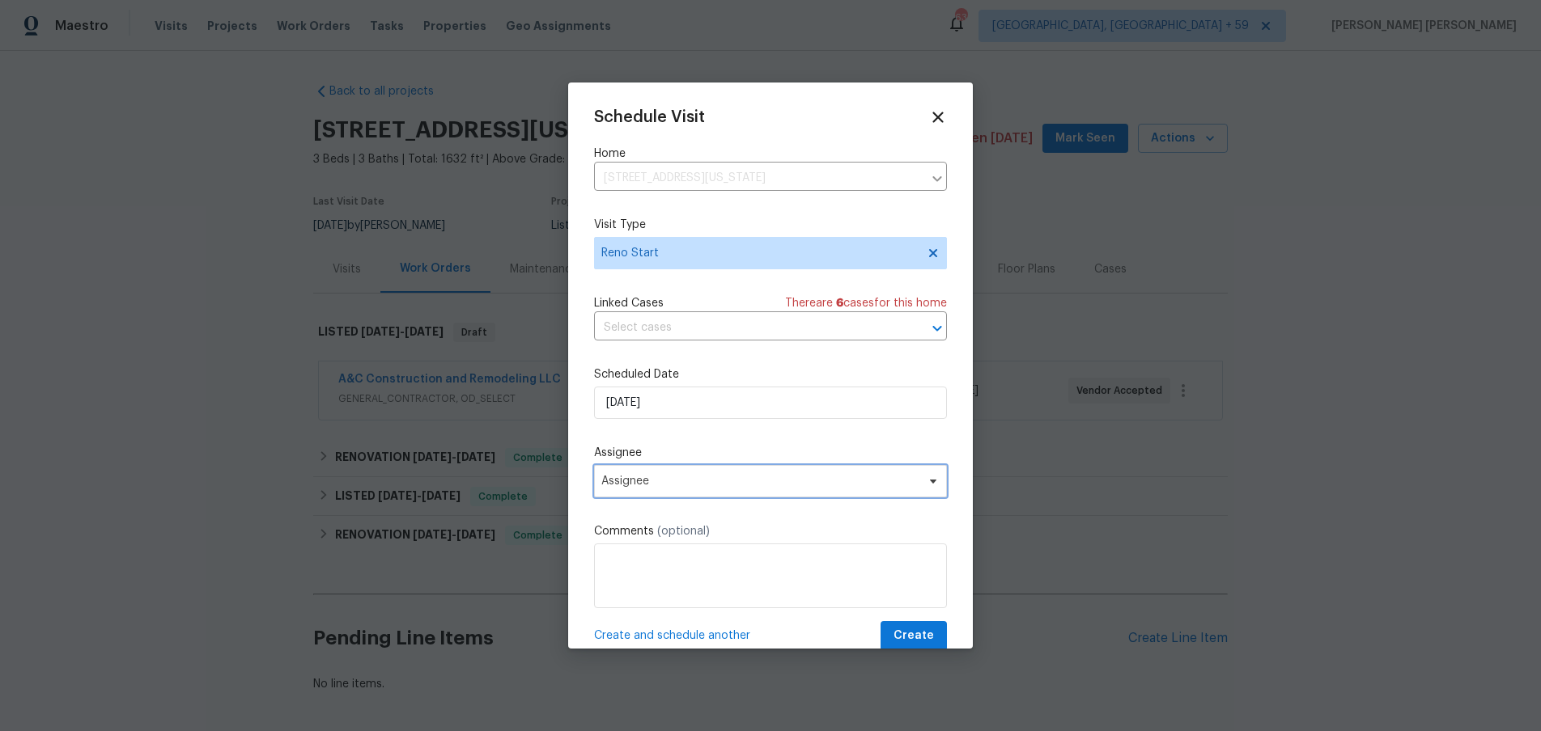
click at [754, 485] on span "Assignee" at bounding box center [759, 481] width 317 height 13
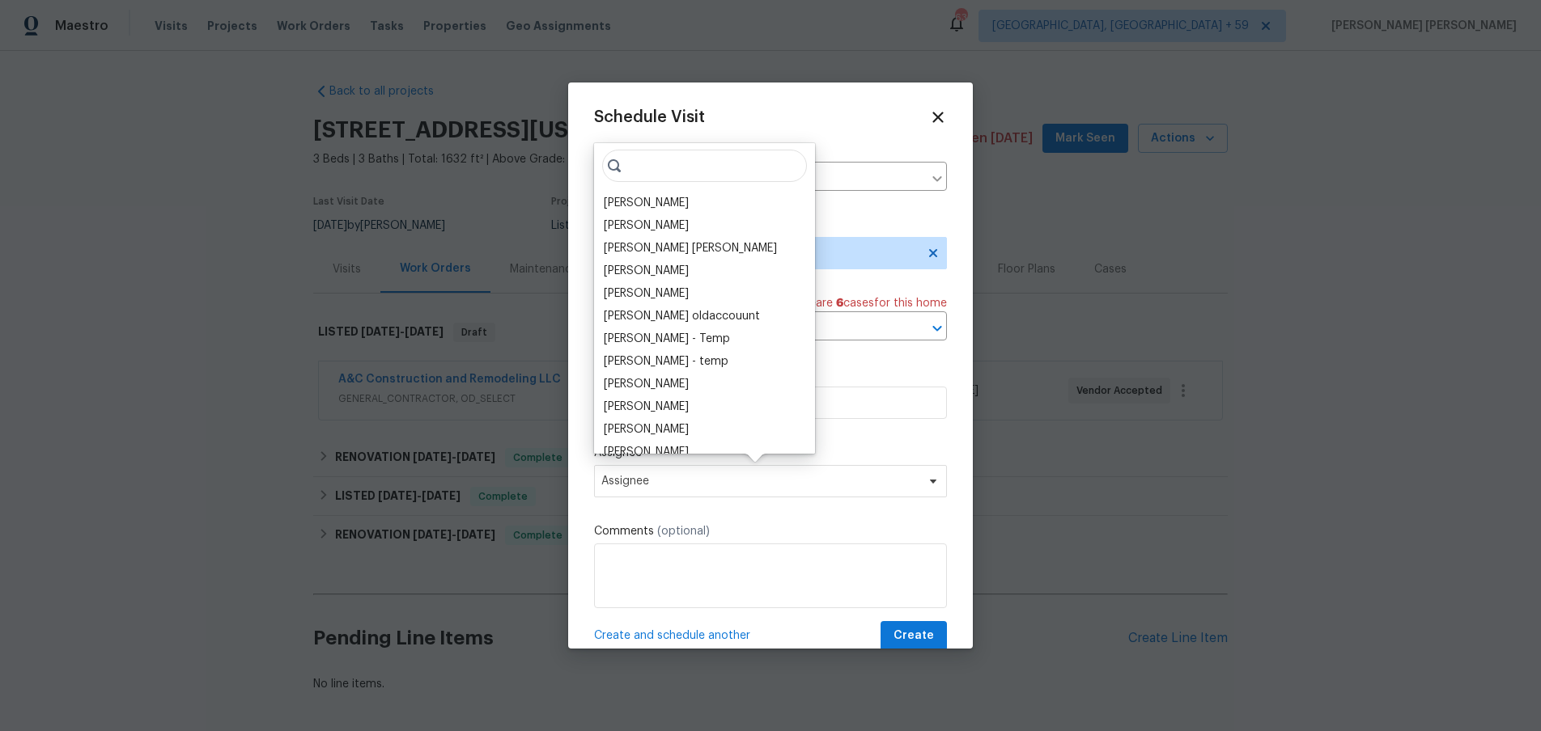
click at [681, 168] on input "search" at bounding box center [704, 166] width 205 height 32
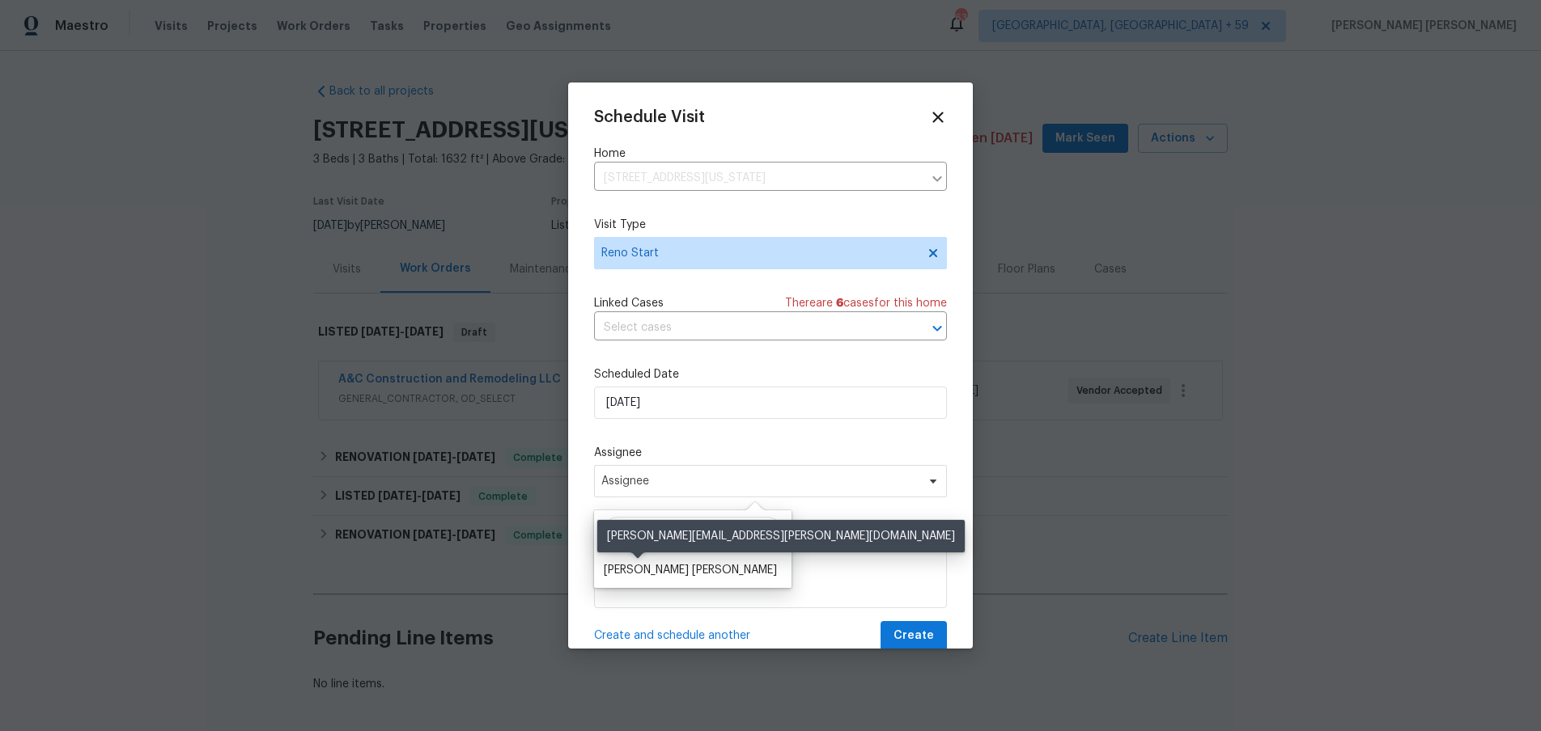
type input "degan"
click at [664, 569] on div "[PERSON_NAME] [PERSON_NAME]" at bounding box center [690, 570] width 173 height 16
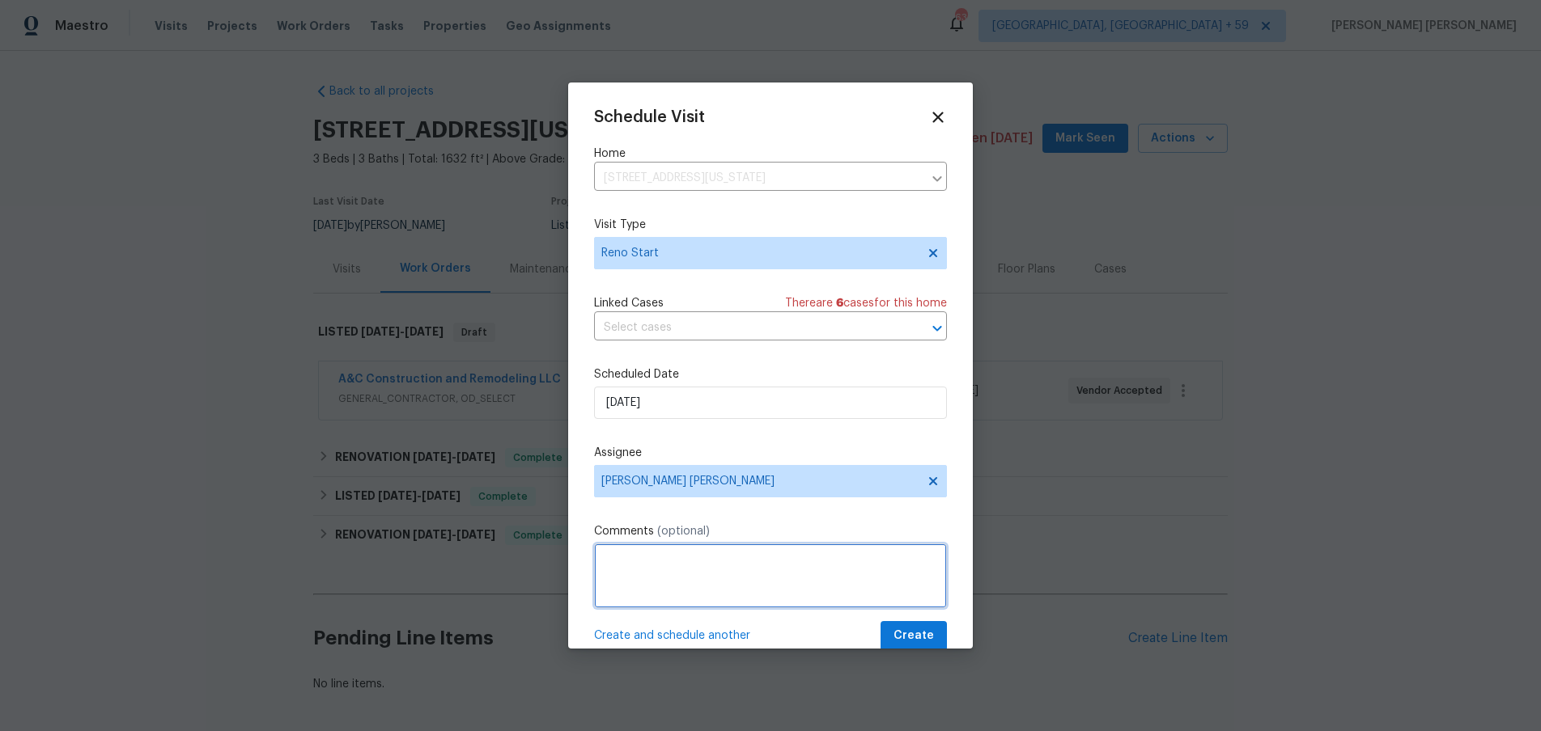
click at [776, 584] on textarea at bounding box center [770, 576] width 353 height 65
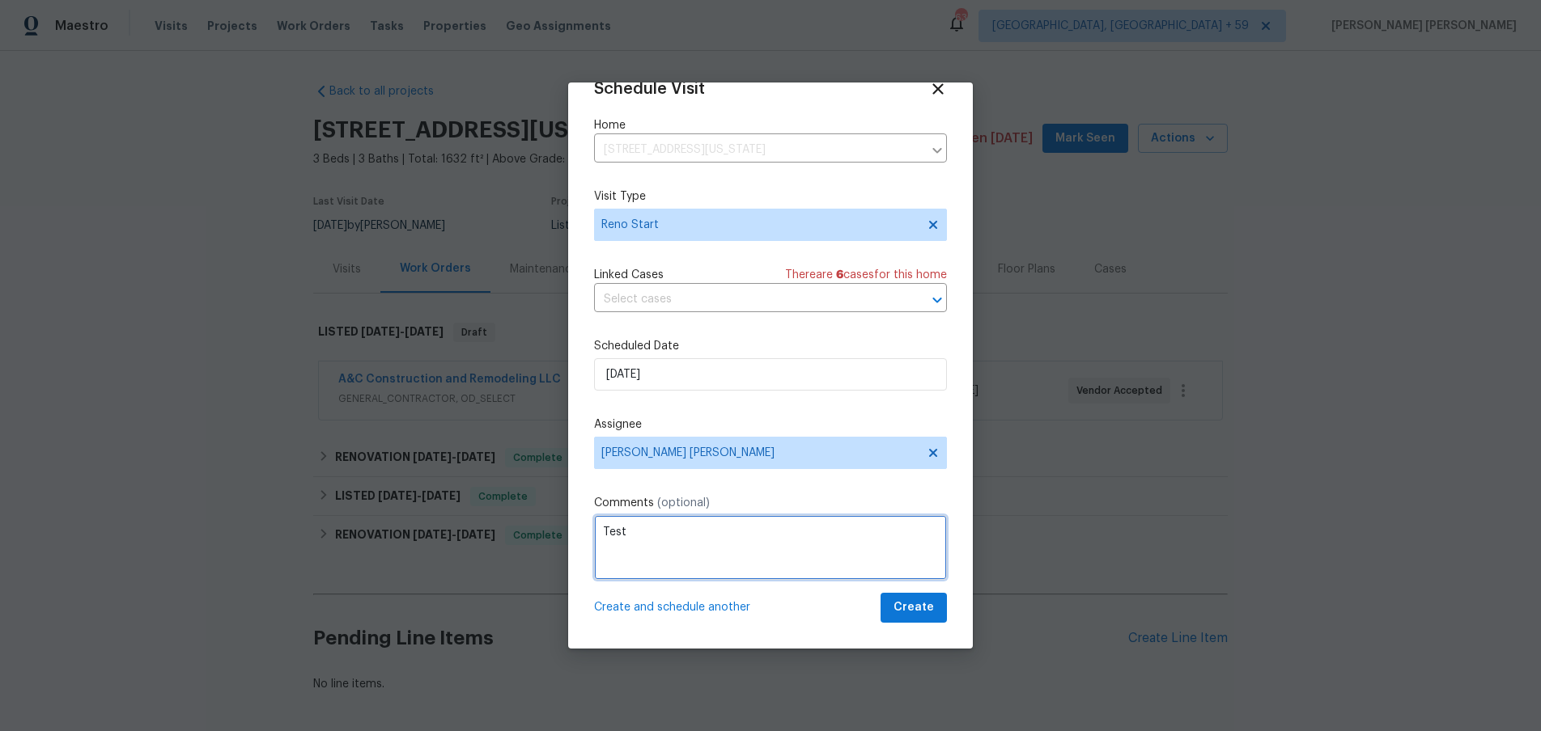
type textarea "Test"
click at [919, 615] on span "Create" at bounding box center [913, 608] width 40 height 20
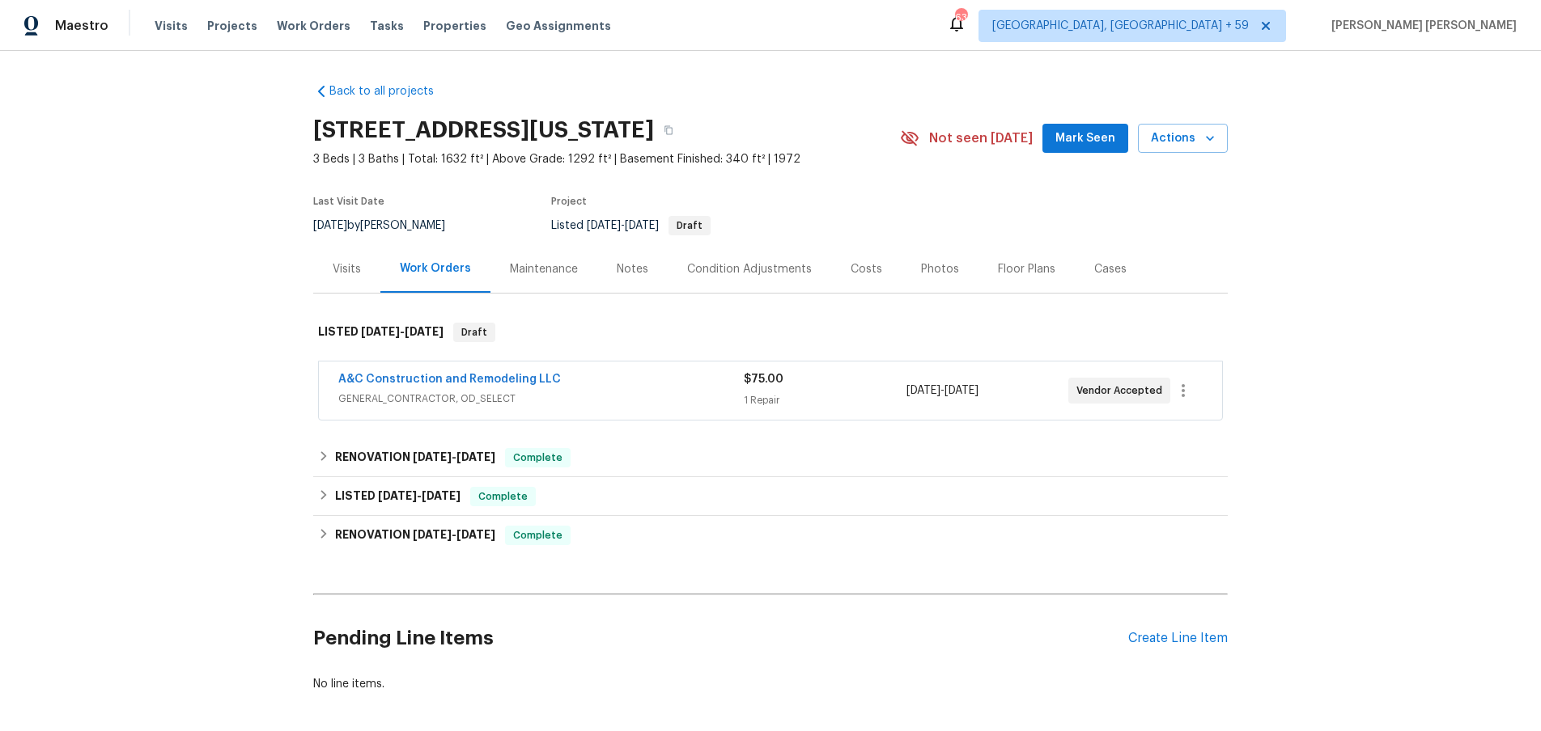
click at [341, 269] on div "Visits" at bounding box center [347, 269] width 28 height 16
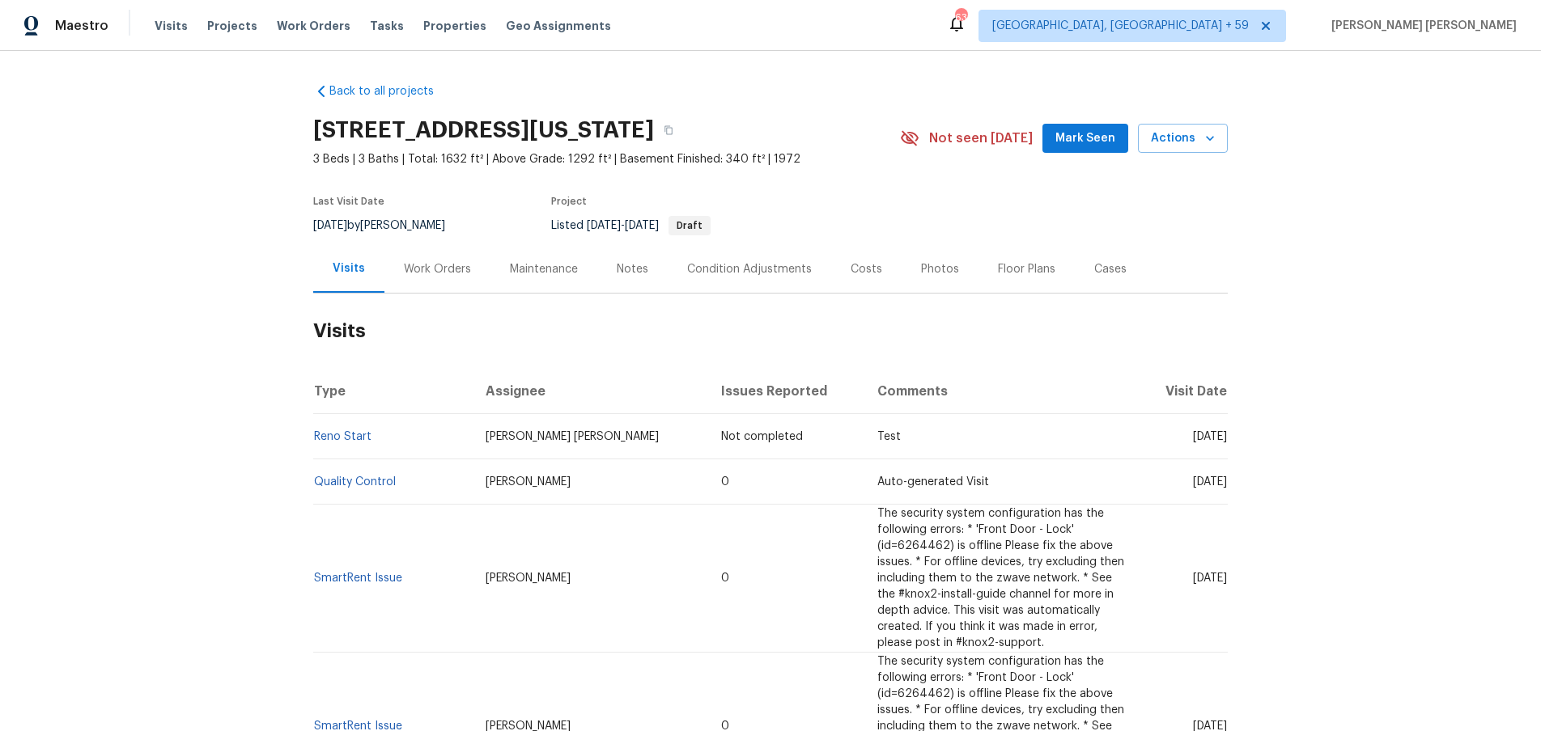
click at [426, 260] on div "Work Orders" at bounding box center [437, 269] width 106 height 48
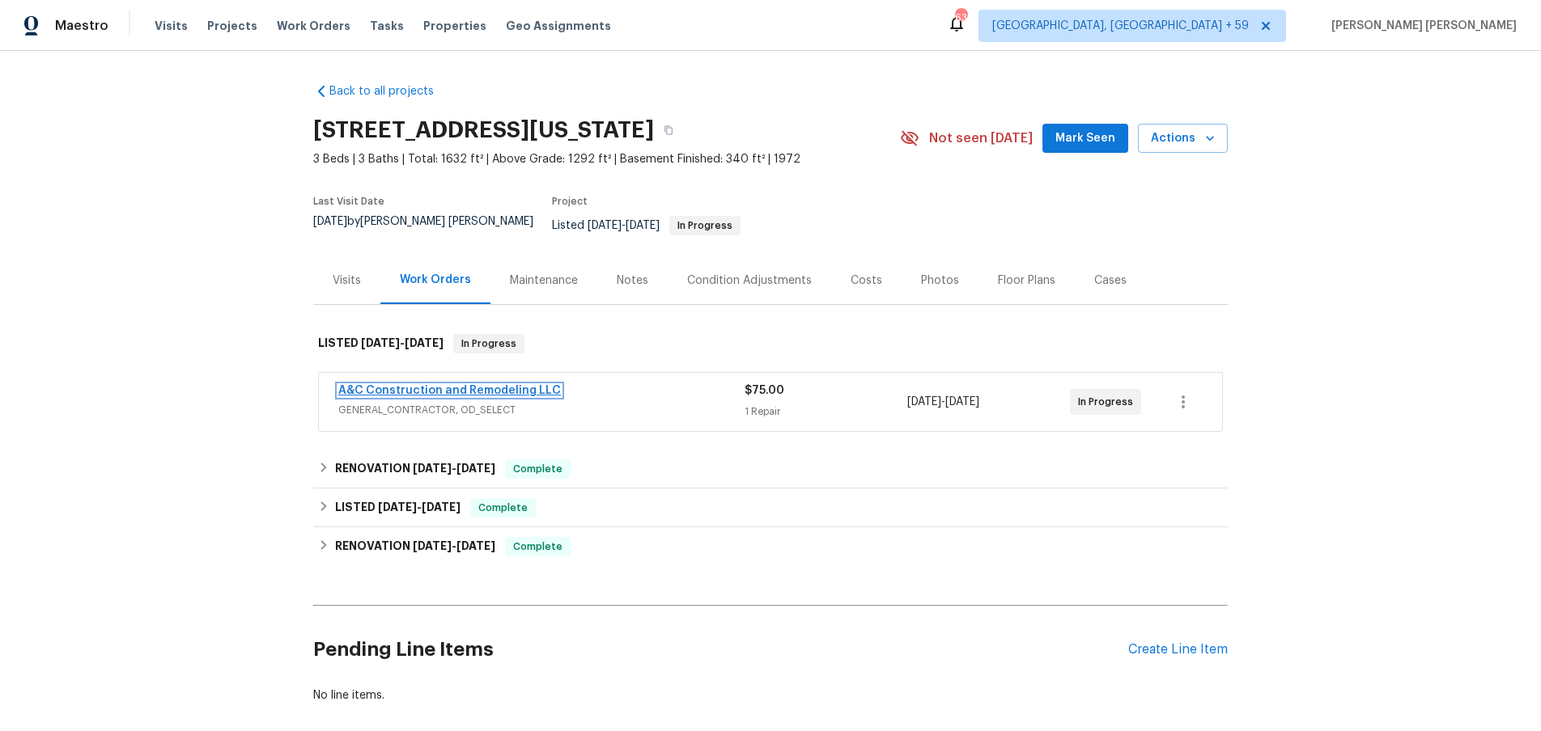
click at [513, 385] on link "A&C Construction and Remodeling LLC" at bounding box center [449, 390] width 223 height 11
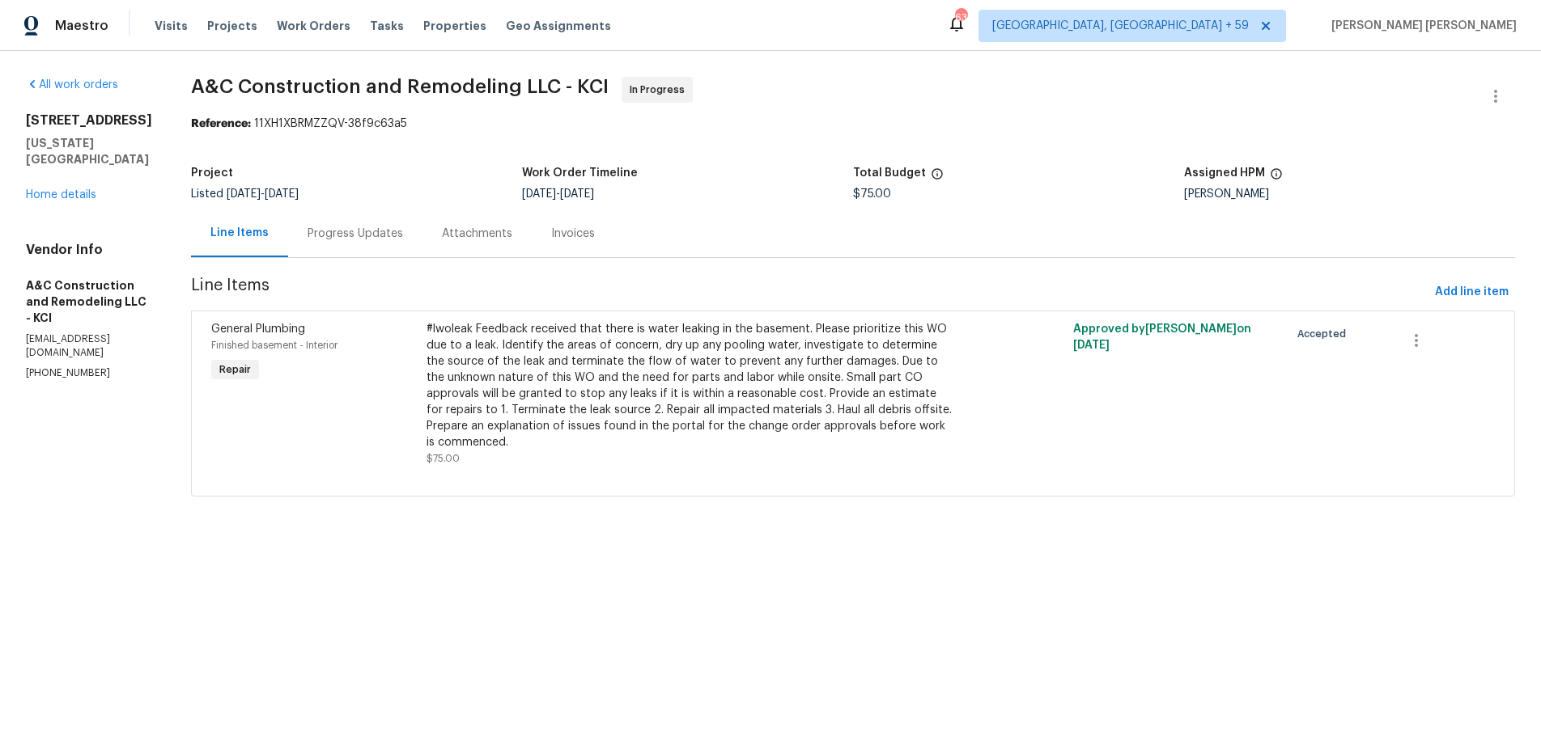
click at [396, 241] on div "Progress Updates" at bounding box center [354, 234] width 95 height 16
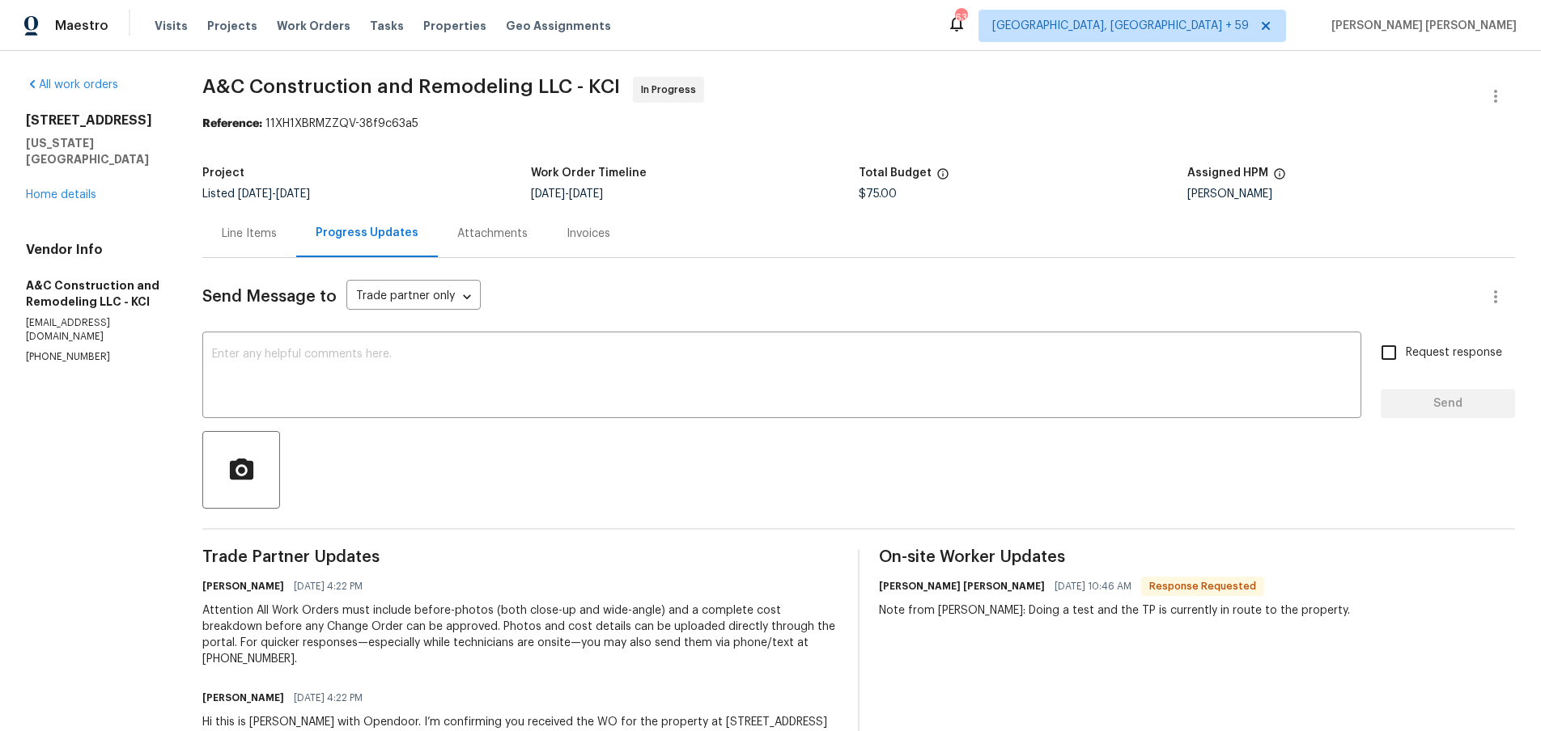
scroll to position [61, 0]
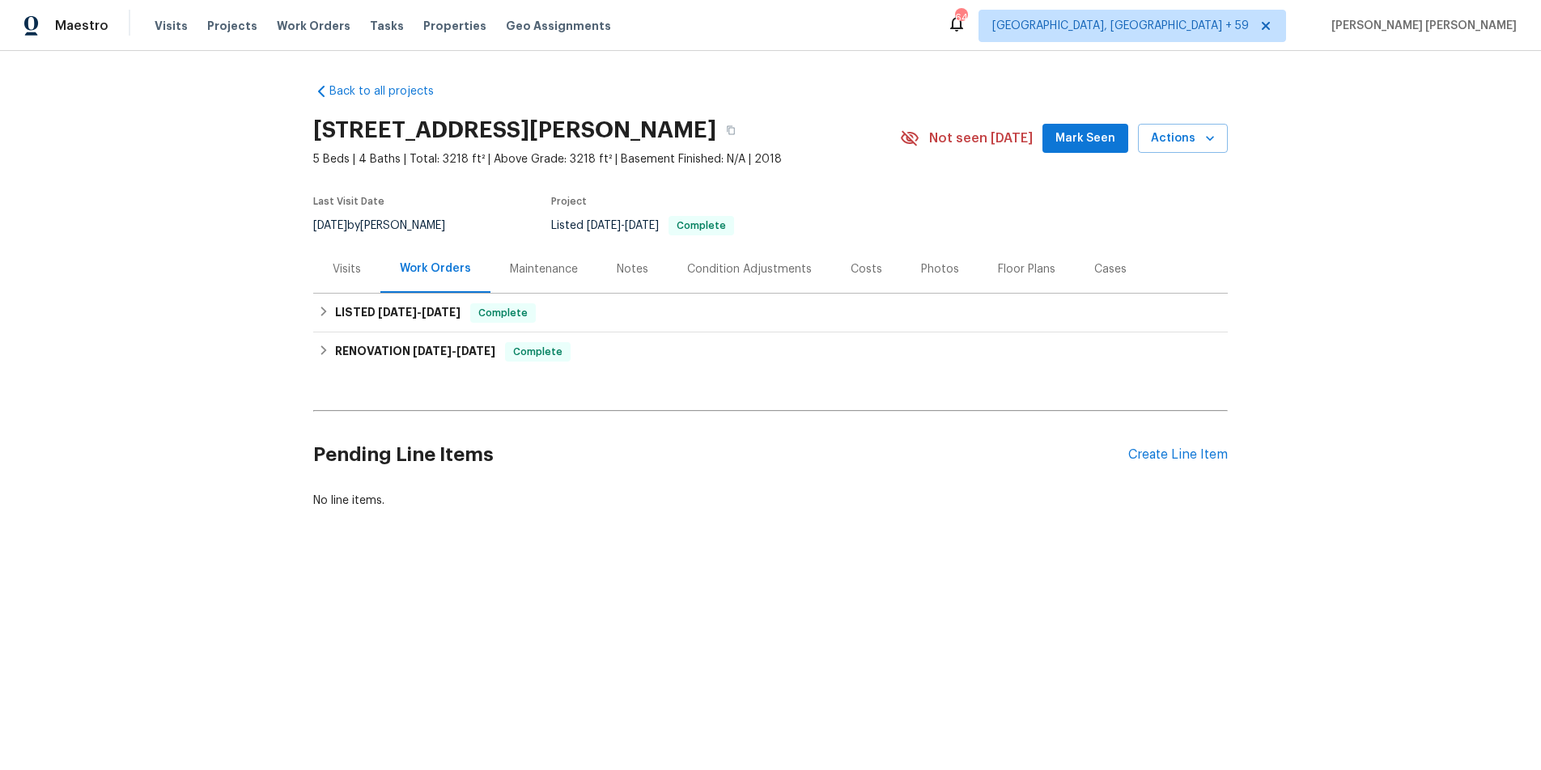
click at [358, 268] on div "Visits" at bounding box center [347, 269] width 28 height 16
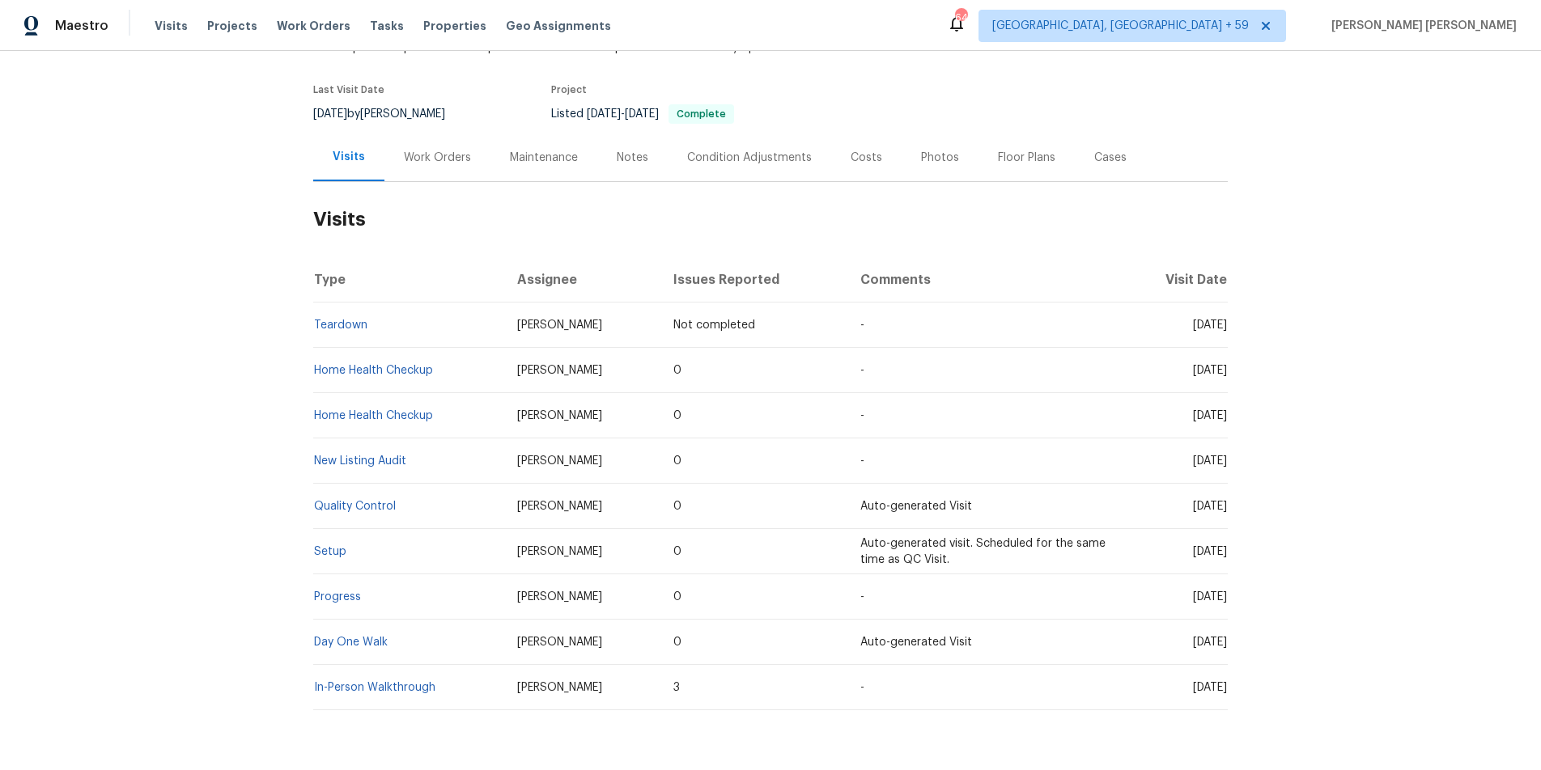
scroll to position [162, 0]
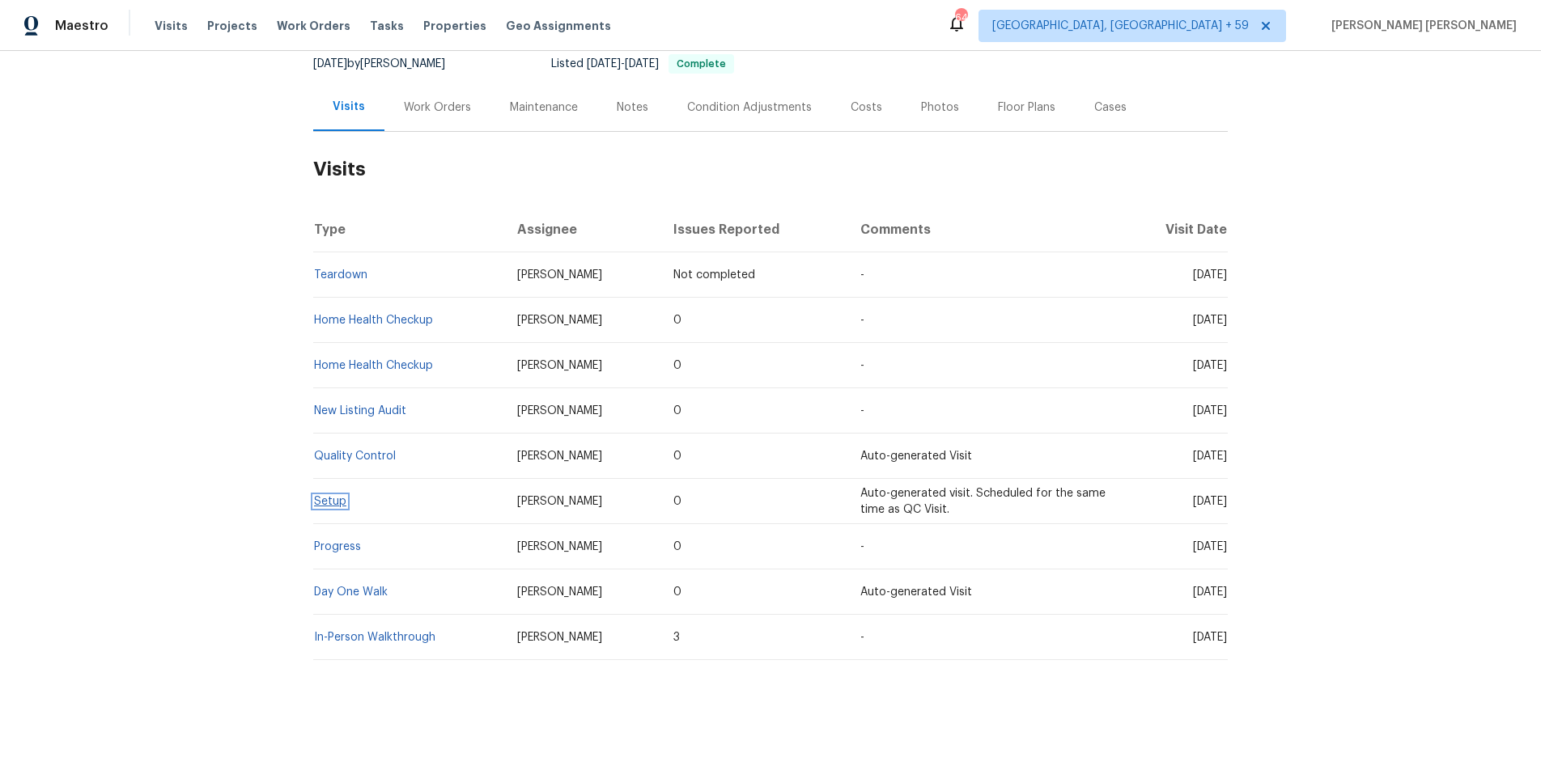
click at [324, 502] on link "Setup" at bounding box center [330, 501] width 32 height 11
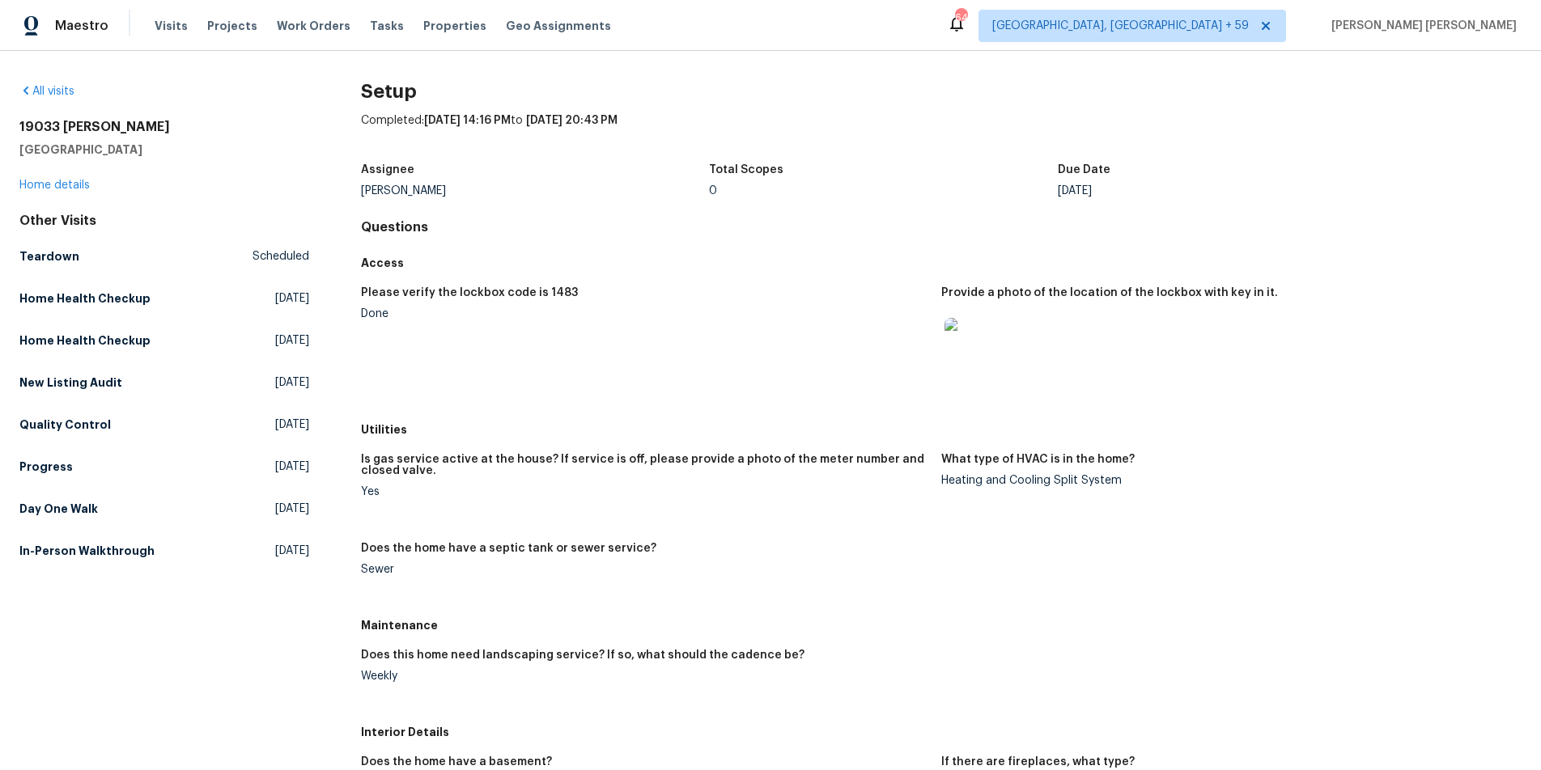
click at [975, 354] on img at bounding box center [970, 344] width 52 height 52
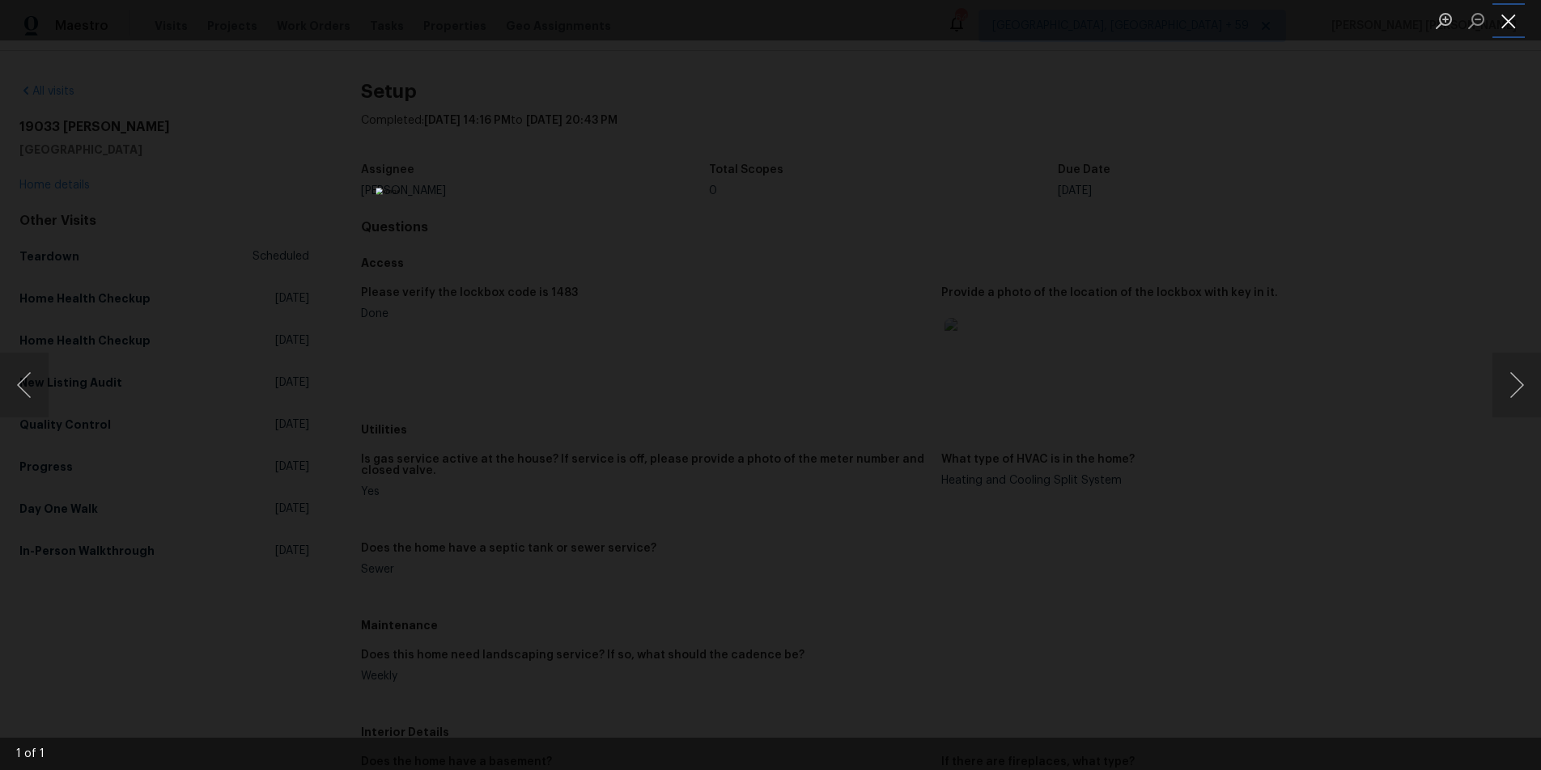
click at [1508, 23] on button "Close lightbox" at bounding box center [1508, 20] width 32 height 28
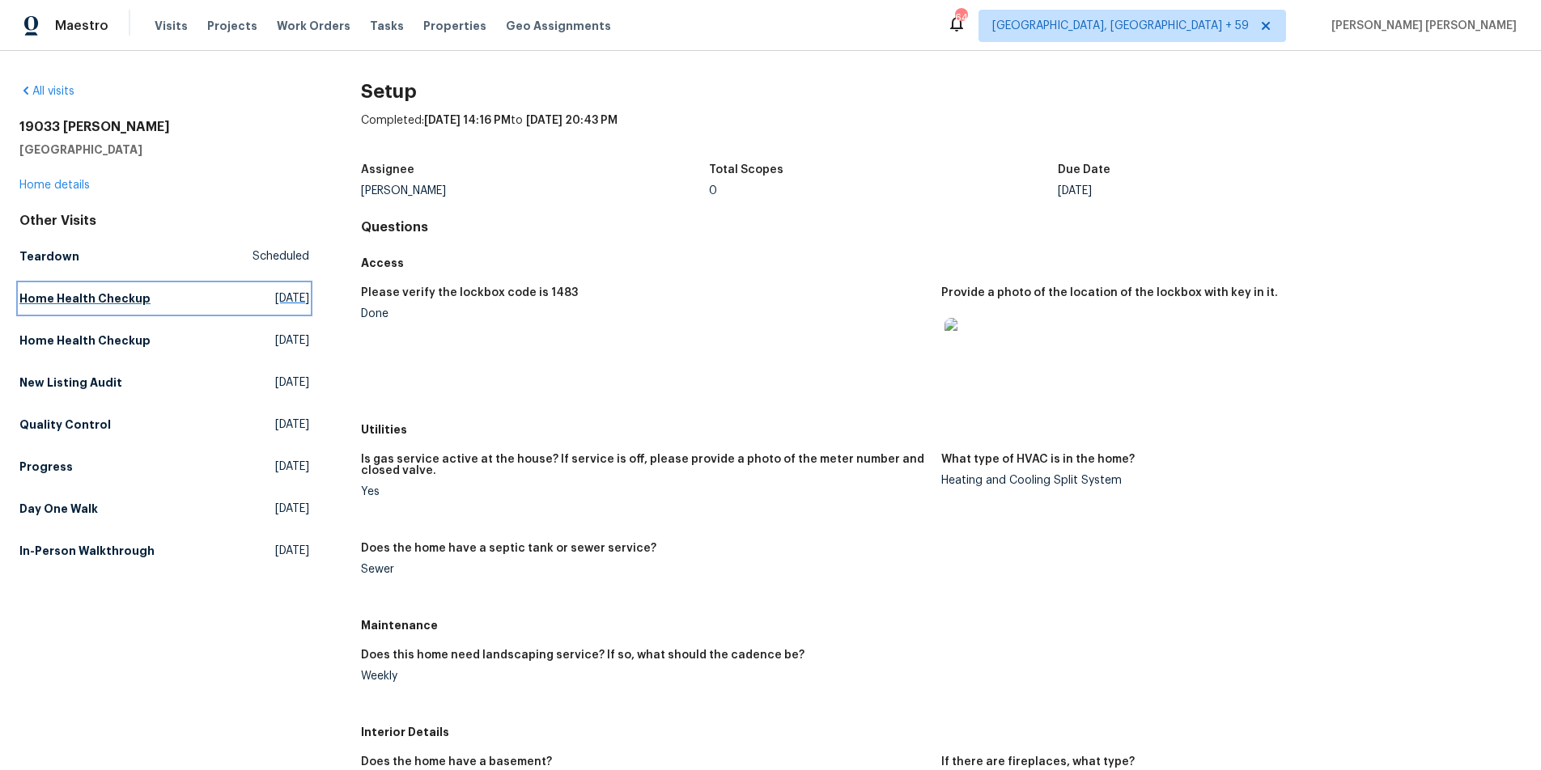
click at [117, 303] on h5 "Home Health Checkup" at bounding box center [84, 298] width 131 height 16
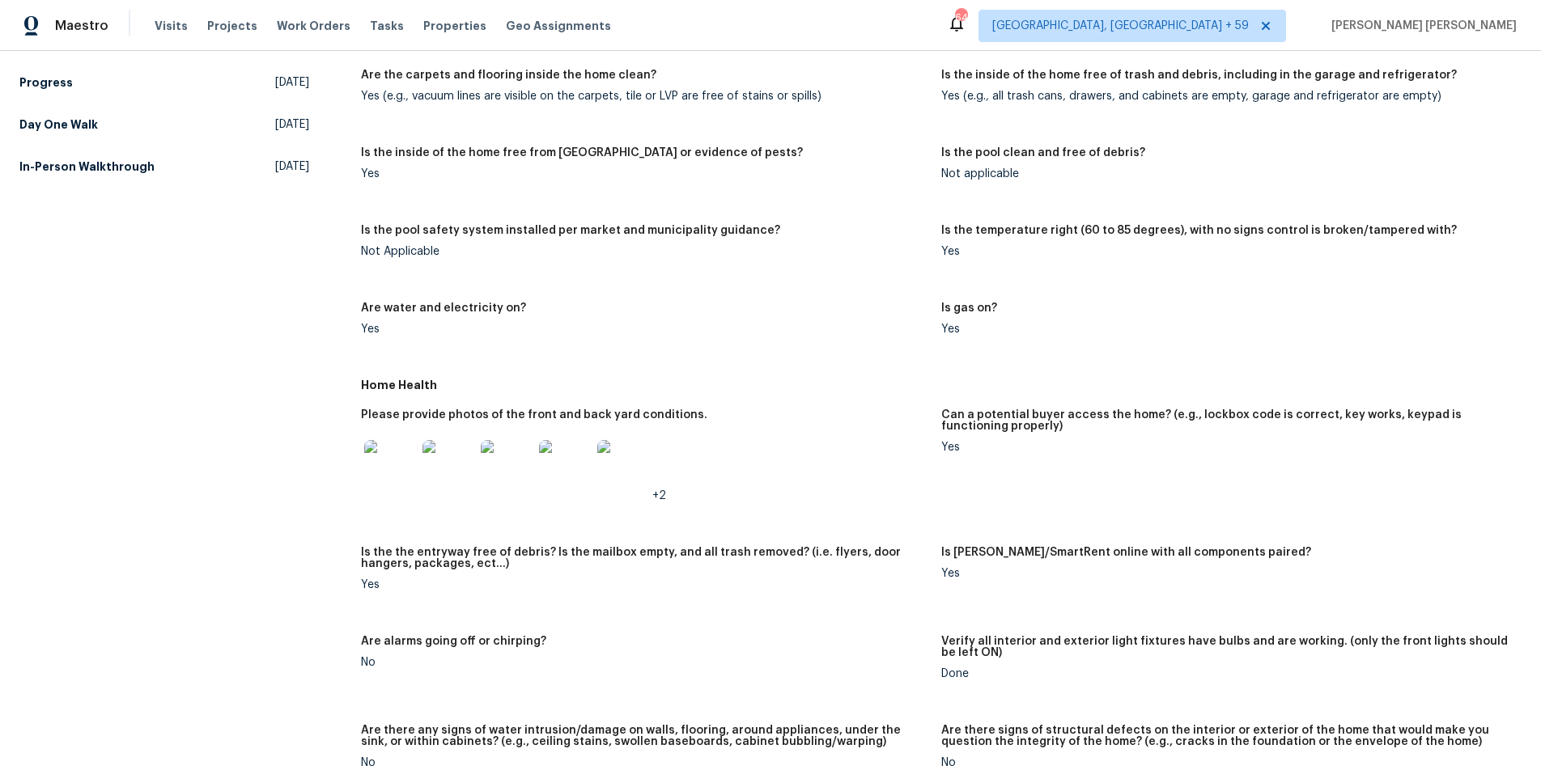
scroll to position [381, 0]
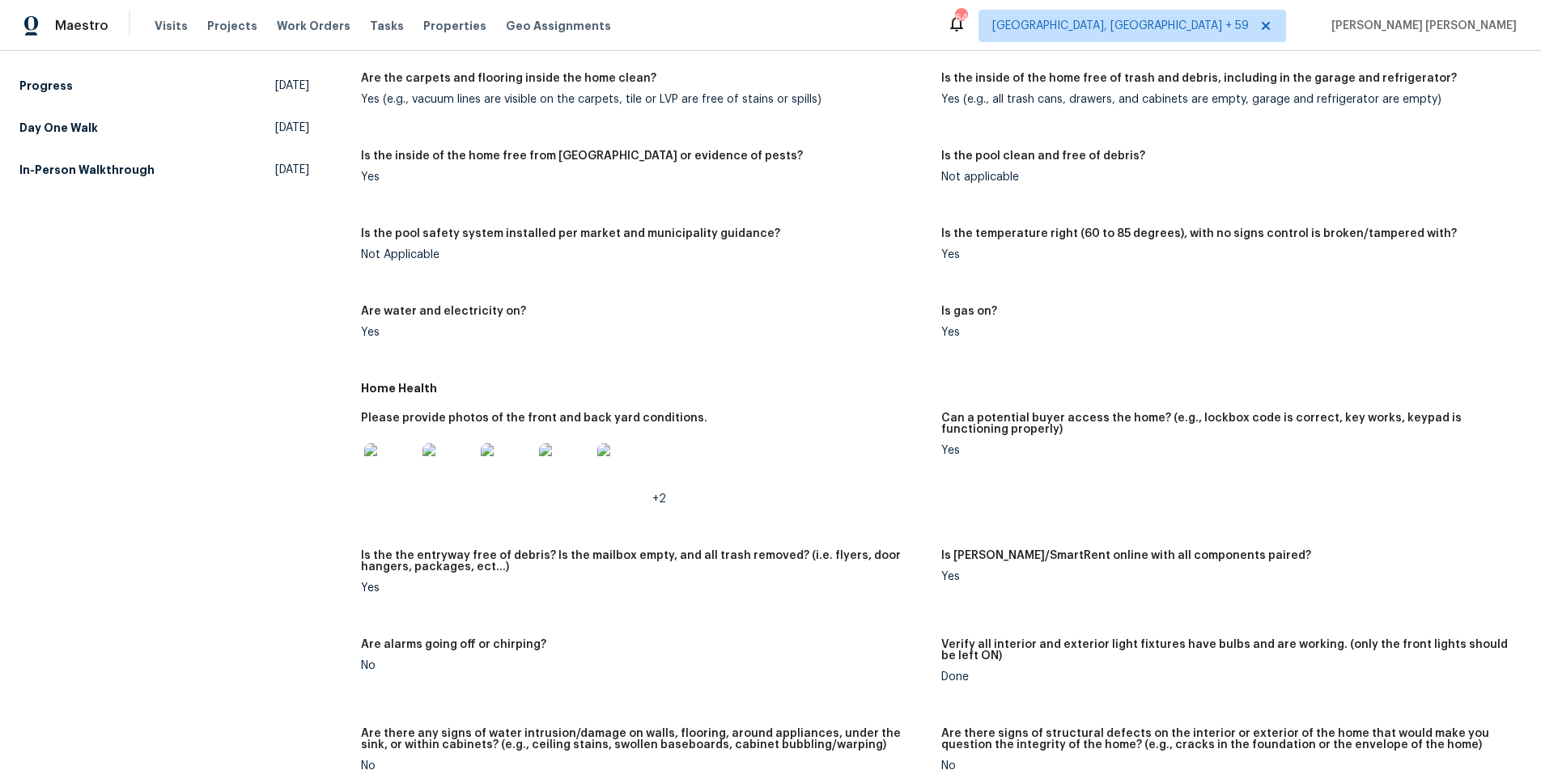
click at [406, 469] on img at bounding box center [390, 469] width 52 height 52
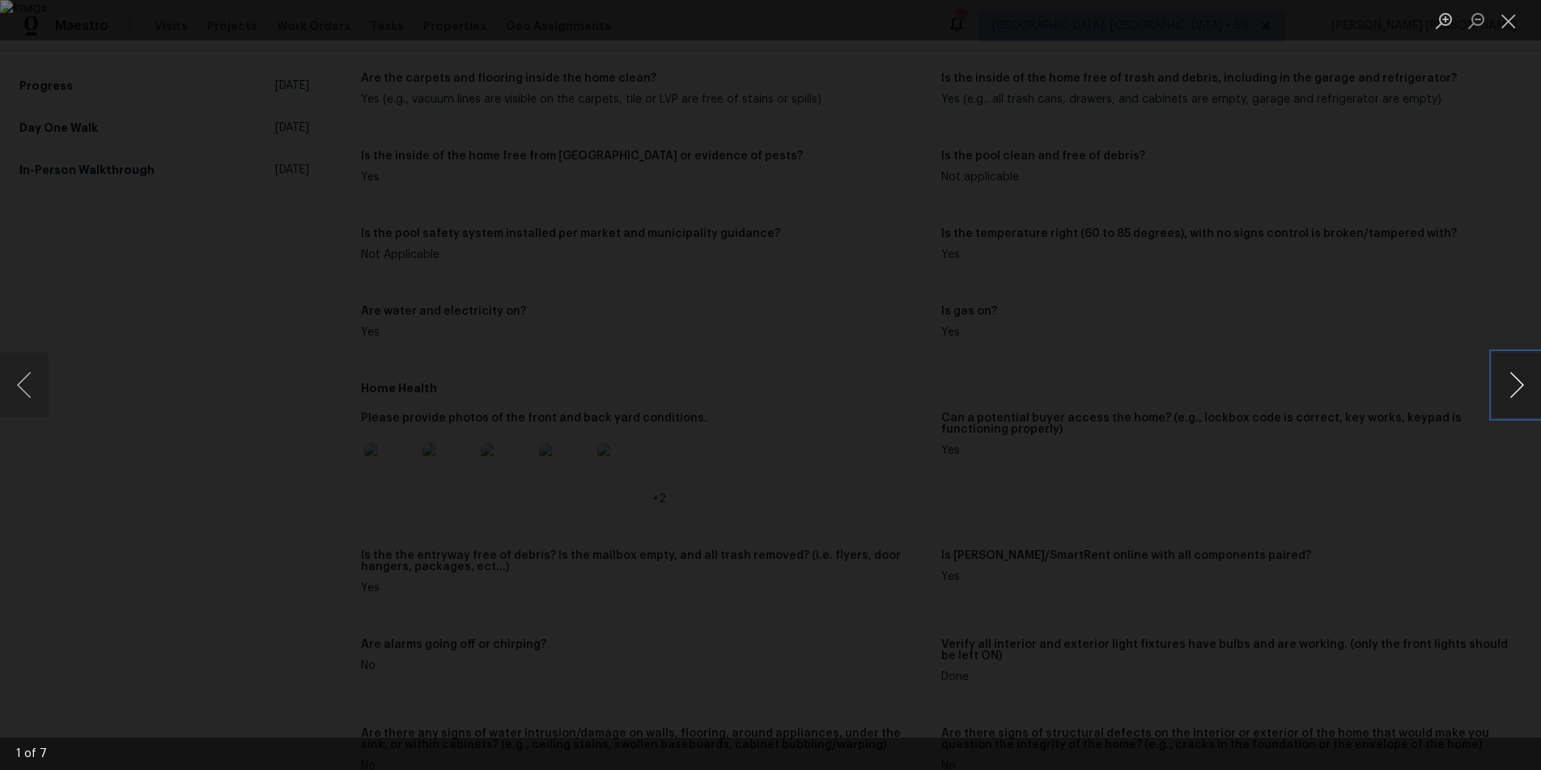
click at [1513, 388] on button "Next image" at bounding box center [1516, 385] width 49 height 65
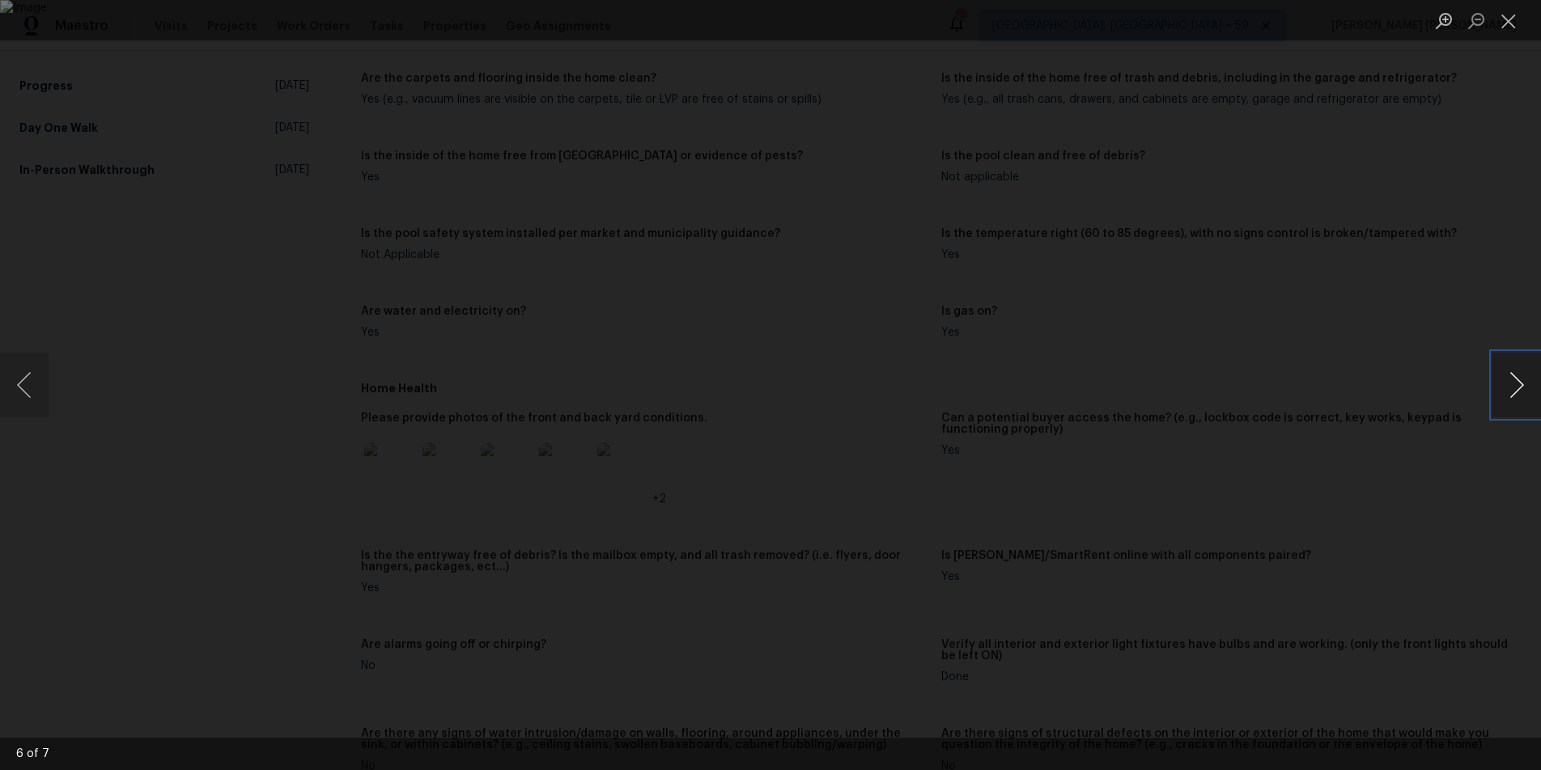
click at [1513, 388] on button "Next image" at bounding box center [1516, 385] width 49 height 65
click at [117, 421] on div "Lightbox" at bounding box center [770, 385] width 1541 height 770
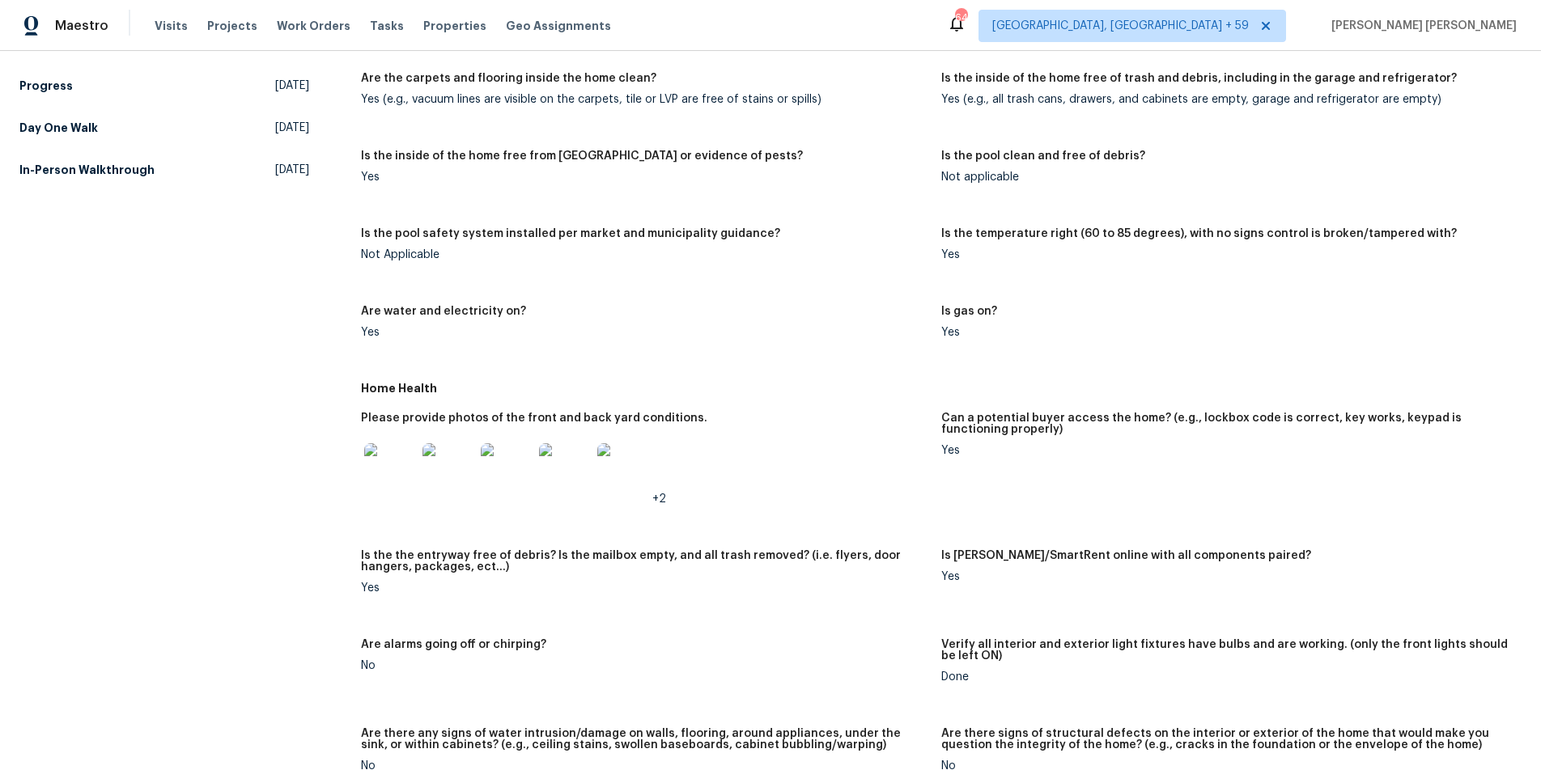
click at [117, 421] on div "Lightbox" at bounding box center [770, 385] width 1541 height 770
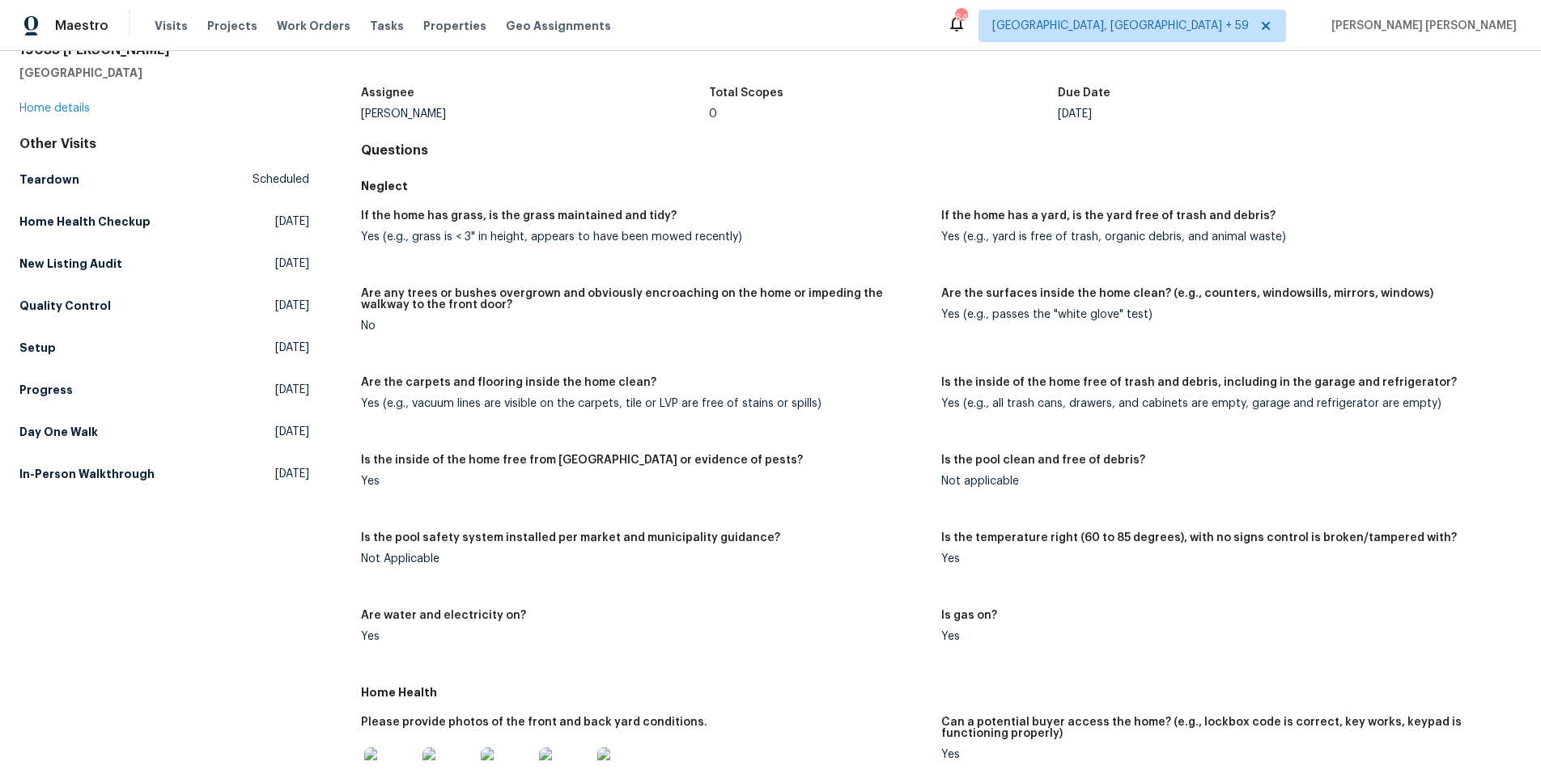
scroll to position [0, 0]
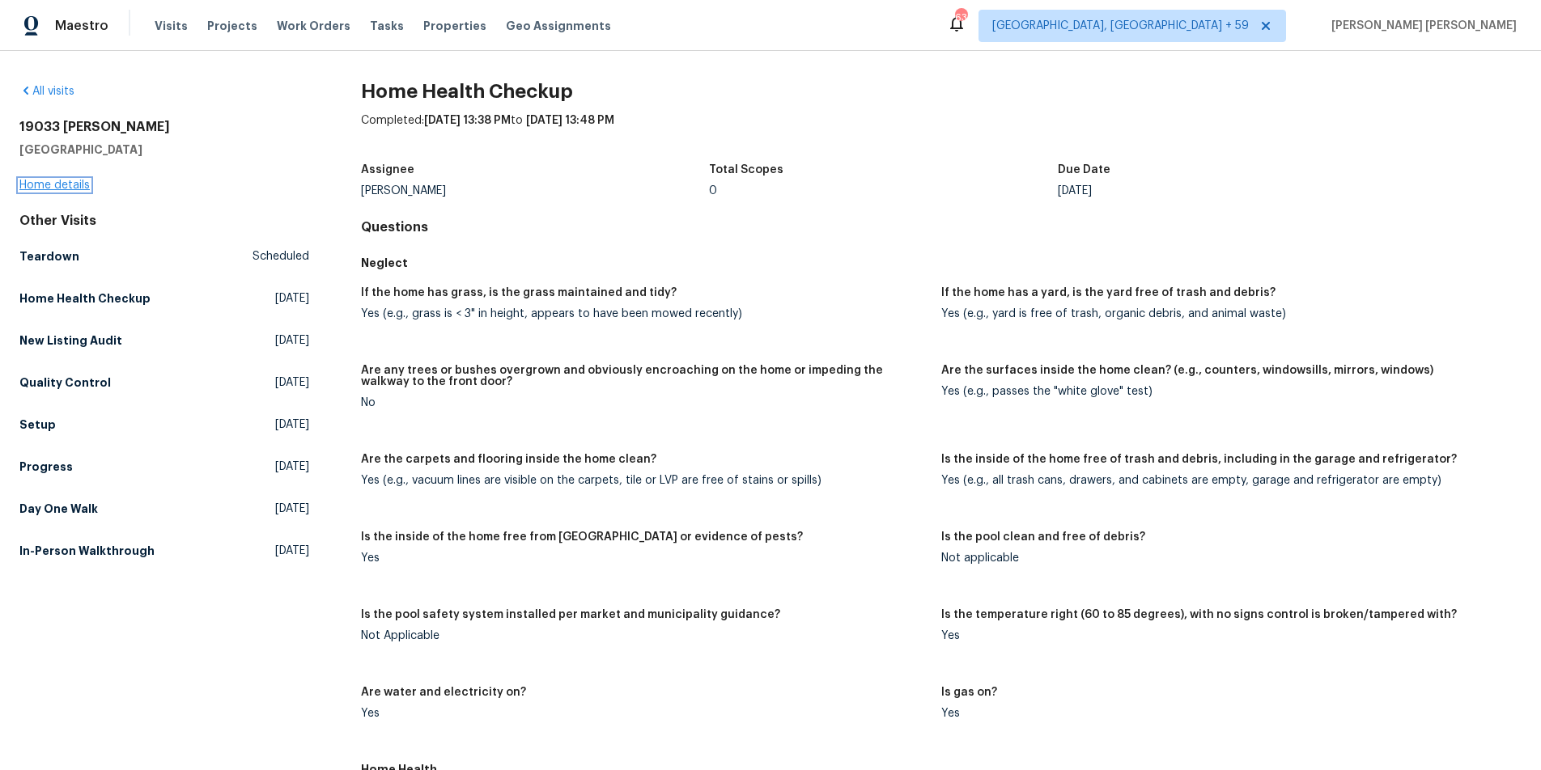
click at [70, 188] on link "Home details" at bounding box center [54, 185] width 70 height 11
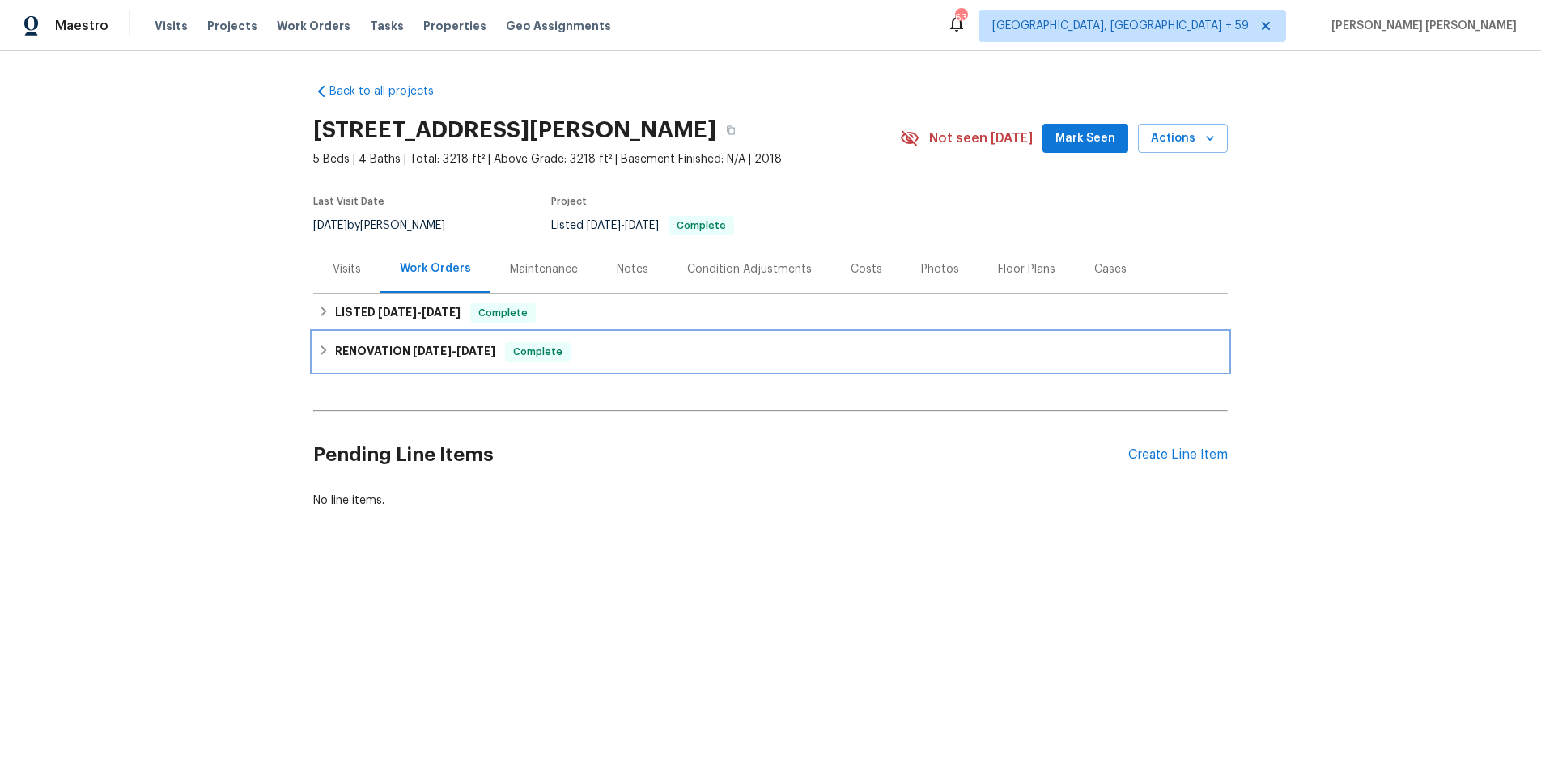
drag, startPoint x: 326, startPoint y: 348, endPoint x: 422, endPoint y: 334, distance: 97.3
click at [324, 348] on icon at bounding box center [323, 350] width 11 height 11
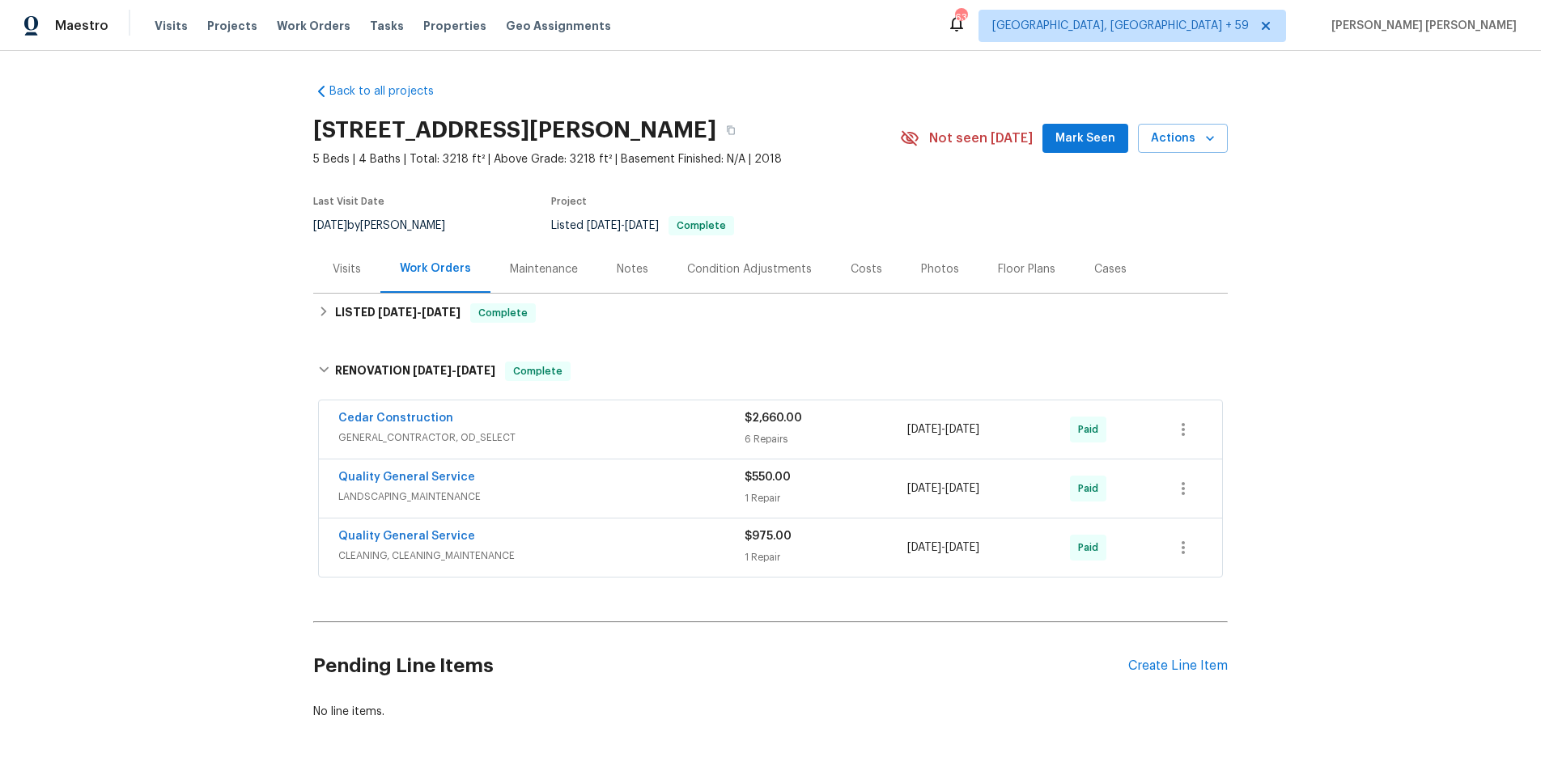
drag, startPoint x: 623, startPoint y: 434, endPoint x: 615, endPoint y: 430, distance: 8.7
click at [623, 433] on span "GENERAL_CONTRACTOR, OD_SELECT" at bounding box center [541, 438] width 406 height 16
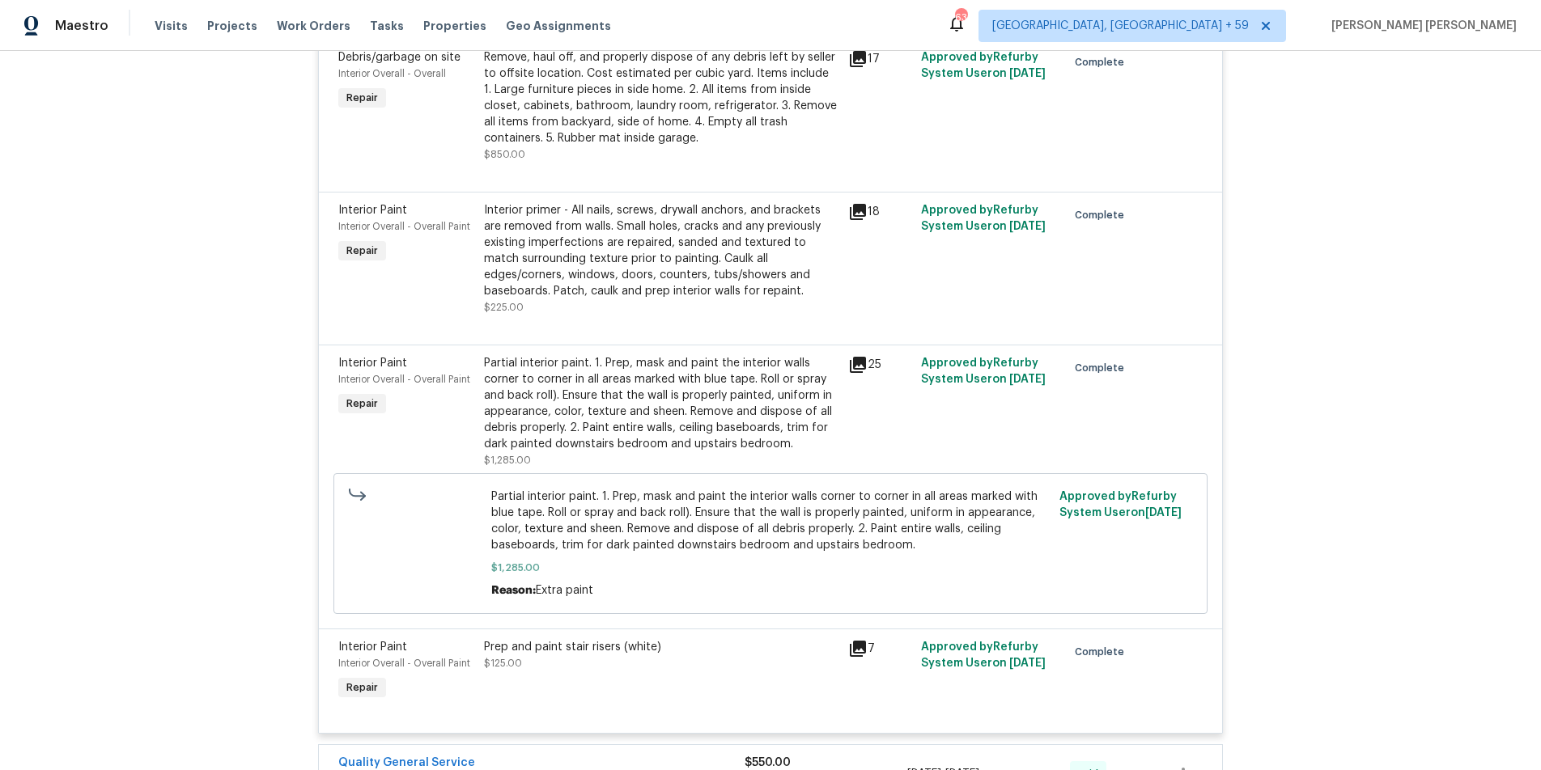
scroll to position [1049, 0]
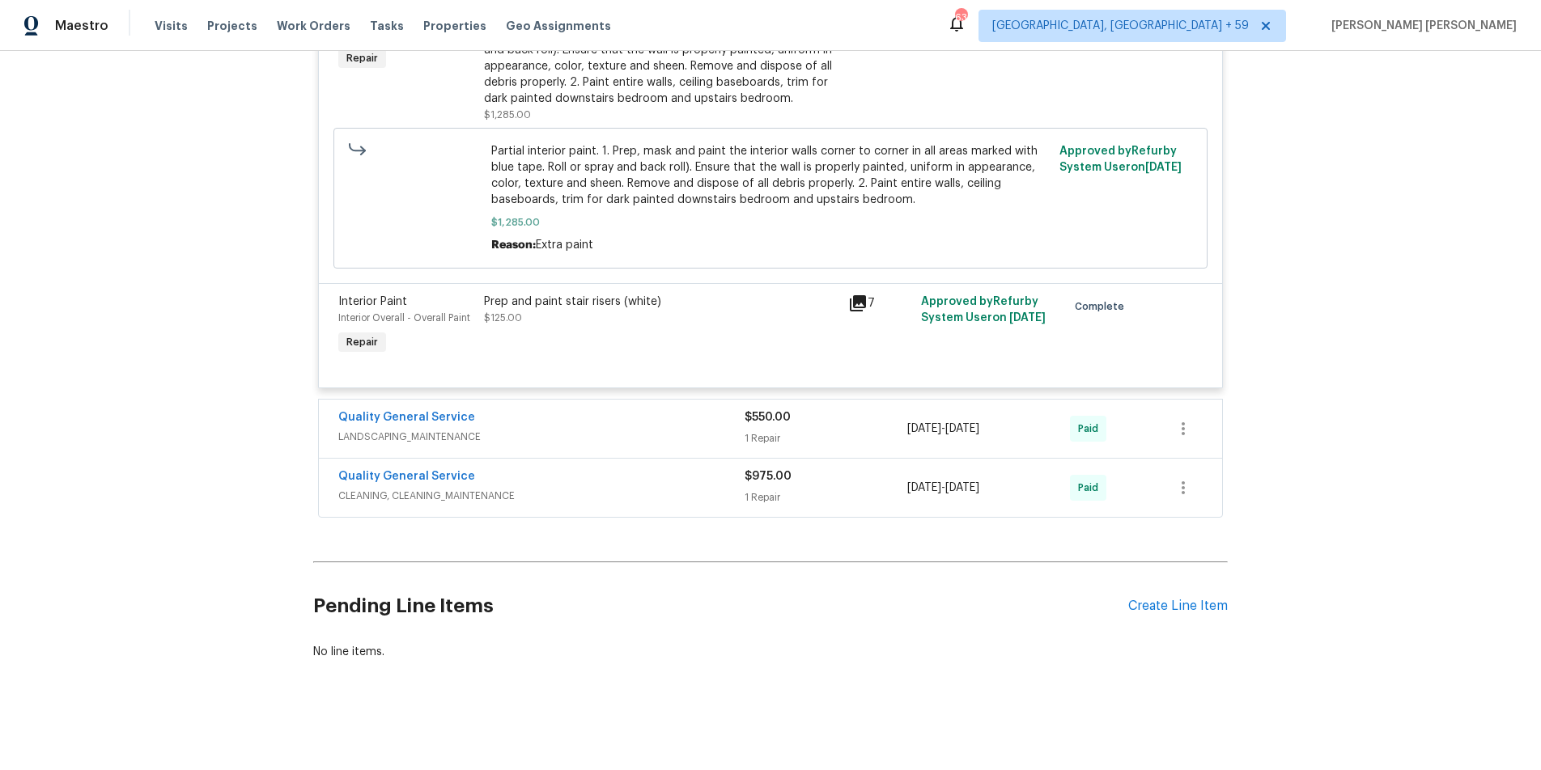
click at [664, 488] on span "CLEANING, CLEANING_MAINTENANCE" at bounding box center [541, 496] width 406 height 16
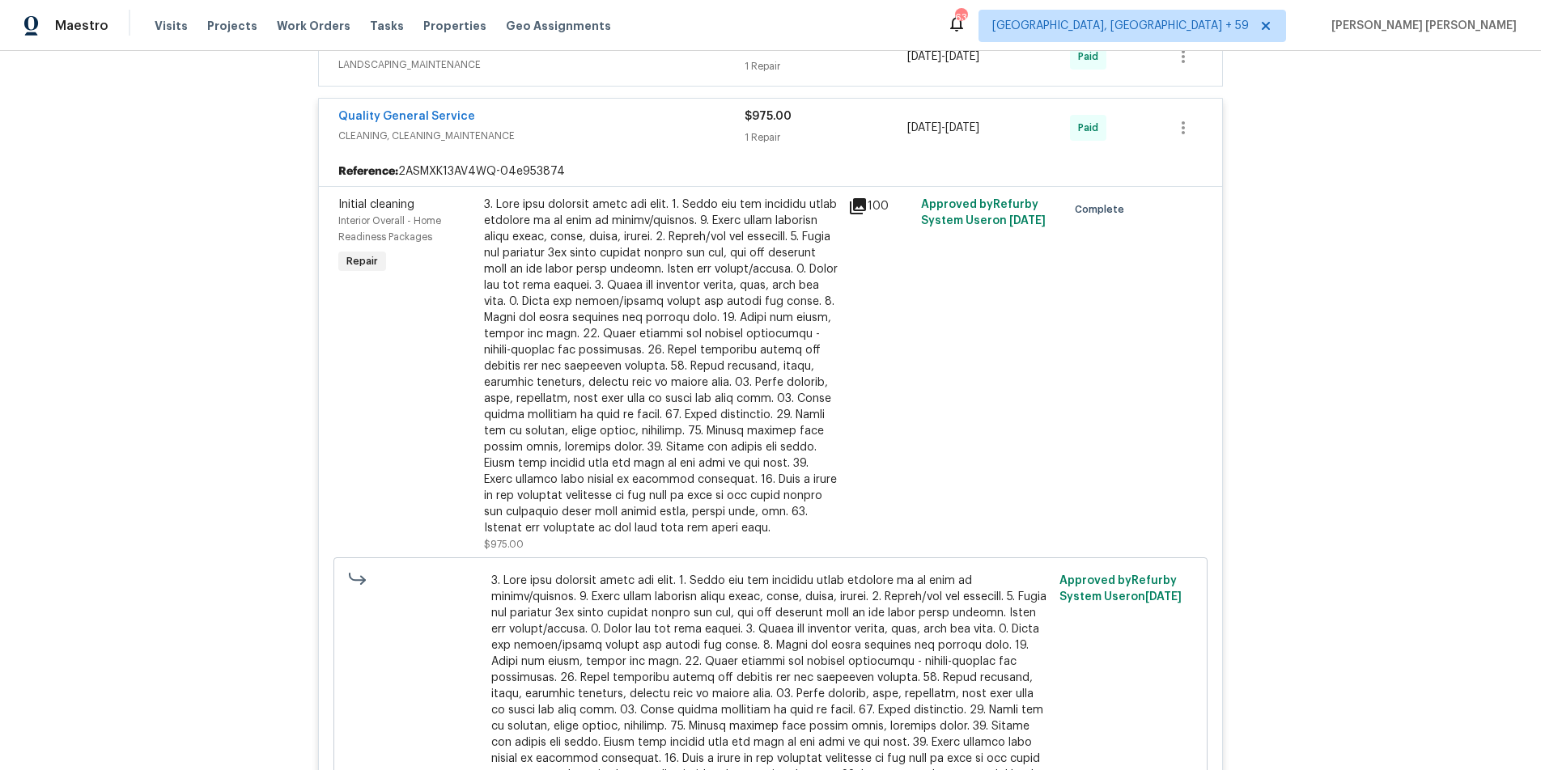
scroll to position [1419, 0]
drag, startPoint x: 854, startPoint y: 208, endPoint x: 865, endPoint y: 207, distance: 10.6
click at [855, 208] on icon at bounding box center [858, 207] width 16 height 16
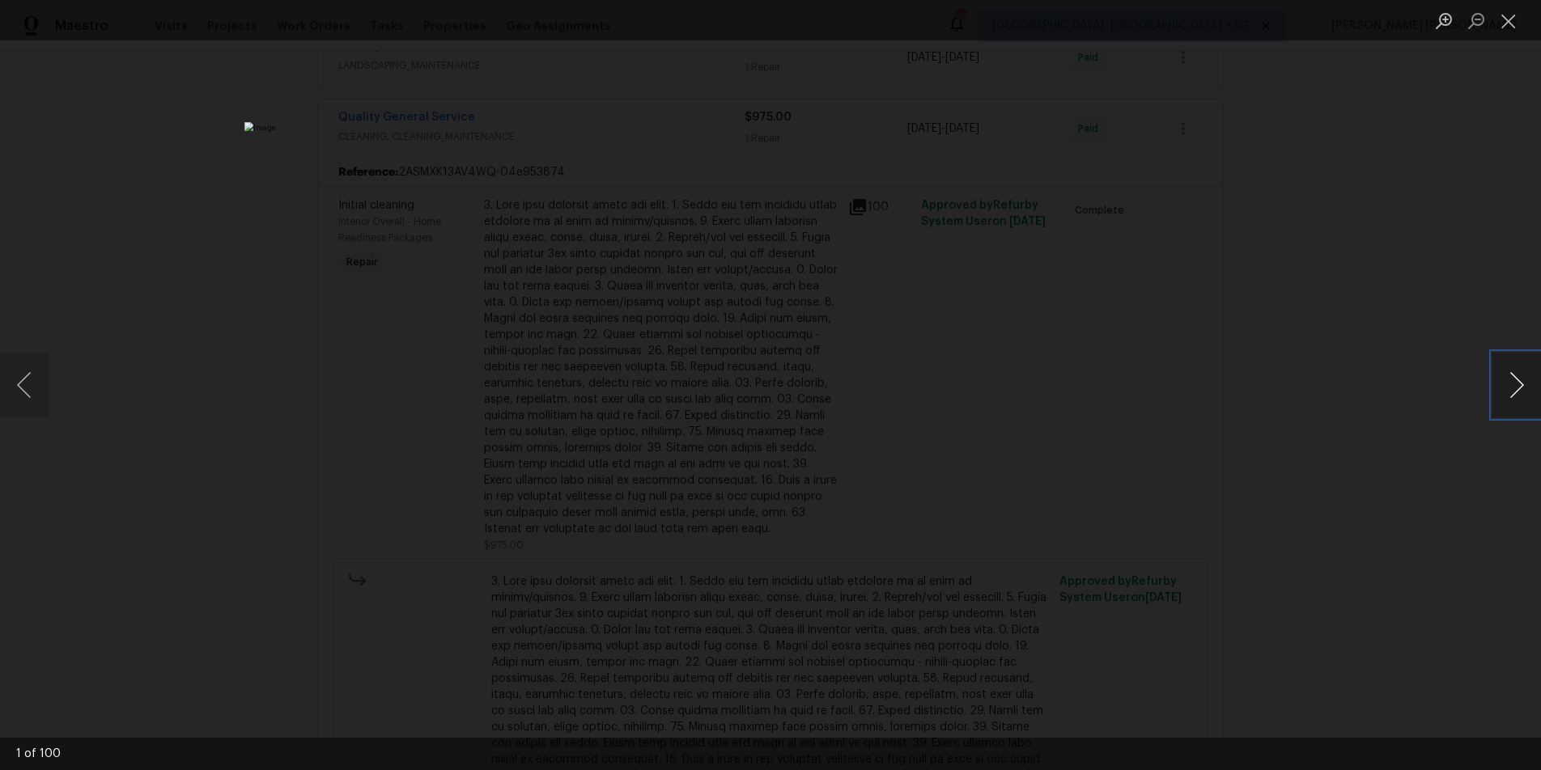
click at [1515, 395] on button "Next image" at bounding box center [1516, 385] width 49 height 65
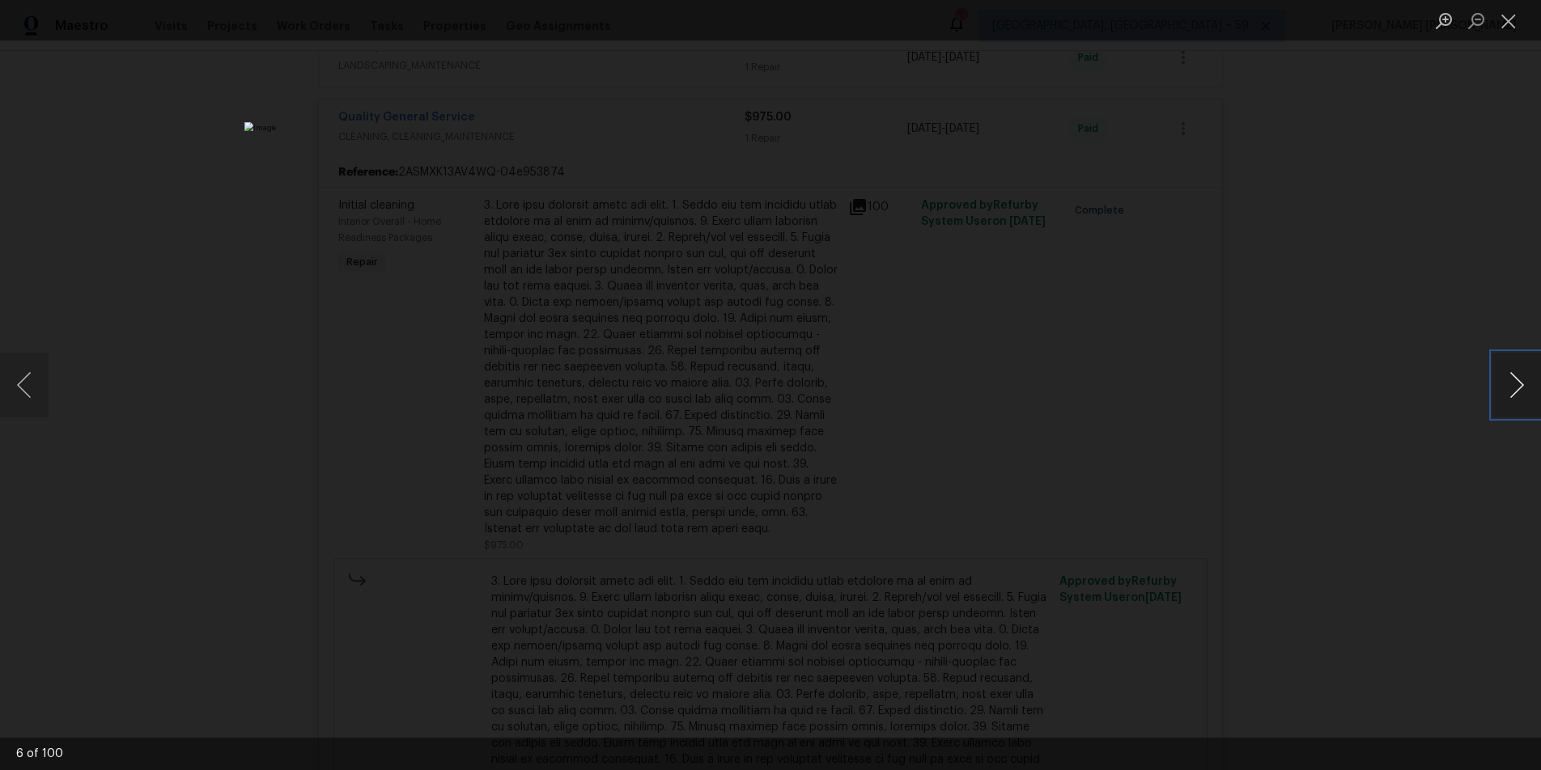
click at [1515, 395] on button "Next image" at bounding box center [1516, 385] width 49 height 65
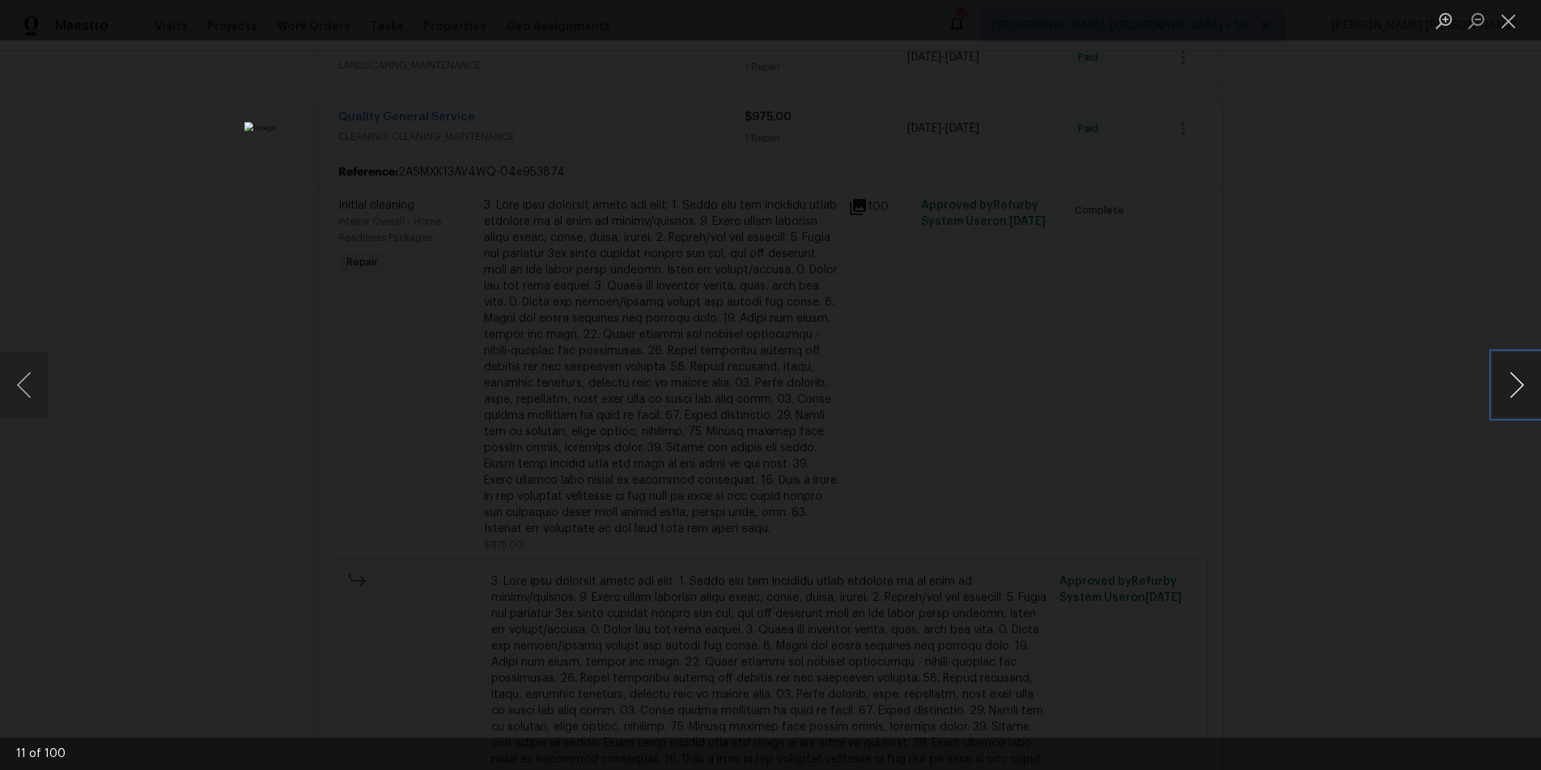
click at [1515, 395] on button "Next image" at bounding box center [1516, 385] width 49 height 65
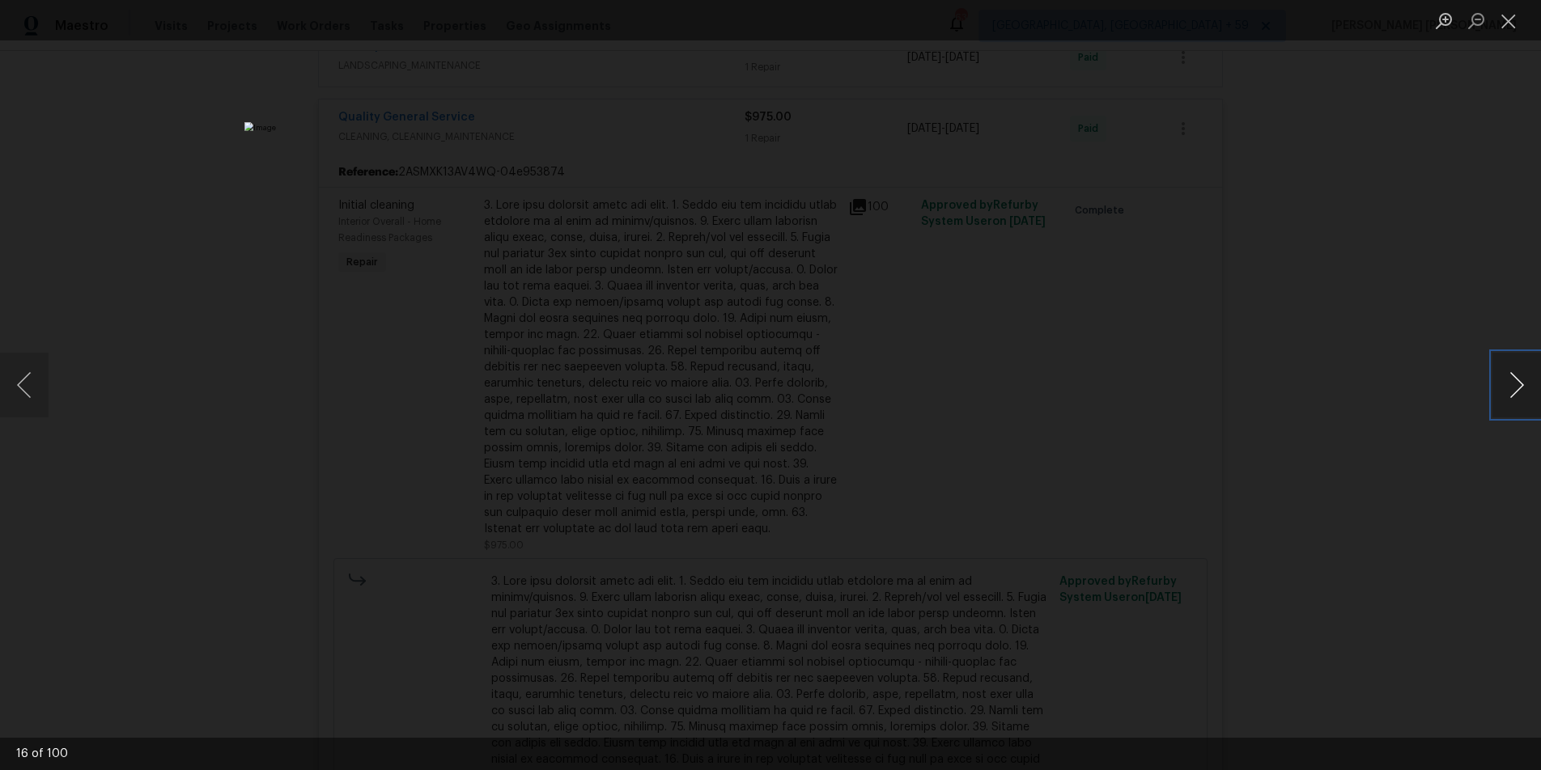
click at [1515, 395] on button "Next image" at bounding box center [1516, 385] width 49 height 65
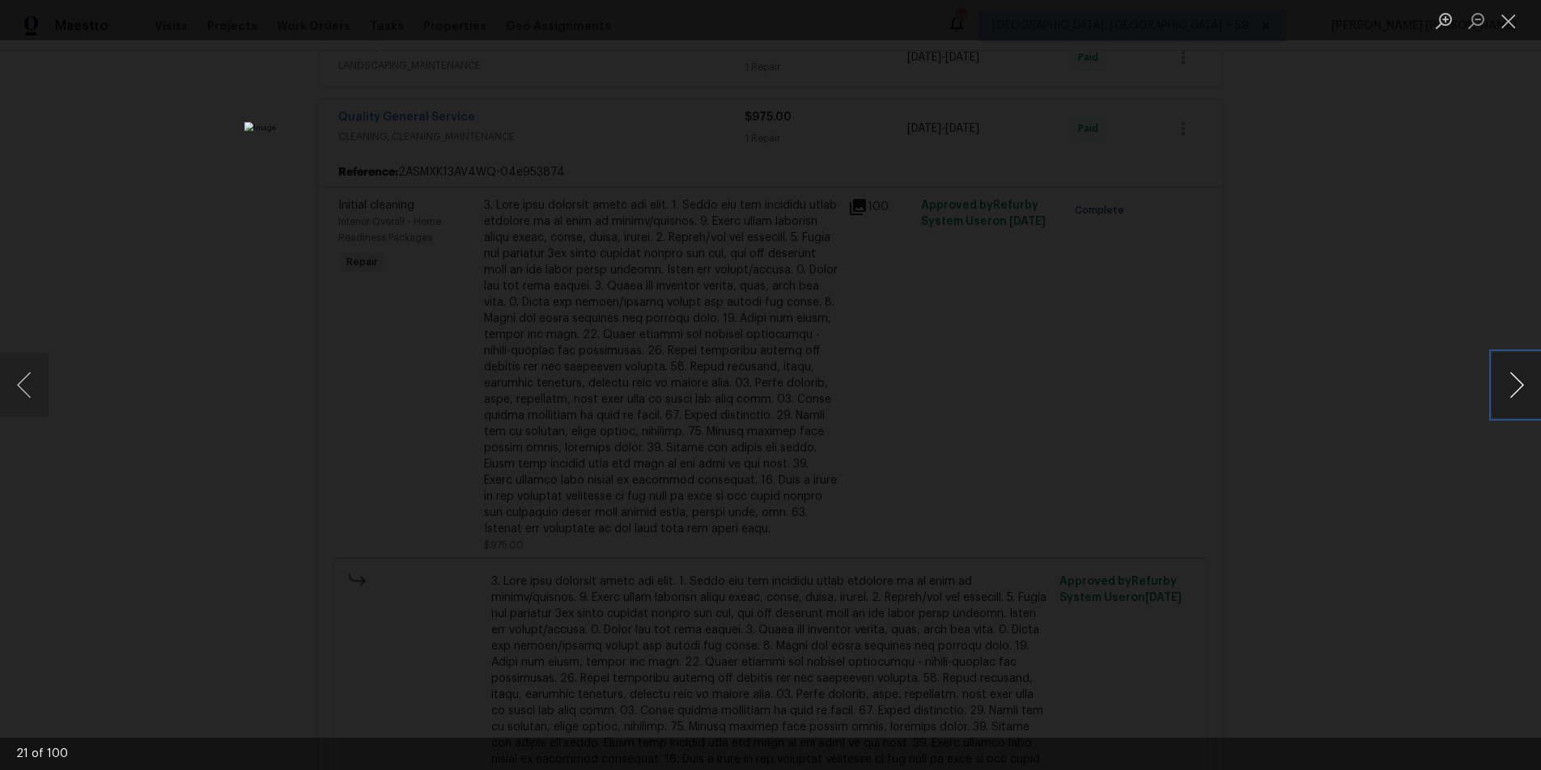
click at [1515, 395] on button "Next image" at bounding box center [1516, 385] width 49 height 65
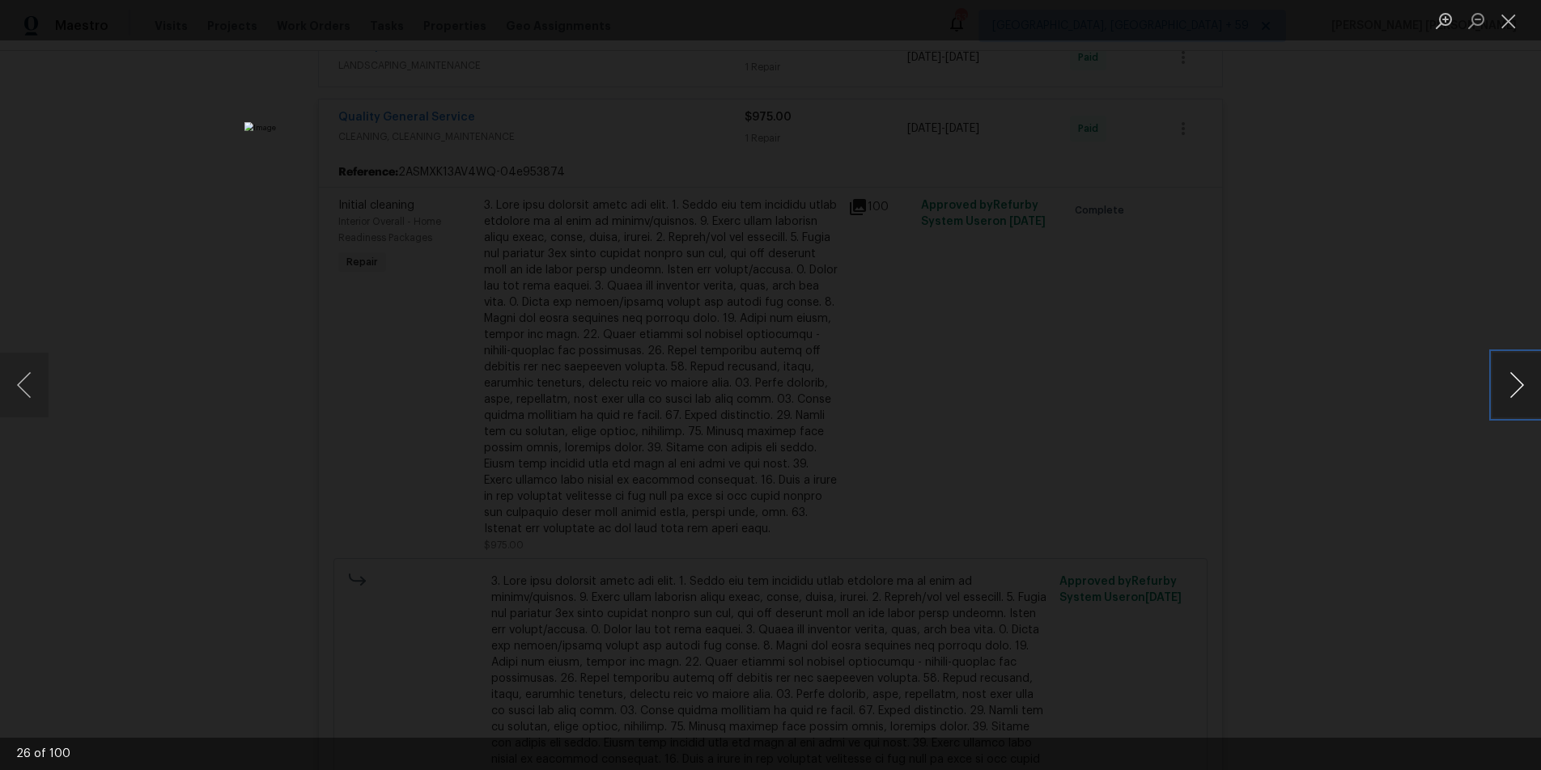
click at [1515, 395] on button "Next image" at bounding box center [1516, 385] width 49 height 65
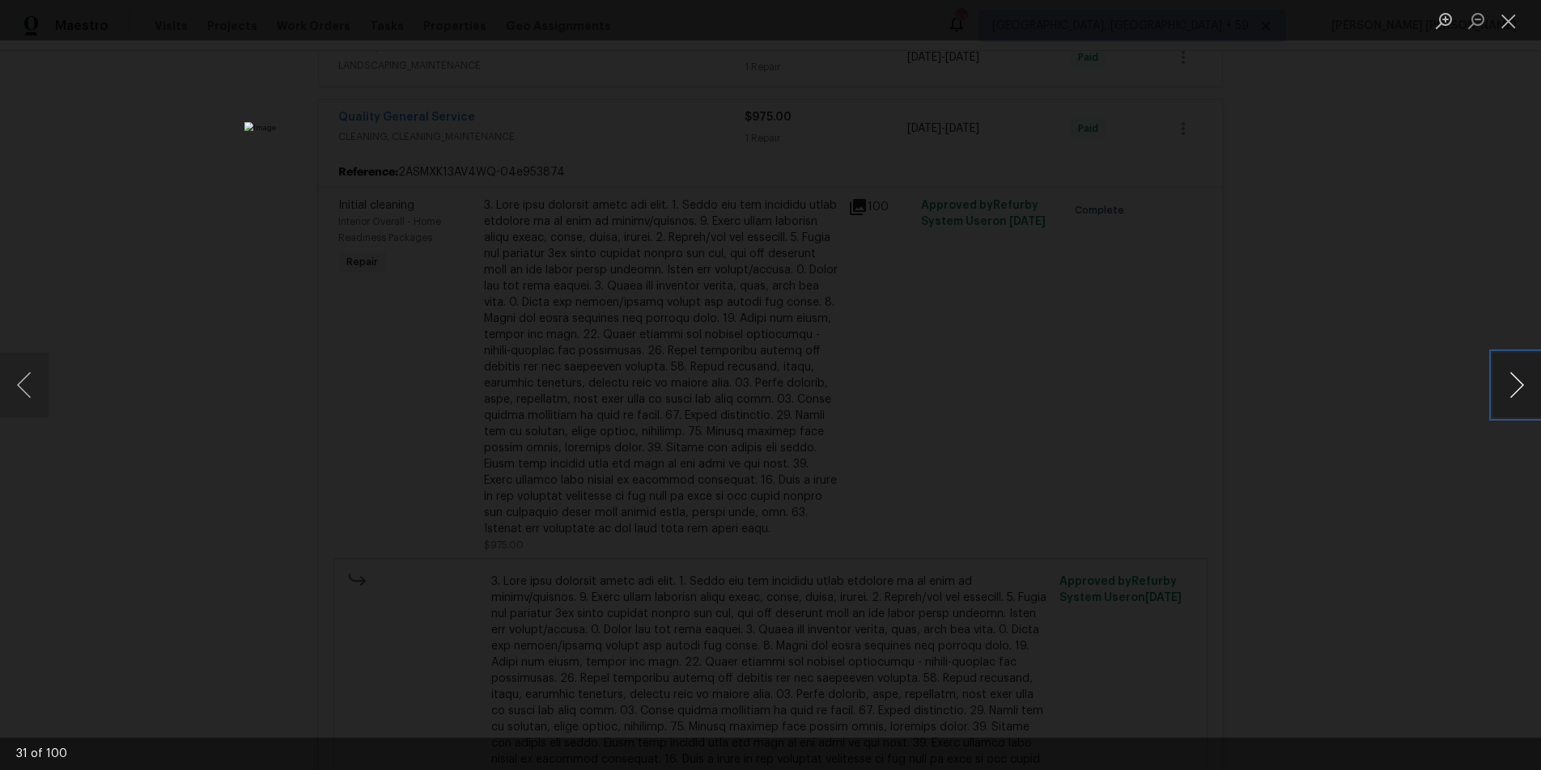
click at [1515, 395] on button "Next image" at bounding box center [1516, 385] width 49 height 65
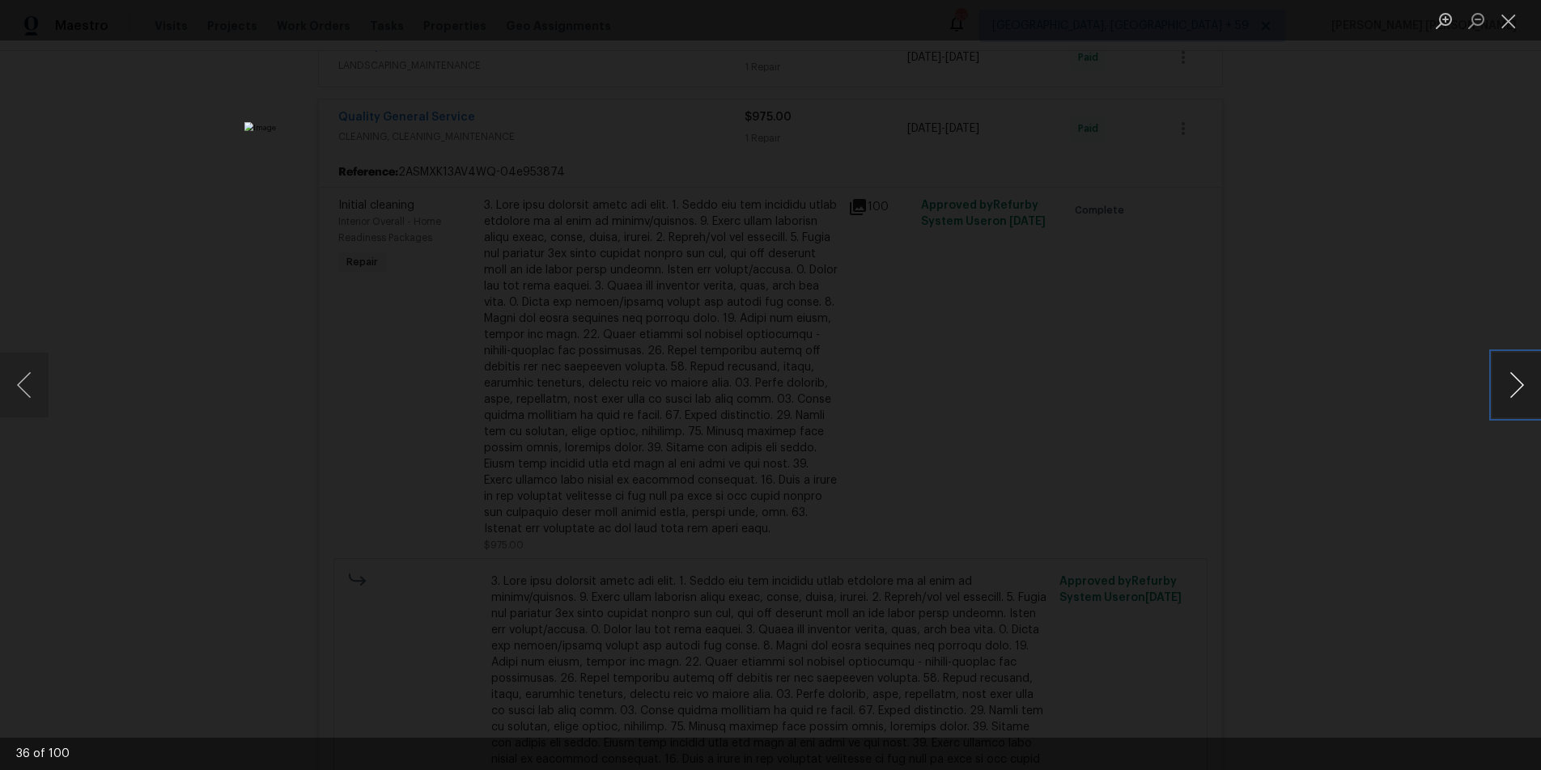
click at [1515, 395] on button "Next image" at bounding box center [1516, 385] width 49 height 65
click at [1293, 187] on div "Lightbox" at bounding box center [770, 385] width 1541 height 770
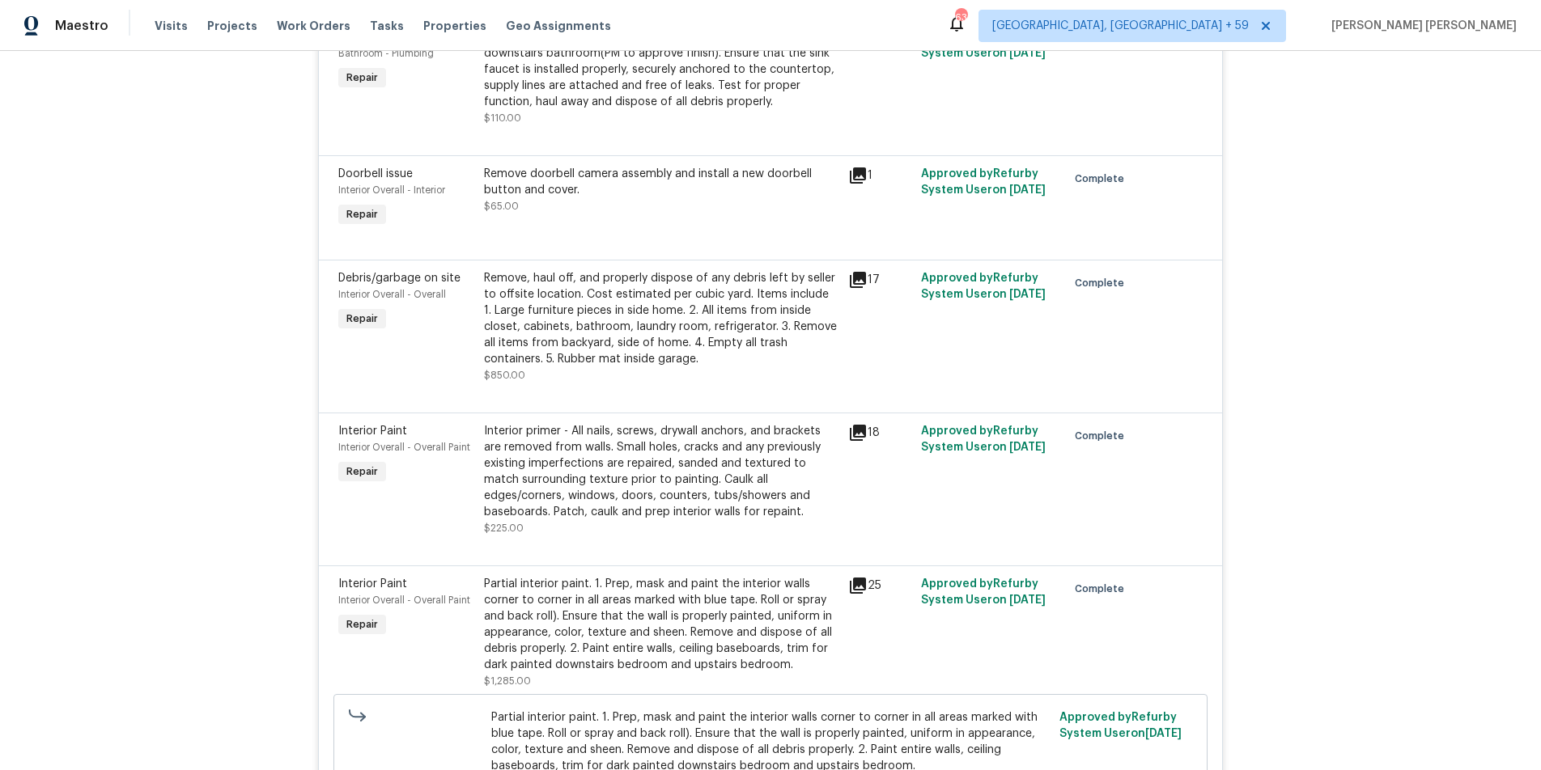
scroll to position [0, 0]
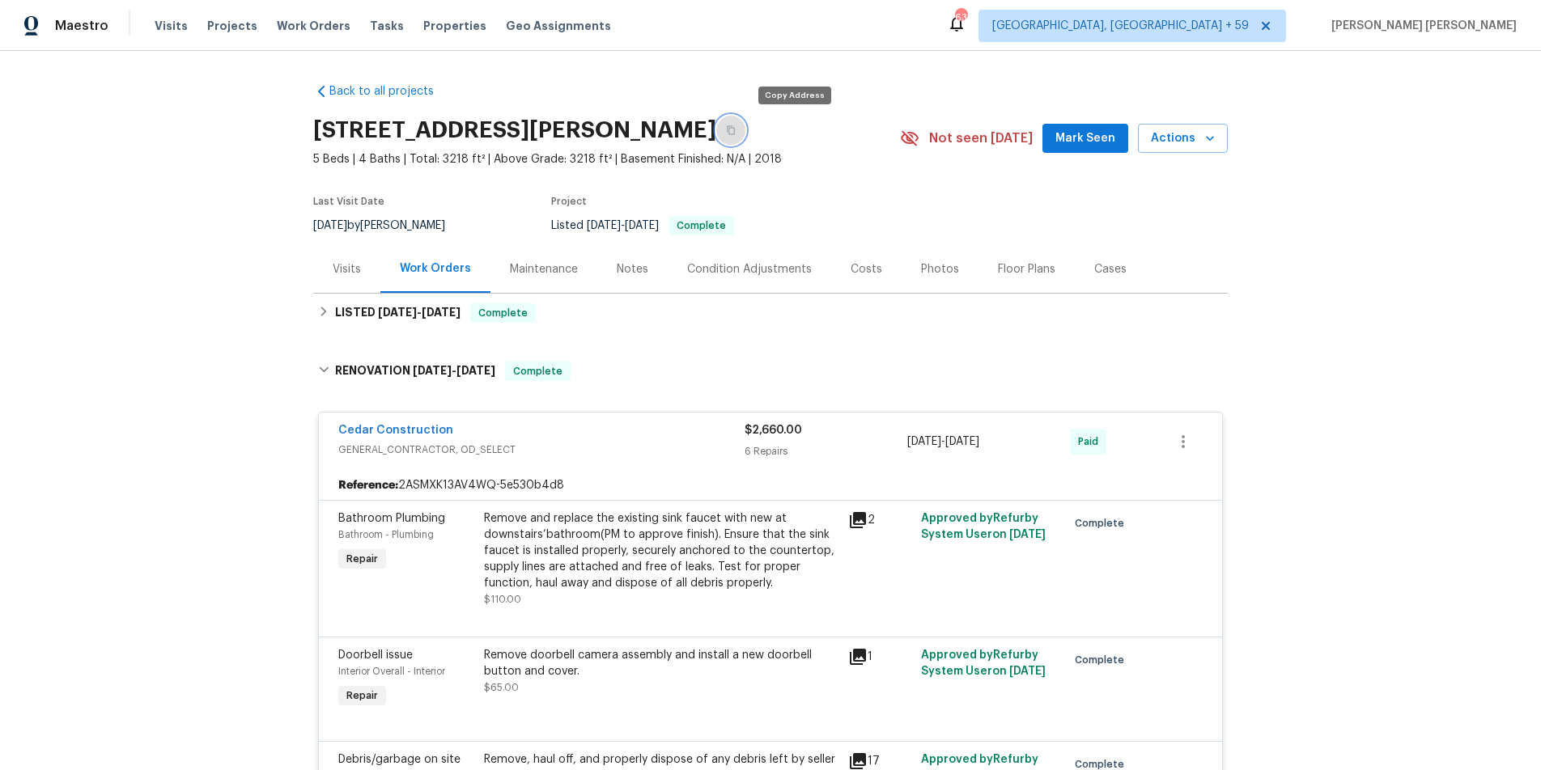
click at [735, 133] on icon "button" at bounding box center [731, 130] width 8 height 9
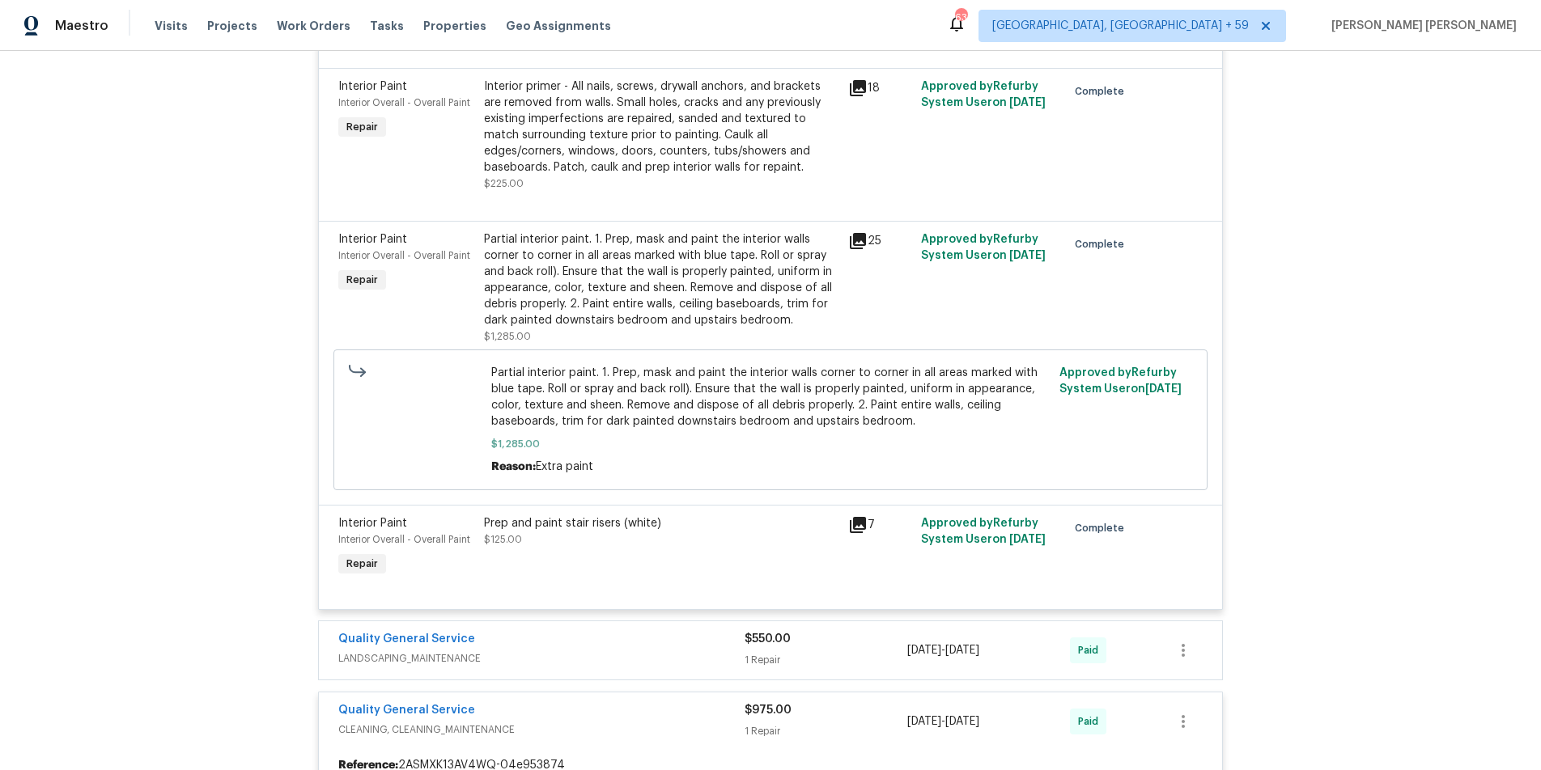
scroll to position [1393, 0]
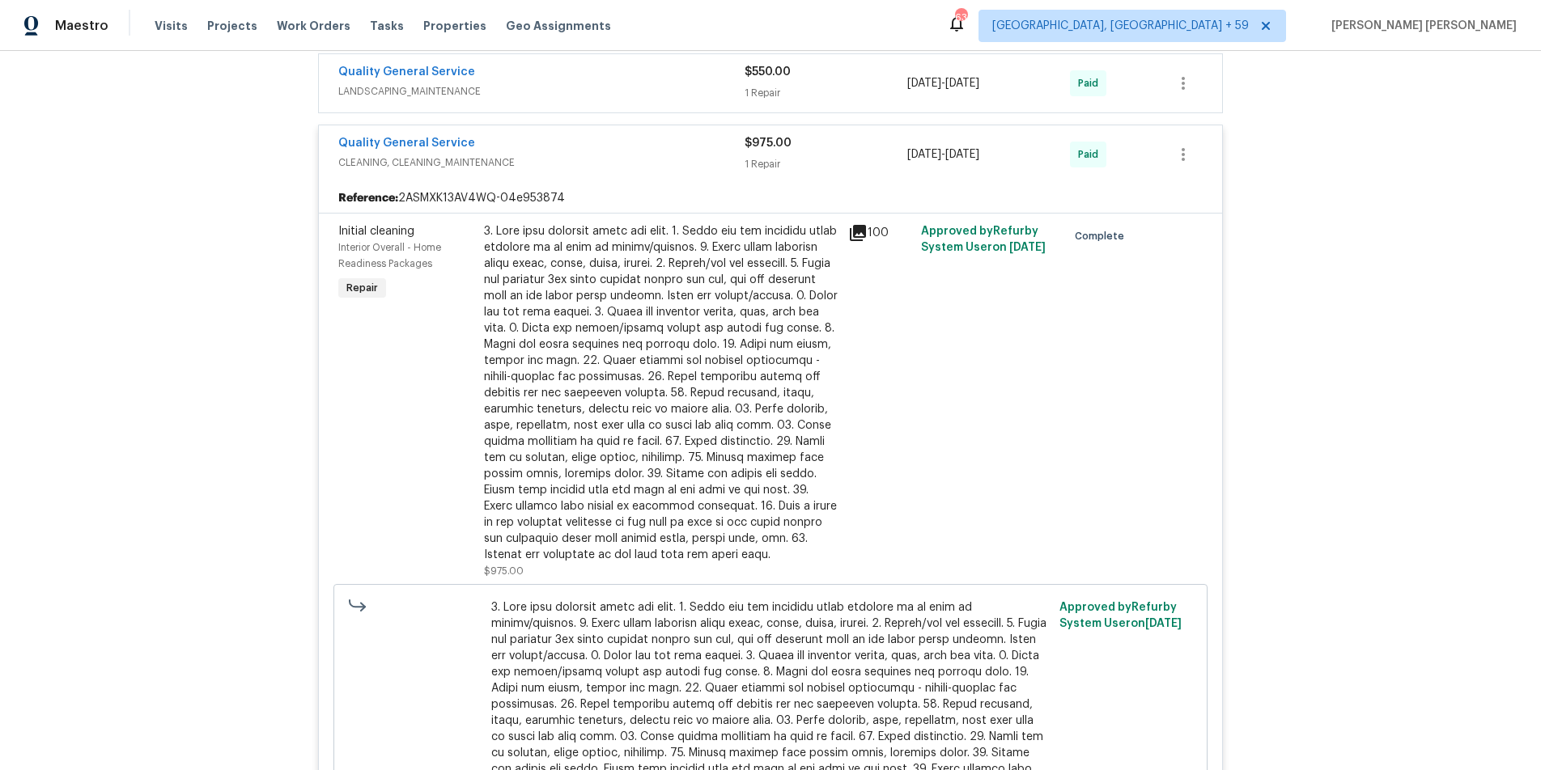
click at [859, 231] on icon at bounding box center [858, 233] width 16 height 16
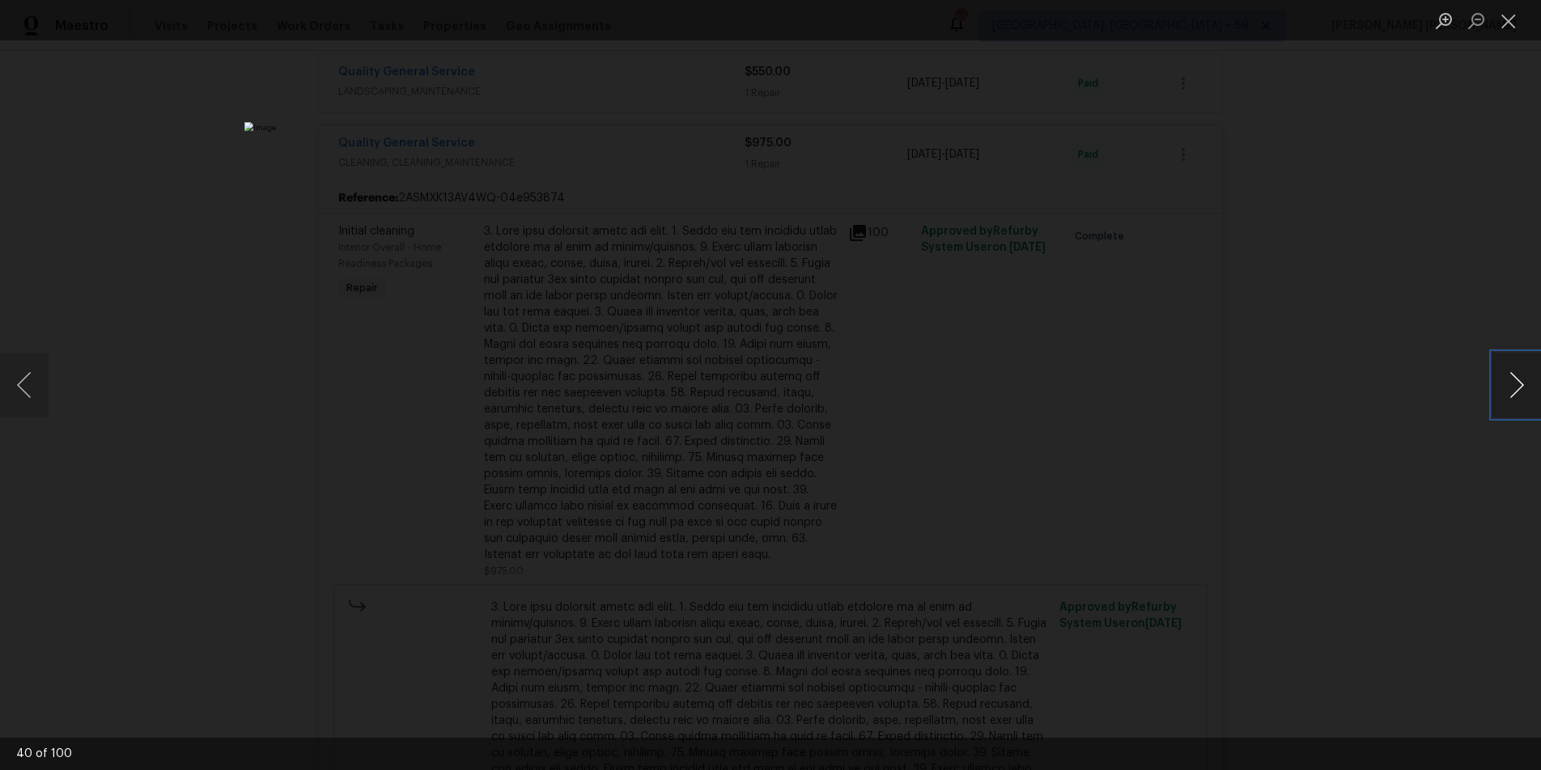
click at [1512, 393] on button "Next image" at bounding box center [1516, 385] width 49 height 65
click at [1506, 399] on button "Next image" at bounding box center [1516, 385] width 49 height 65
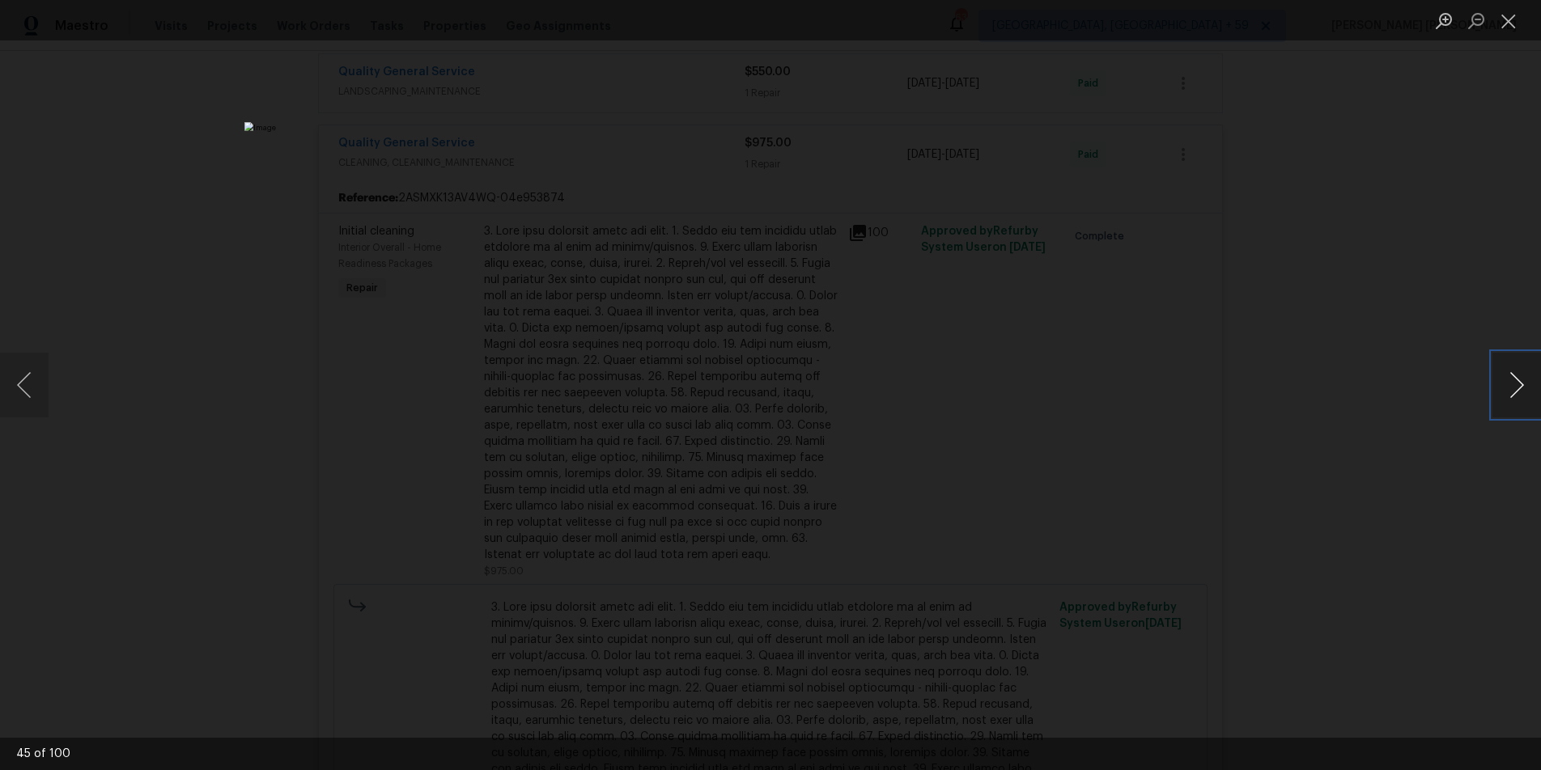
click at [1506, 399] on button "Next image" at bounding box center [1516, 385] width 49 height 65
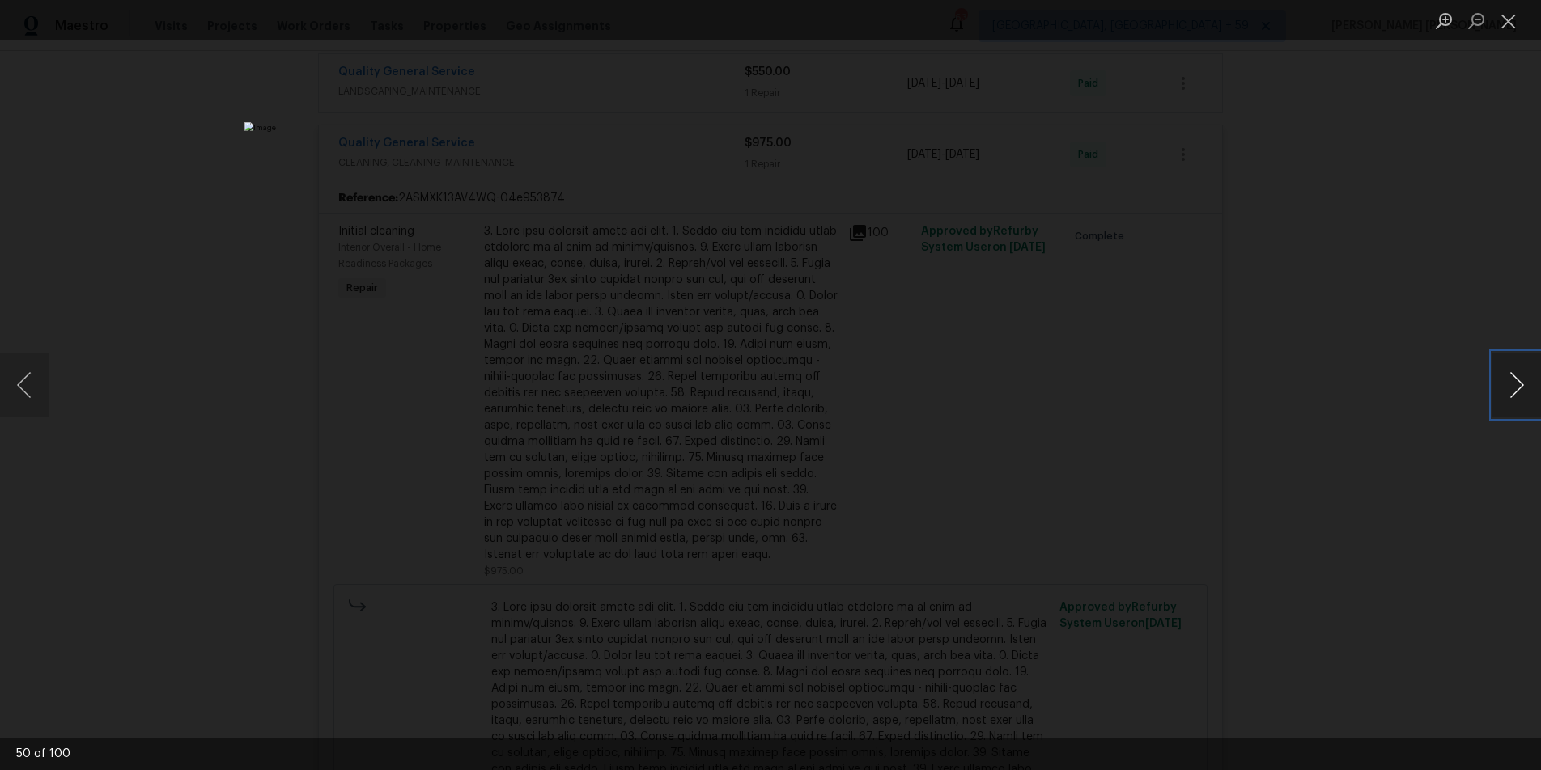
click at [1506, 399] on button "Next image" at bounding box center [1516, 385] width 49 height 65
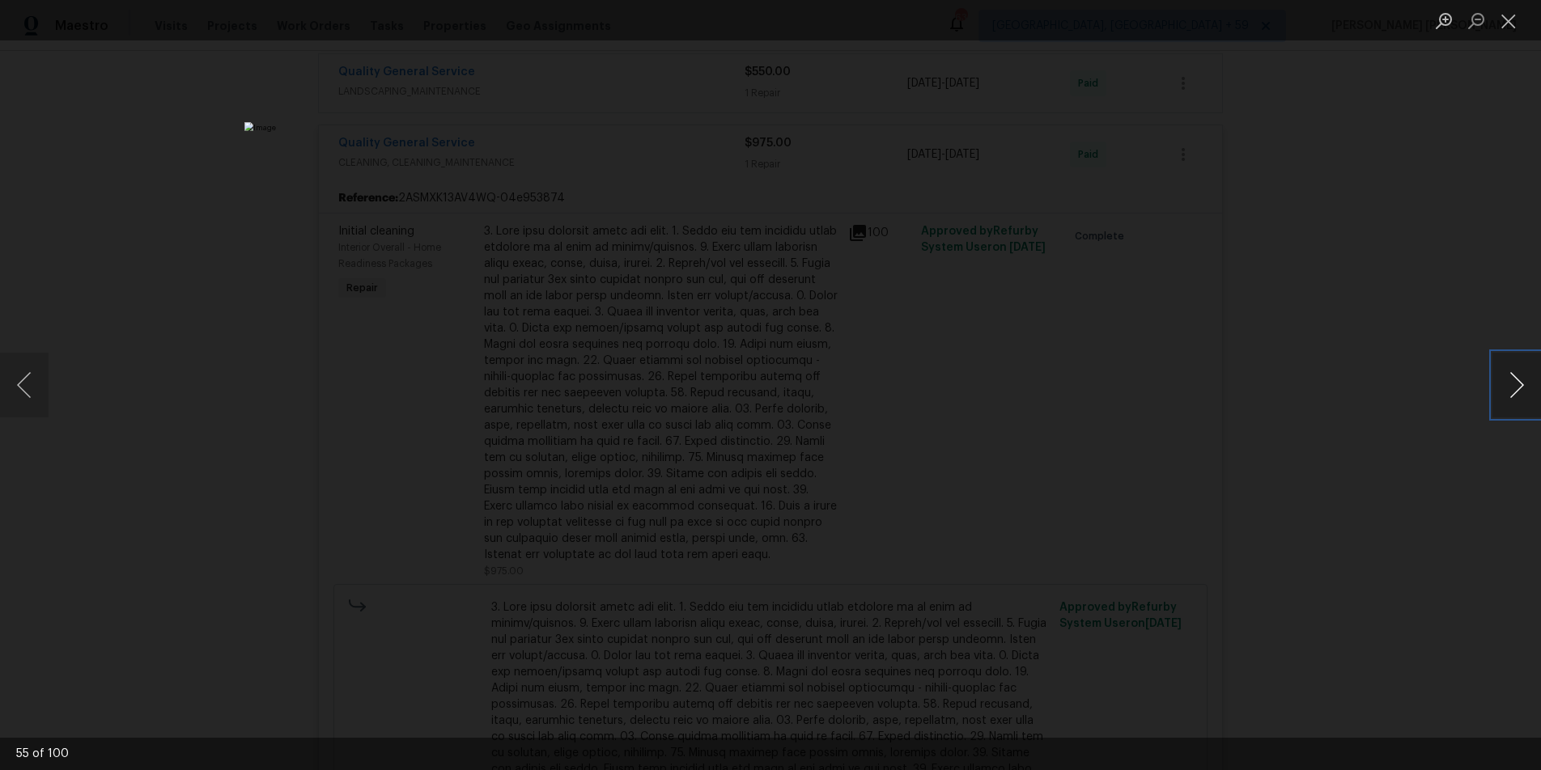
click at [1506, 399] on button "Next image" at bounding box center [1516, 385] width 49 height 65
click at [1506, 400] on button "Next image" at bounding box center [1516, 385] width 49 height 65
click at [1506, 399] on button "Next image" at bounding box center [1516, 385] width 49 height 65
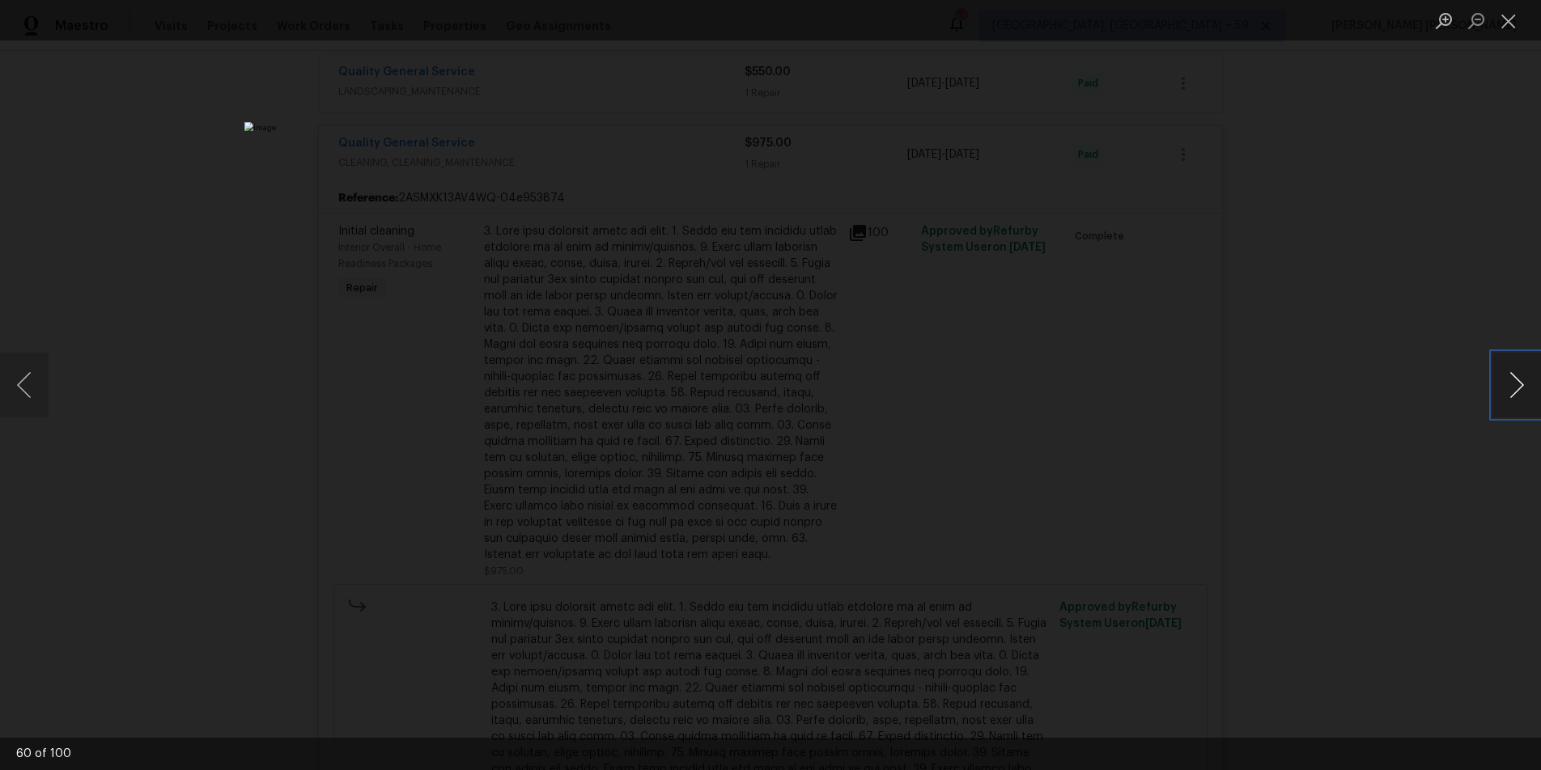
click at [1506, 399] on button "Next image" at bounding box center [1516, 385] width 49 height 65
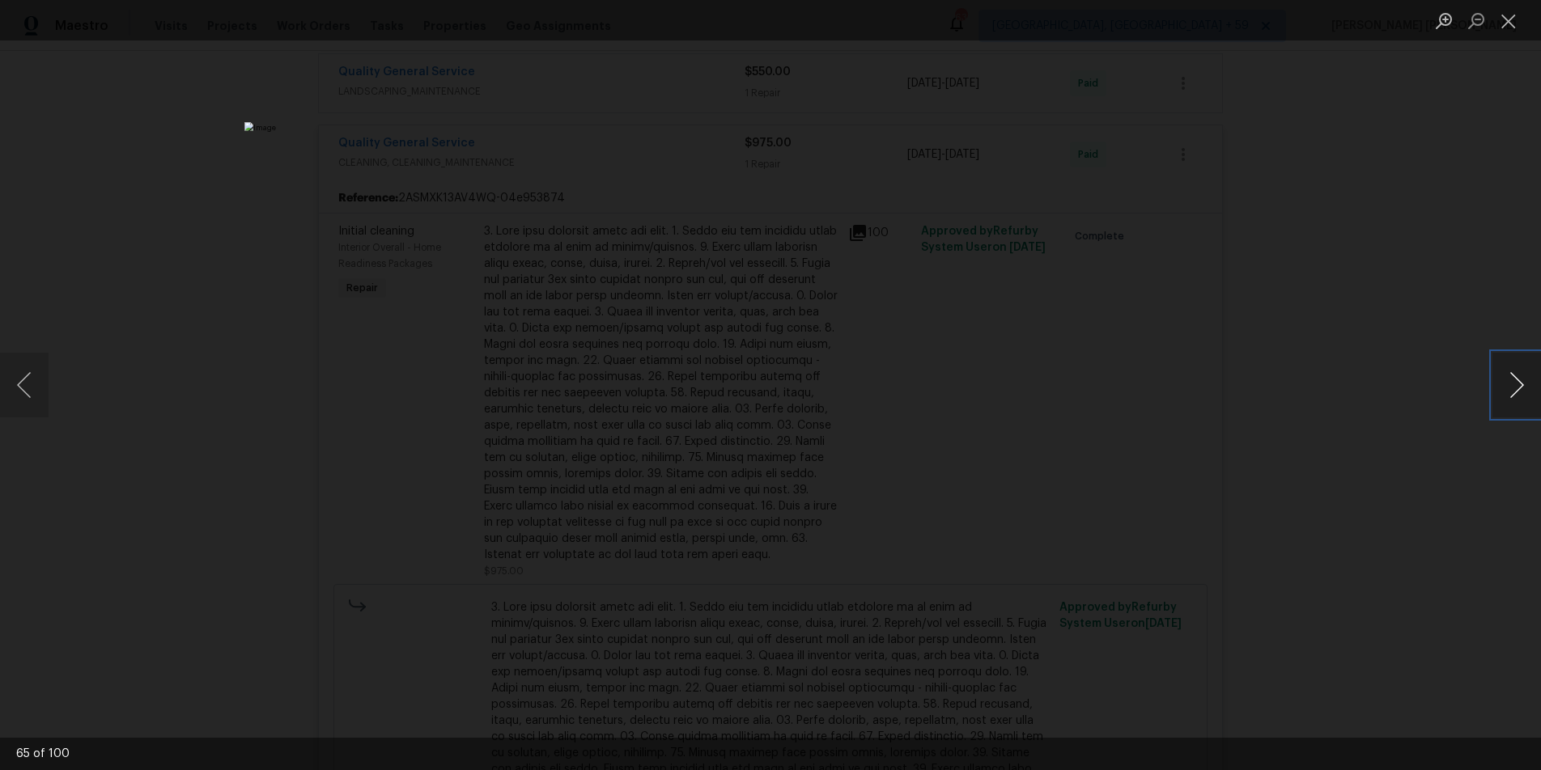
click at [1506, 399] on button "Next image" at bounding box center [1516, 385] width 49 height 65
click at [1502, 397] on button "Next image" at bounding box center [1516, 385] width 49 height 65
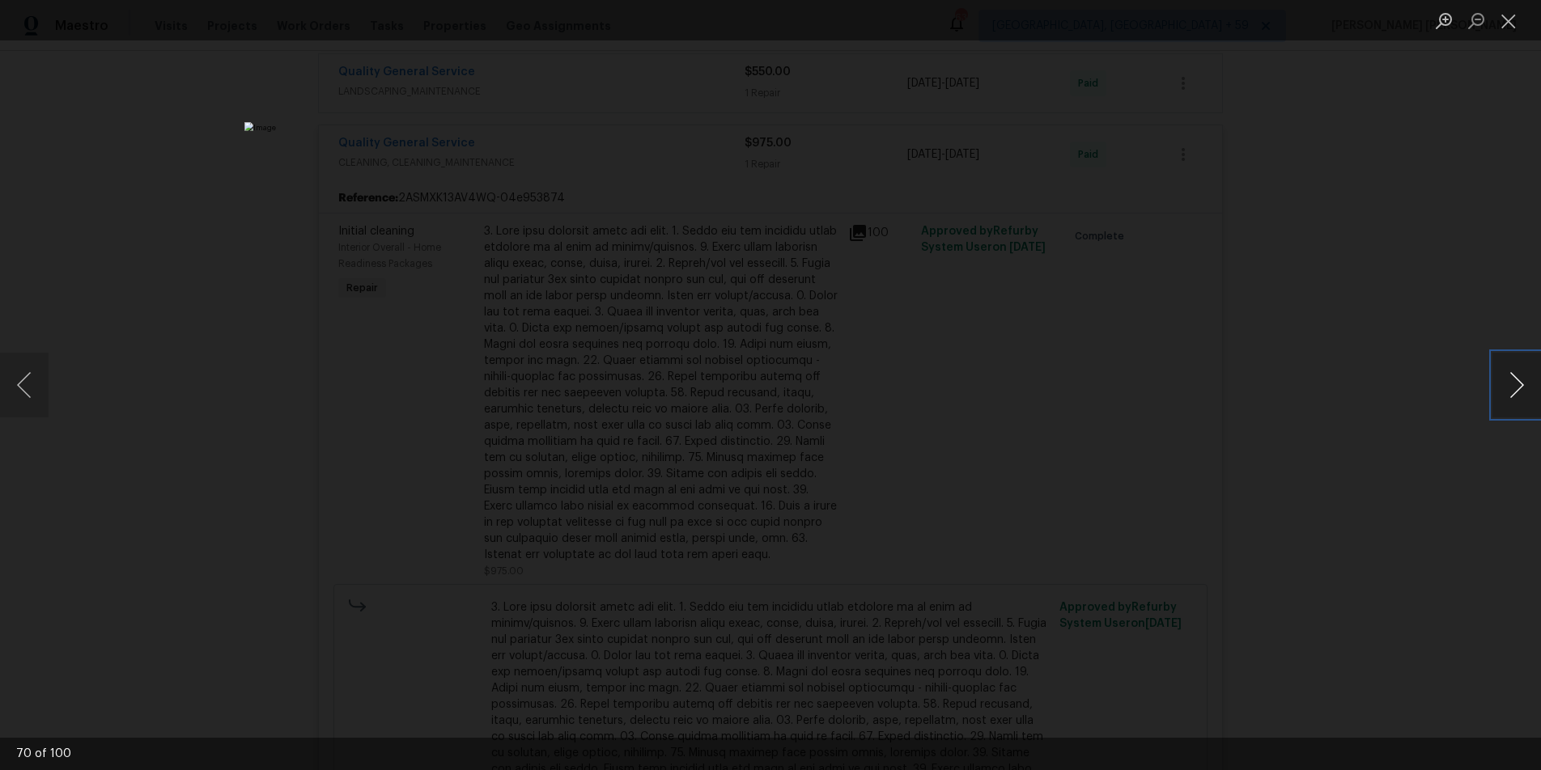
click at [1502, 397] on button "Next image" at bounding box center [1516, 385] width 49 height 65
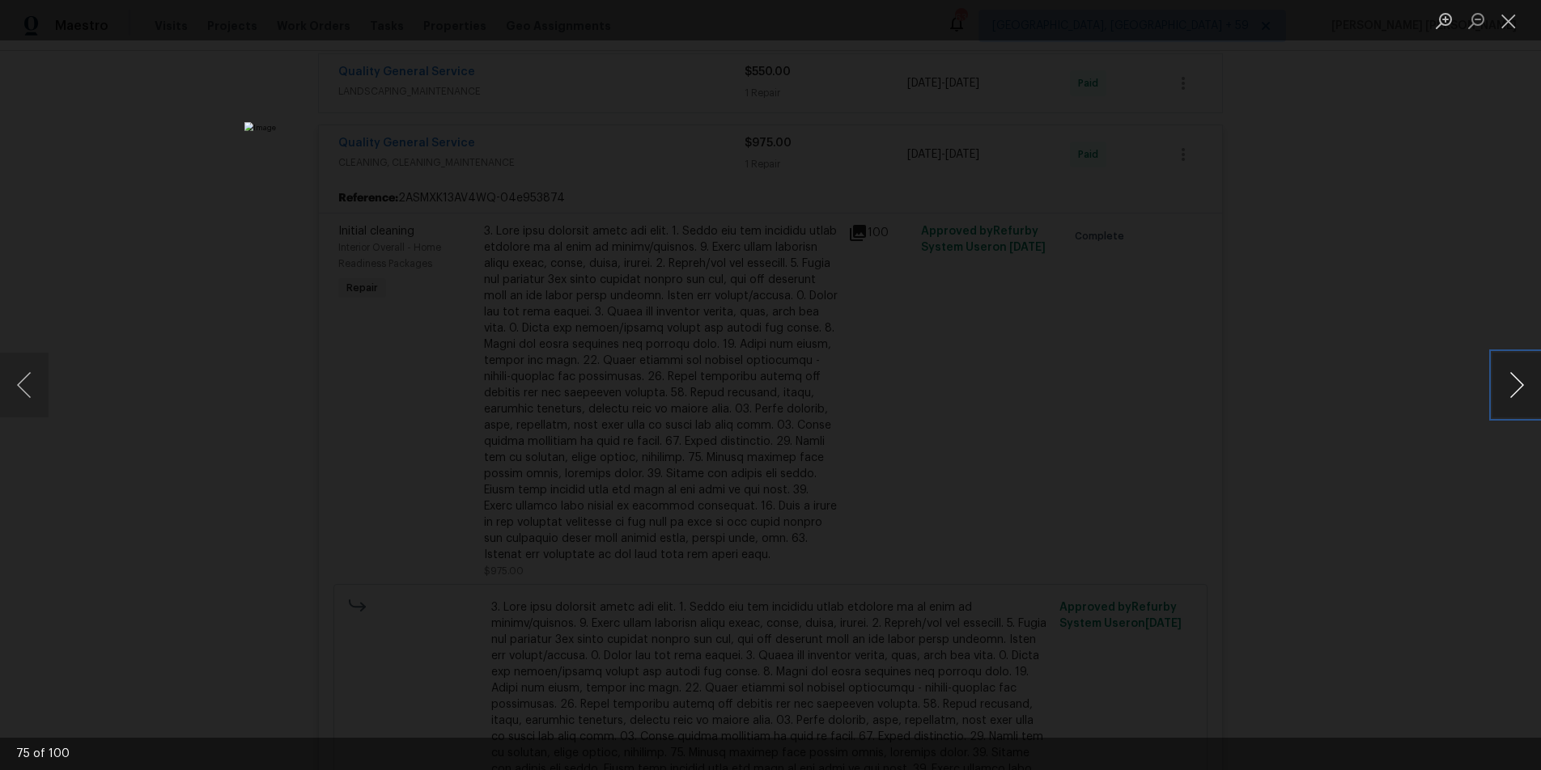
click at [1502, 397] on button "Next image" at bounding box center [1516, 385] width 49 height 65
click at [1502, 398] on button "Next image" at bounding box center [1516, 385] width 49 height 65
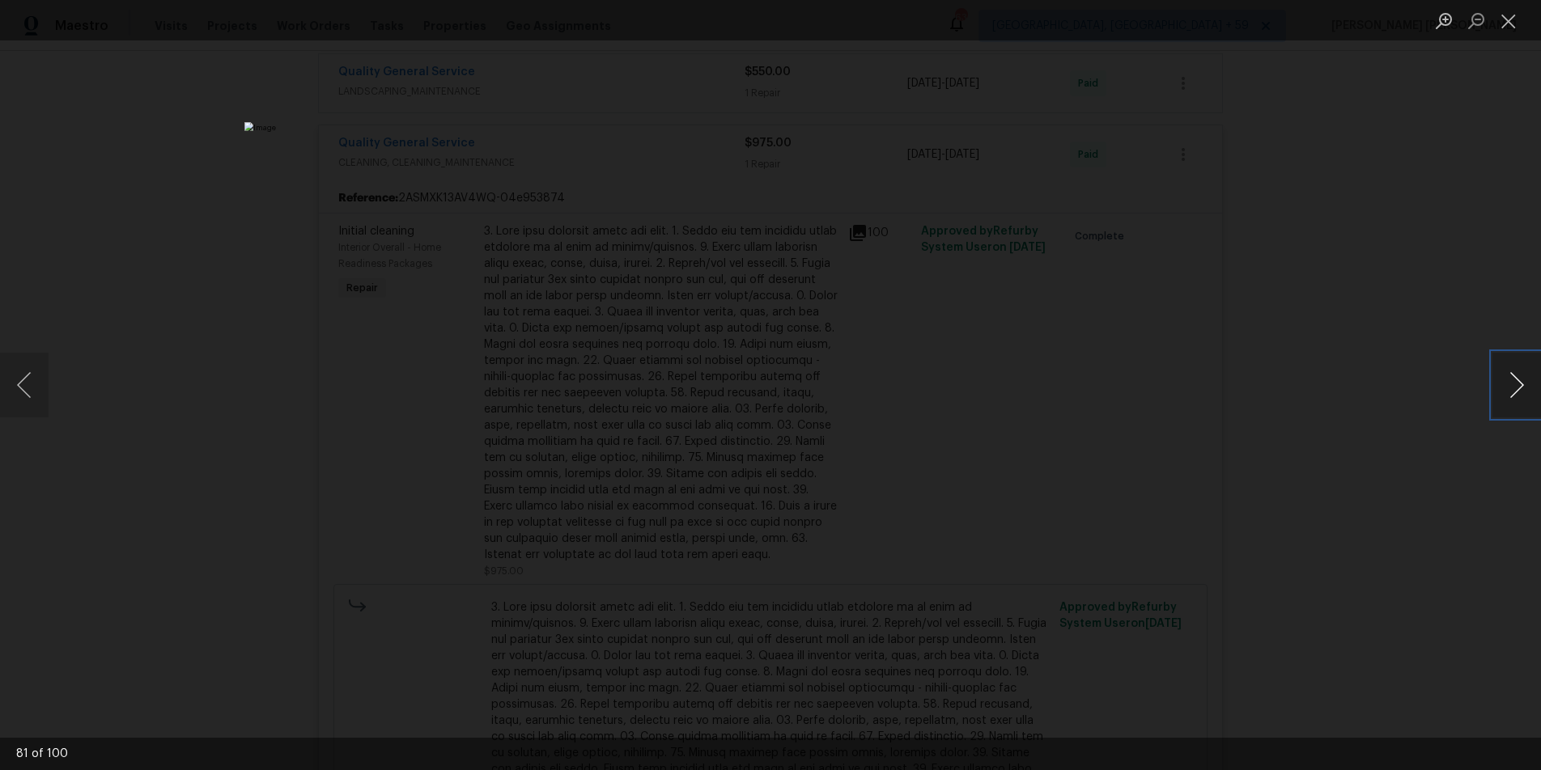
click at [1502, 397] on button "Next image" at bounding box center [1516, 385] width 49 height 65
click at [1503, 397] on button "Next image" at bounding box center [1516, 385] width 49 height 65
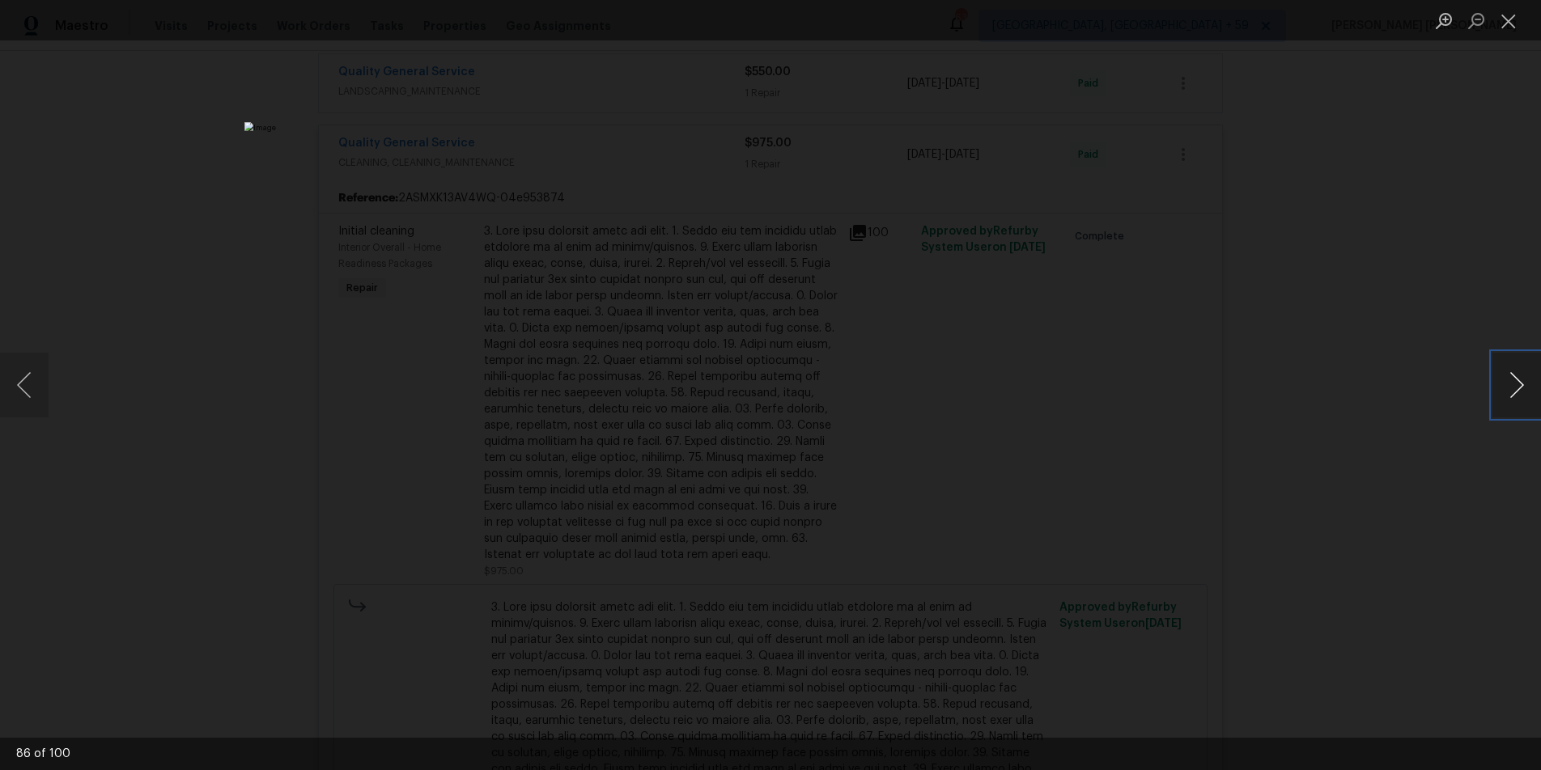
click at [1503, 397] on button "Next image" at bounding box center [1516, 385] width 49 height 65
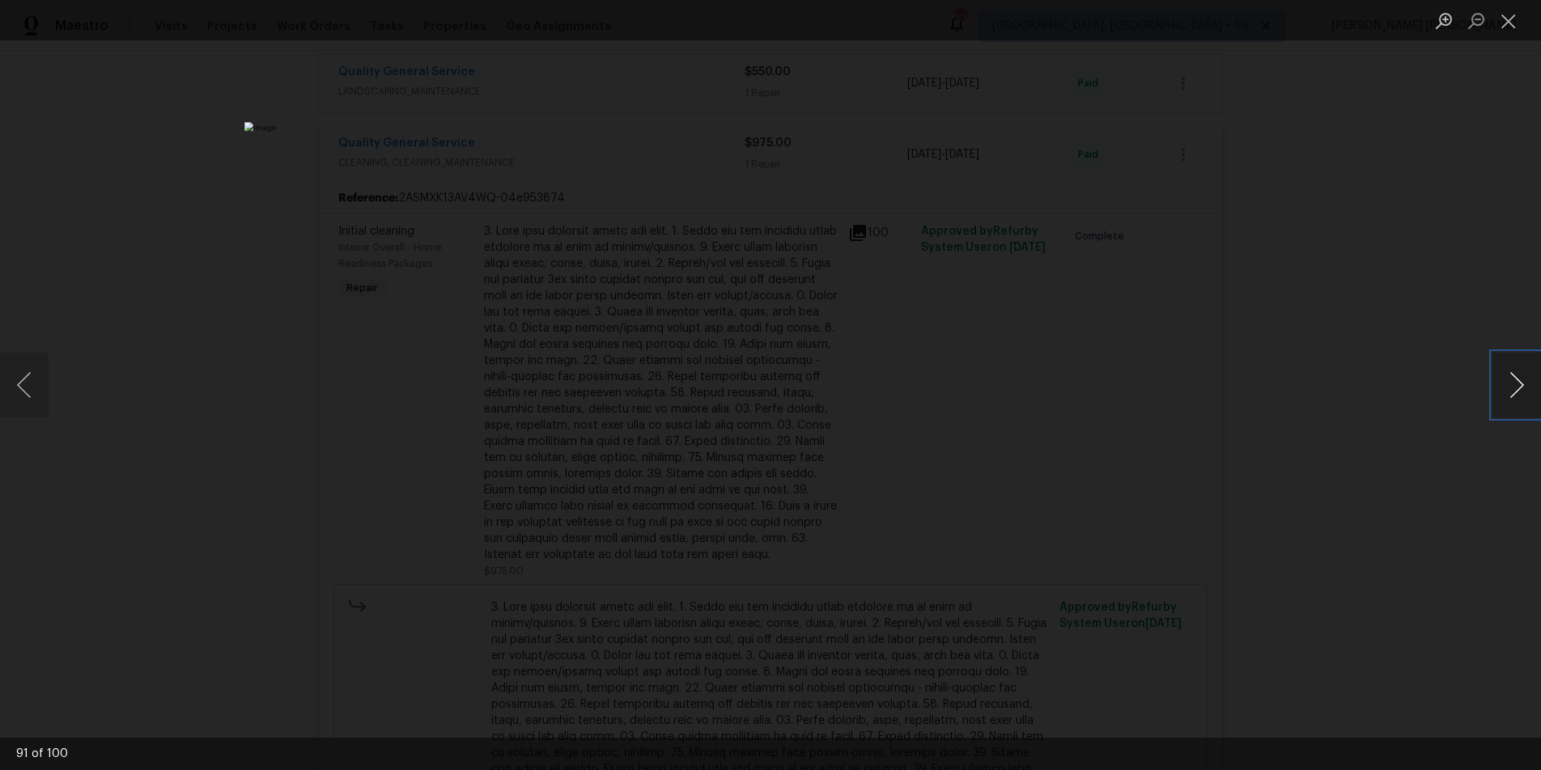
click at [1503, 397] on button "Next image" at bounding box center [1516, 385] width 49 height 65
click at [1504, 397] on button "Next image" at bounding box center [1516, 385] width 49 height 65
click at [1507, 408] on button "Next image" at bounding box center [1516, 385] width 49 height 65
click at [1512, 396] on button "Next image" at bounding box center [1516, 385] width 49 height 65
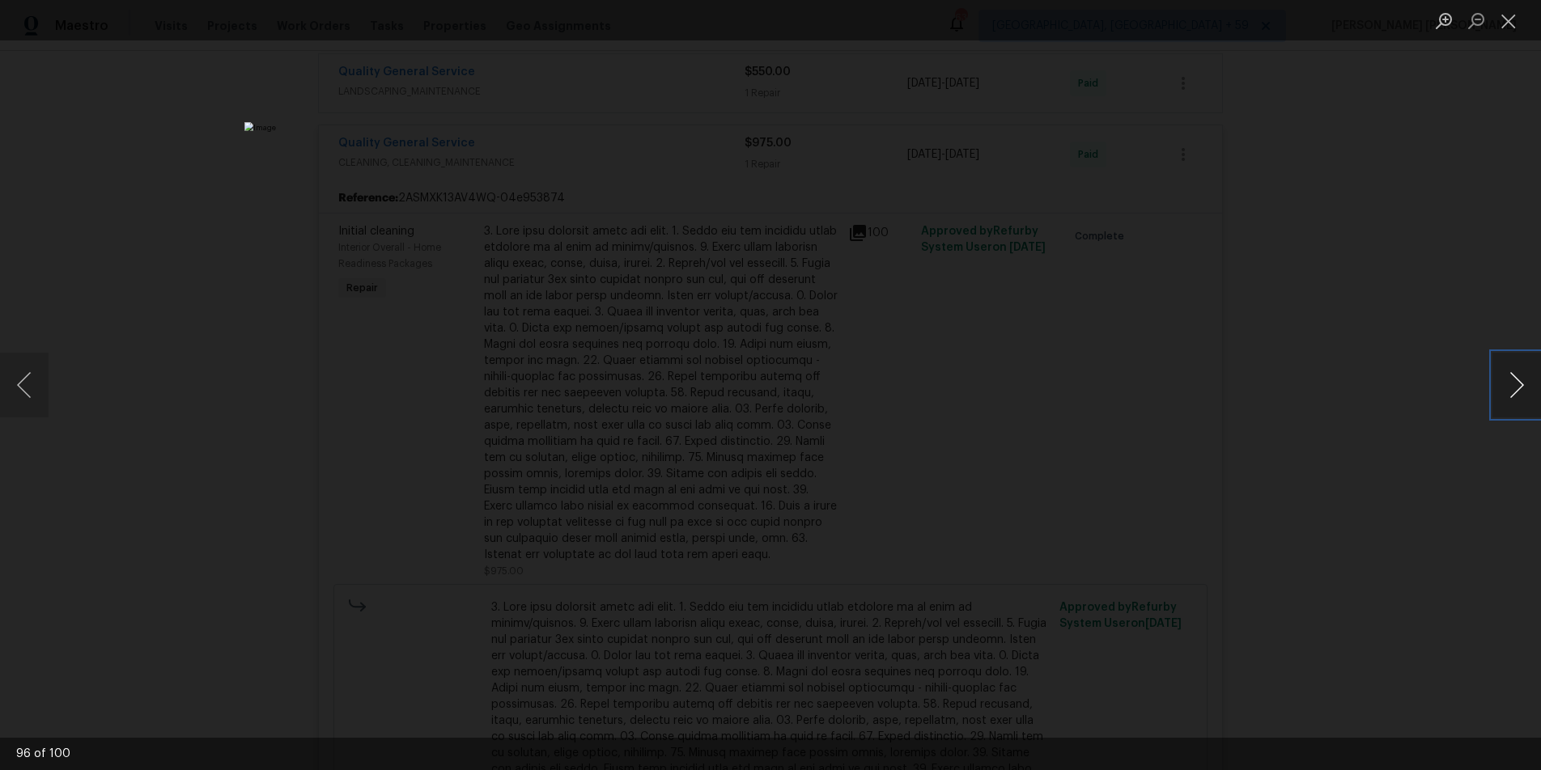
click at [1523, 391] on button "Next image" at bounding box center [1516, 385] width 49 height 65
click at [1511, 387] on button "Next image" at bounding box center [1516, 385] width 49 height 65
click at [1500, 401] on button "Next image" at bounding box center [1516, 385] width 49 height 65
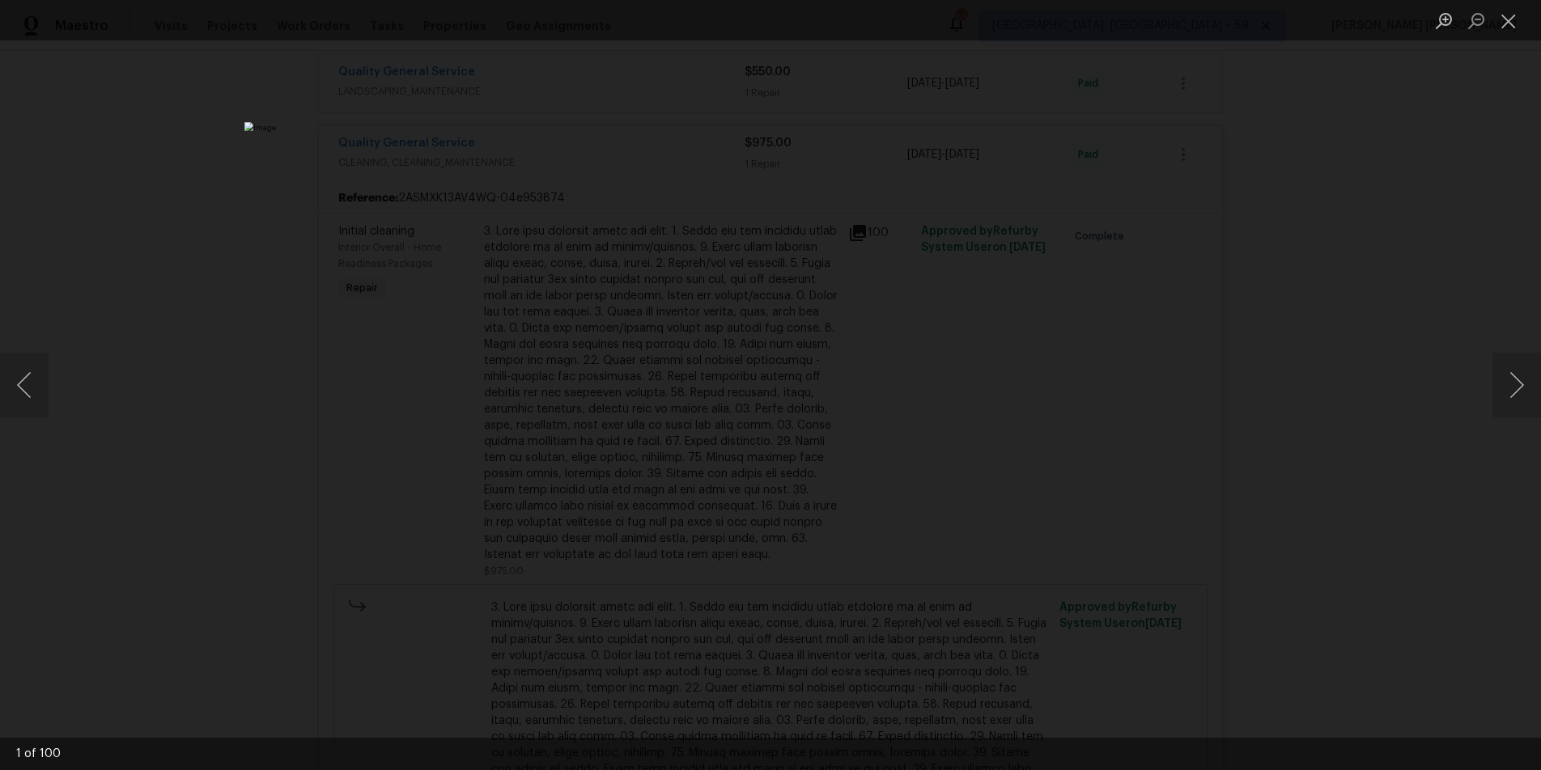
click at [1346, 547] on div "Lightbox" at bounding box center [770, 385] width 1541 height 770
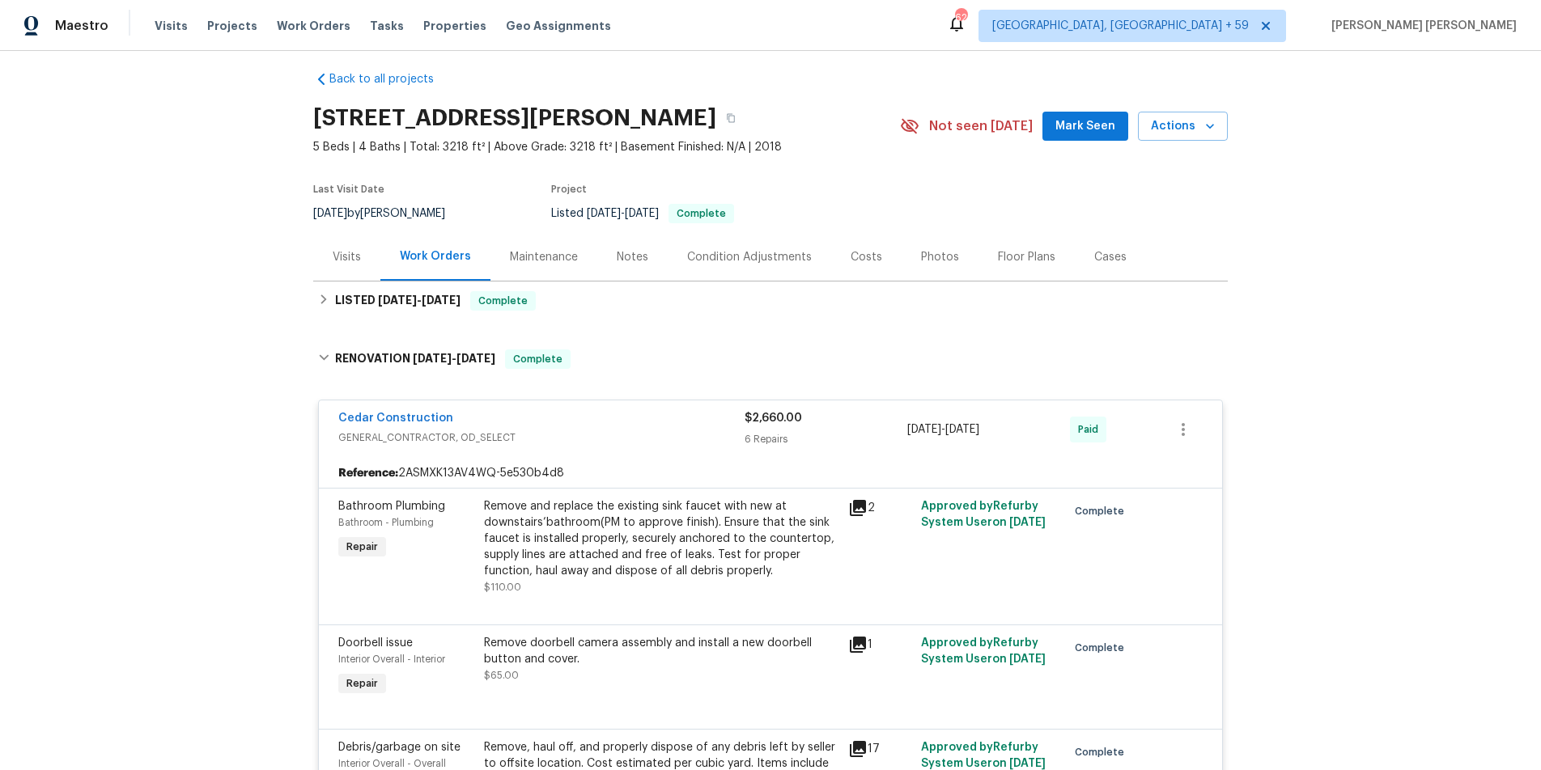
scroll to position [0, 0]
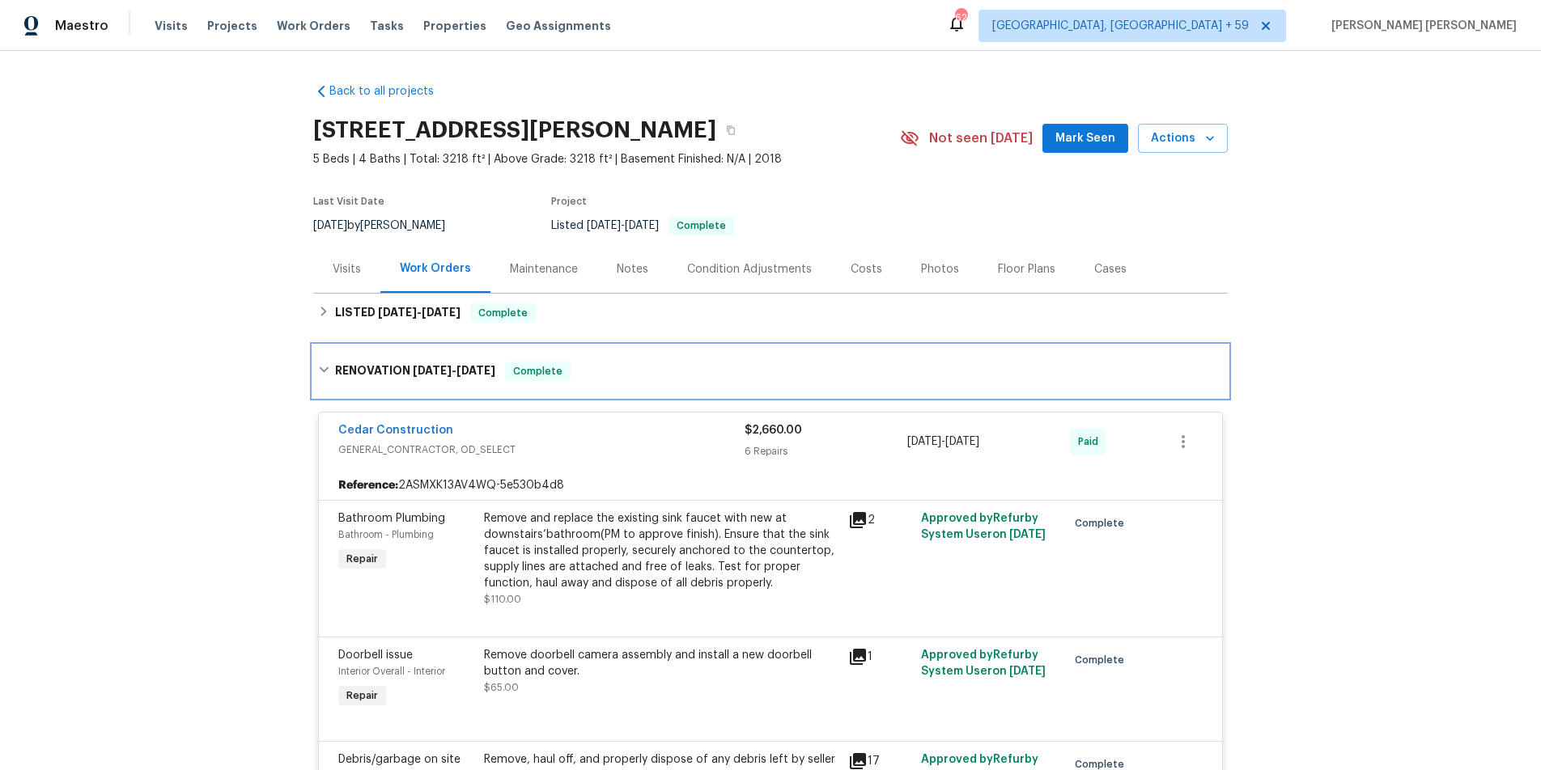
drag, startPoint x: 319, startPoint y: 369, endPoint x: 327, endPoint y: 367, distance: 8.3
click at [319, 369] on icon at bounding box center [323, 369] width 11 height 11
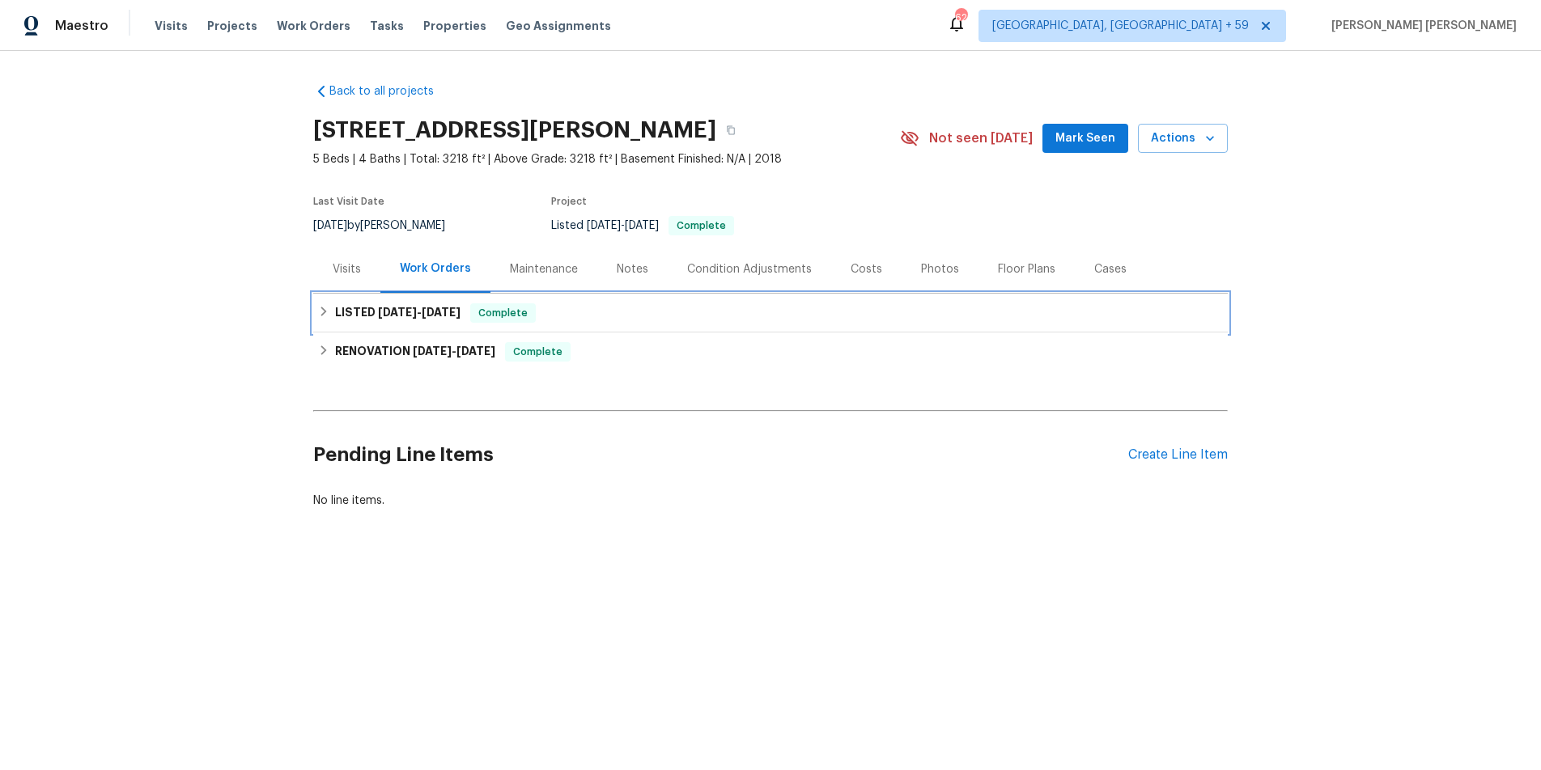
click at [325, 316] on icon at bounding box center [323, 311] width 11 height 11
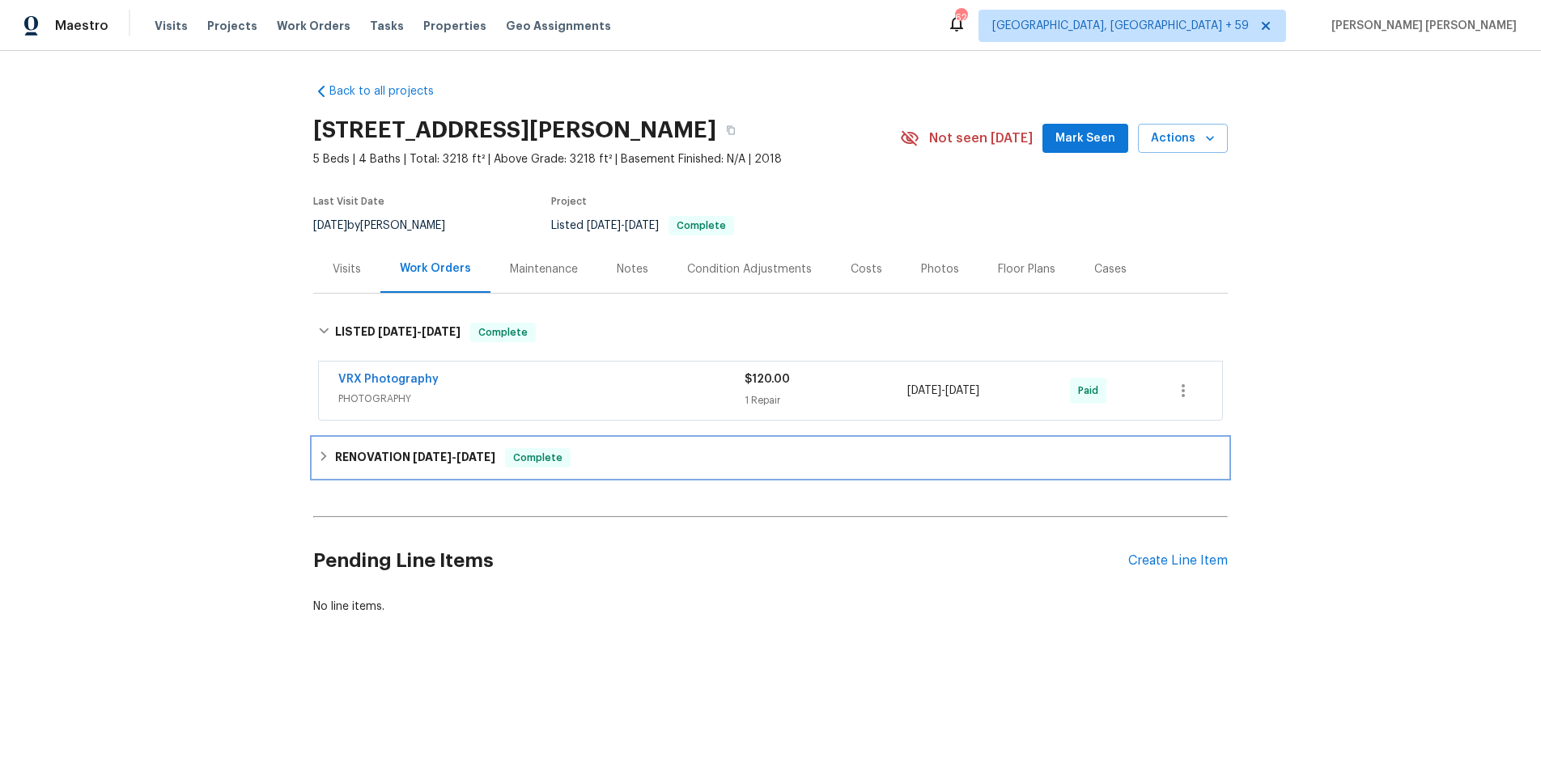
drag, startPoint x: 322, startPoint y: 458, endPoint x: 328, endPoint y: 443, distance: 15.6
click at [322, 457] on icon at bounding box center [323, 456] width 11 height 11
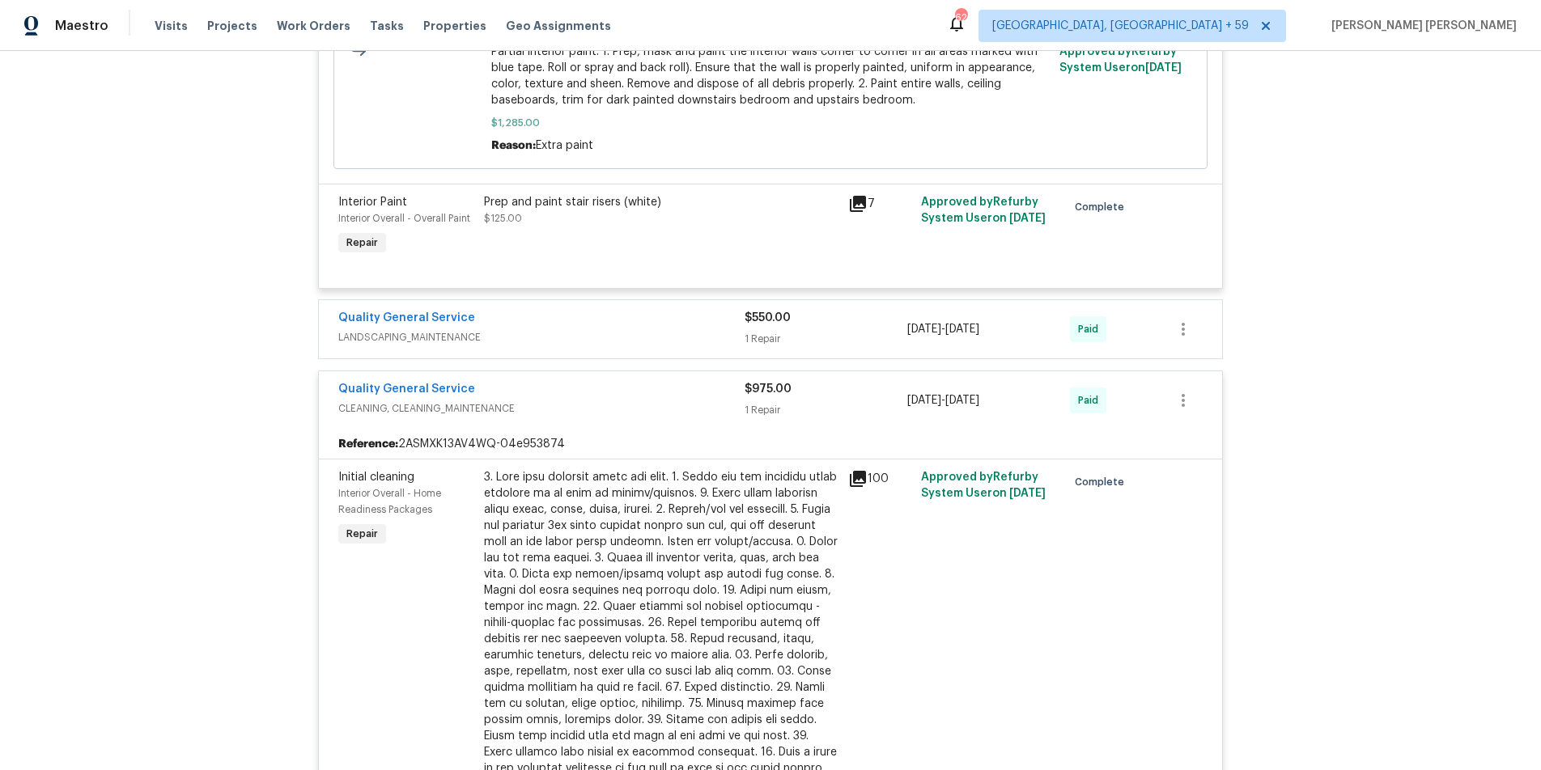
scroll to position [1233, 0]
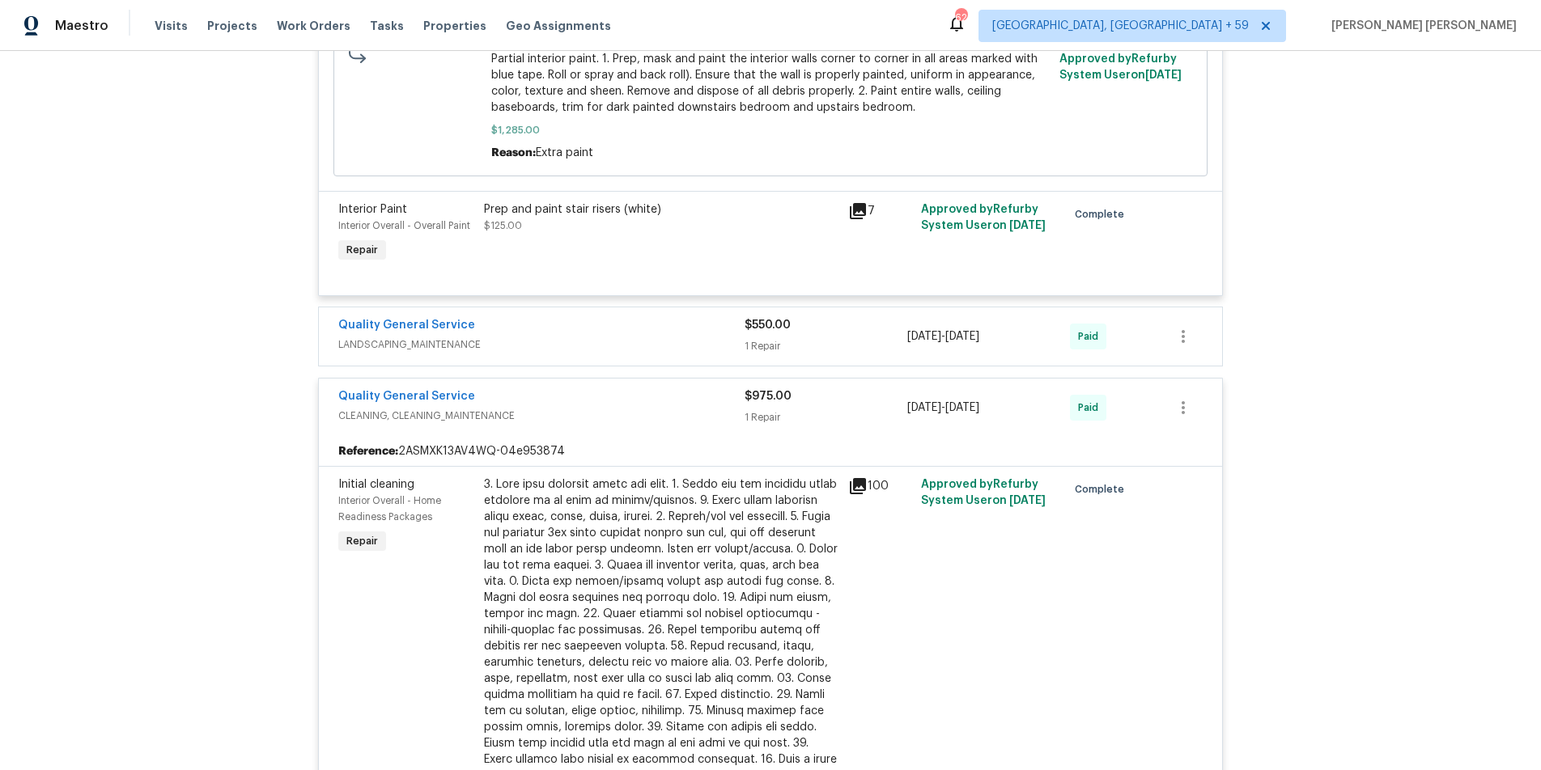
click at [837, 331] on div "$550.00" at bounding box center [825, 325] width 163 height 16
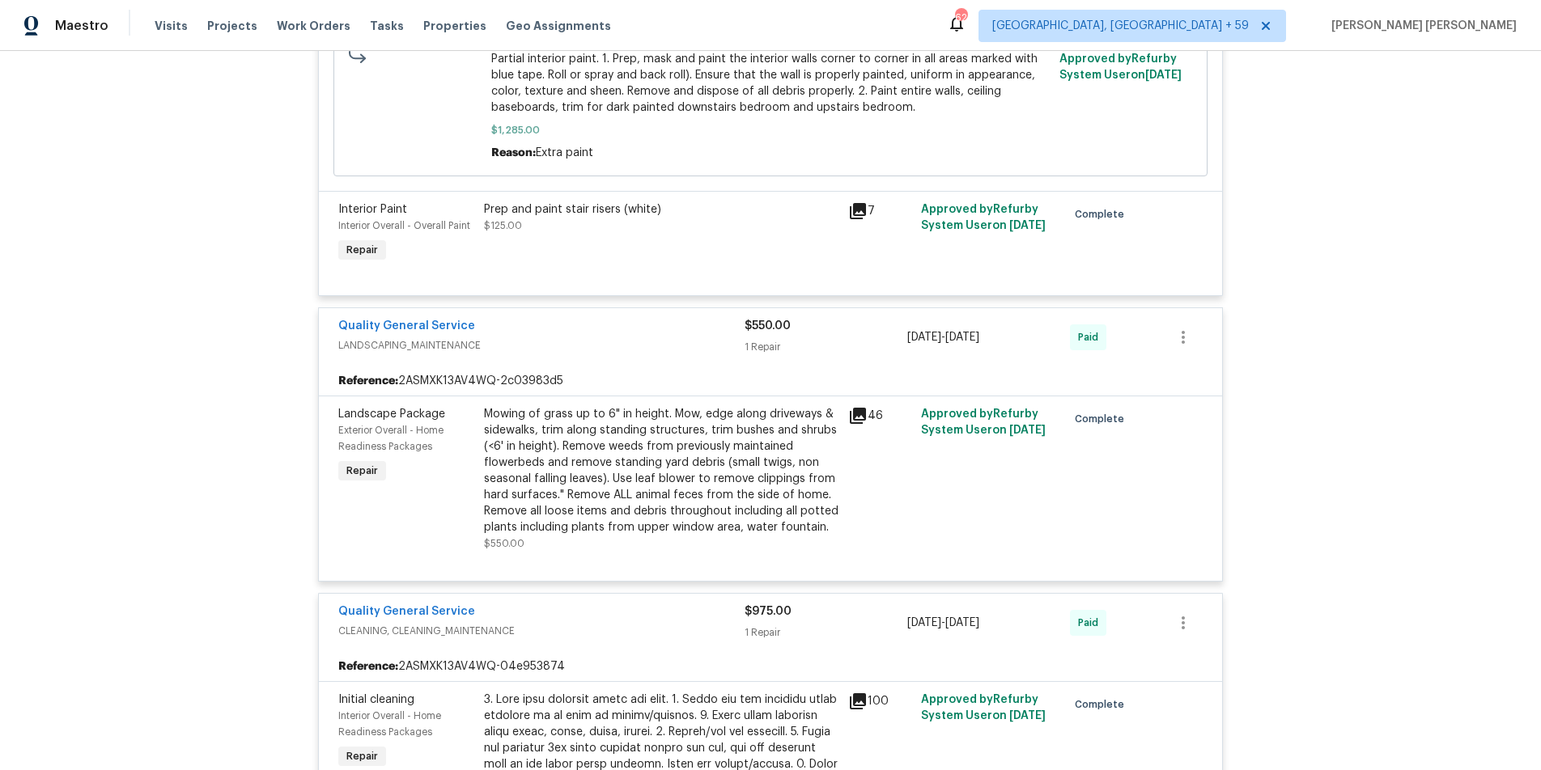
drag, startPoint x: 862, startPoint y: 416, endPoint x: 877, endPoint y: 413, distance: 15.6
click at [862, 416] on icon at bounding box center [858, 416] width 16 height 16
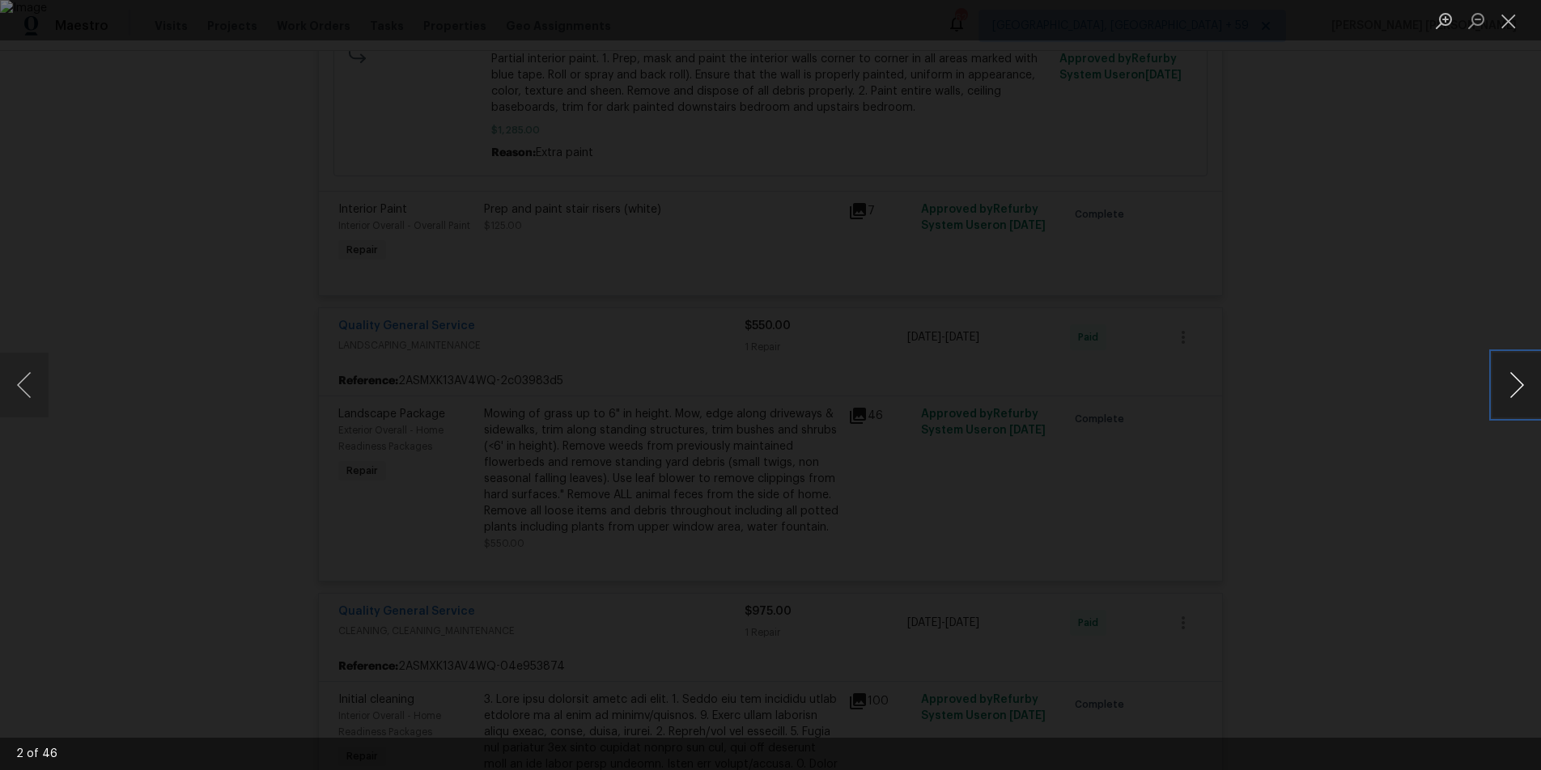
click at [1512, 398] on button "Next image" at bounding box center [1516, 385] width 49 height 65
click at [1498, 405] on button "Next image" at bounding box center [1516, 385] width 49 height 65
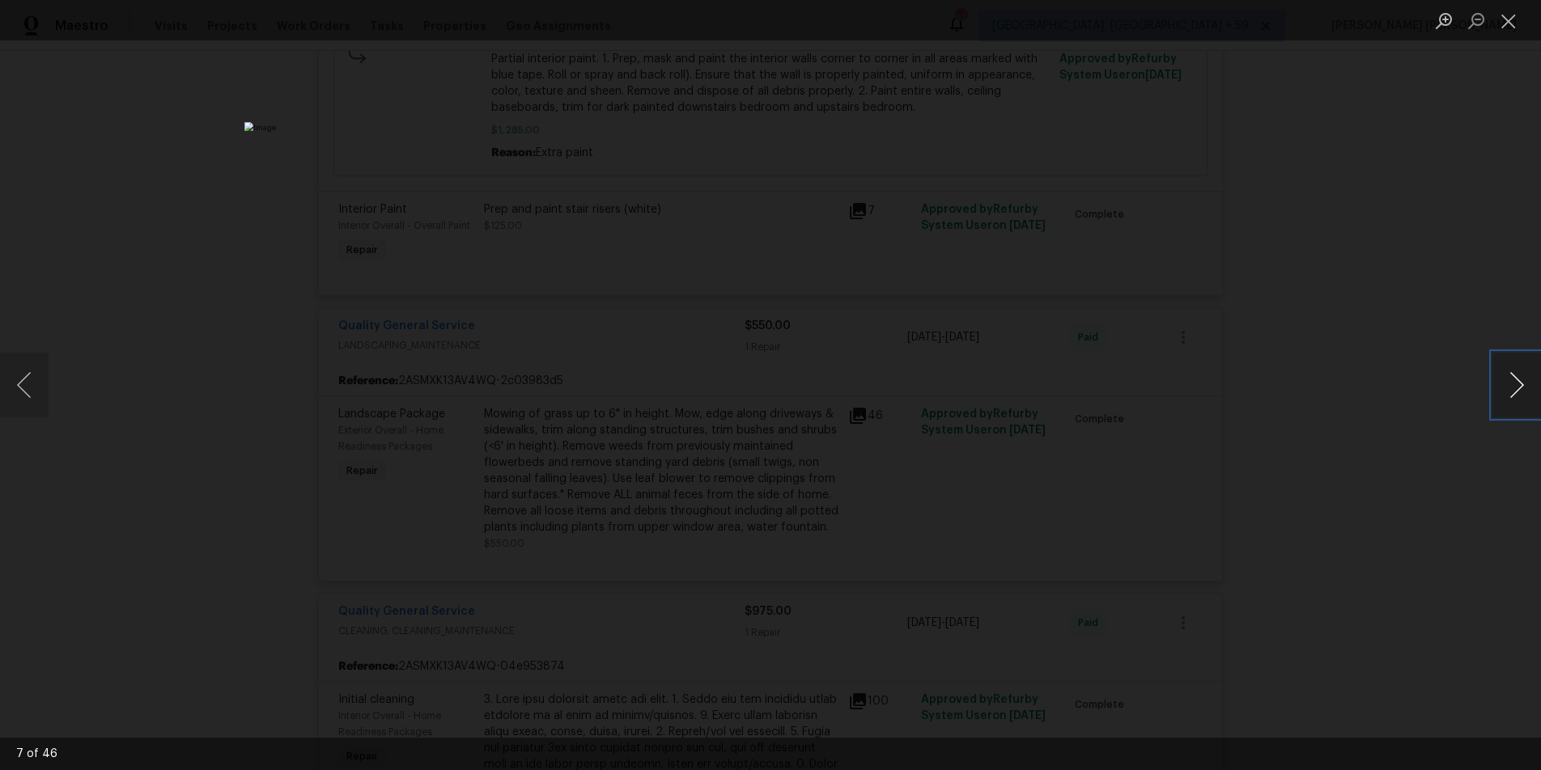
click at [1498, 405] on button "Next image" at bounding box center [1516, 385] width 49 height 65
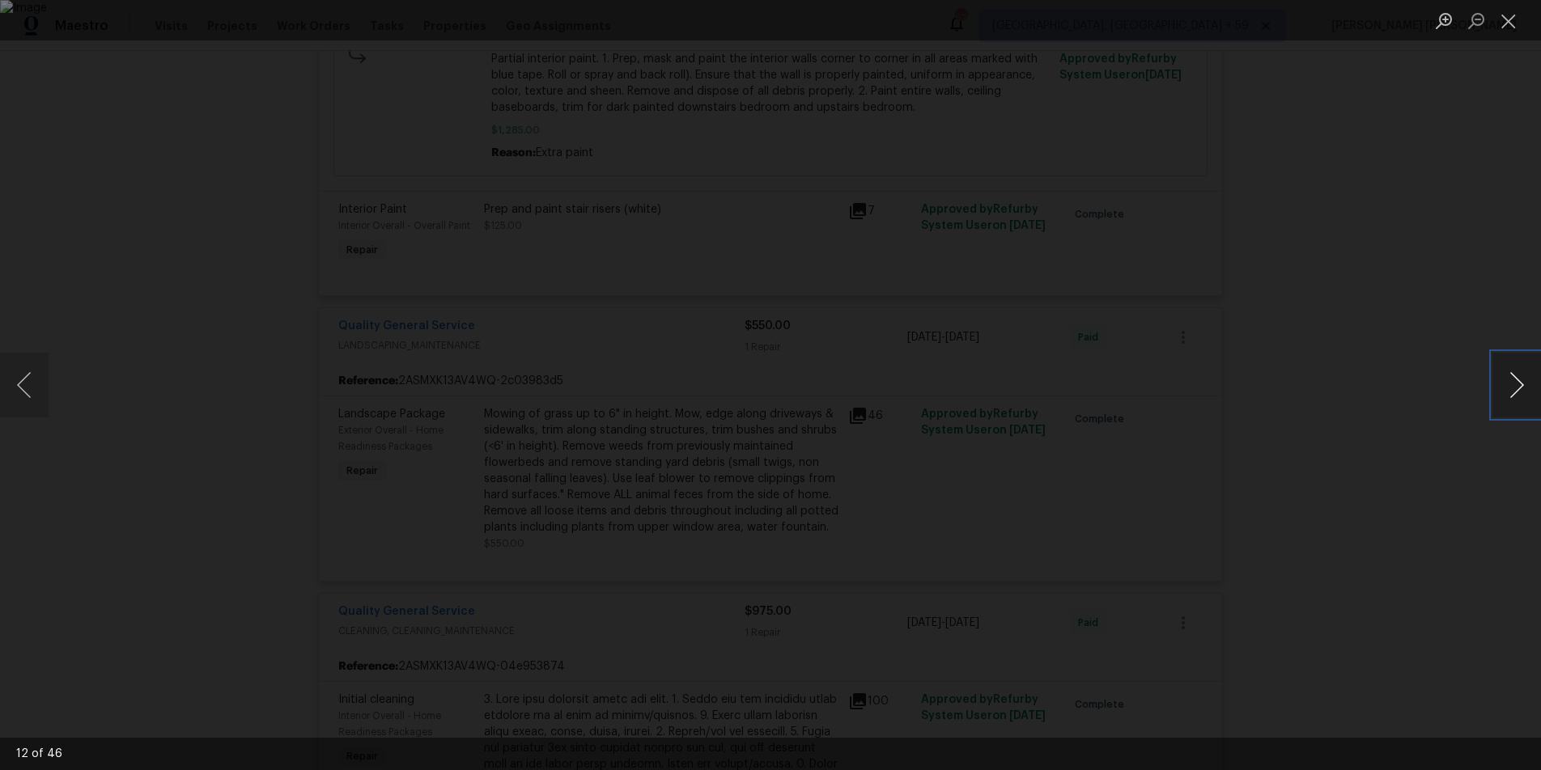
click at [1498, 405] on button "Next image" at bounding box center [1516, 385] width 49 height 65
click at [1514, 390] on button "Next image" at bounding box center [1516, 385] width 49 height 65
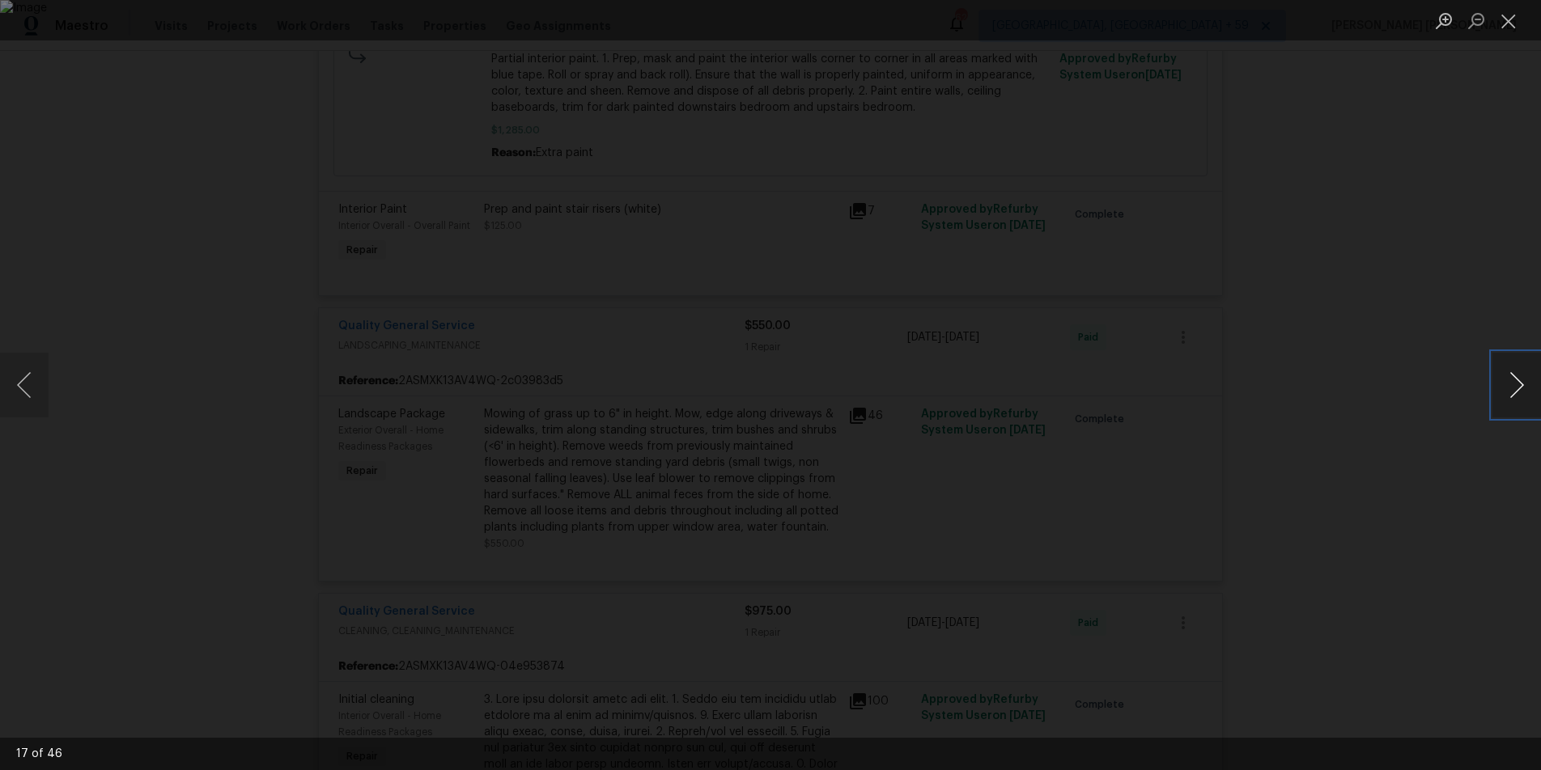
click at [1514, 390] on button "Next image" at bounding box center [1516, 385] width 49 height 65
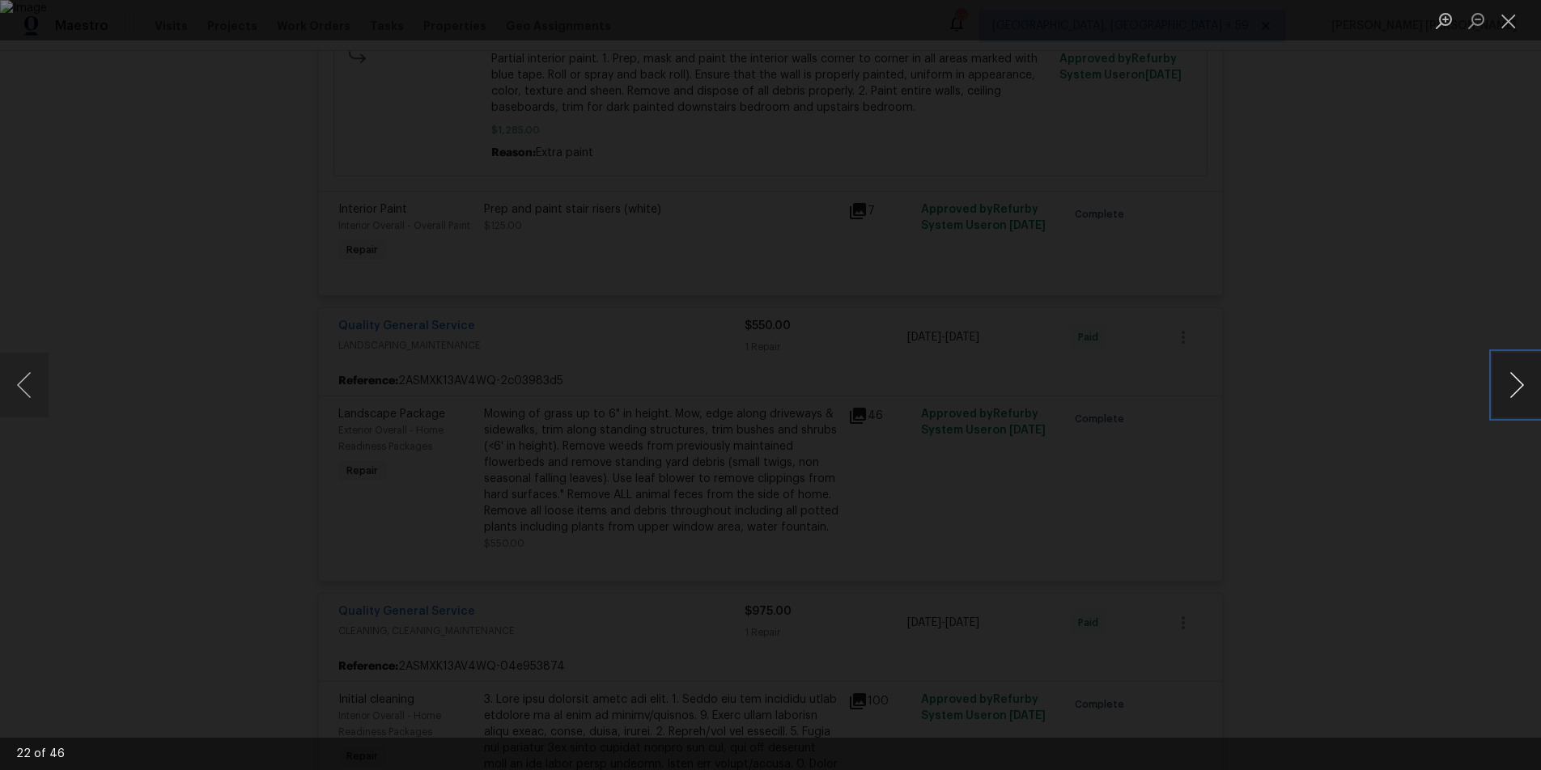
click at [1514, 390] on button "Next image" at bounding box center [1516, 385] width 49 height 65
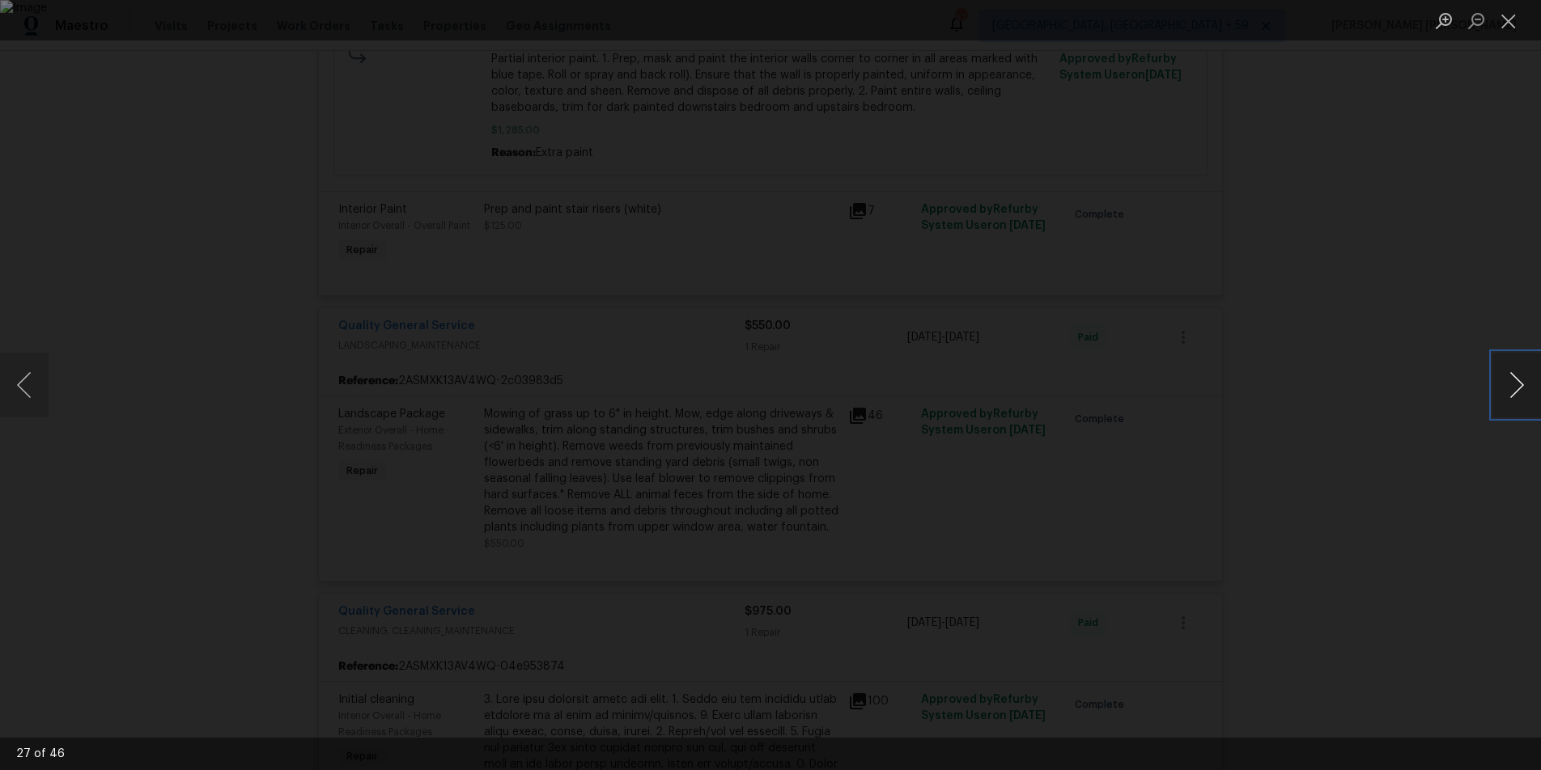
click at [1514, 390] on button "Next image" at bounding box center [1516, 385] width 49 height 65
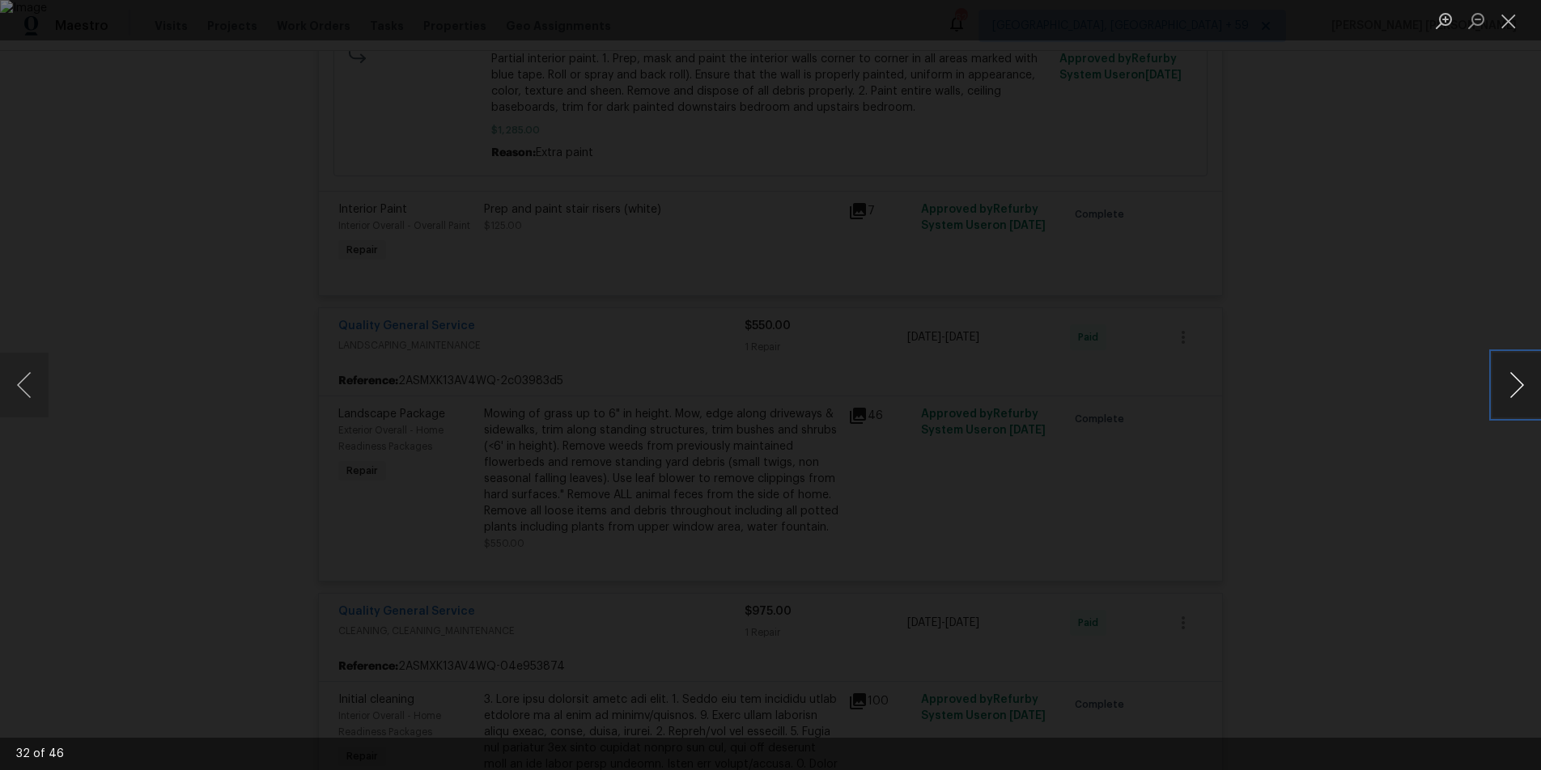
click at [1514, 390] on button "Next image" at bounding box center [1516, 385] width 49 height 65
click at [30, 394] on button "Previous image" at bounding box center [24, 385] width 49 height 65
click at [1515, 401] on button "Next image" at bounding box center [1516, 385] width 49 height 65
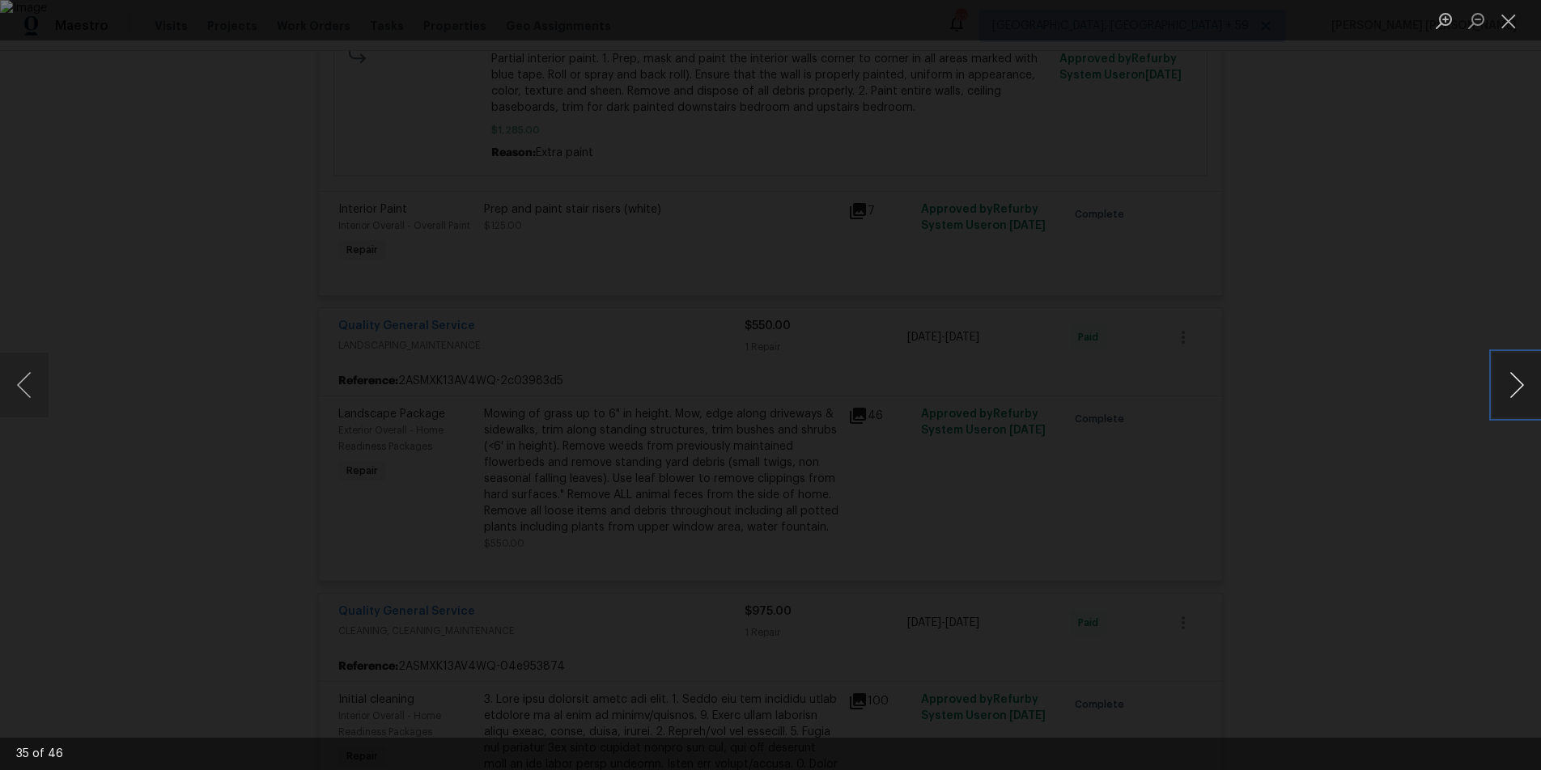
click at [1515, 401] on button "Next image" at bounding box center [1516, 385] width 49 height 65
drag, startPoint x: 1515, startPoint y: 401, endPoint x: 1028, endPoint y: 477, distance: 493.1
click at [1067, 486] on div "36 of 46" at bounding box center [770, 385] width 1541 height 770
click at [1503, 402] on button "Next image" at bounding box center [1516, 385] width 49 height 65
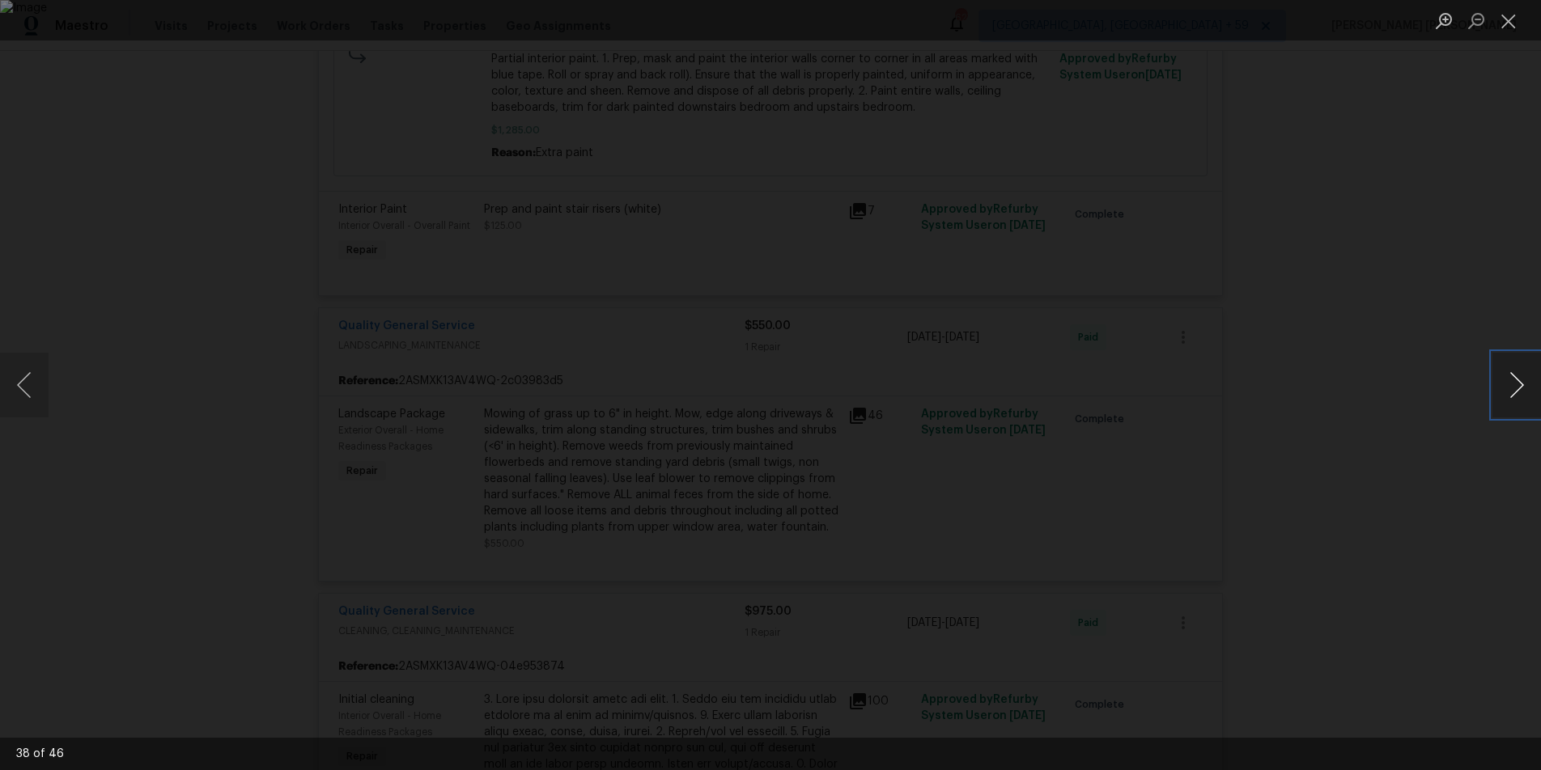
click at [1503, 402] on button "Next image" at bounding box center [1516, 385] width 49 height 65
click at [1507, 392] on button "Next image" at bounding box center [1516, 385] width 49 height 65
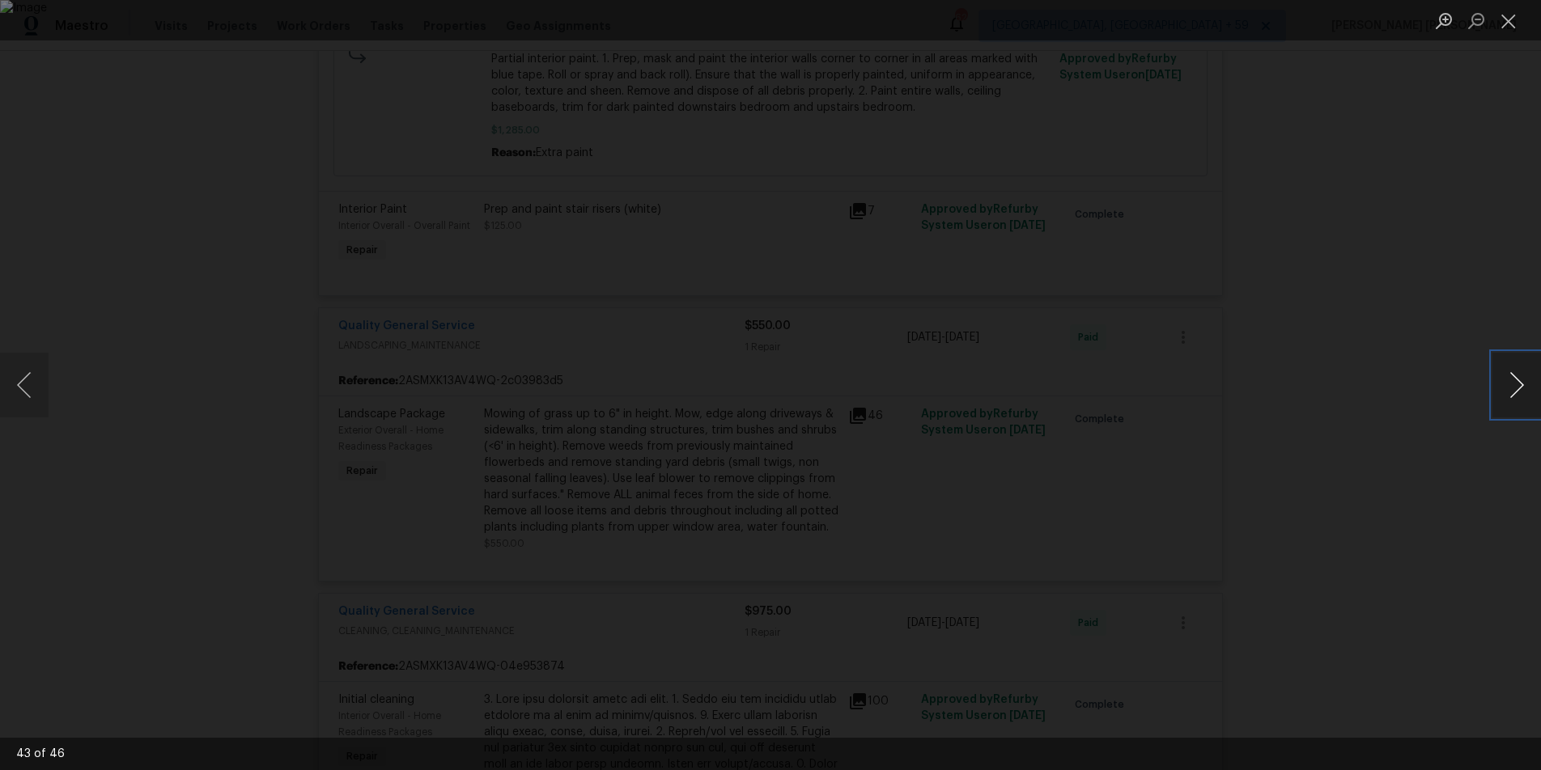
click at [1507, 392] on button "Next image" at bounding box center [1516, 385] width 49 height 65
click at [1513, 394] on button "Next image" at bounding box center [1516, 385] width 49 height 65
click at [1509, 393] on button "Next image" at bounding box center [1516, 385] width 49 height 65
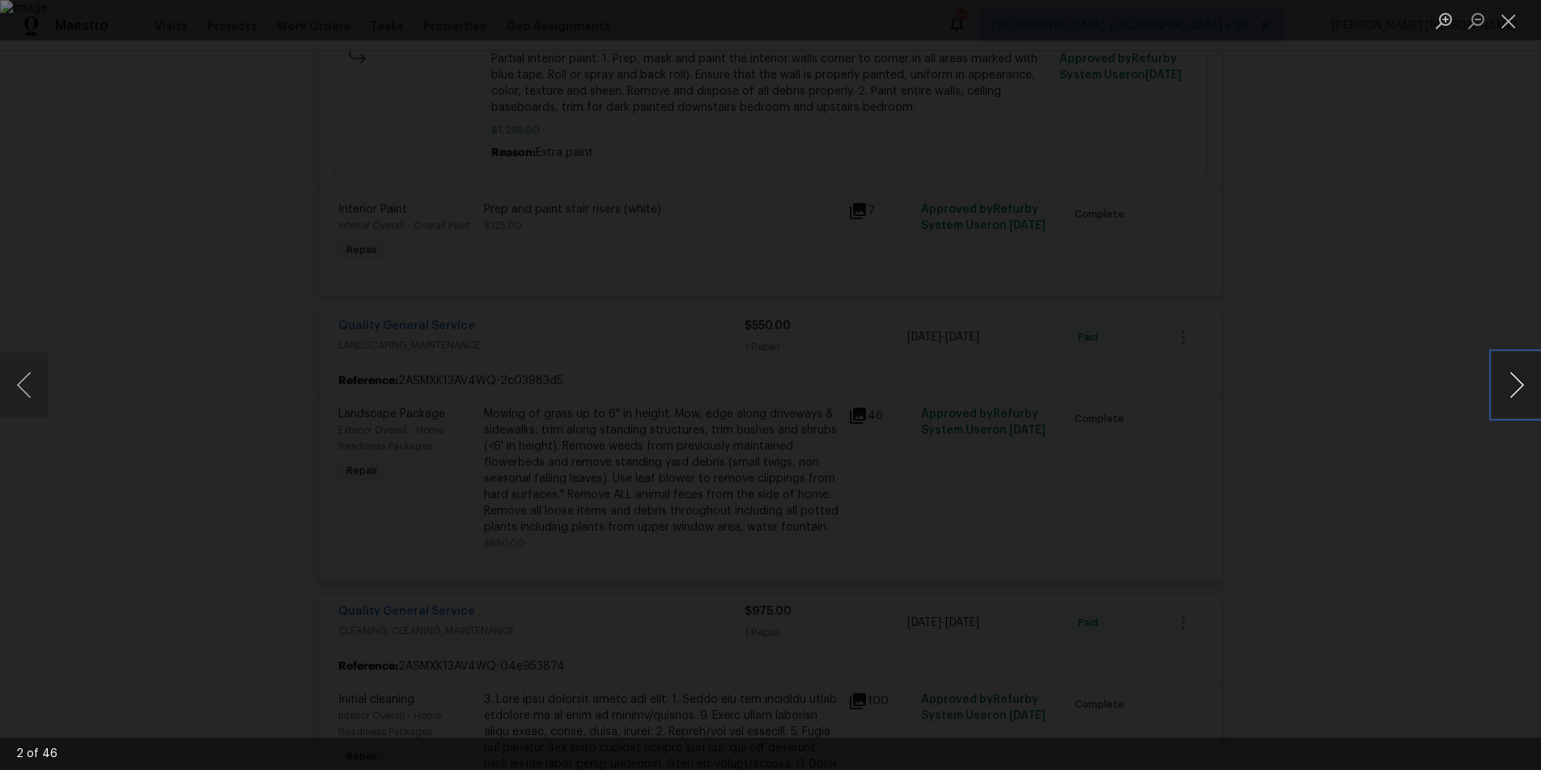
click at [1509, 393] on button "Next image" at bounding box center [1516, 385] width 49 height 65
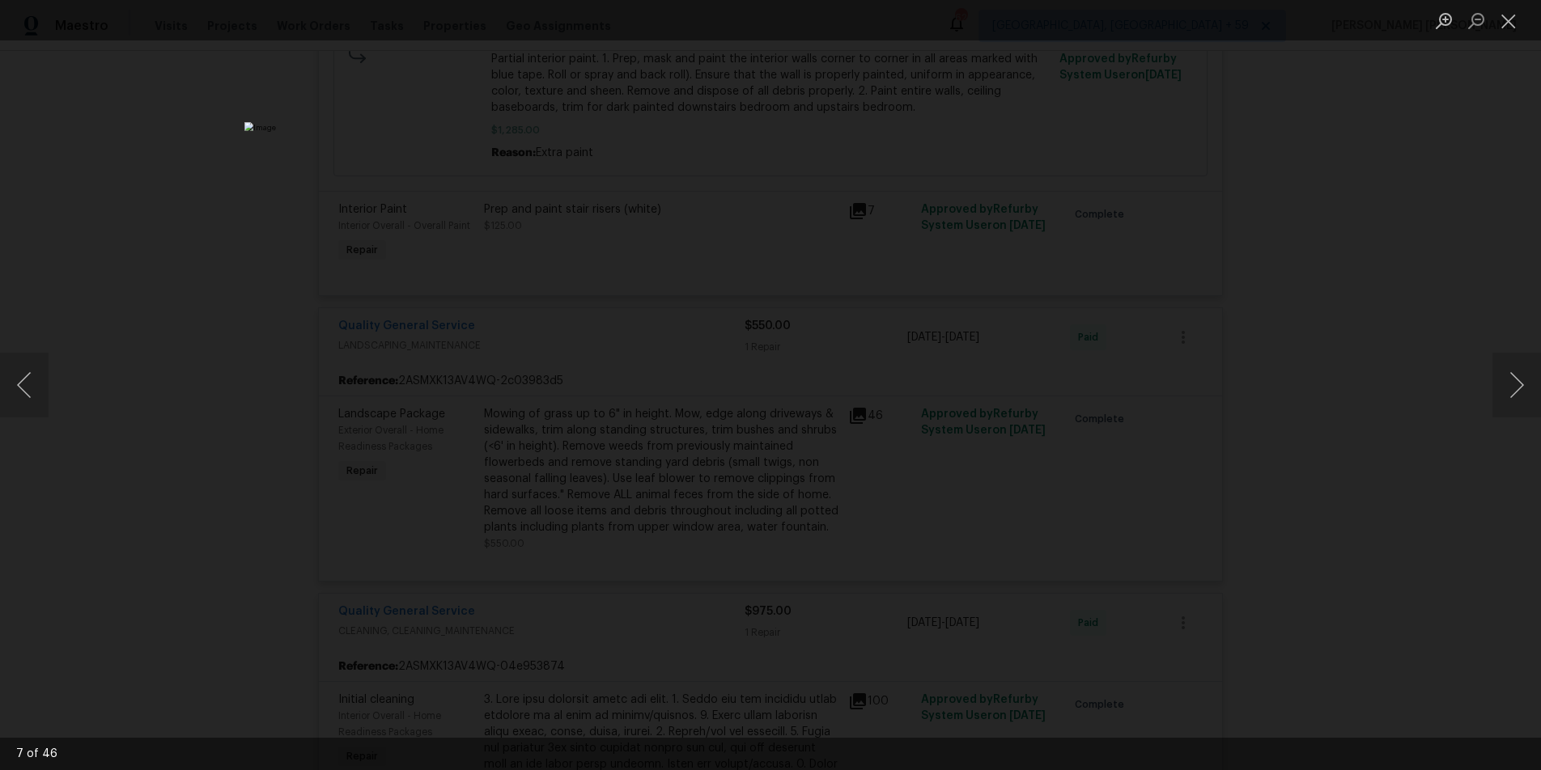
drag, startPoint x: 1428, startPoint y: 460, endPoint x: 1414, endPoint y: 460, distance: 14.6
click at [1427, 460] on div "Lightbox" at bounding box center [770, 385] width 1541 height 770
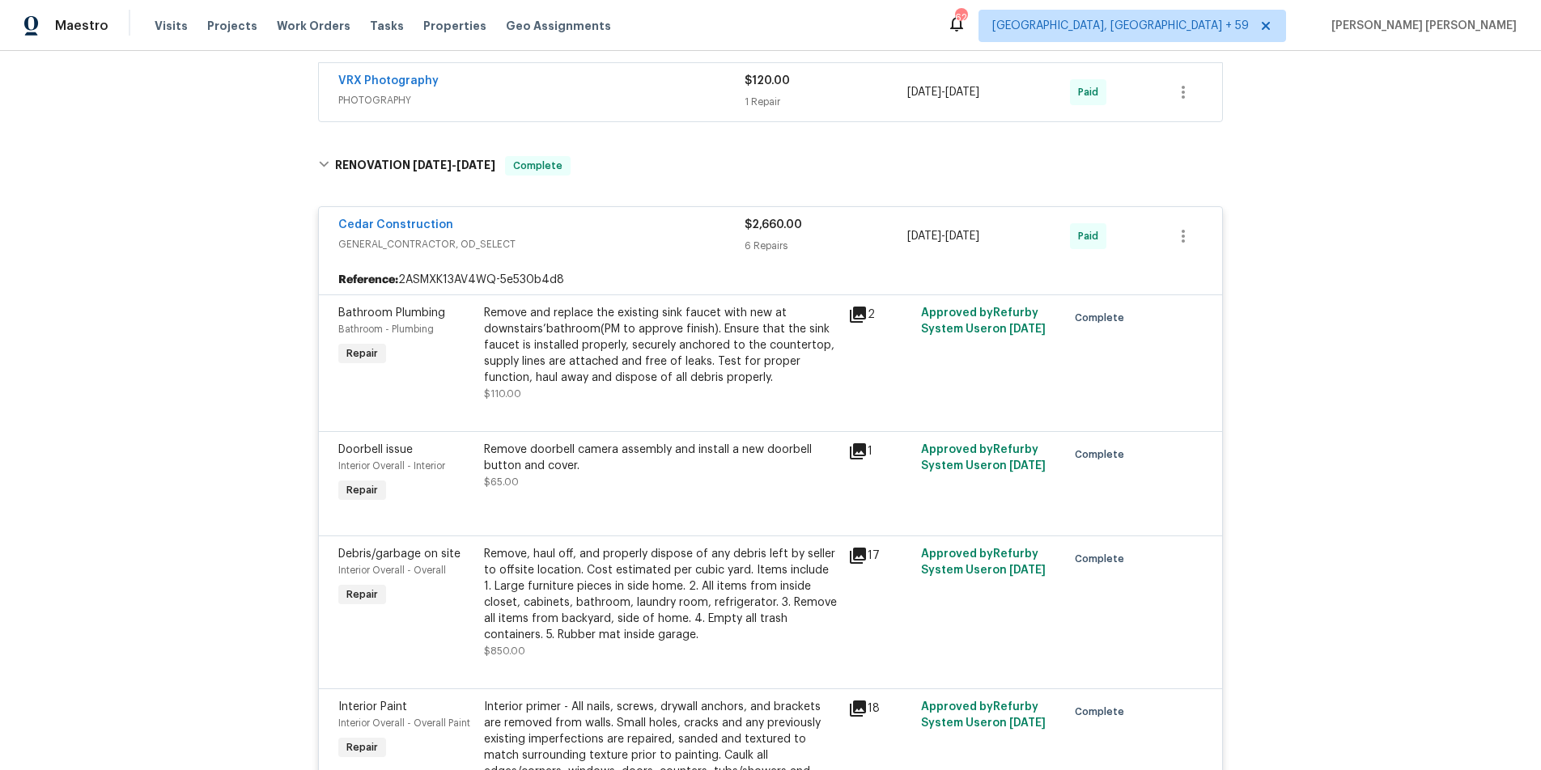
scroll to position [135, 0]
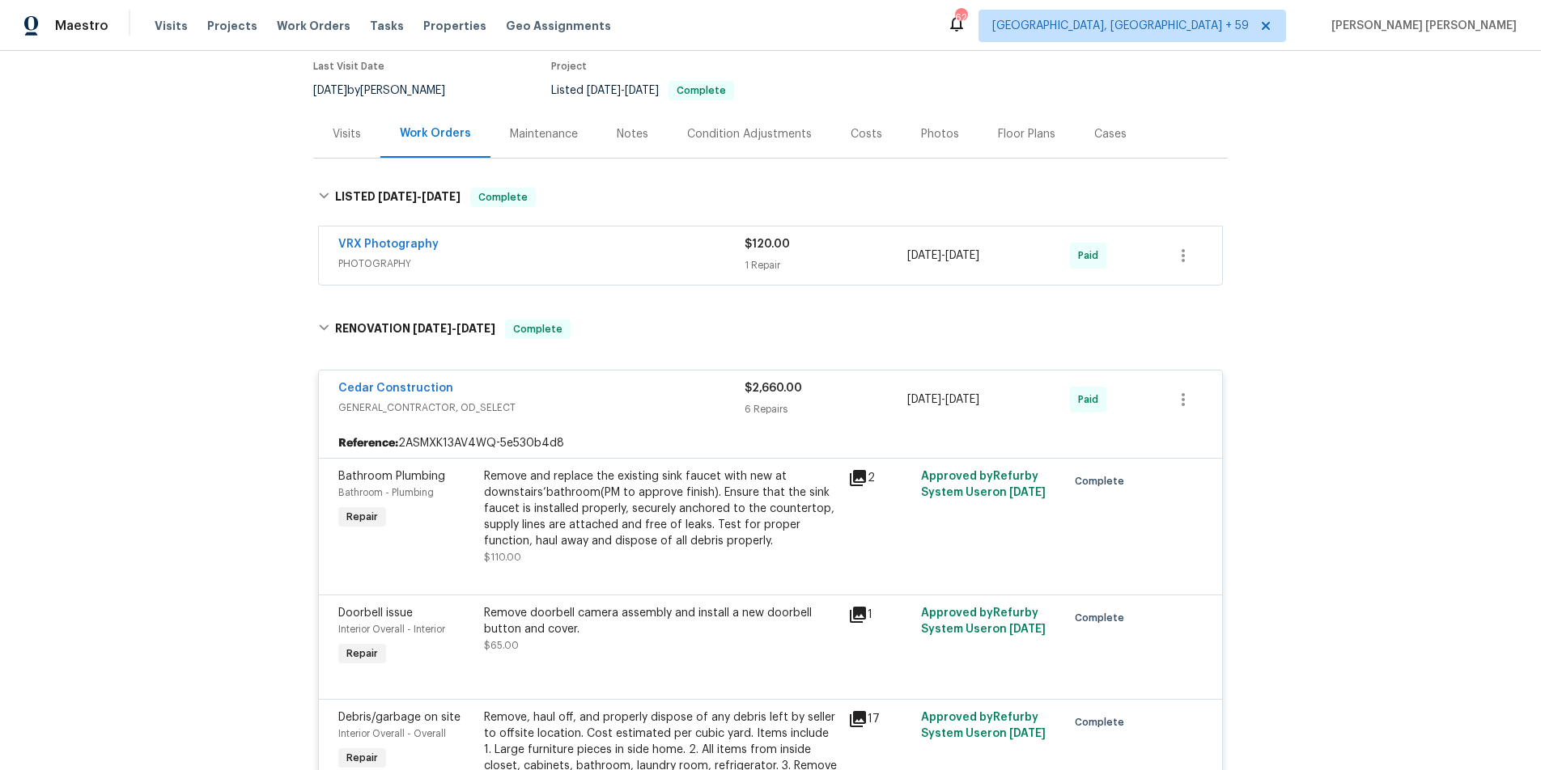
click at [336, 140] on div "Visits" at bounding box center [347, 134] width 28 height 16
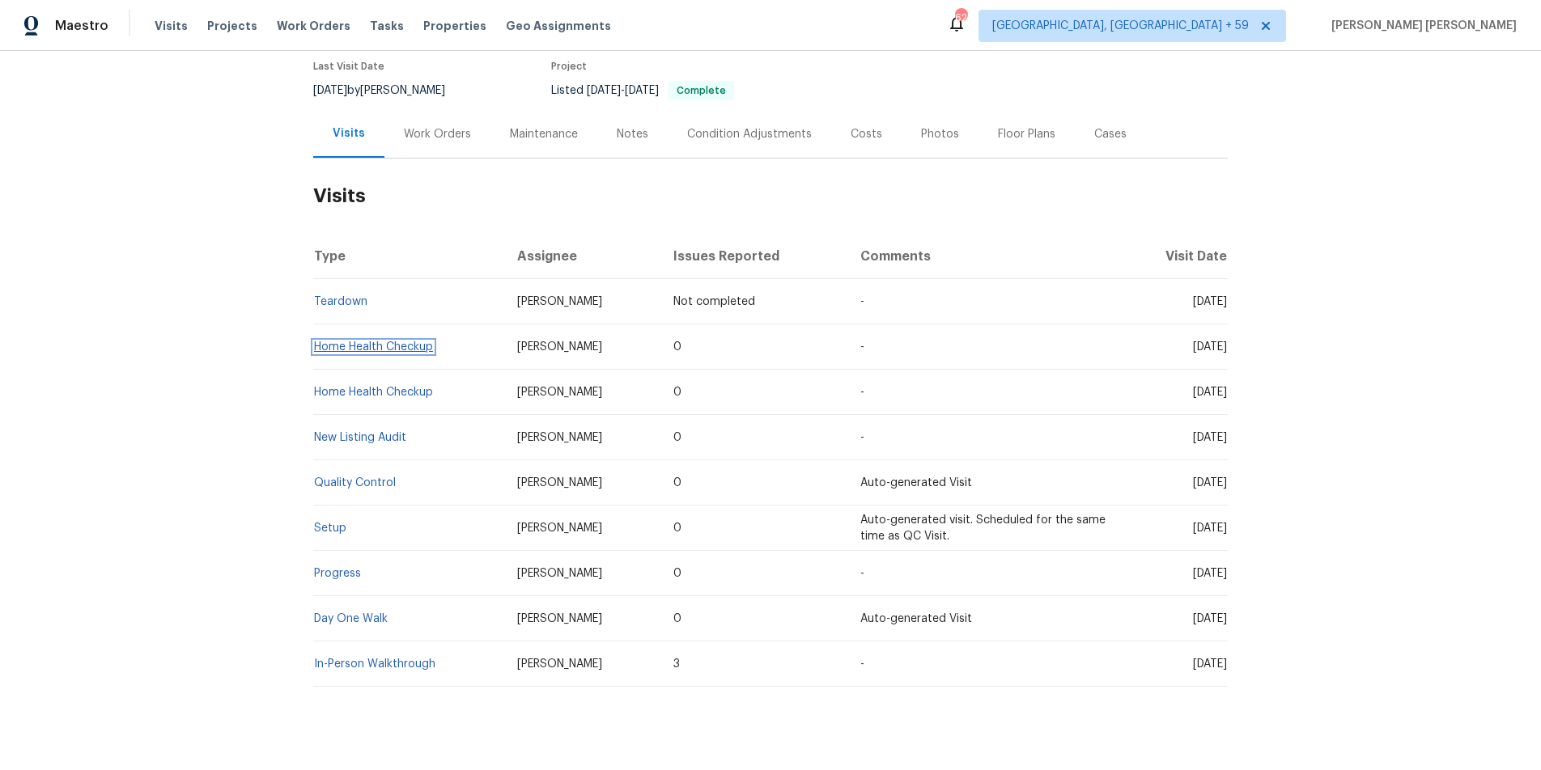
click at [383, 346] on link "Home Health Checkup" at bounding box center [373, 346] width 119 height 11
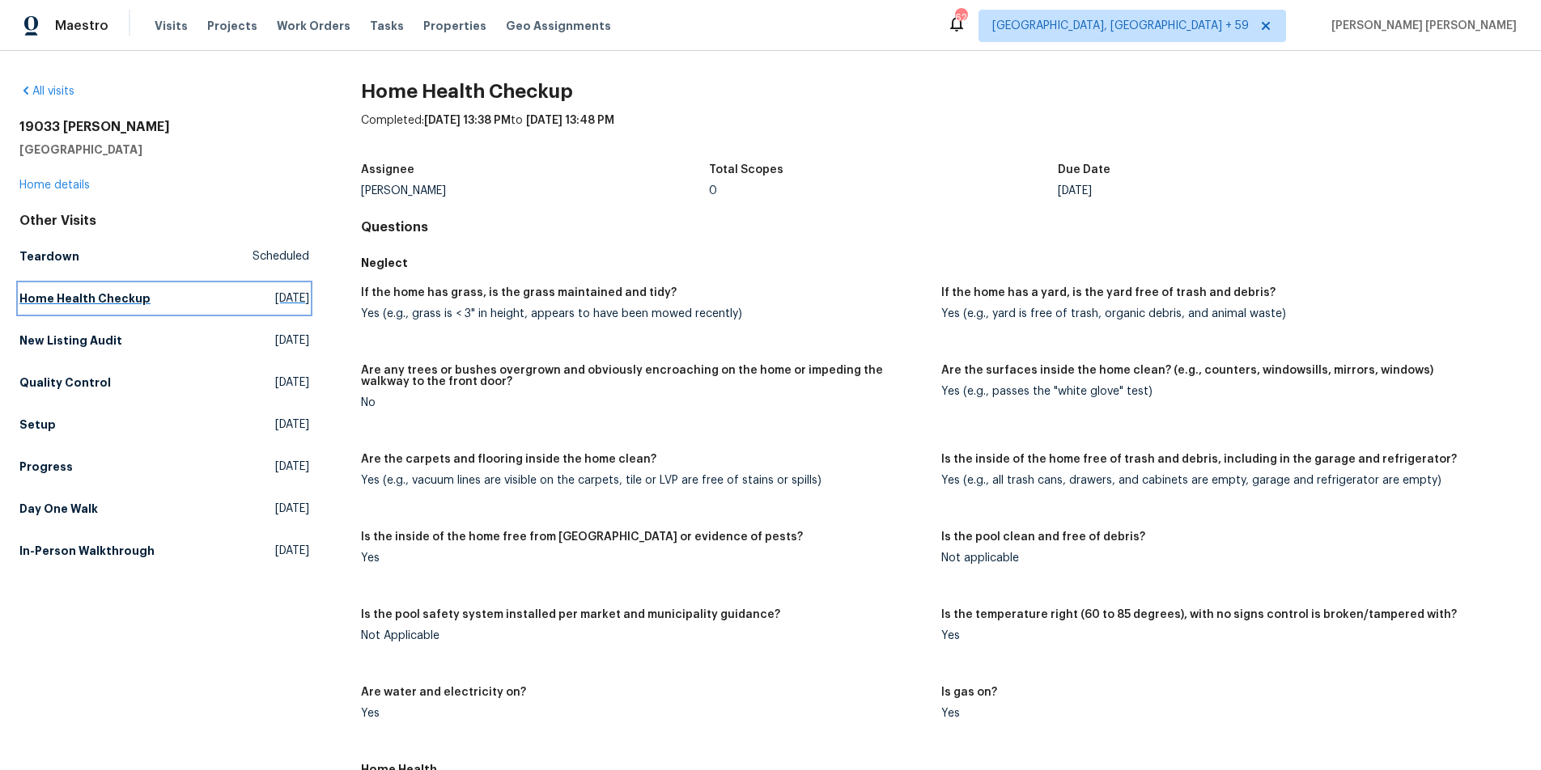
click at [74, 290] on h5 "Home Health Checkup" at bounding box center [84, 298] width 131 height 16
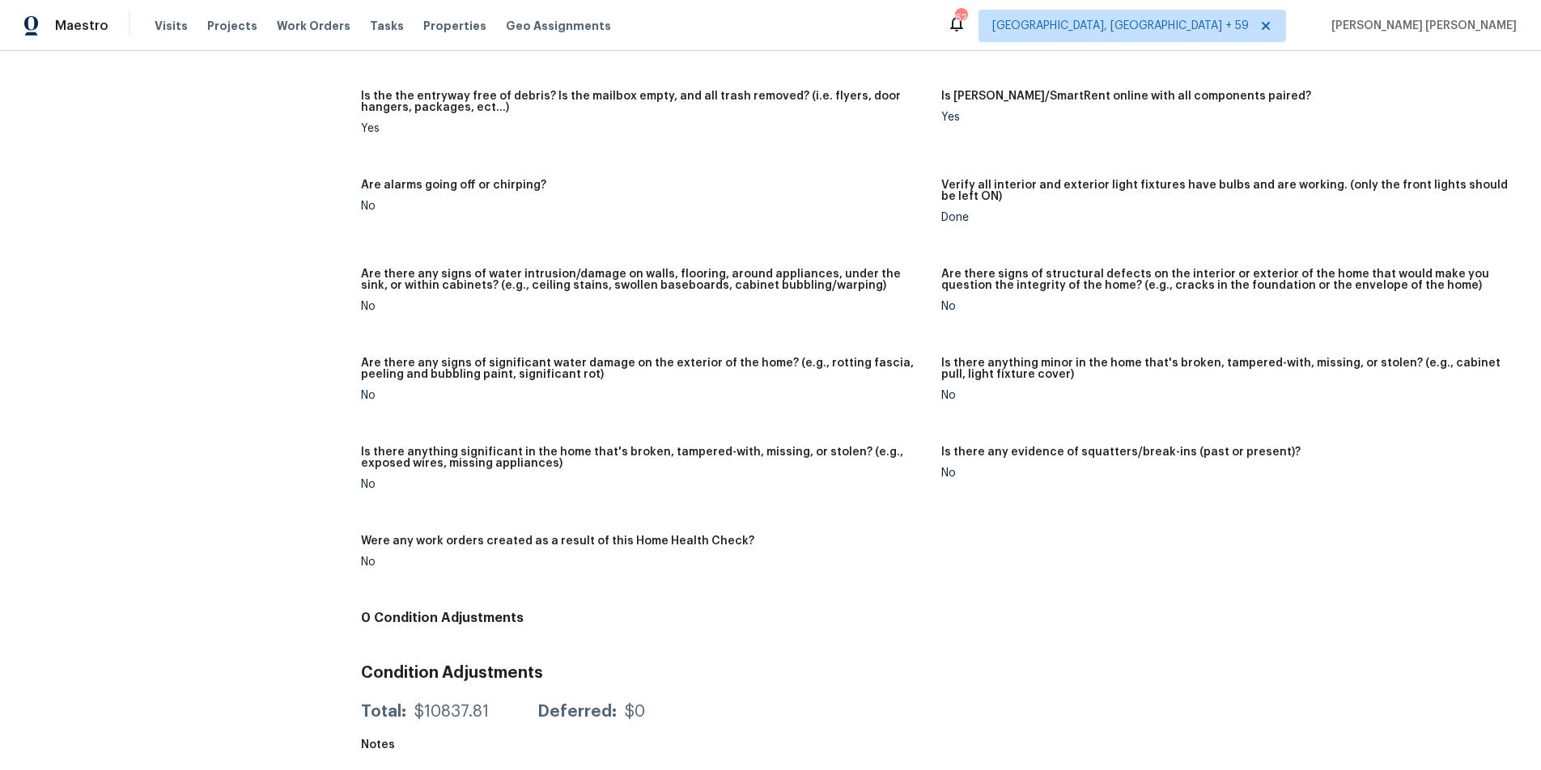
scroll to position [429, 0]
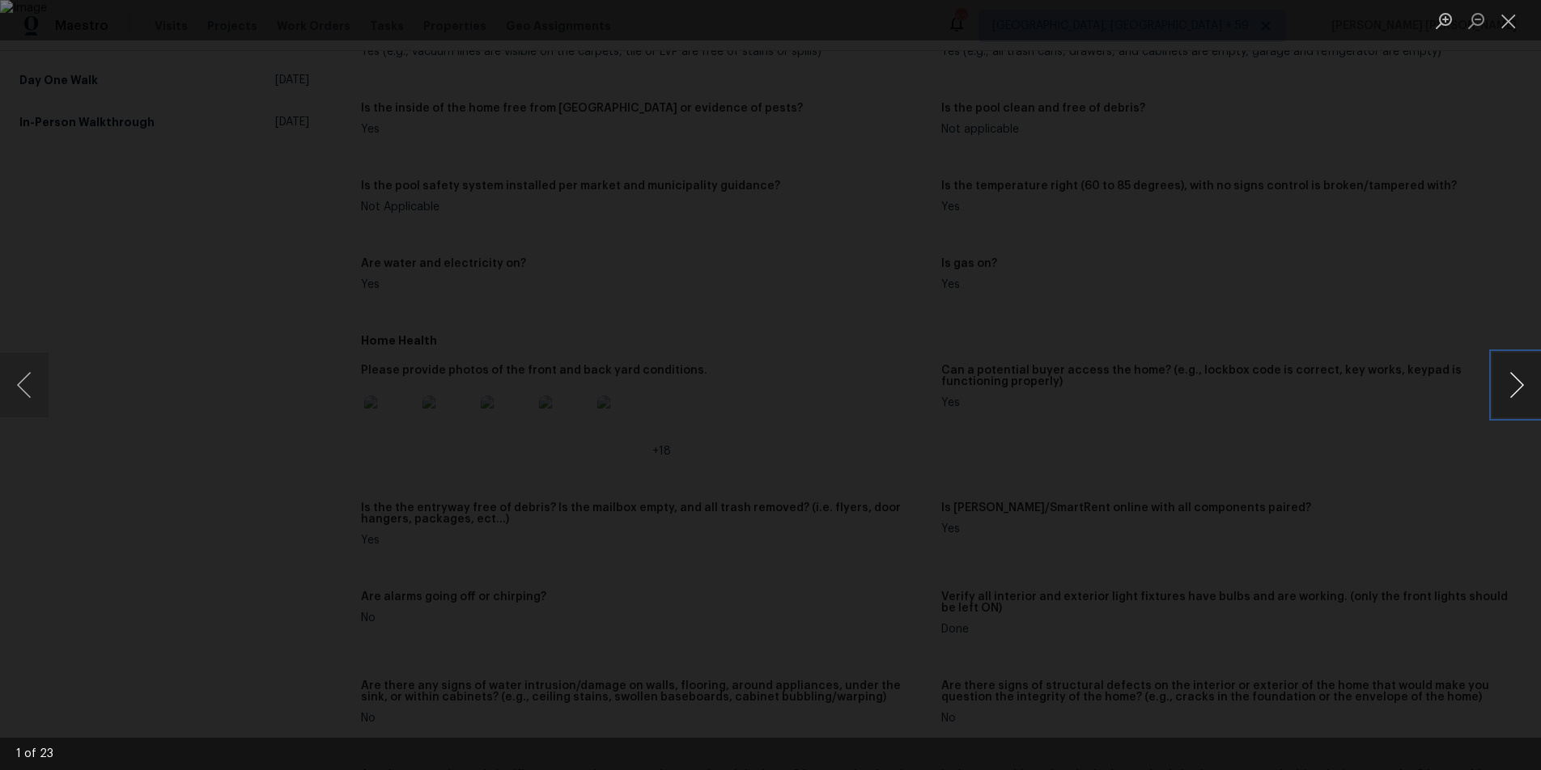
click at [1508, 401] on button "Next image" at bounding box center [1516, 385] width 49 height 65
click at [1508, 402] on button "Next image" at bounding box center [1516, 385] width 49 height 65
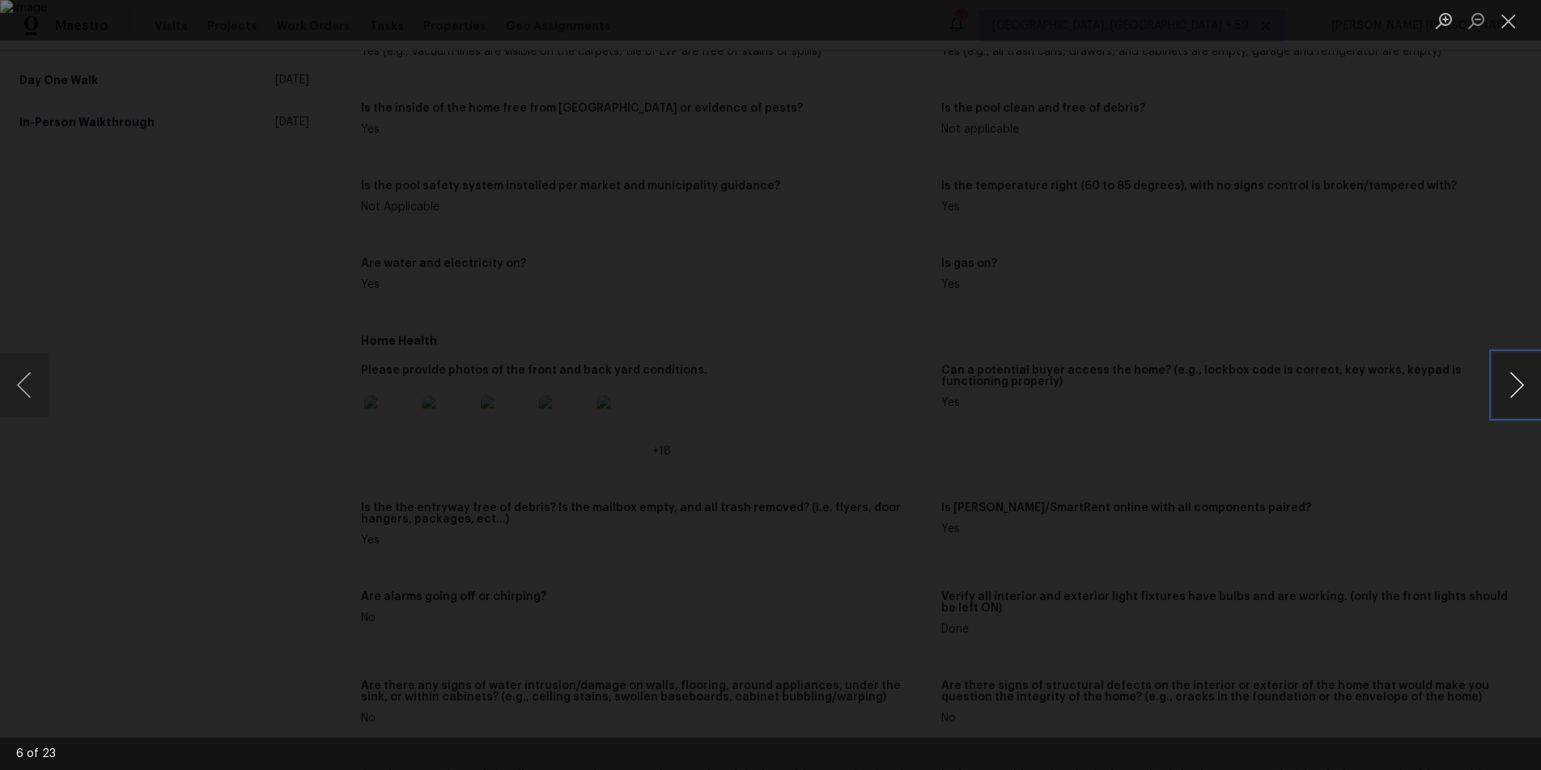
click at [1508, 402] on button "Next image" at bounding box center [1516, 385] width 49 height 65
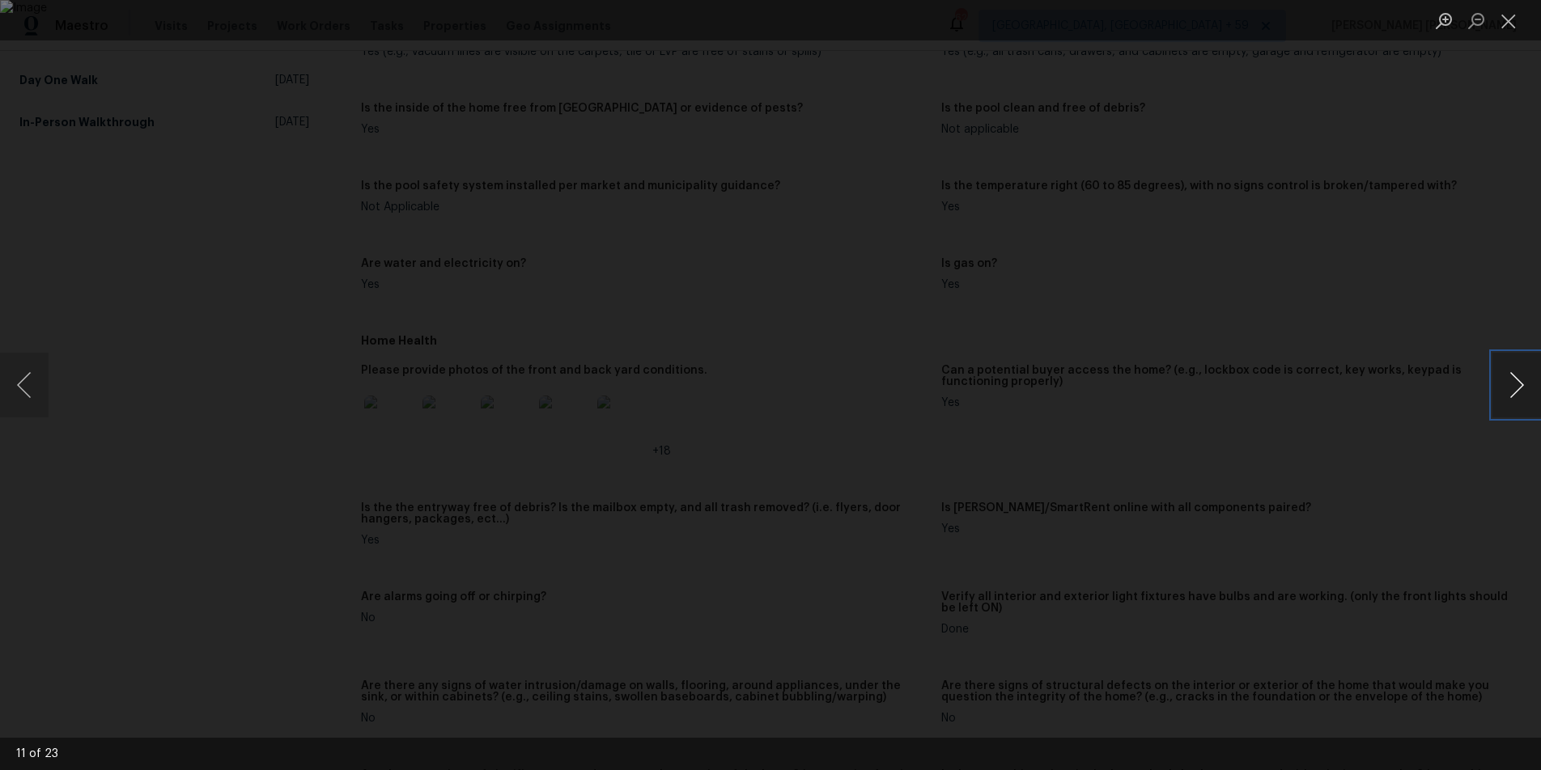
click at [1508, 402] on button "Next image" at bounding box center [1516, 385] width 49 height 65
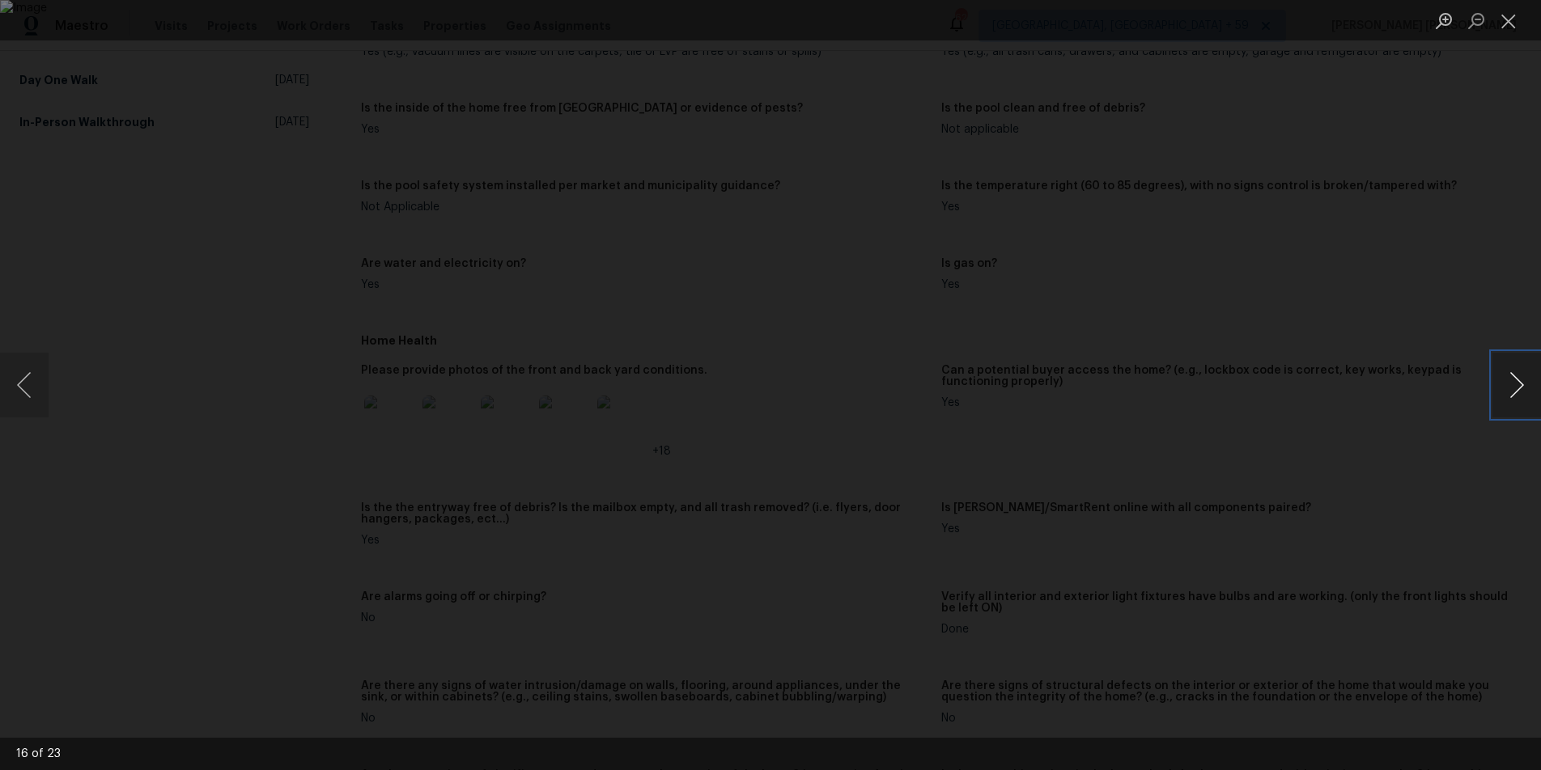
click at [1508, 402] on button "Next image" at bounding box center [1516, 385] width 49 height 65
click at [1509, 402] on button "Next image" at bounding box center [1516, 385] width 49 height 65
click at [1508, 402] on button "Next image" at bounding box center [1516, 385] width 49 height 65
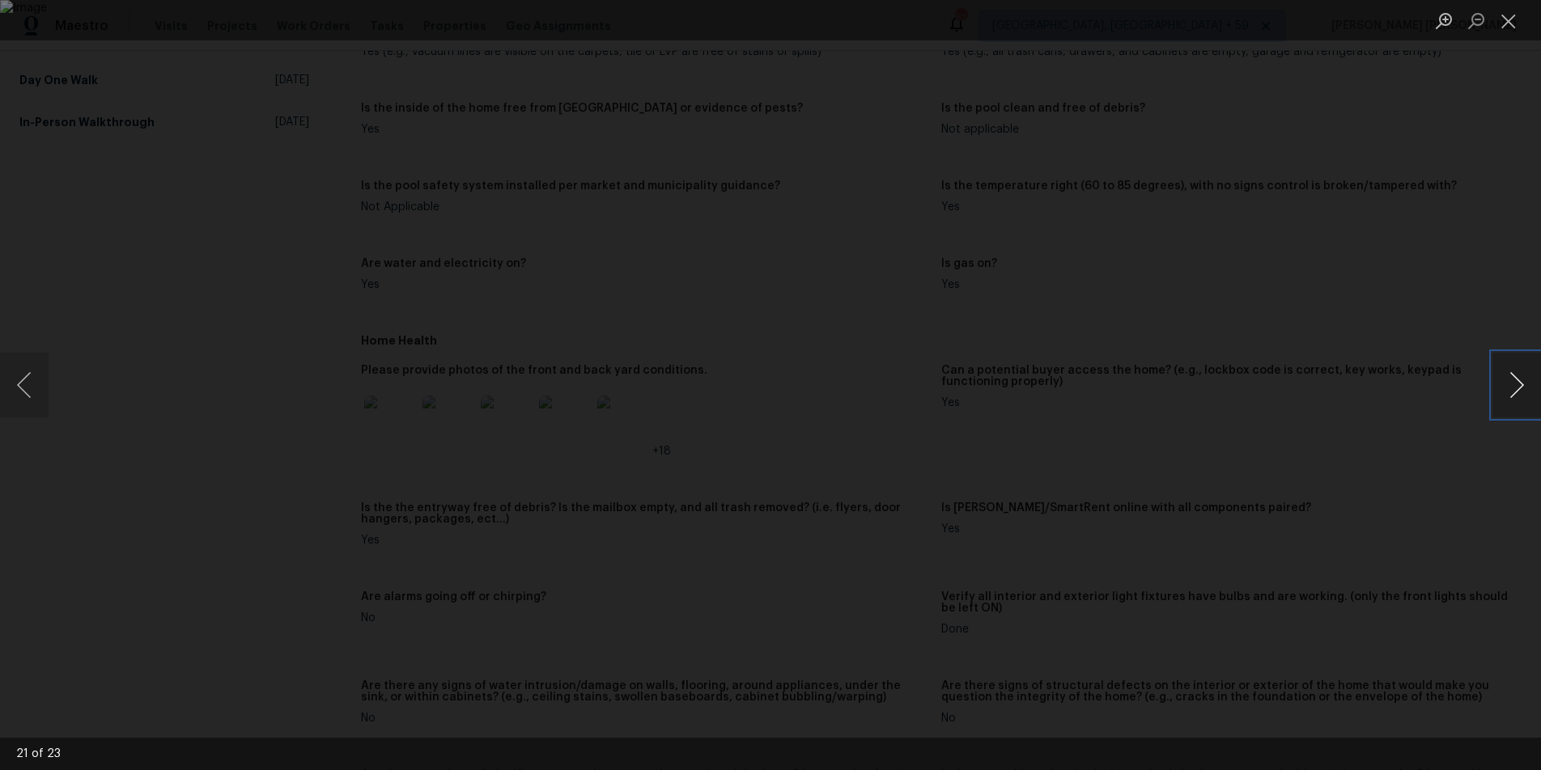
click at [1508, 402] on button "Next image" at bounding box center [1516, 385] width 49 height 65
drag, startPoint x: 1470, startPoint y: 469, endPoint x: 1461, endPoint y: 473, distance: 9.5
click at [1469, 469] on div "Lightbox" at bounding box center [770, 385] width 1541 height 770
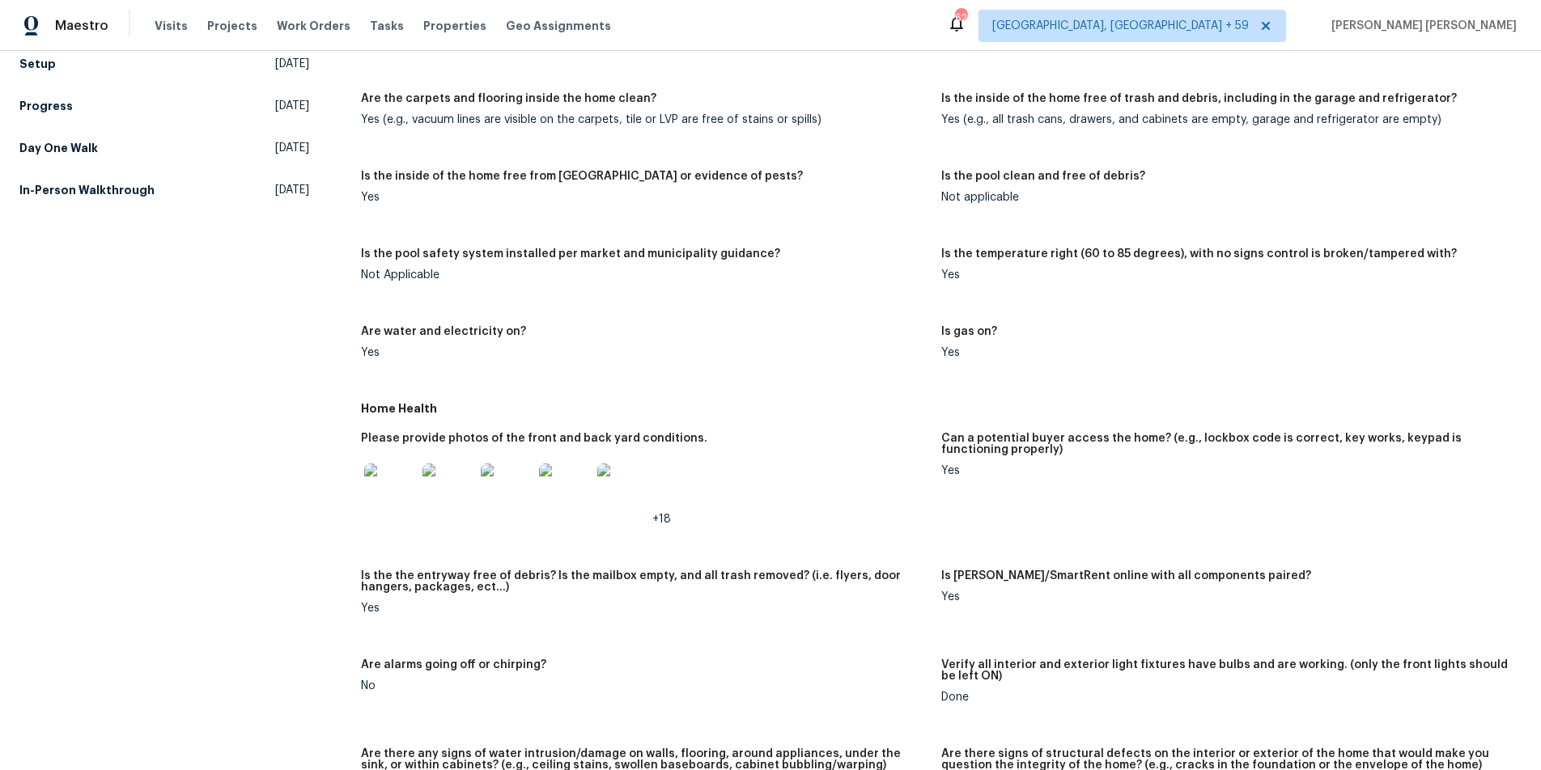
scroll to position [0, 0]
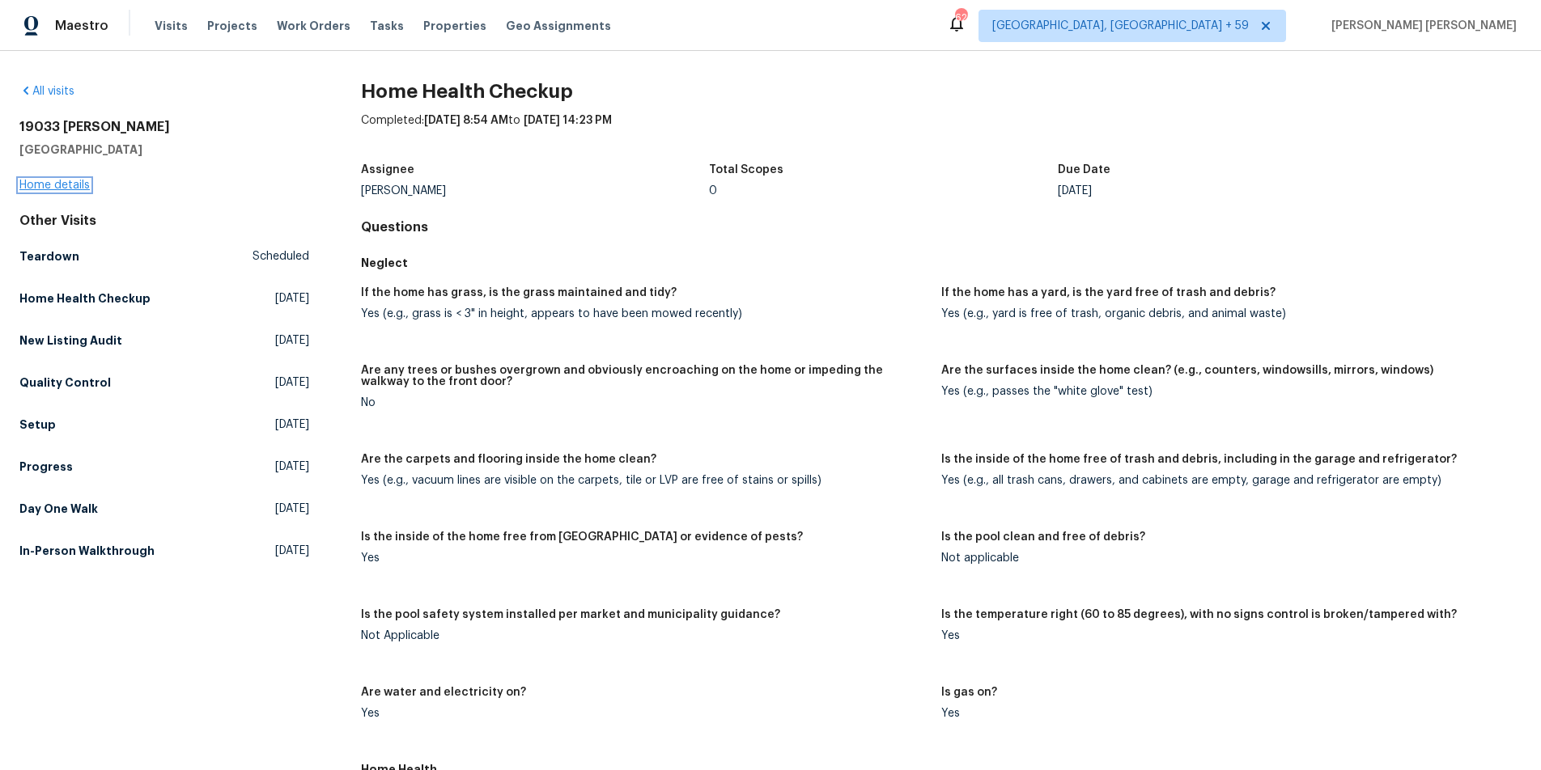
click at [68, 187] on link "Home details" at bounding box center [54, 185] width 70 height 11
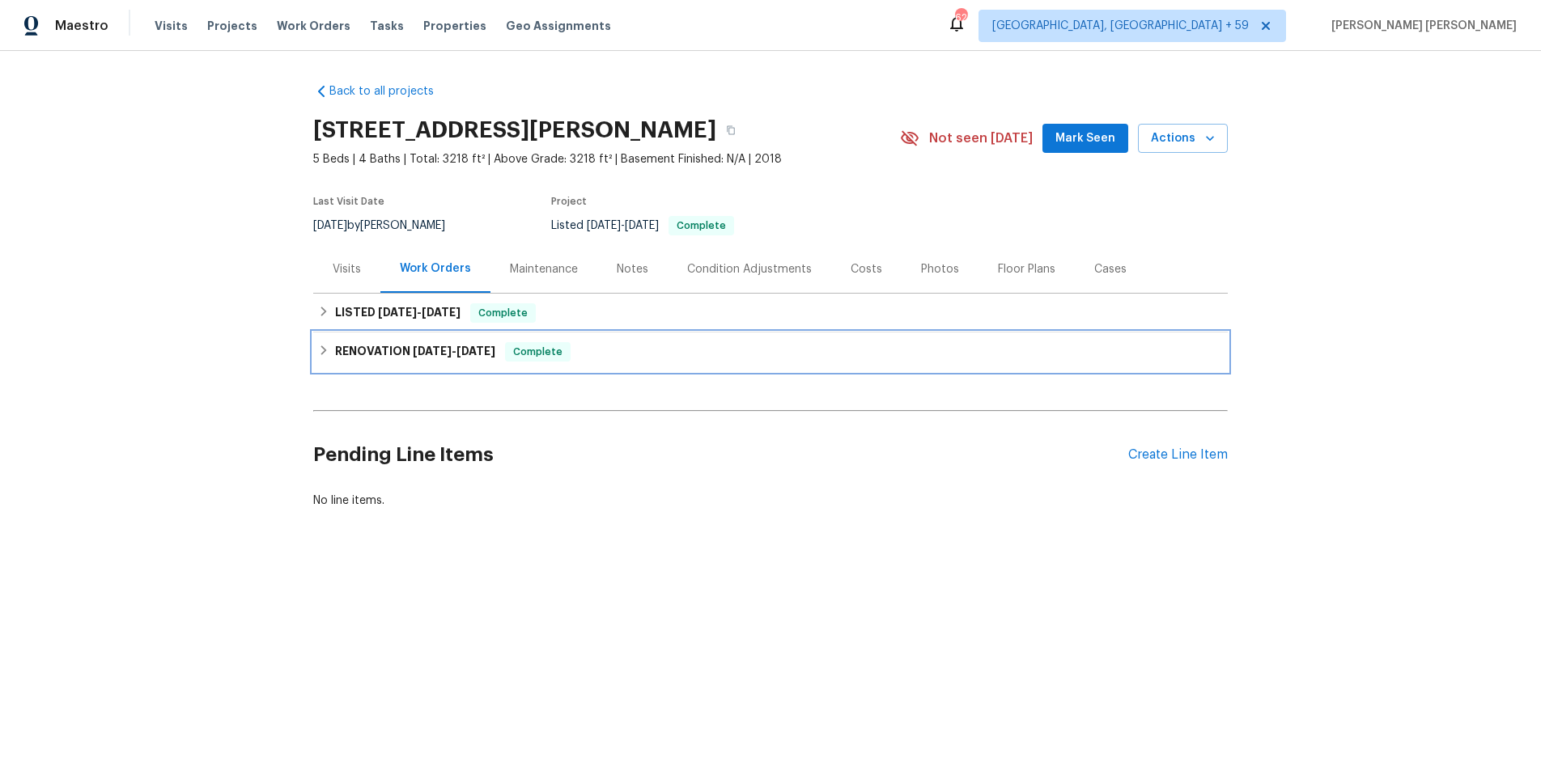
drag, startPoint x: 401, startPoint y: 356, endPoint x: 562, endPoint y: 367, distance: 161.4
click at [402, 356] on h6 "RENOVATION 4/9/25 - 4/11/25" at bounding box center [415, 351] width 160 height 19
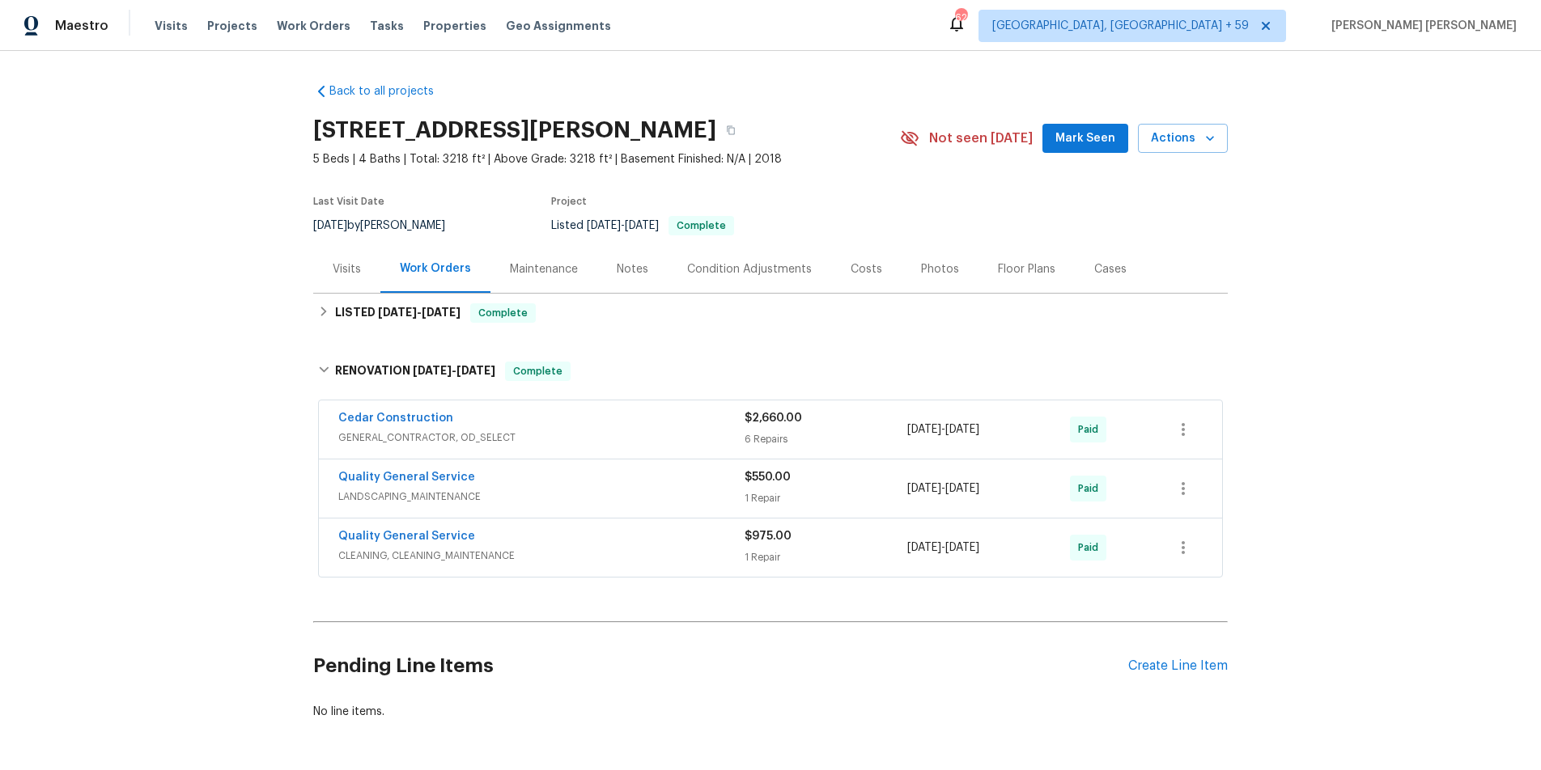
click at [617, 438] on span "GENERAL_CONTRACTOR, OD_SELECT" at bounding box center [541, 438] width 406 height 16
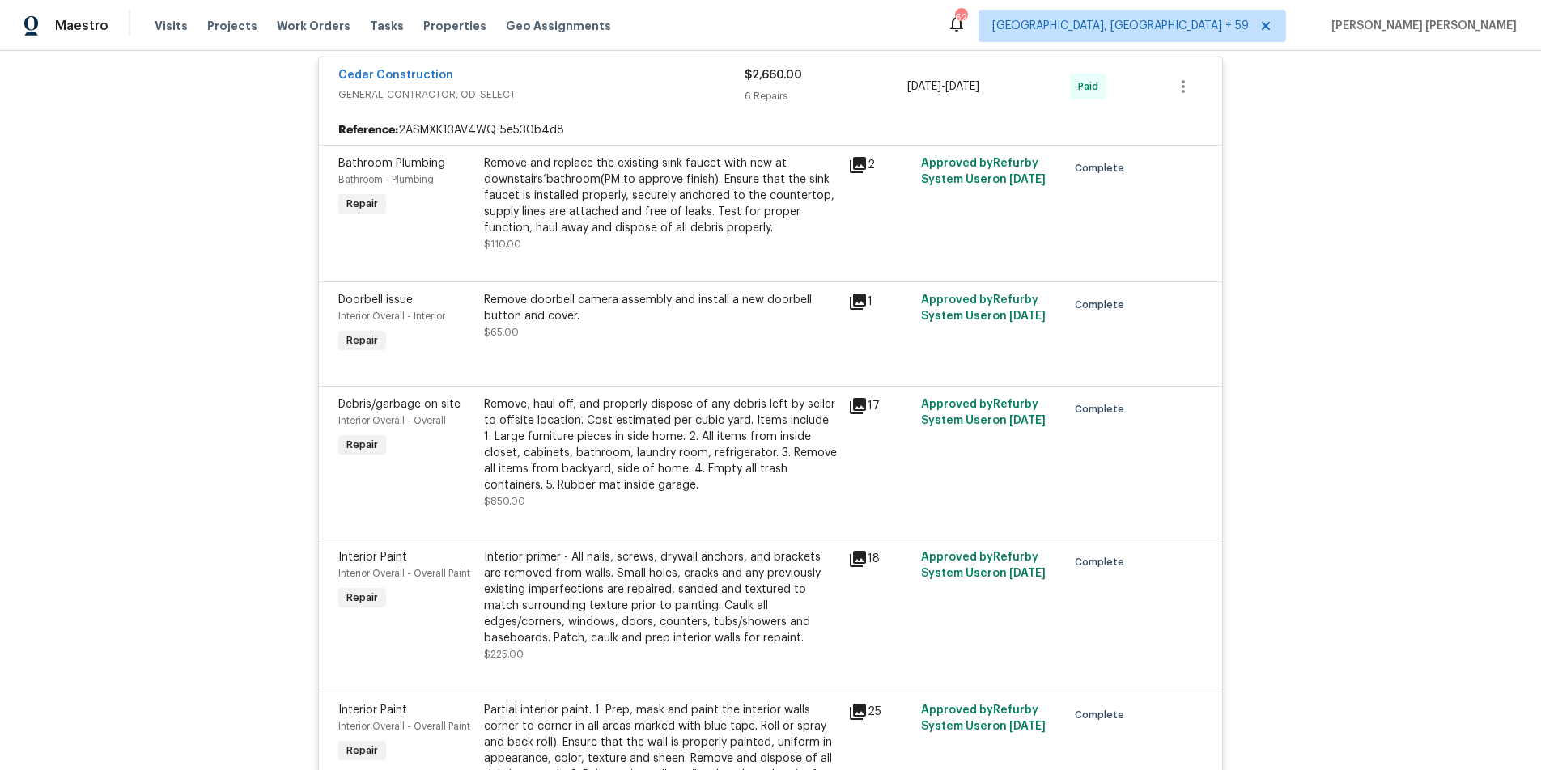
scroll to position [357, 0]
click at [858, 405] on icon at bounding box center [858, 404] width 16 height 16
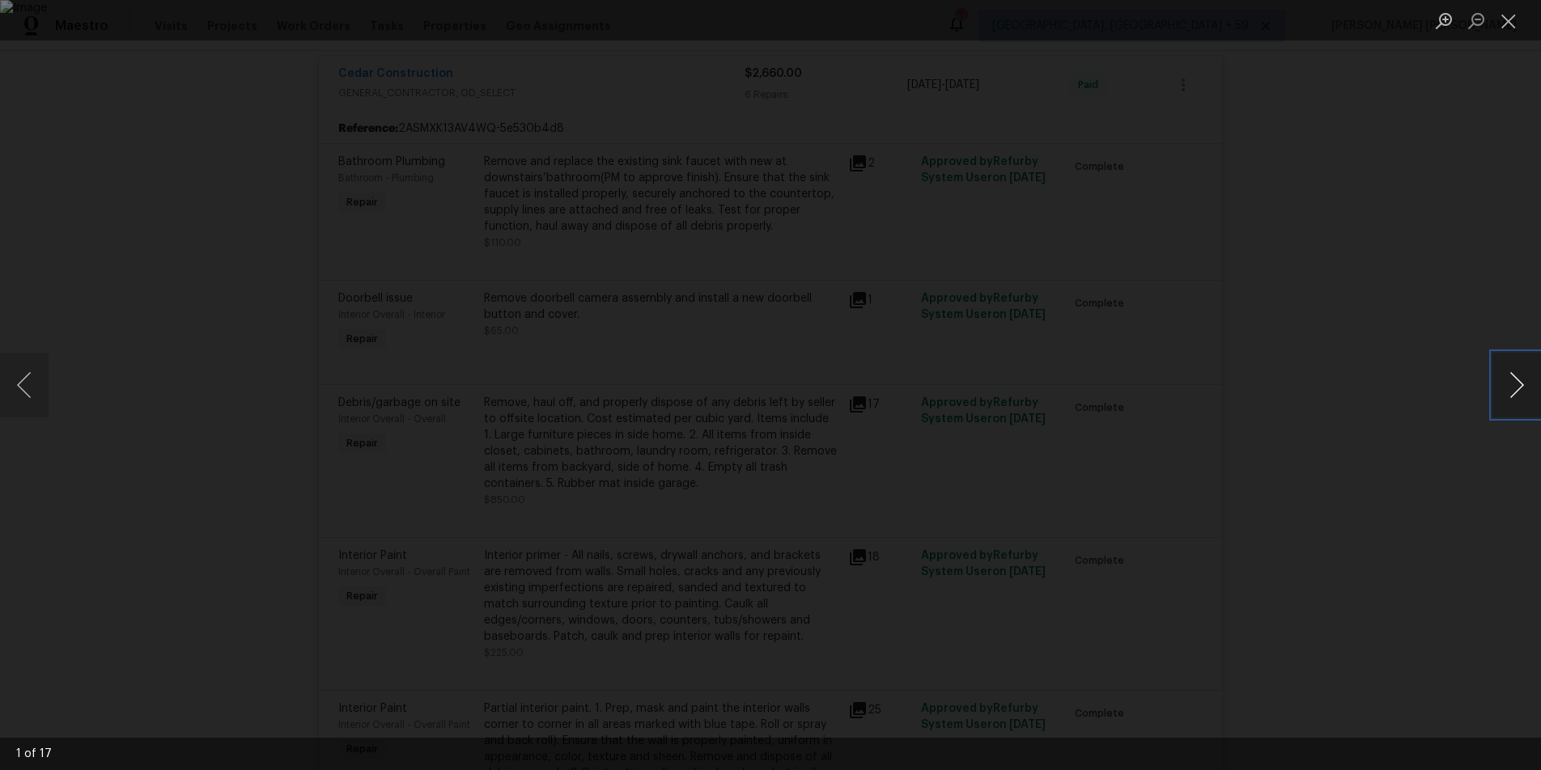
click at [1514, 405] on button "Next image" at bounding box center [1516, 385] width 49 height 65
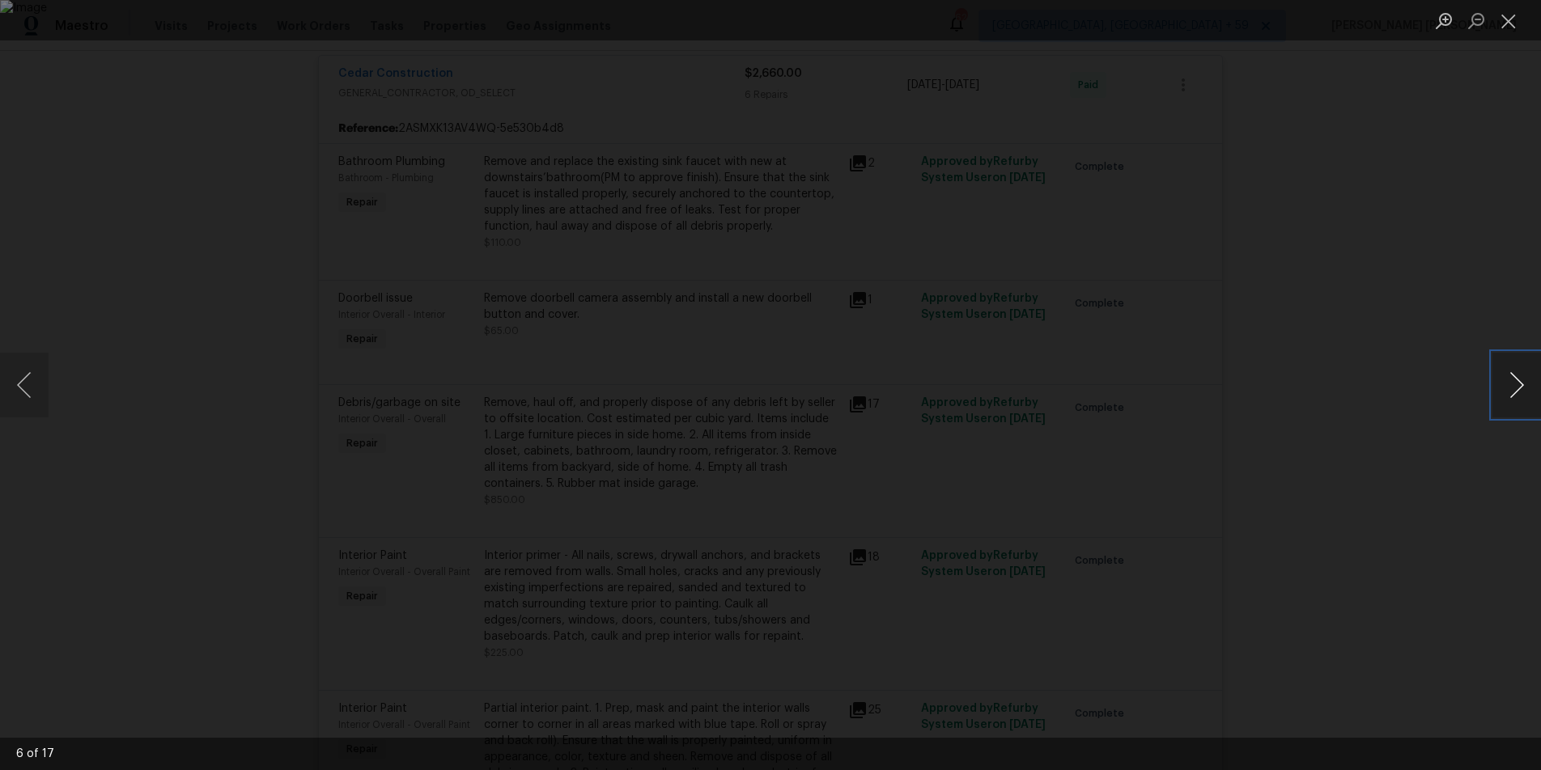
click at [1514, 405] on button "Next image" at bounding box center [1516, 385] width 49 height 65
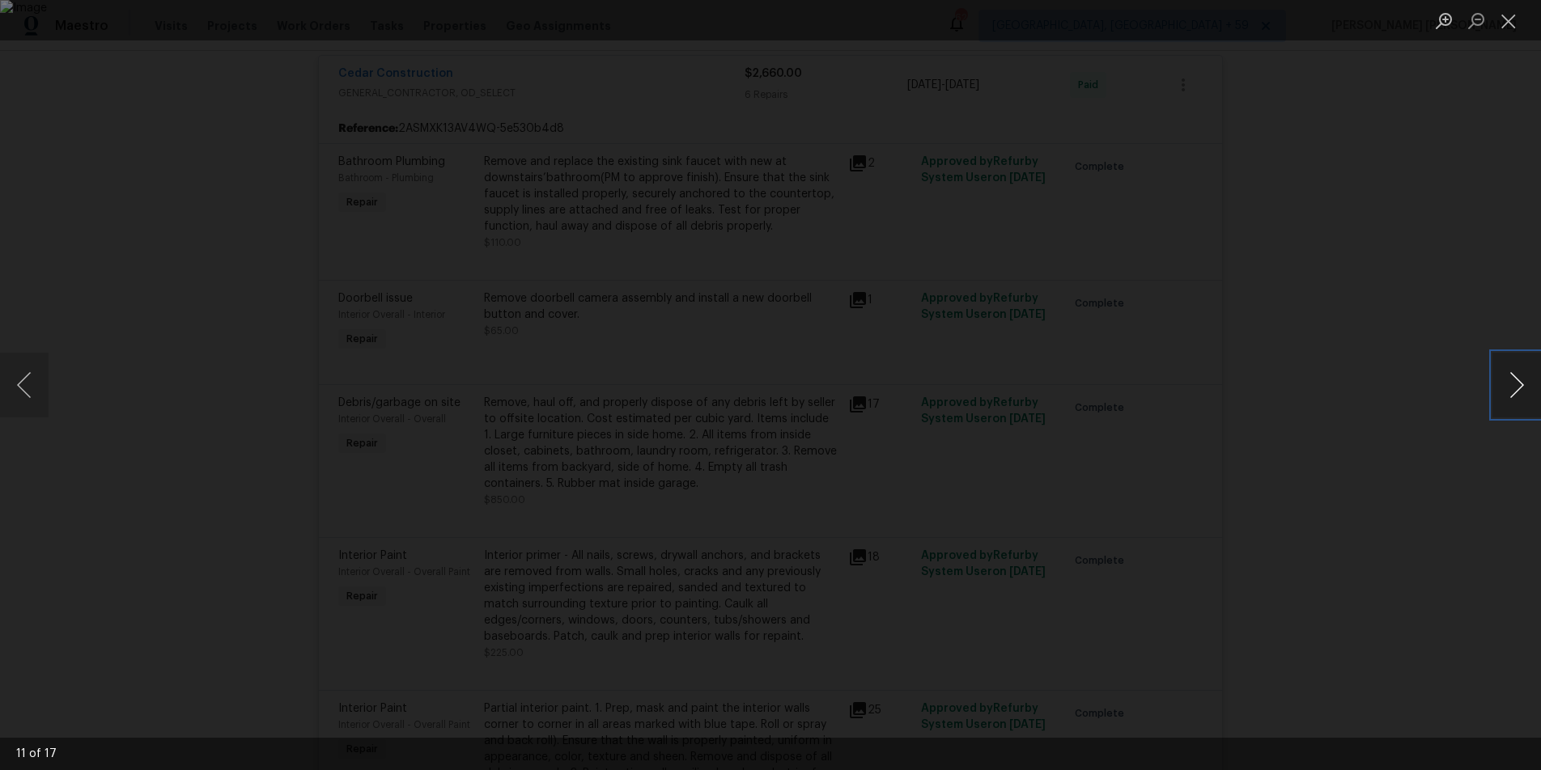
click at [1514, 405] on button "Next image" at bounding box center [1516, 385] width 49 height 65
click at [1499, 393] on button "Next image" at bounding box center [1516, 385] width 49 height 65
click at [1504, 387] on button "Next image" at bounding box center [1516, 385] width 49 height 65
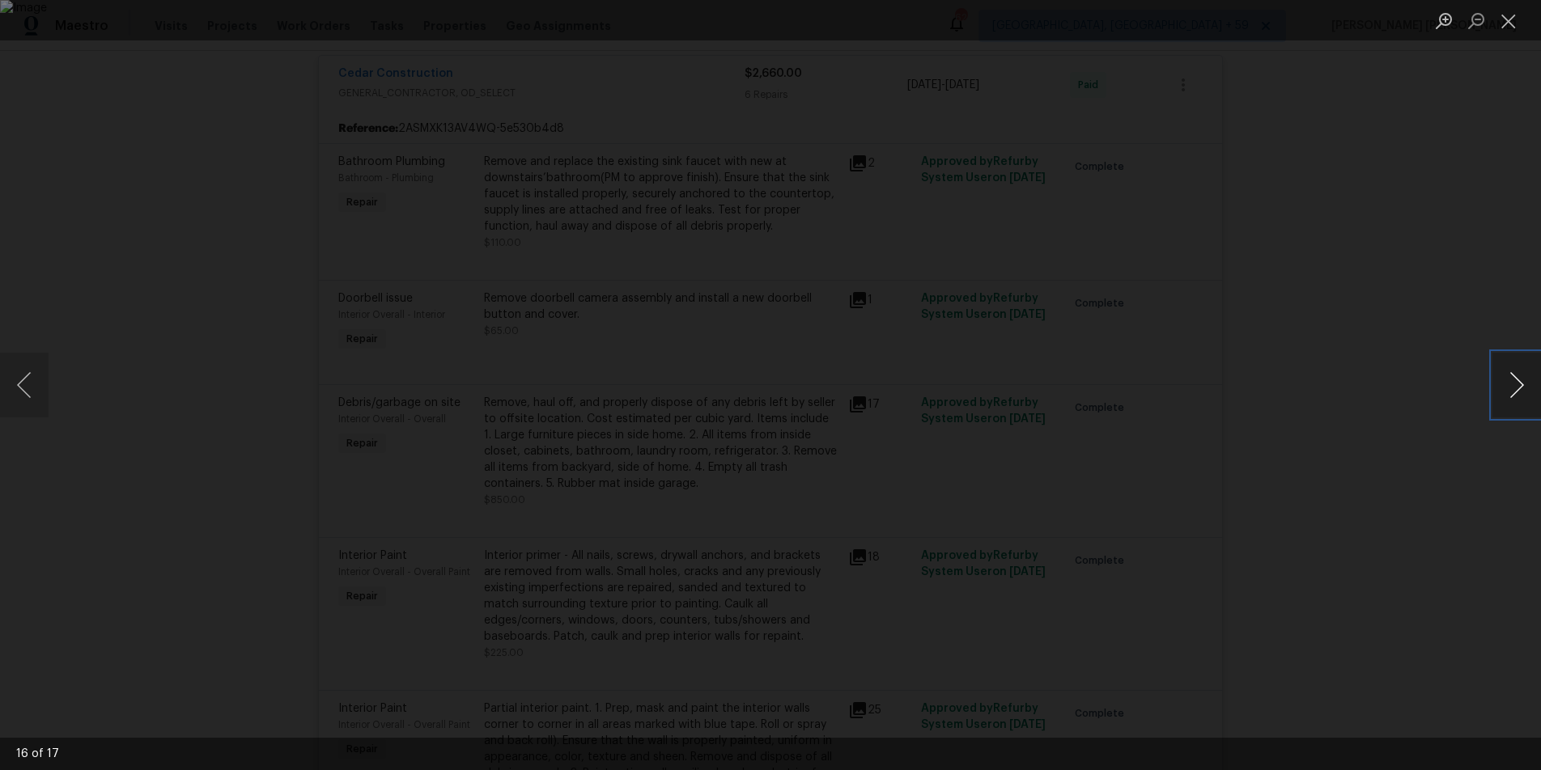
click at [1503, 387] on button "Next image" at bounding box center [1516, 385] width 49 height 65
click at [1499, 29] on button "Close lightbox" at bounding box center [1508, 20] width 32 height 28
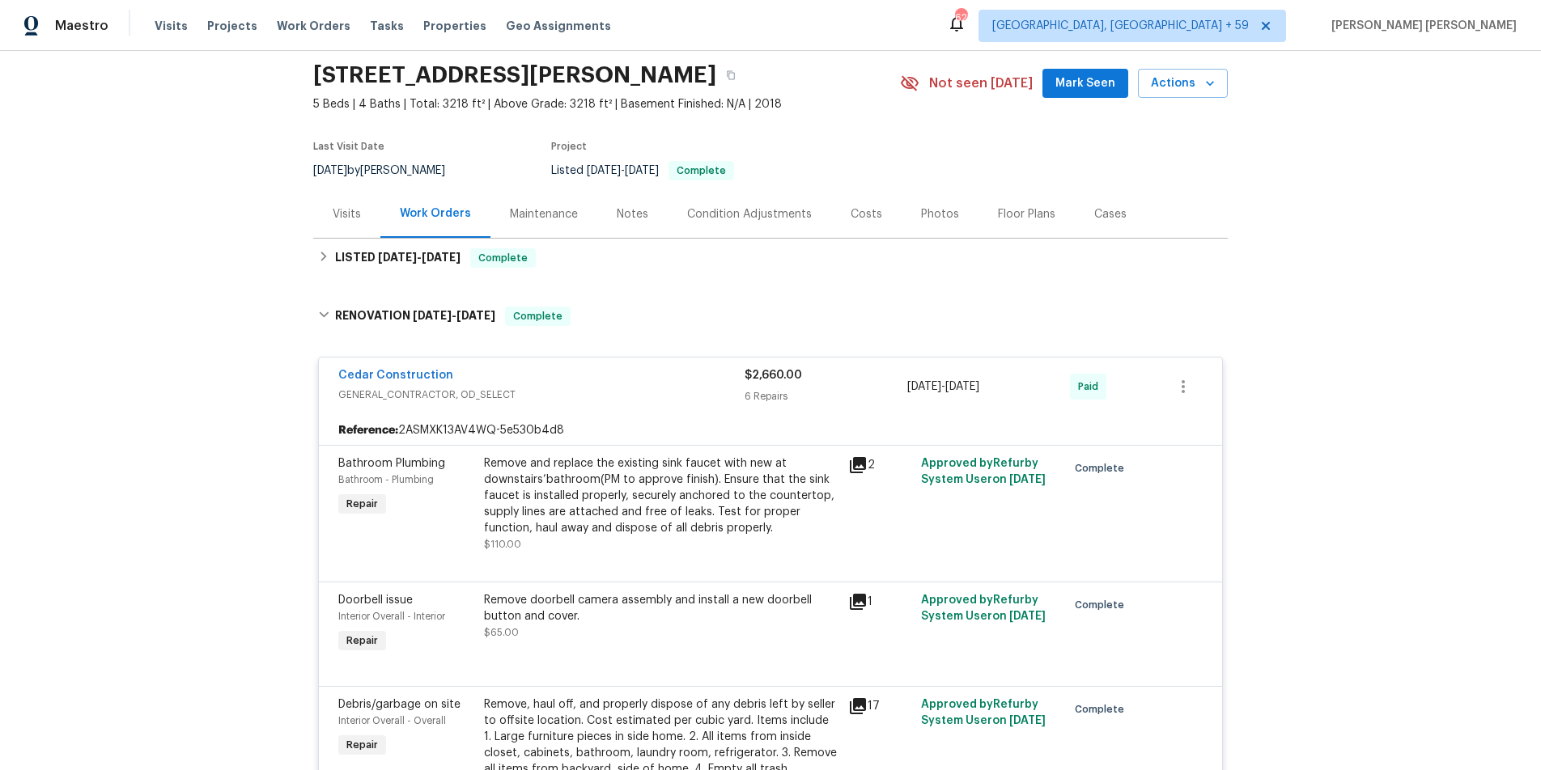
scroll to position [0, 0]
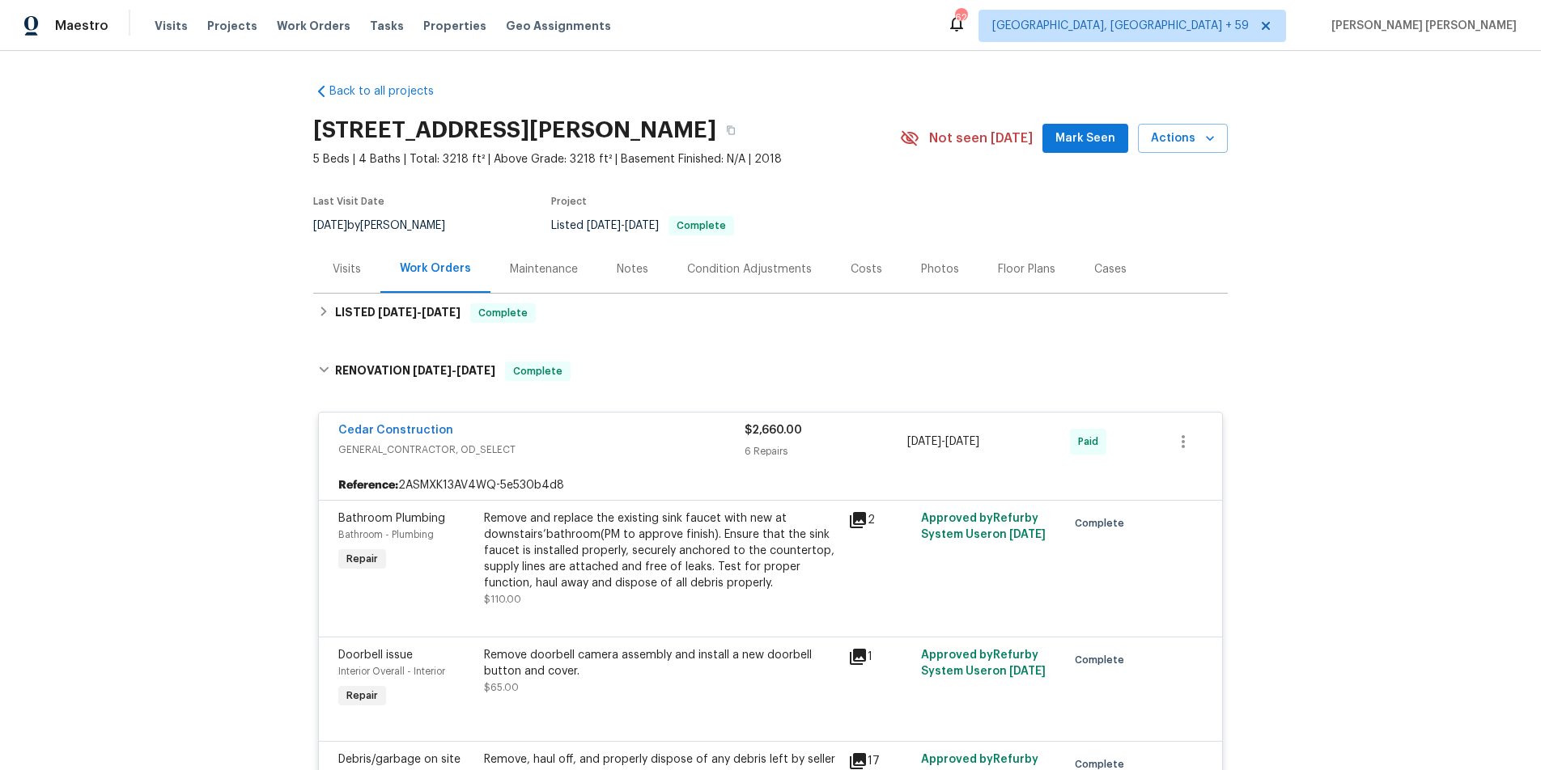
click at [354, 270] on div "Visits" at bounding box center [347, 269] width 28 height 16
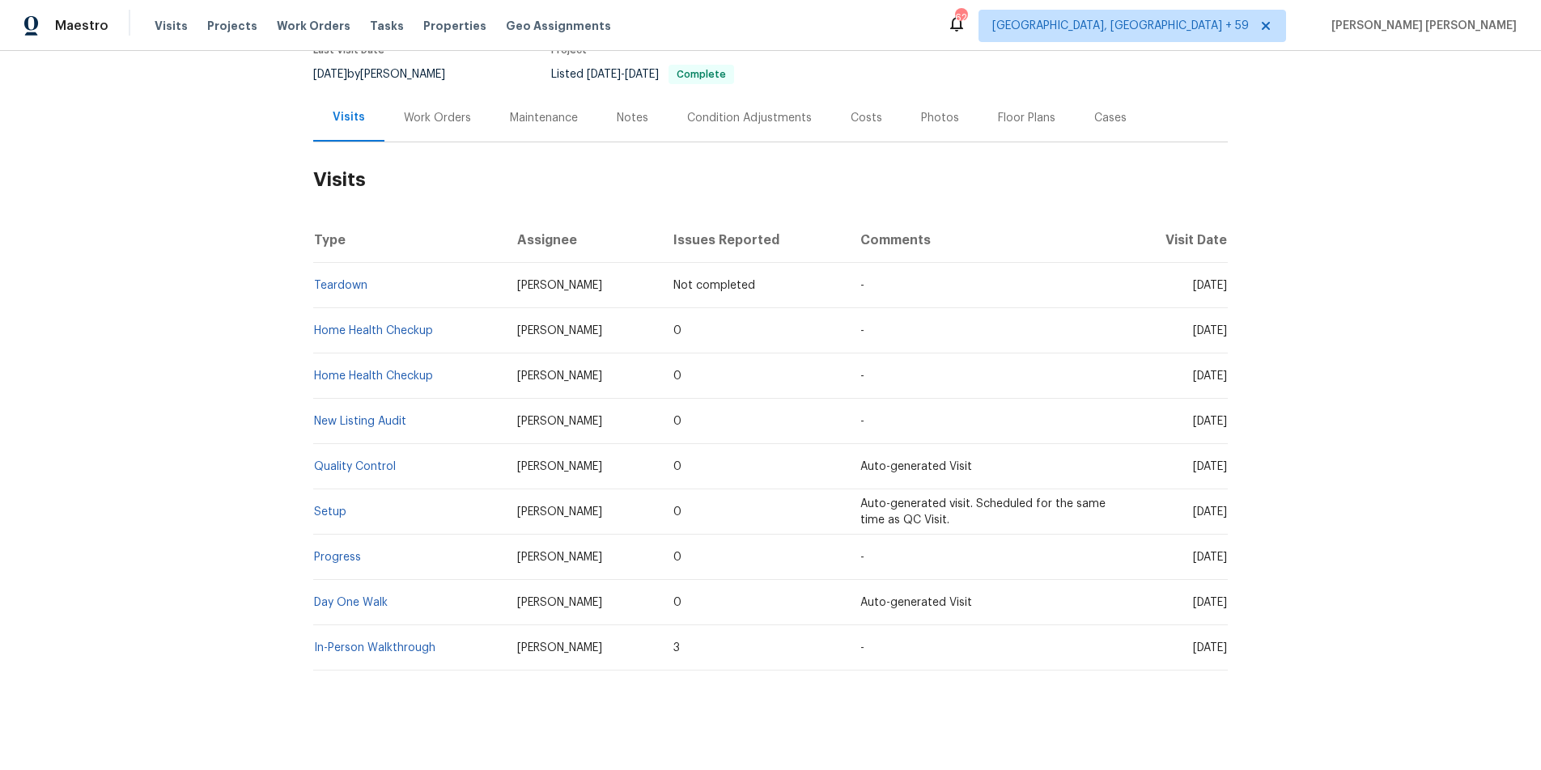
scroll to position [162, 0]
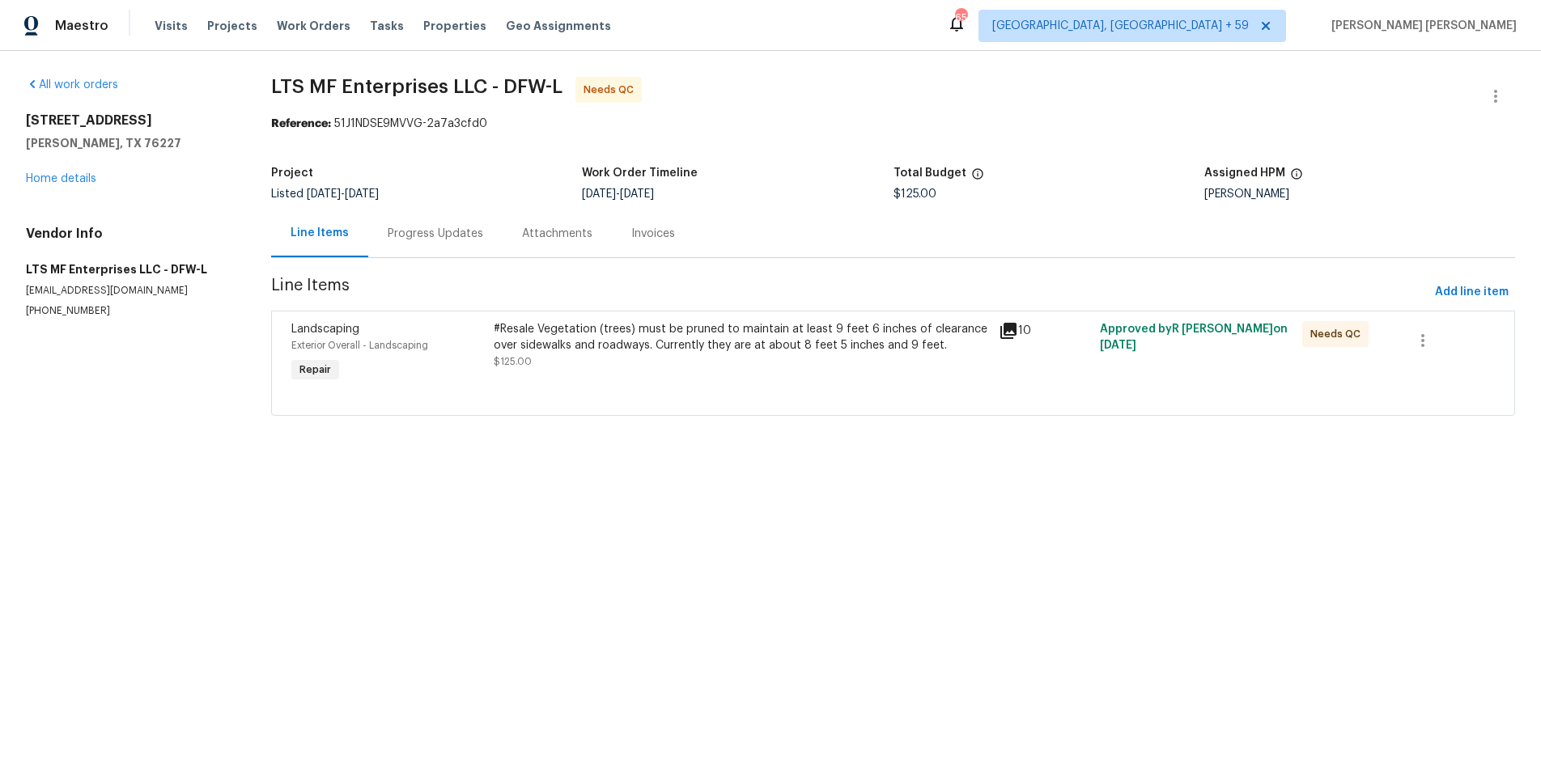
click at [1018, 334] on icon at bounding box center [1008, 330] width 19 height 19
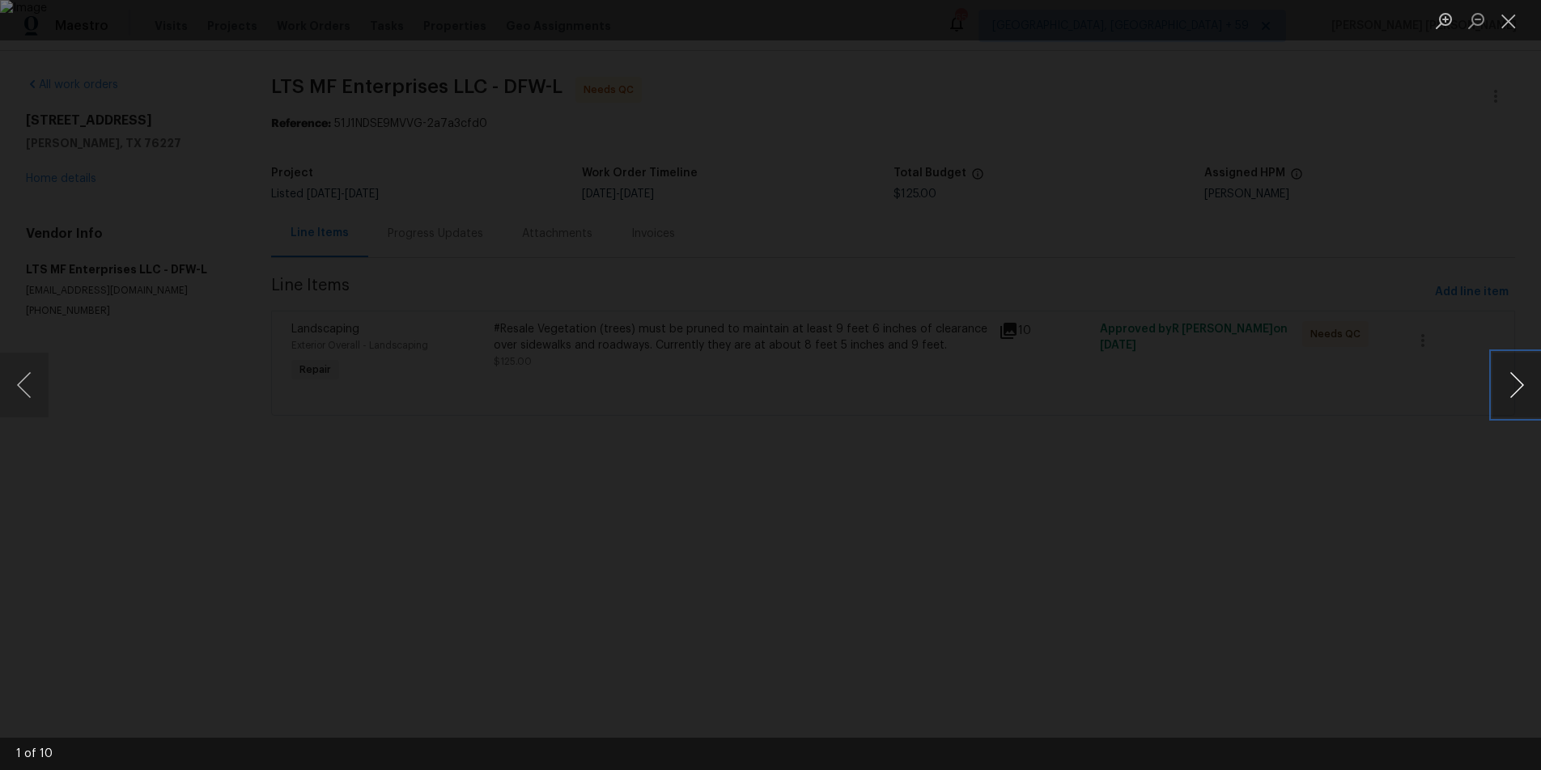
click at [1516, 398] on button "Next image" at bounding box center [1516, 385] width 49 height 65
click at [1508, 395] on button "Next image" at bounding box center [1516, 385] width 49 height 65
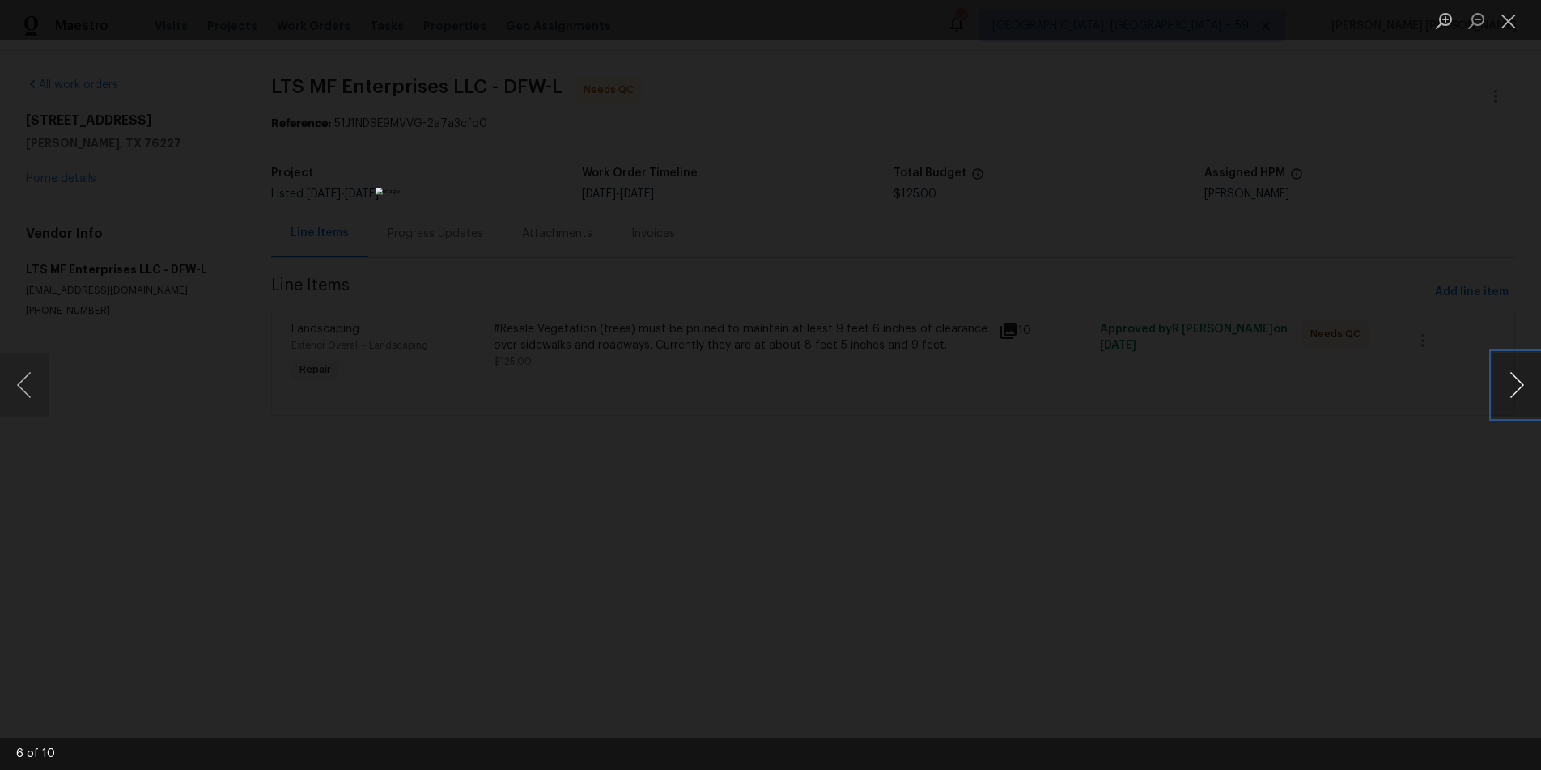
click at [1508, 395] on button "Next image" at bounding box center [1516, 385] width 49 height 65
click at [1227, 178] on div "Lightbox" at bounding box center [770, 385] width 1541 height 770
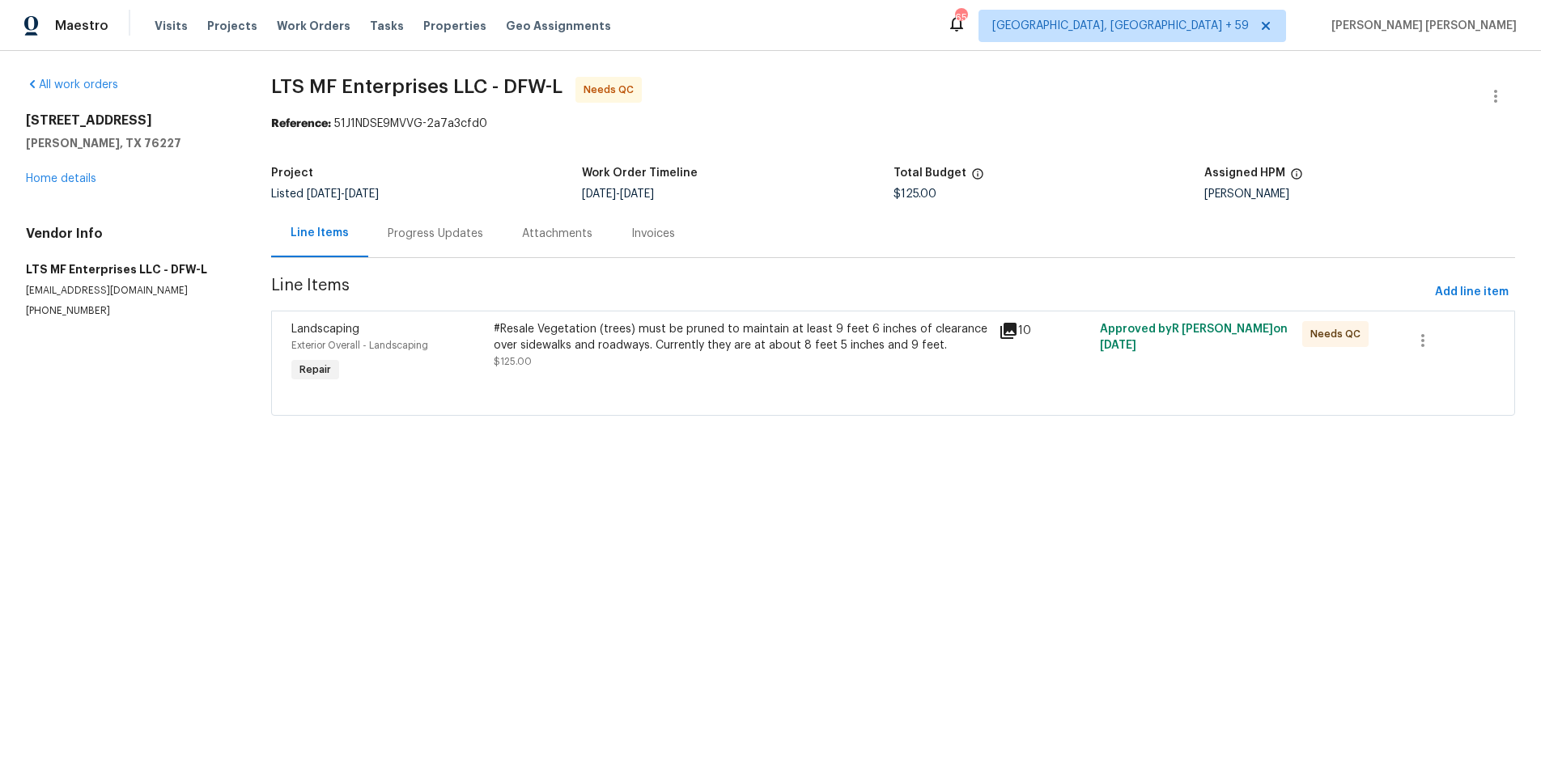
click at [1007, 334] on icon at bounding box center [1008, 331] width 16 height 16
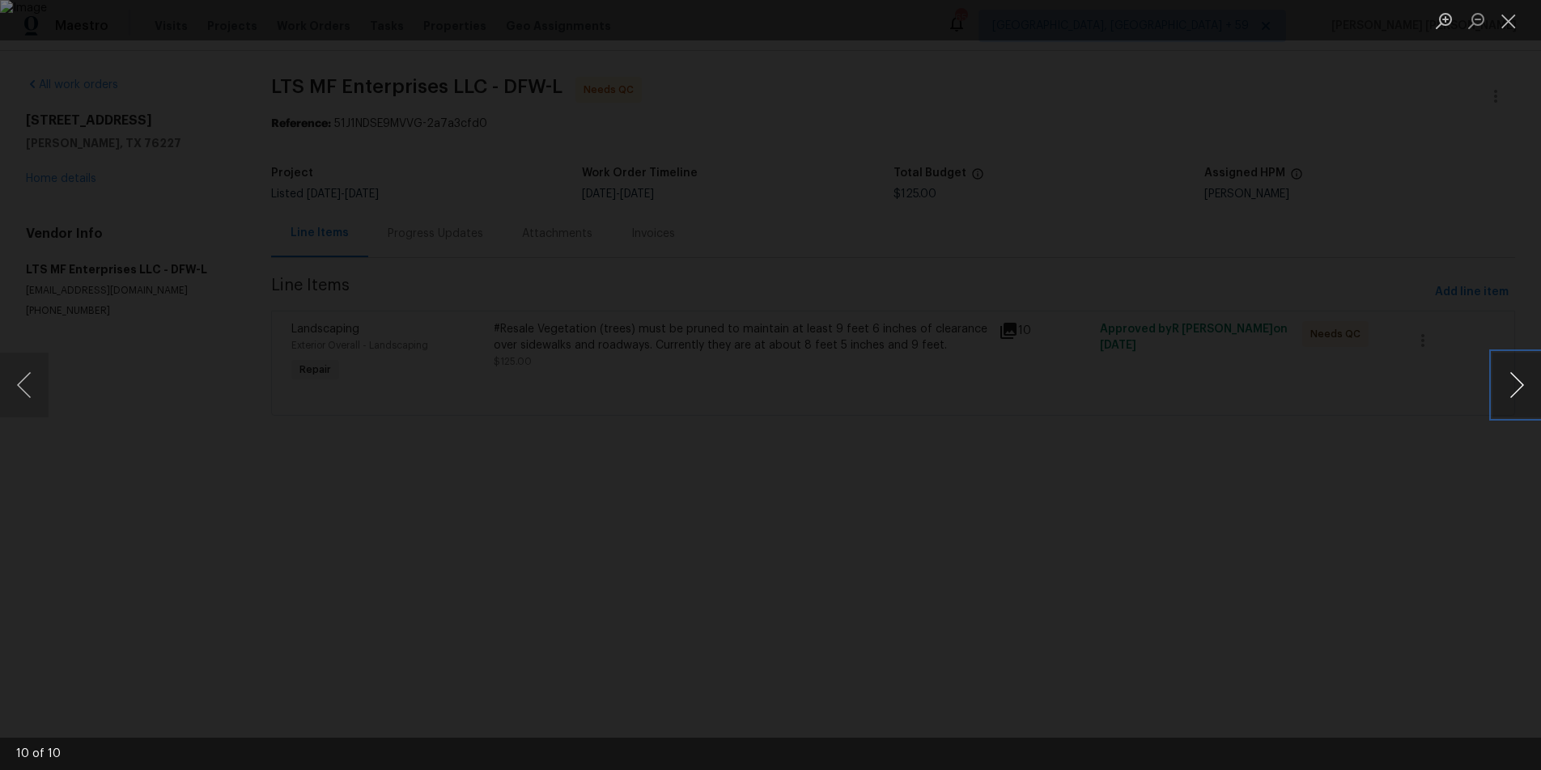
click at [1514, 397] on button "Next image" at bounding box center [1516, 385] width 49 height 65
click at [1510, 397] on button "Next image" at bounding box center [1516, 385] width 49 height 65
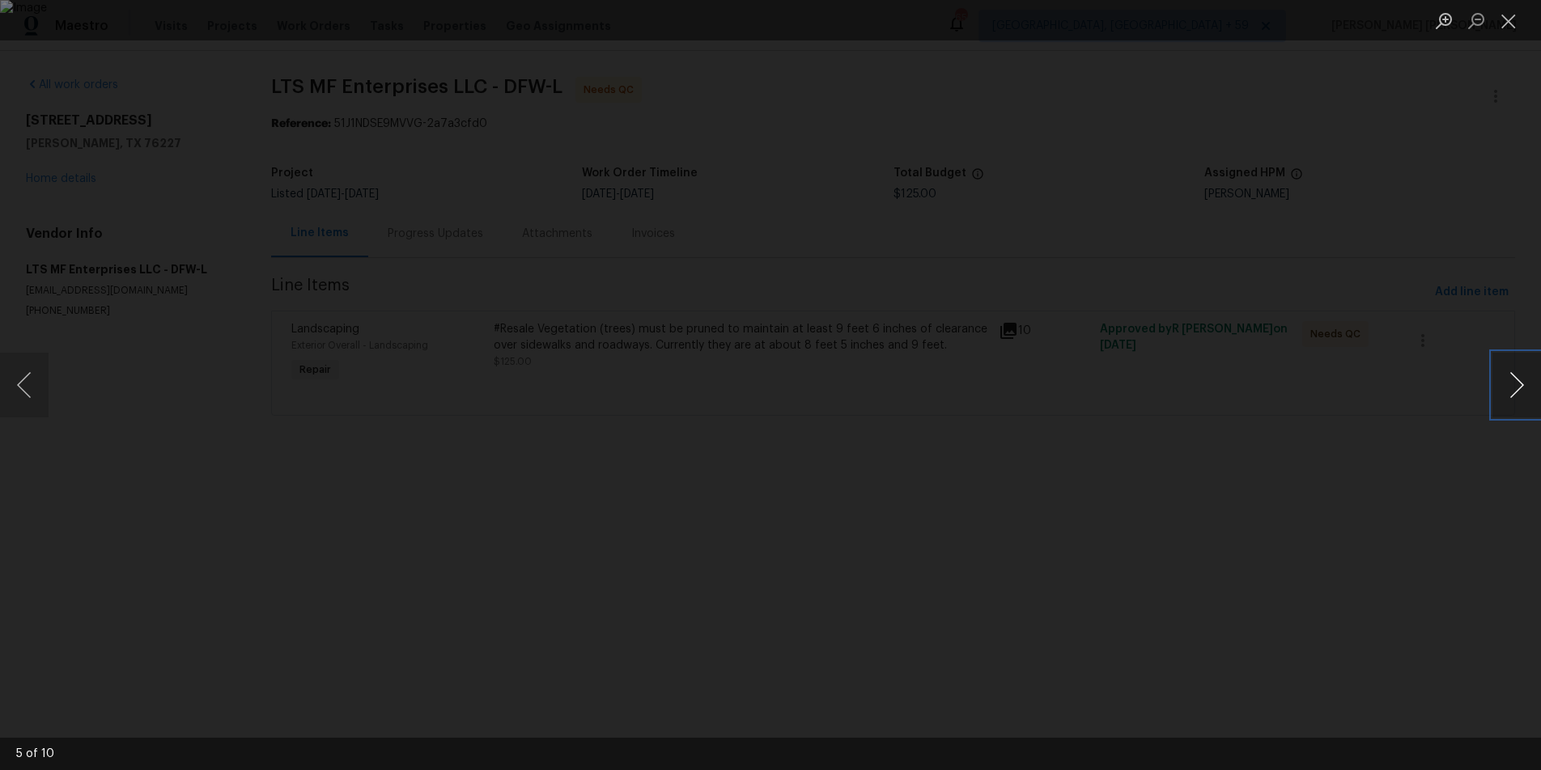
click at [1510, 397] on button "Next image" at bounding box center [1516, 385] width 49 height 65
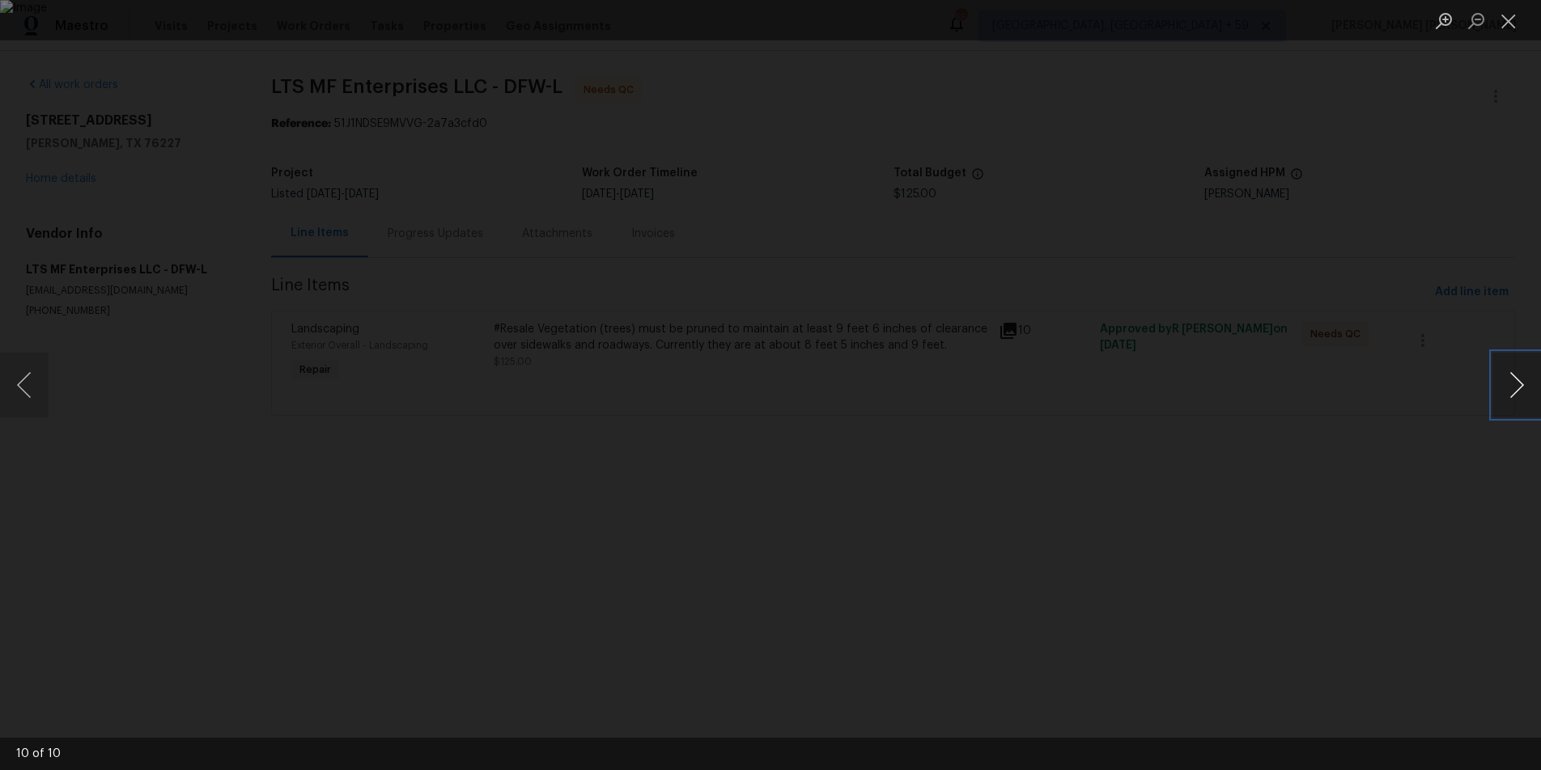
click at [1510, 397] on button "Next image" at bounding box center [1516, 385] width 49 height 65
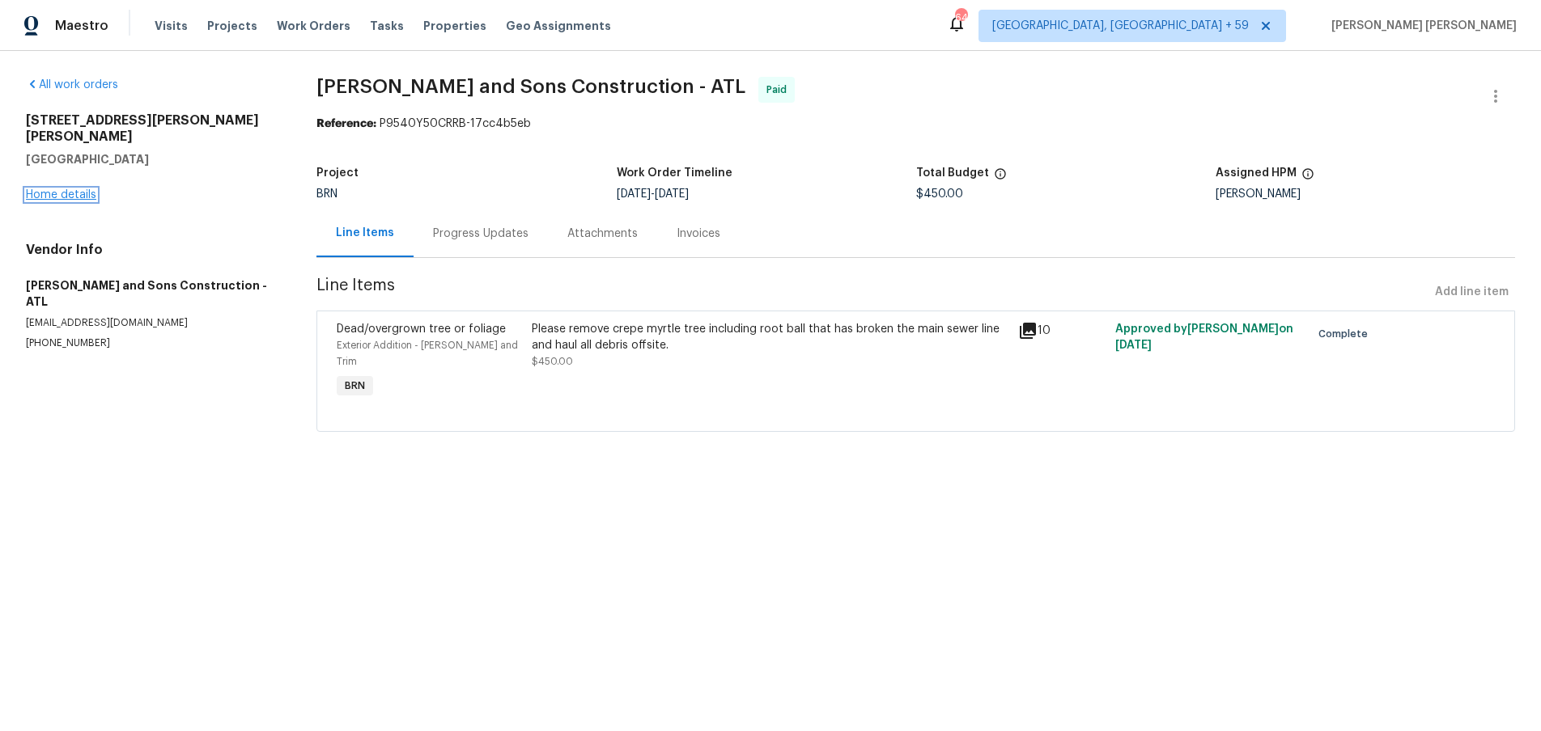
click at [95, 189] on link "Home details" at bounding box center [61, 194] width 70 height 11
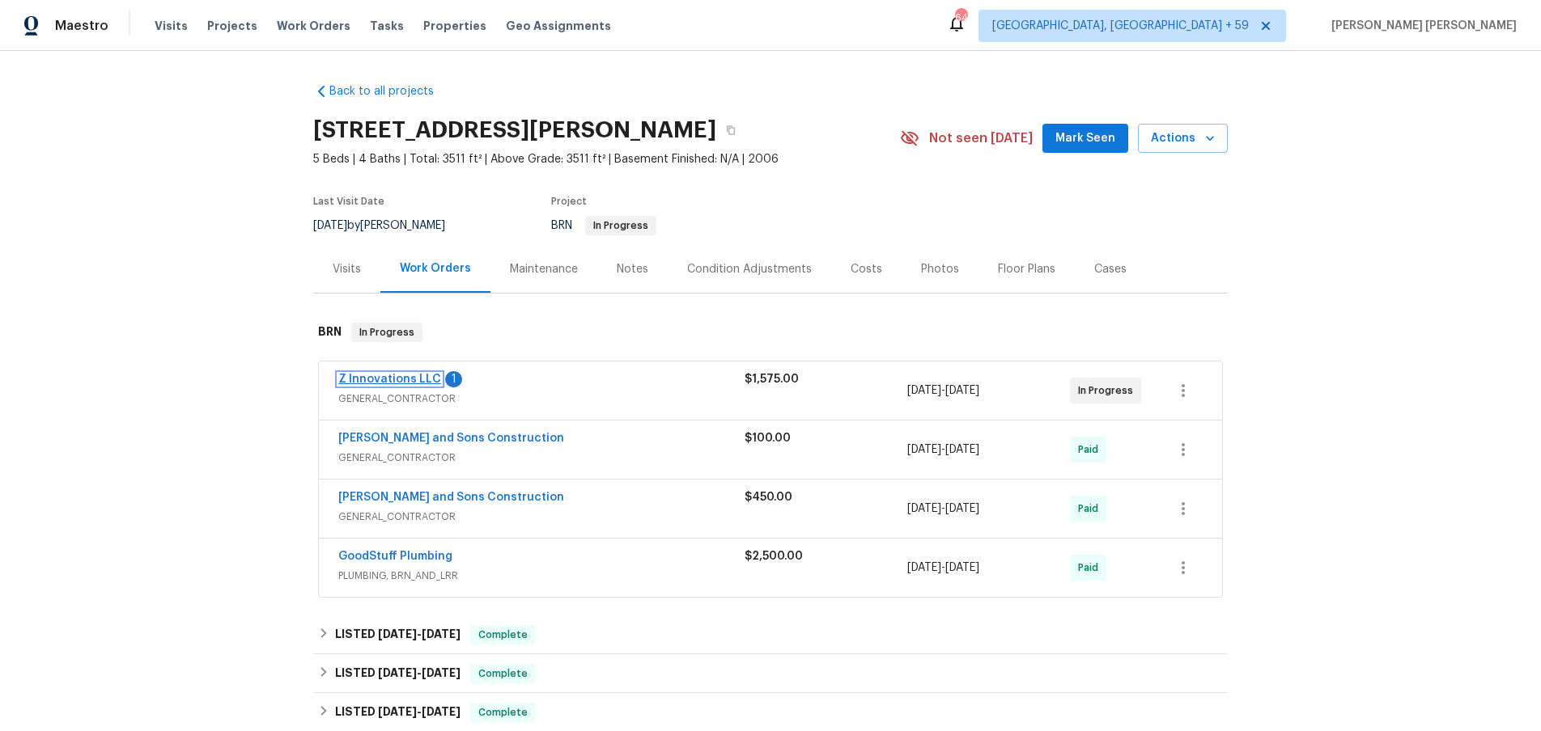
click at [378, 381] on link "Z Innovations LLC" at bounding box center [389, 379] width 103 height 11
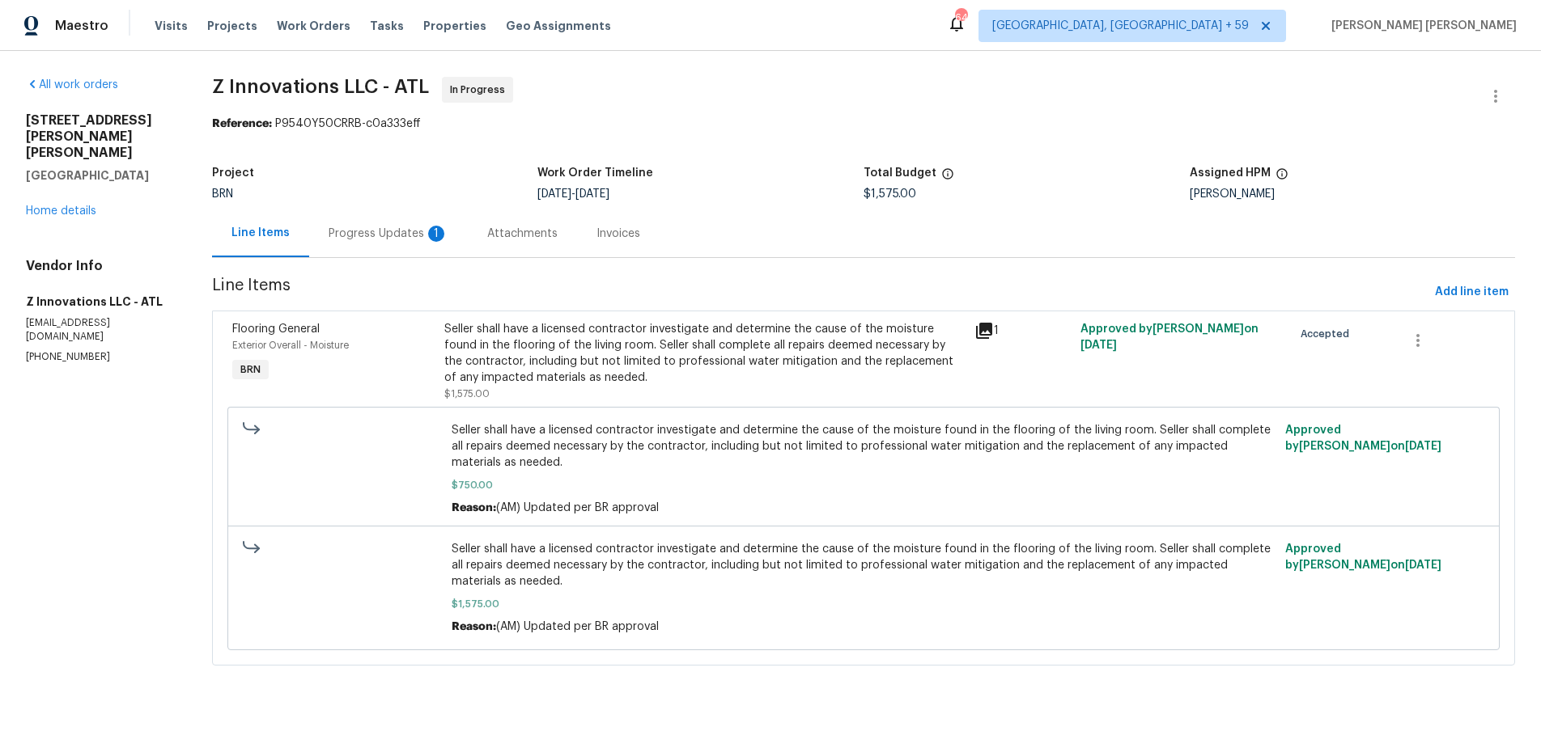
click at [382, 236] on div "Progress Updates 1" at bounding box center [389, 234] width 120 height 16
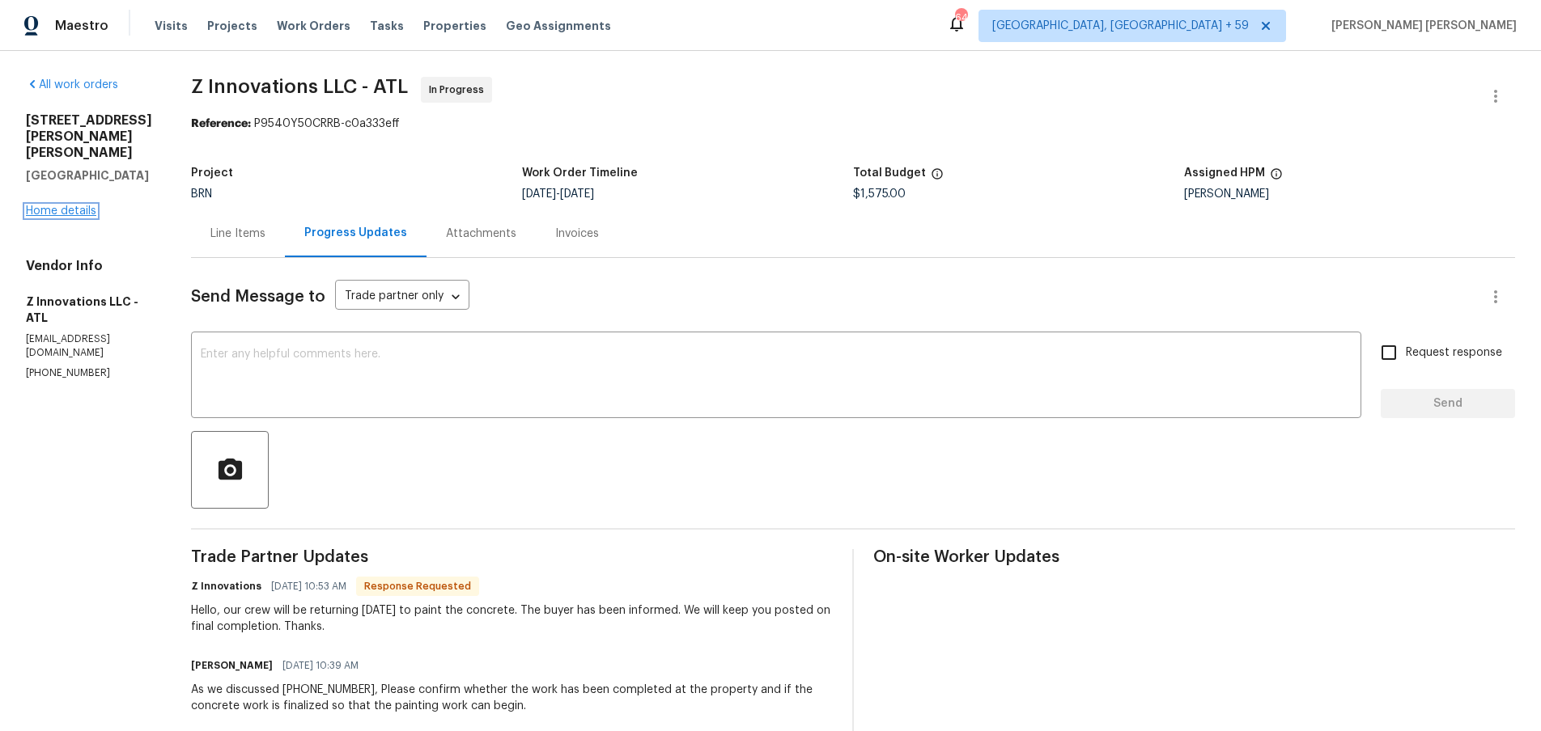
click at [86, 206] on link "Home details" at bounding box center [61, 211] width 70 height 11
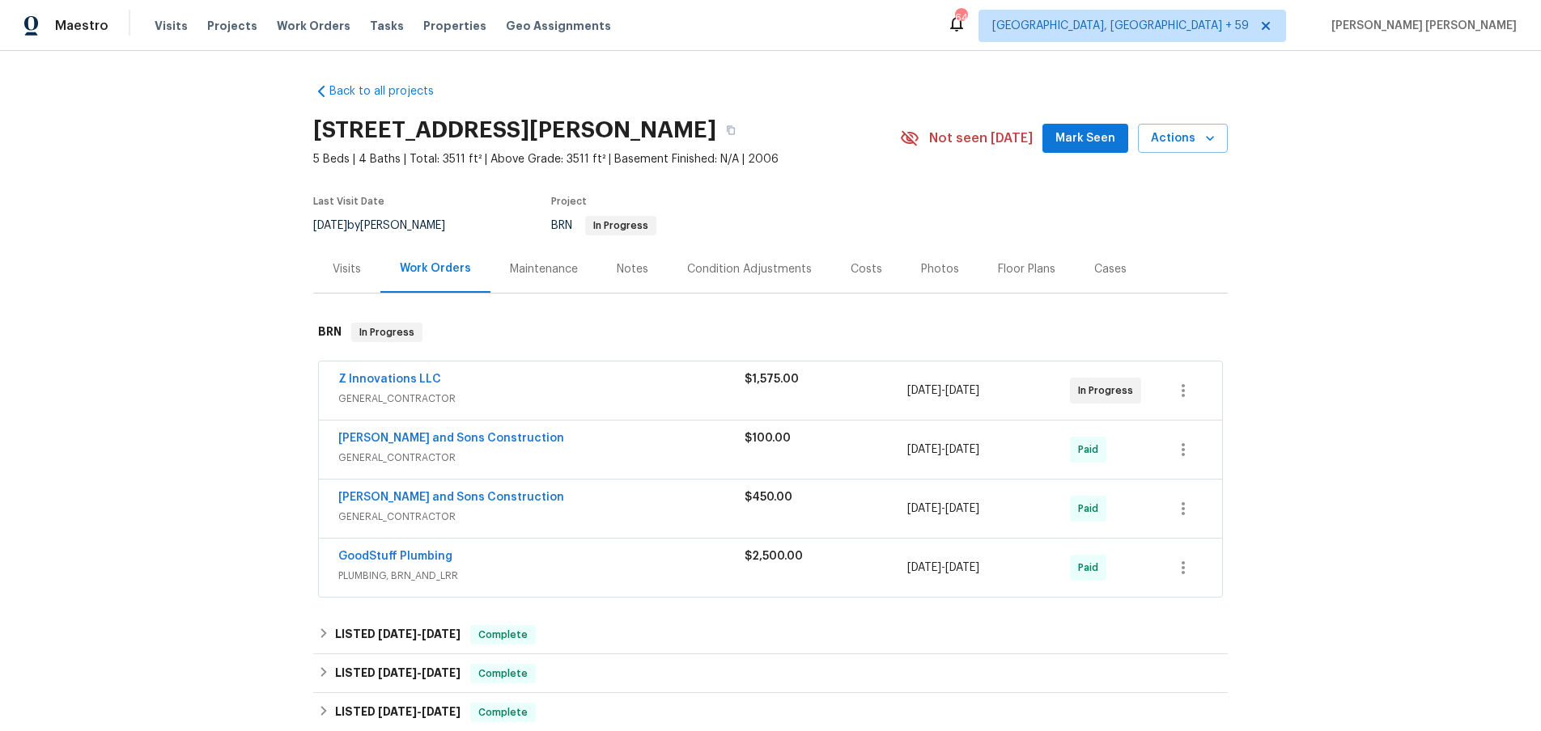
click at [859, 384] on div "$1,575.00" at bounding box center [825, 379] width 163 height 16
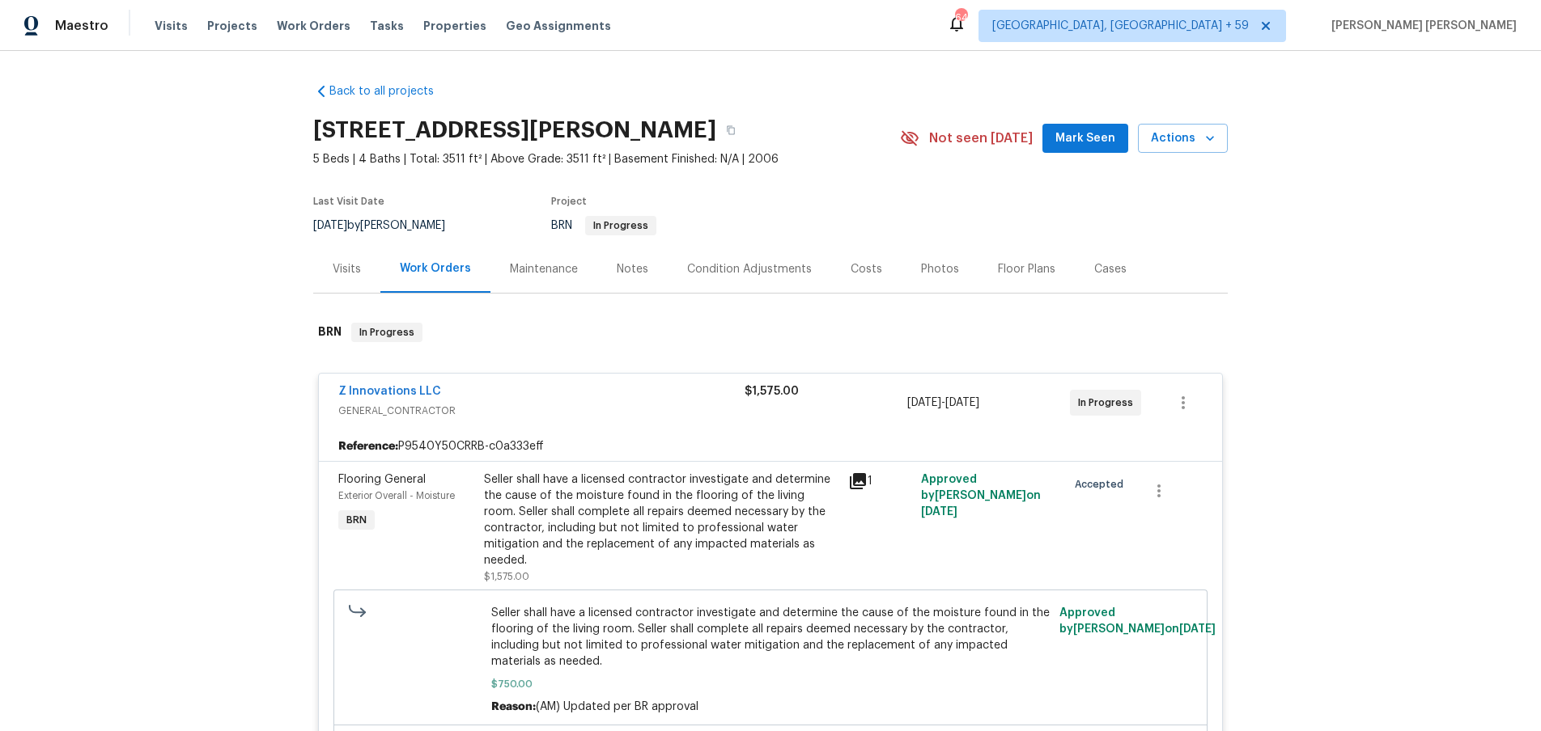
click at [857, 479] on icon at bounding box center [858, 481] width 16 height 16
